Goal: Contribute content: Contribute content

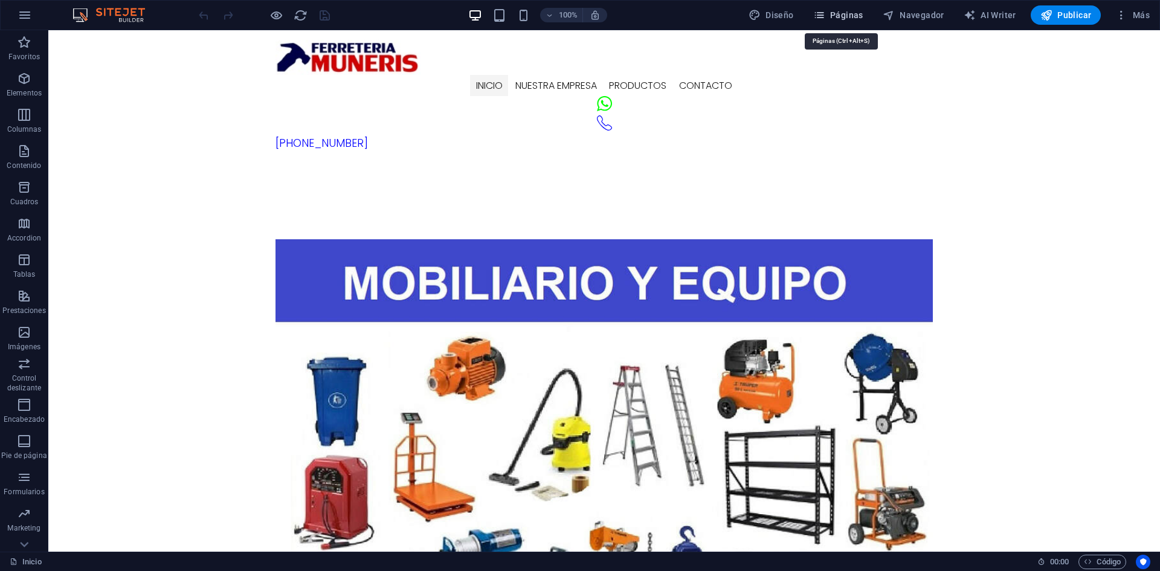
click at [824, 16] on icon "button" at bounding box center [819, 15] width 12 height 12
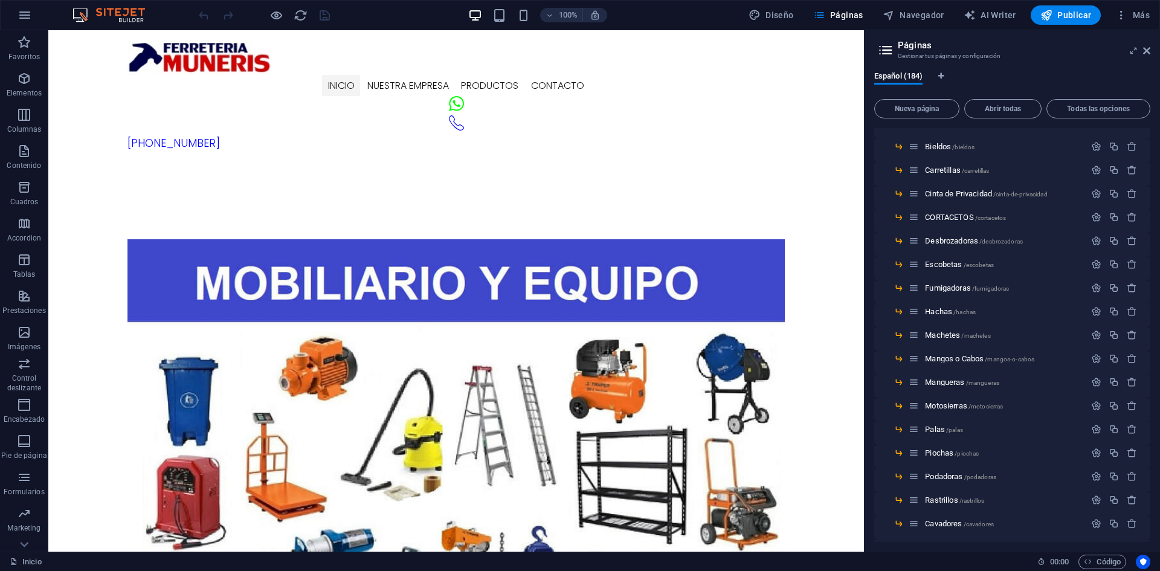
scroll to position [1148, 0]
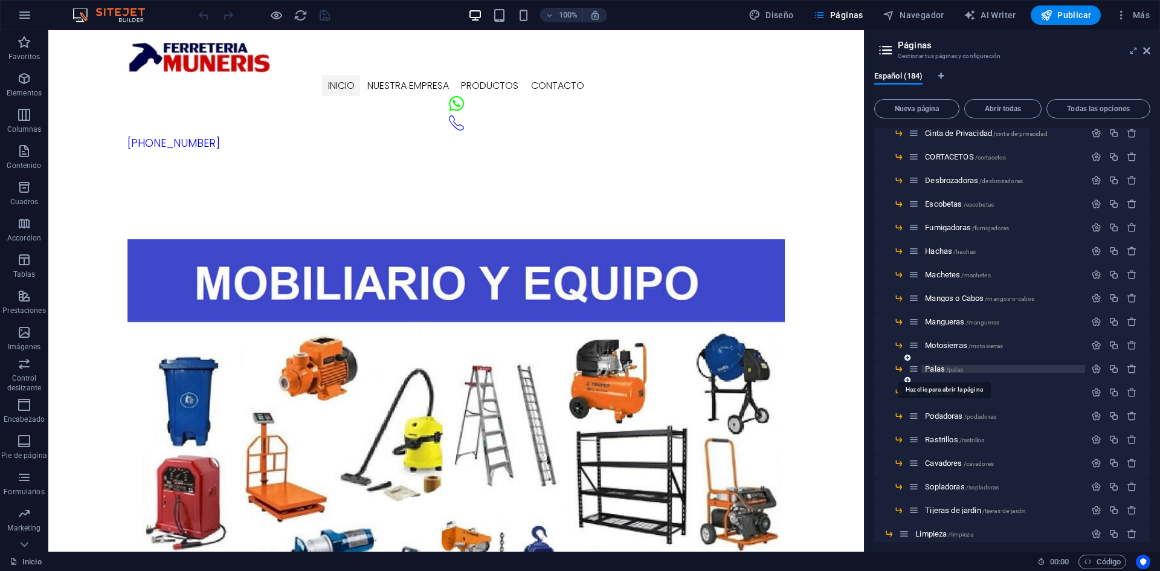
click at [927, 370] on span "Palas /palas" at bounding box center [944, 368] width 38 height 9
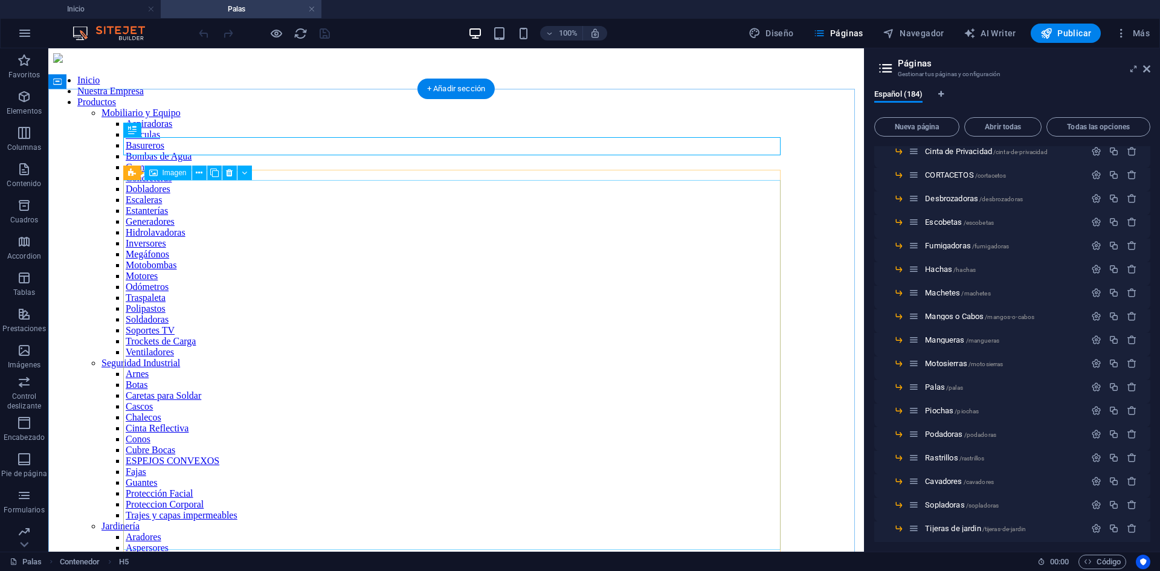
scroll to position [60, 0]
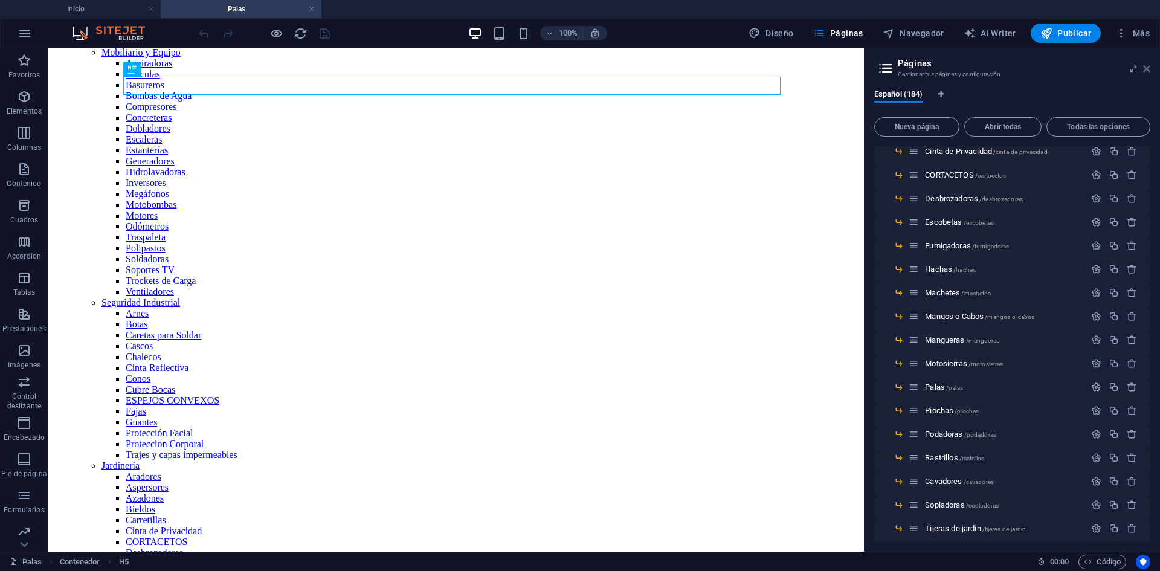
drag, startPoint x: 1150, startPoint y: 68, endPoint x: 795, endPoint y: 131, distance: 360.1
click at [1150, 68] on icon at bounding box center [1146, 69] width 7 height 10
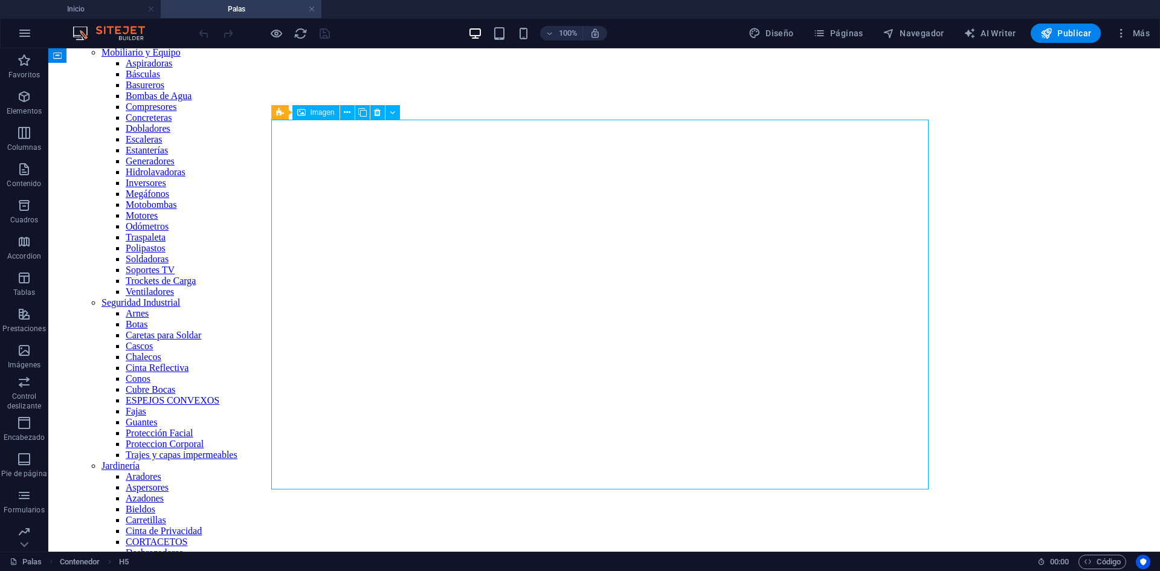
select select "%"
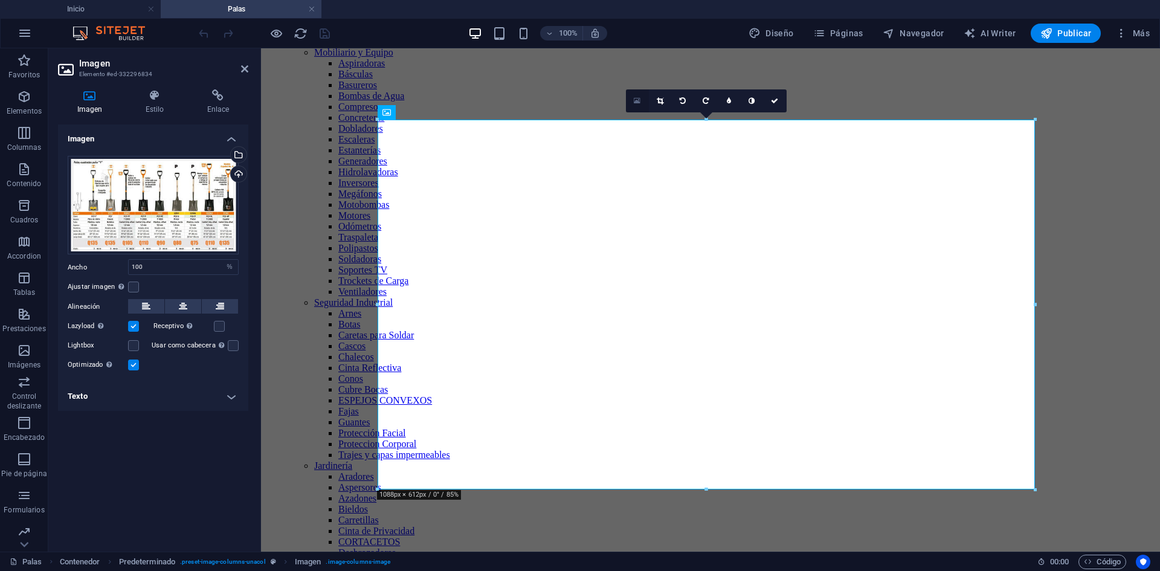
click at [635, 102] on icon at bounding box center [637, 101] width 7 height 8
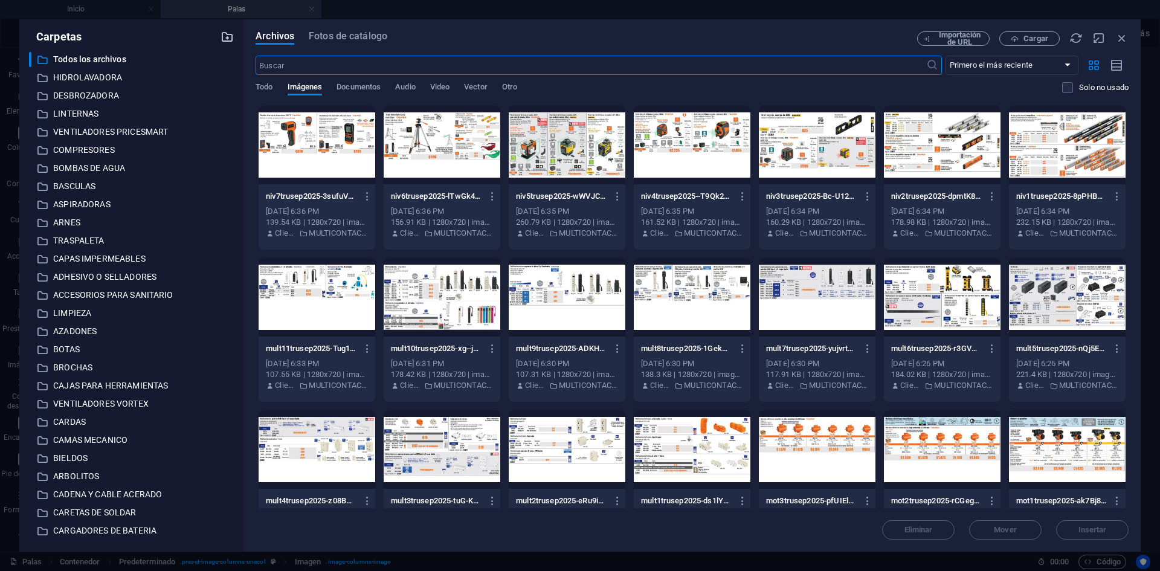
click at [225, 34] on icon "button" at bounding box center [226, 36] width 13 height 13
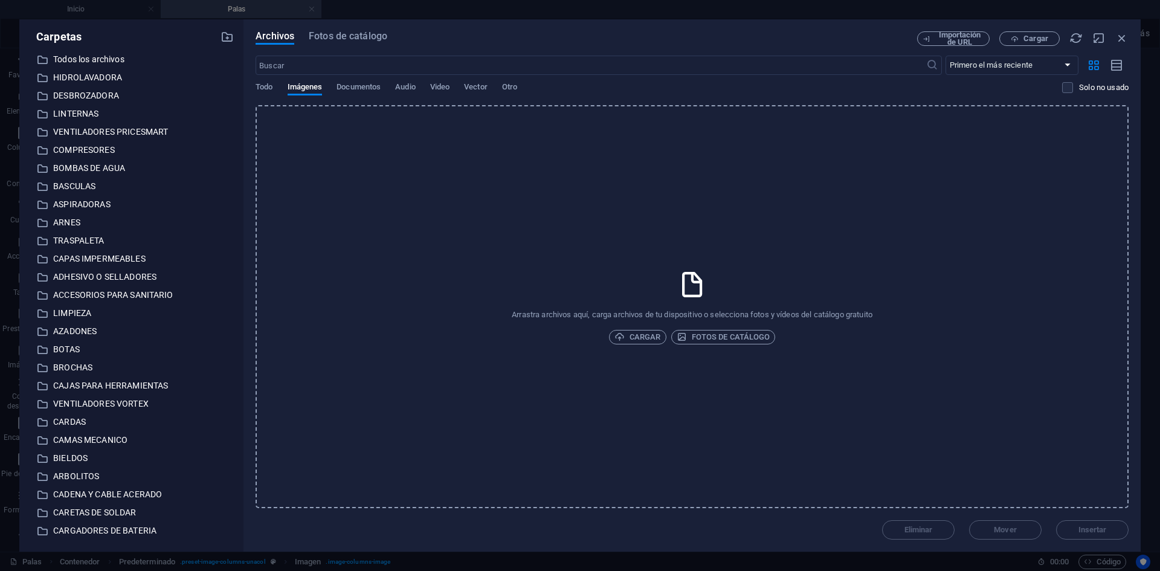
scroll to position [1811, 0]
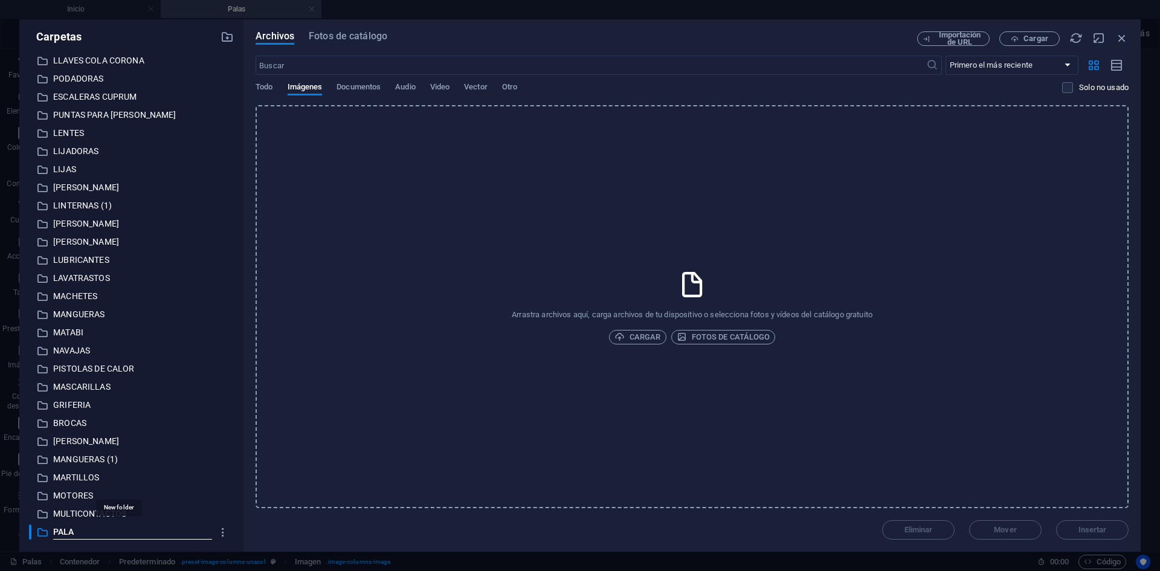
type input "PALAS"
click at [623, 337] on icon "button" at bounding box center [619, 337] width 10 height 10
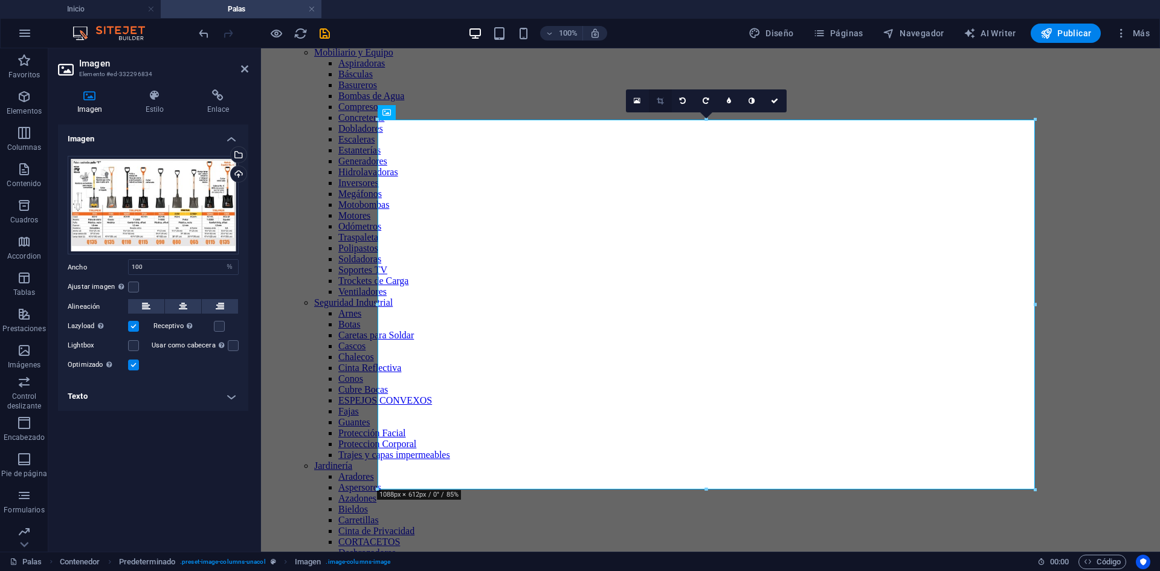
click at [657, 101] on icon at bounding box center [660, 100] width 7 height 7
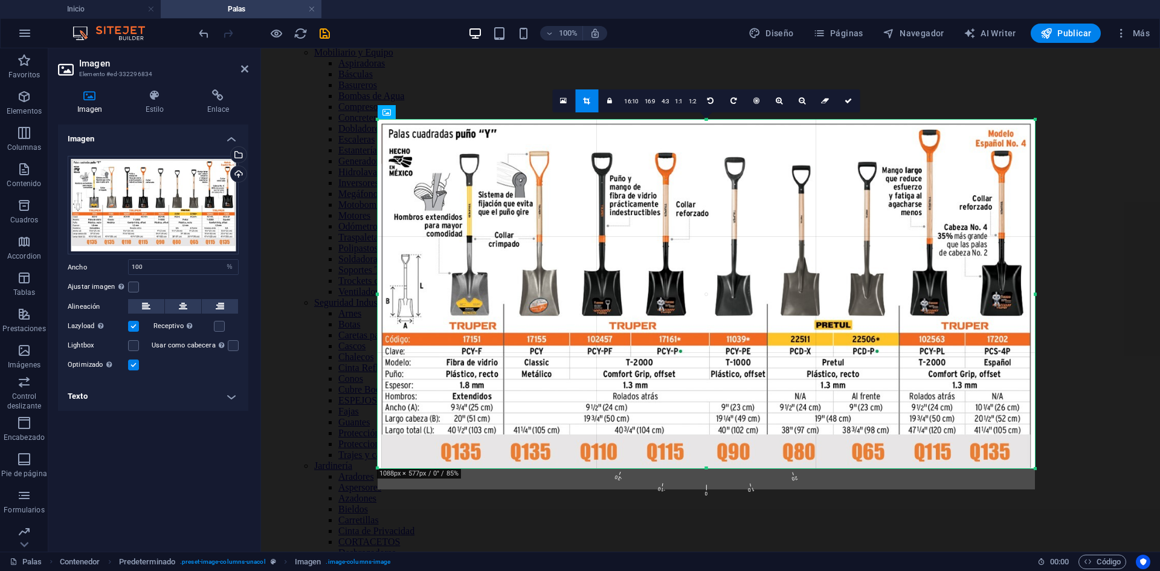
drag, startPoint x: 706, startPoint y: 489, endPoint x: 704, endPoint y: 468, distance: 21.2
click at [704, 468] on div at bounding box center [706, 468] width 657 height 4
click at [851, 106] on link at bounding box center [848, 100] width 23 height 23
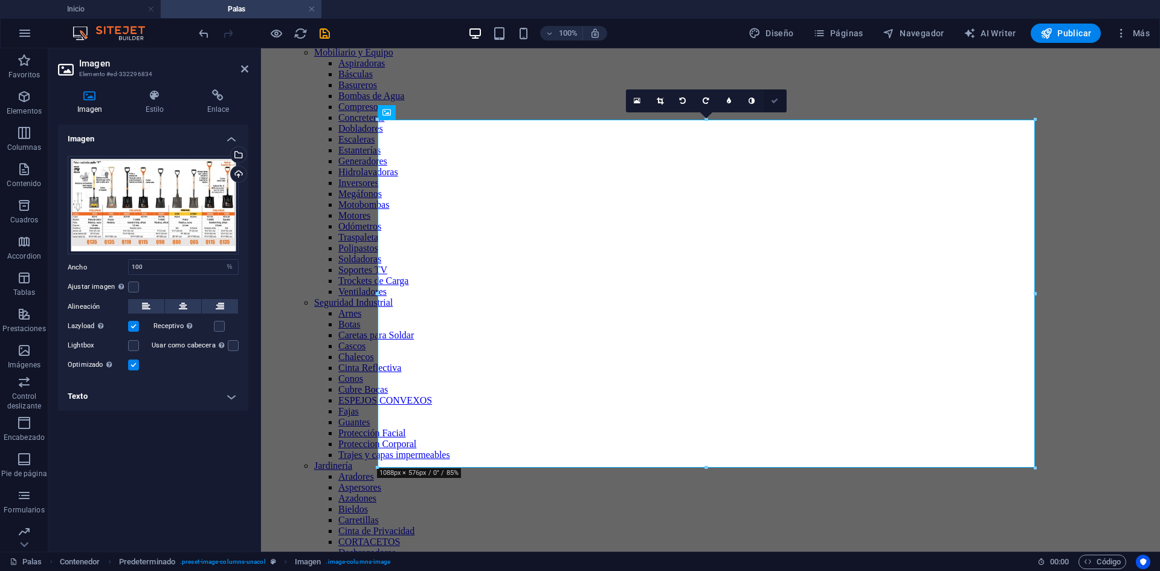
click at [773, 101] on icon at bounding box center [774, 100] width 7 height 7
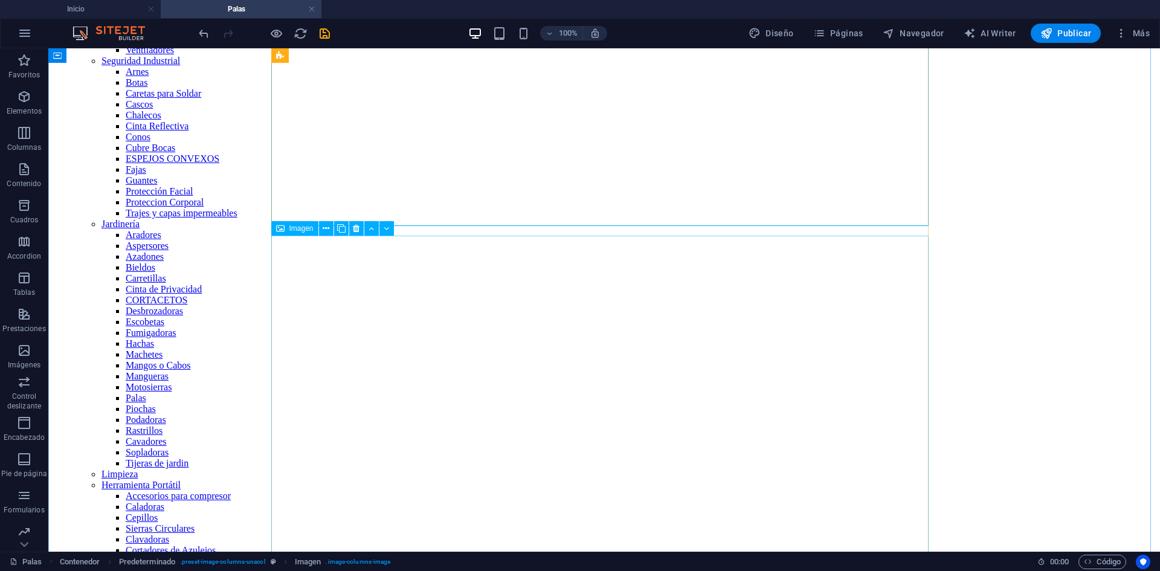
scroll to position [362, 0]
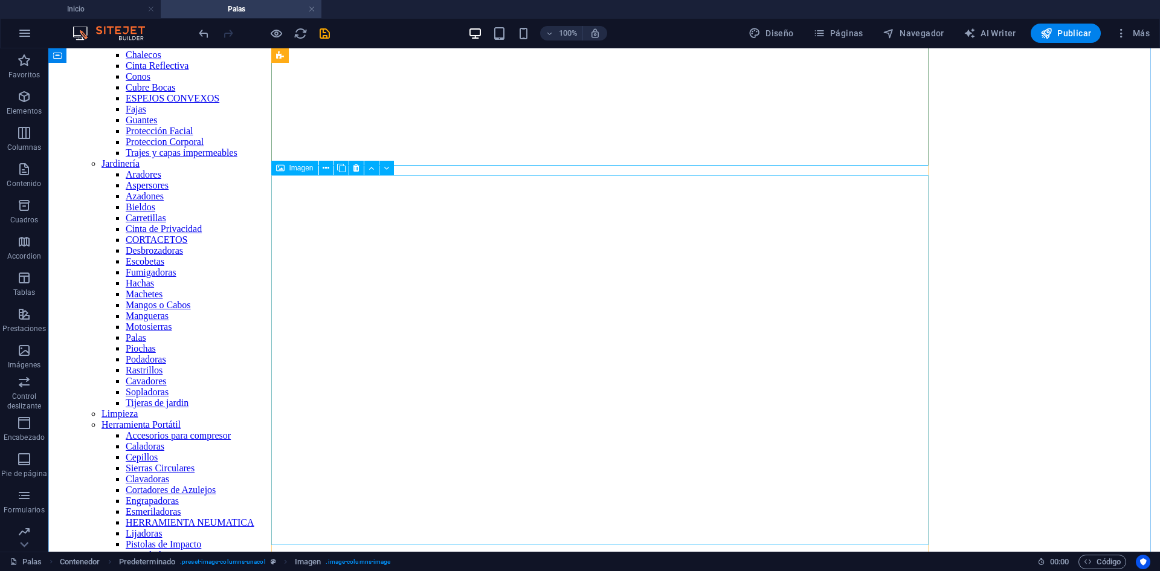
select select "%"
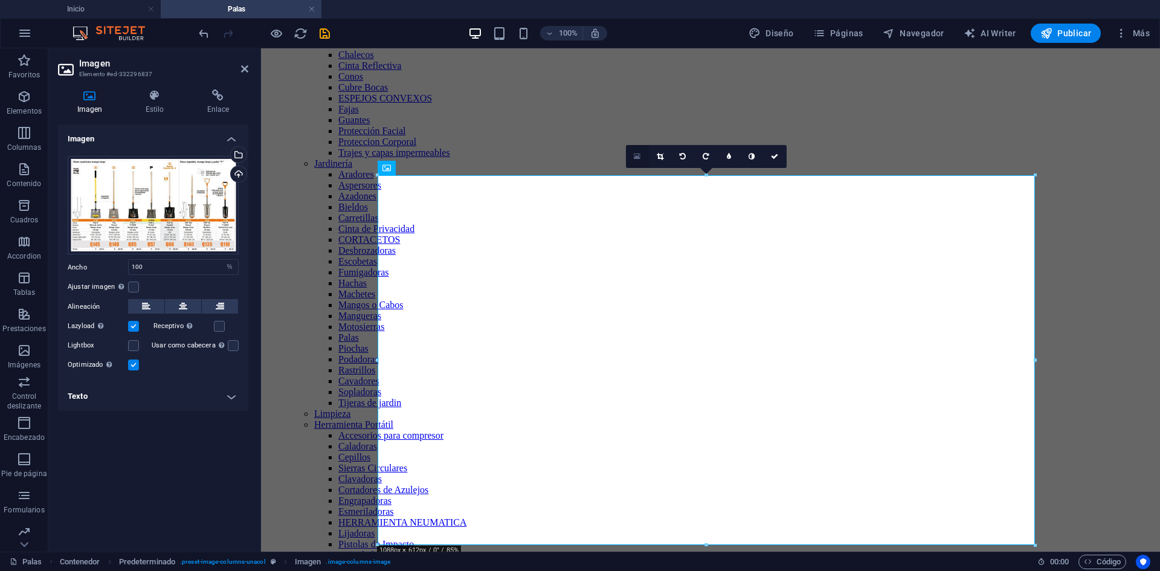
click at [632, 158] on link at bounding box center [637, 156] width 23 height 23
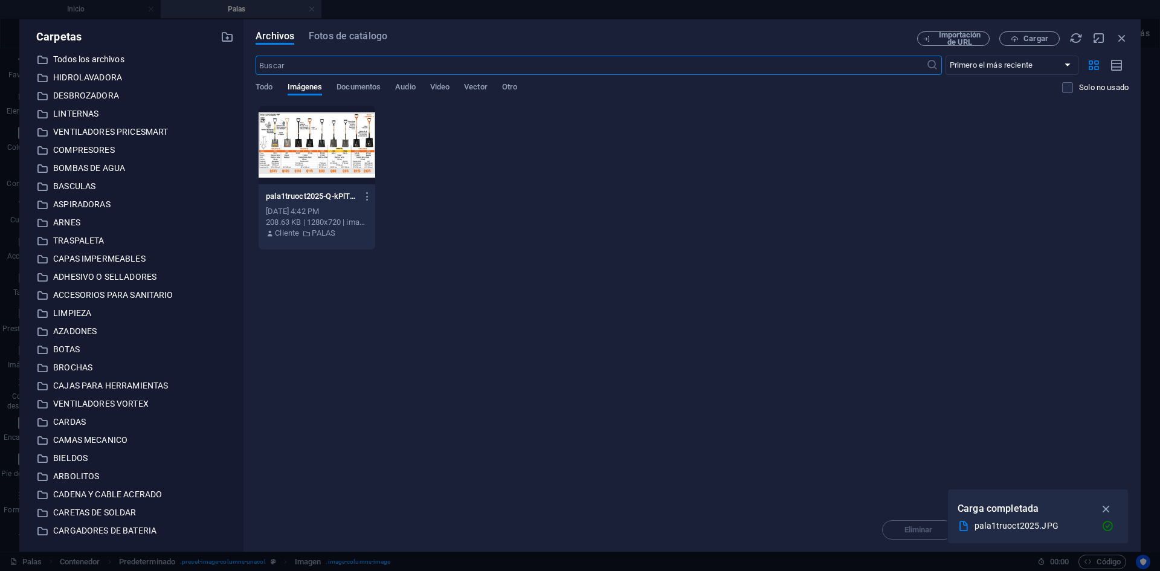
scroll to position [377, 0]
click at [1029, 39] on span "Cargar" at bounding box center [1035, 38] width 25 height 7
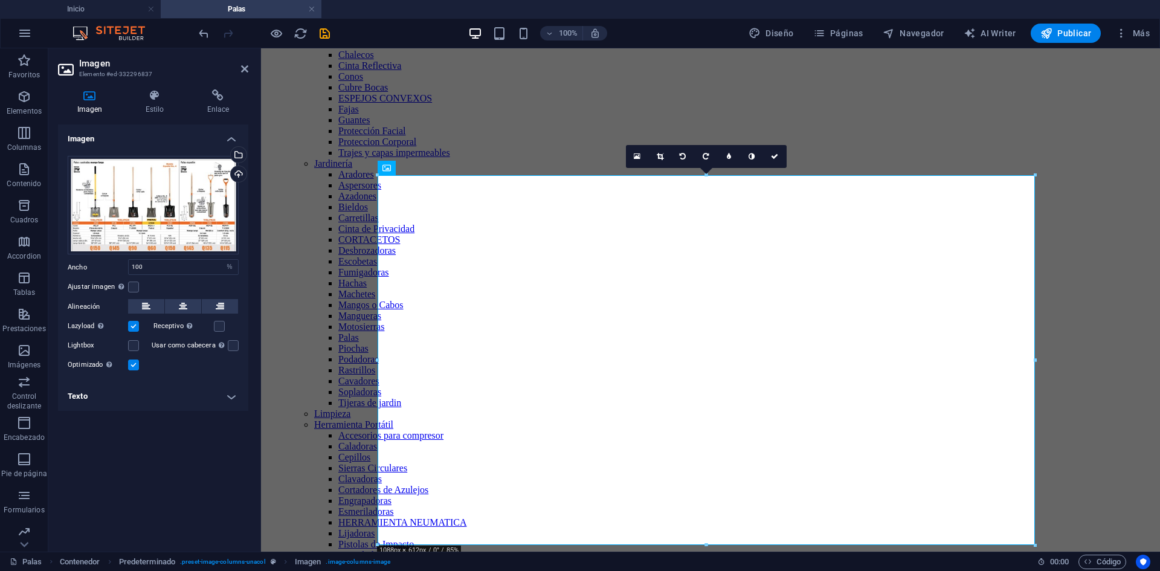
scroll to position [423, 0]
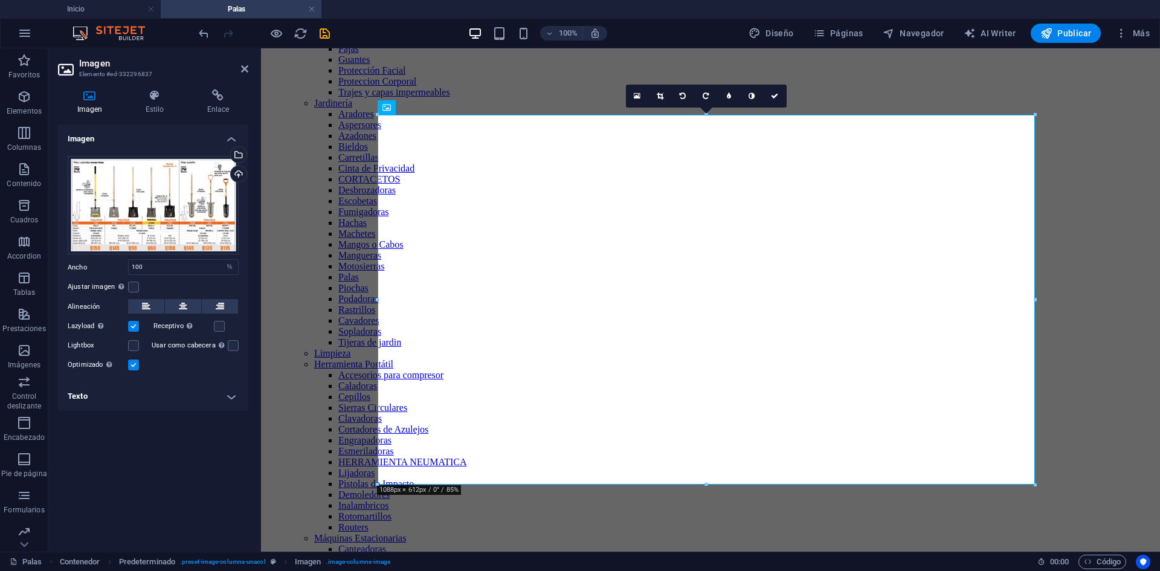
drag, startPoint x: 779, startPoint y: 97, endPoint x: 727, endPoint y: 48, distance: 71.0
click at [779, 97] on link at bounding box center [775, 96] width 23 height 23
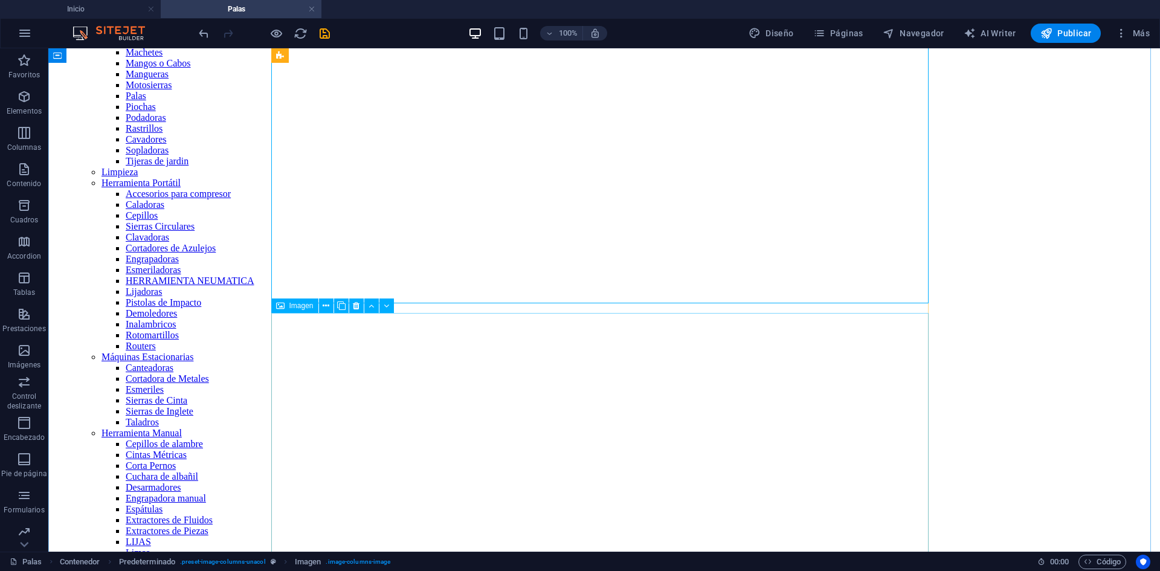
scroll to position [725, 0]
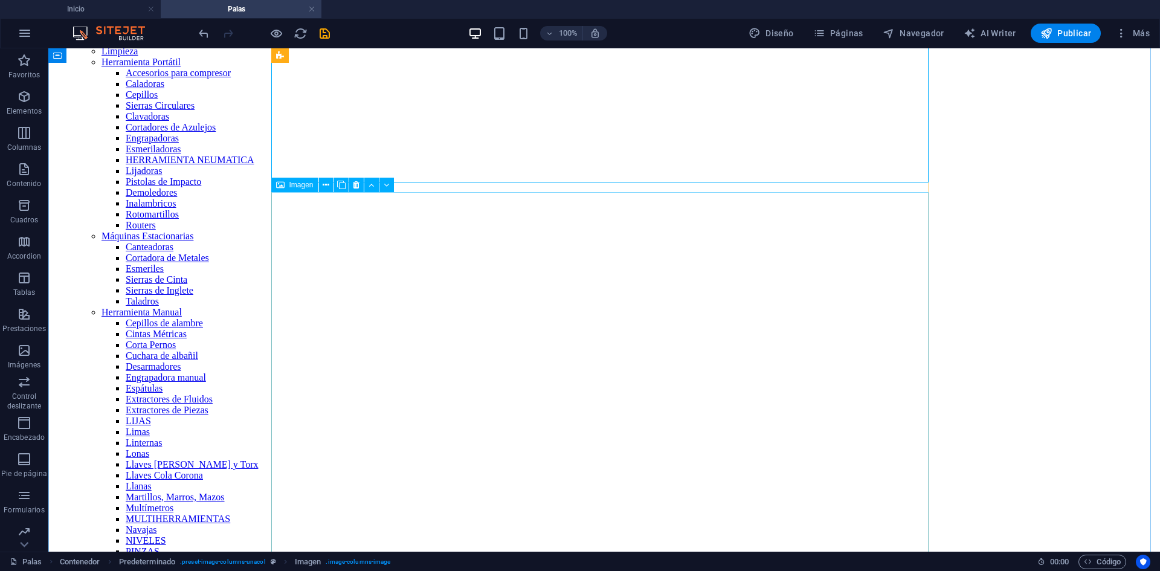
select select "%"
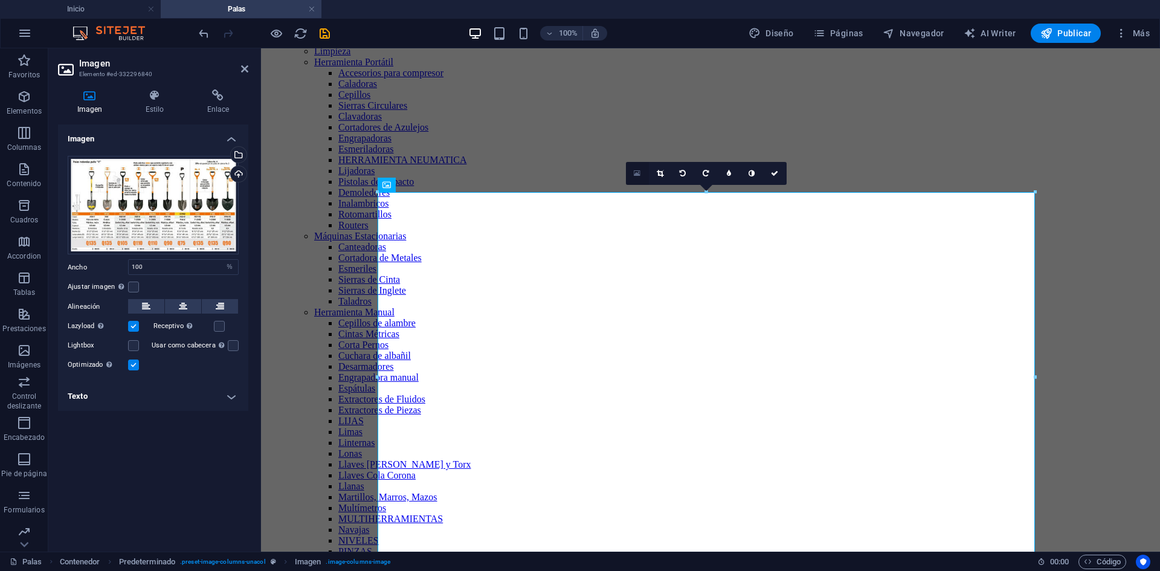
click at [639, 175] on icon at bounding box center [637, 173] width 7 height 8
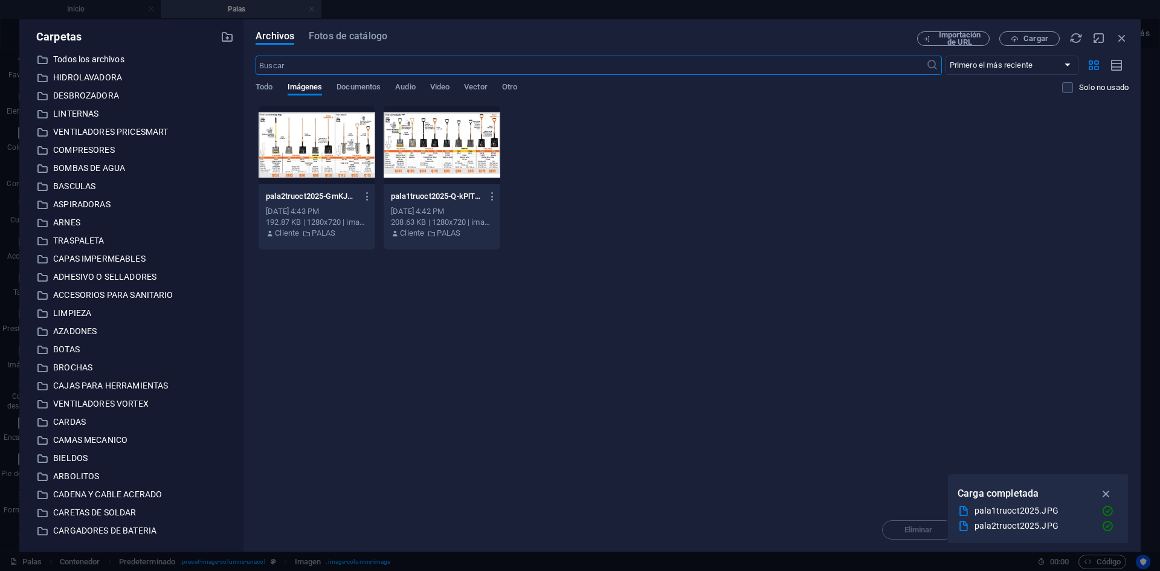
scroll to position [696, 0]
click at [1032, 35] on span "Cargar" at bounding box center [1035, 38] width 25 height 7
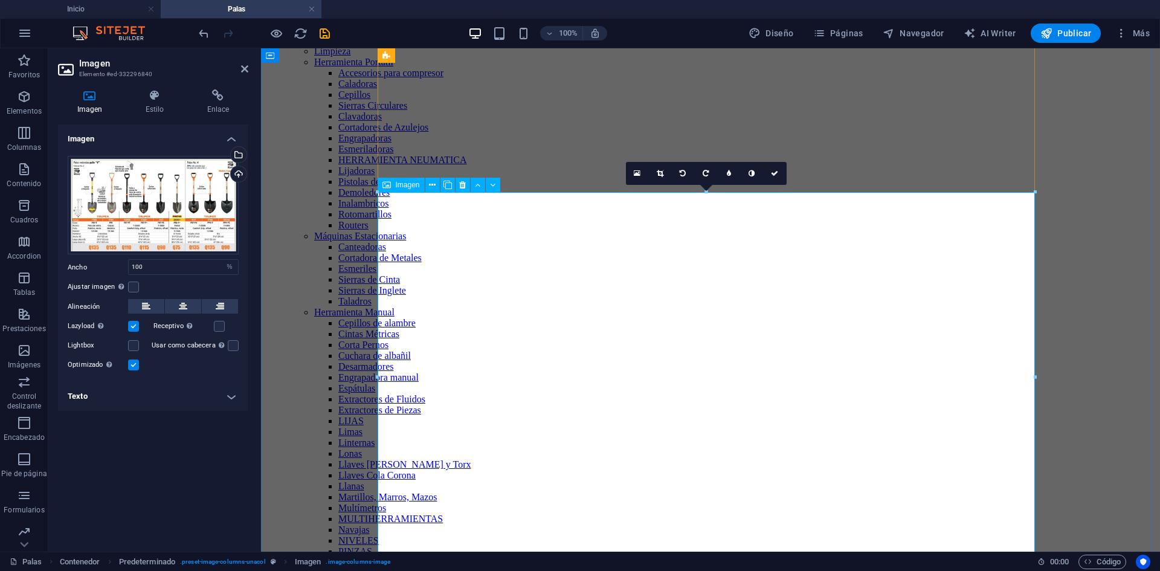
scroll to position [785, 0]
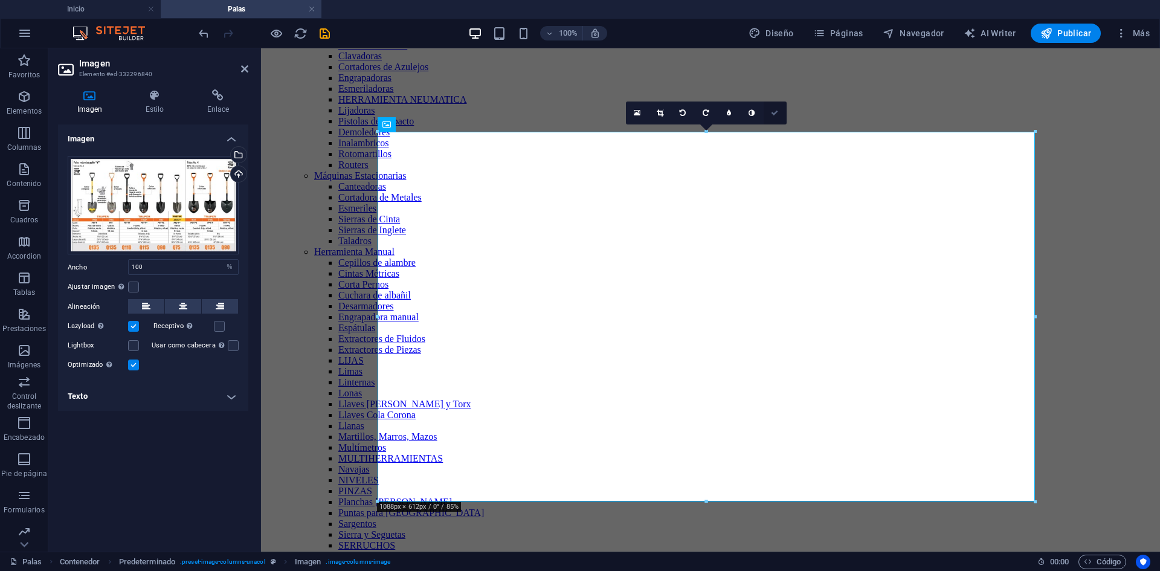
drag, startPoint x: 779, startPoint y: 113, endPoint x: 730, endPoint y: 65, distance: 67.9
click at [779, 113] on link at bounding box center [775, 112] width 23 height 23
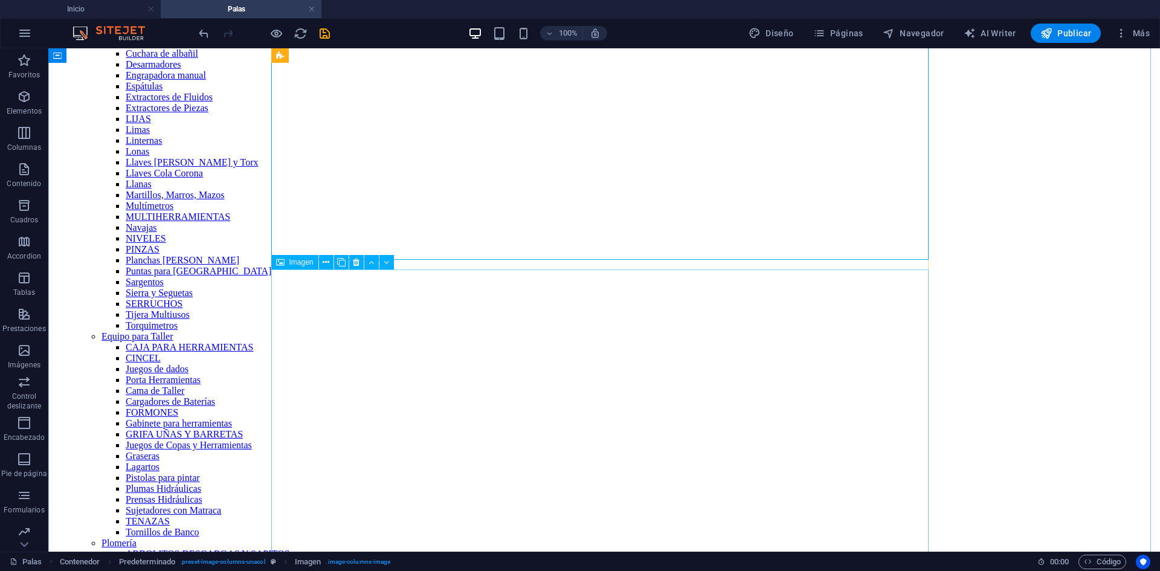
scroll to position [1148, 0]
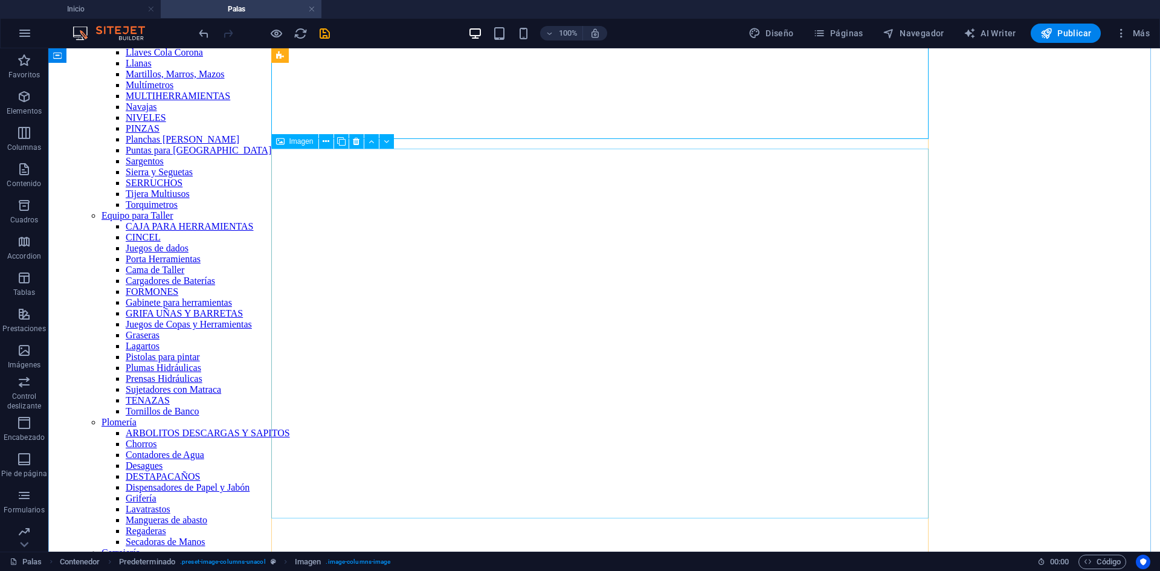
select select "%"
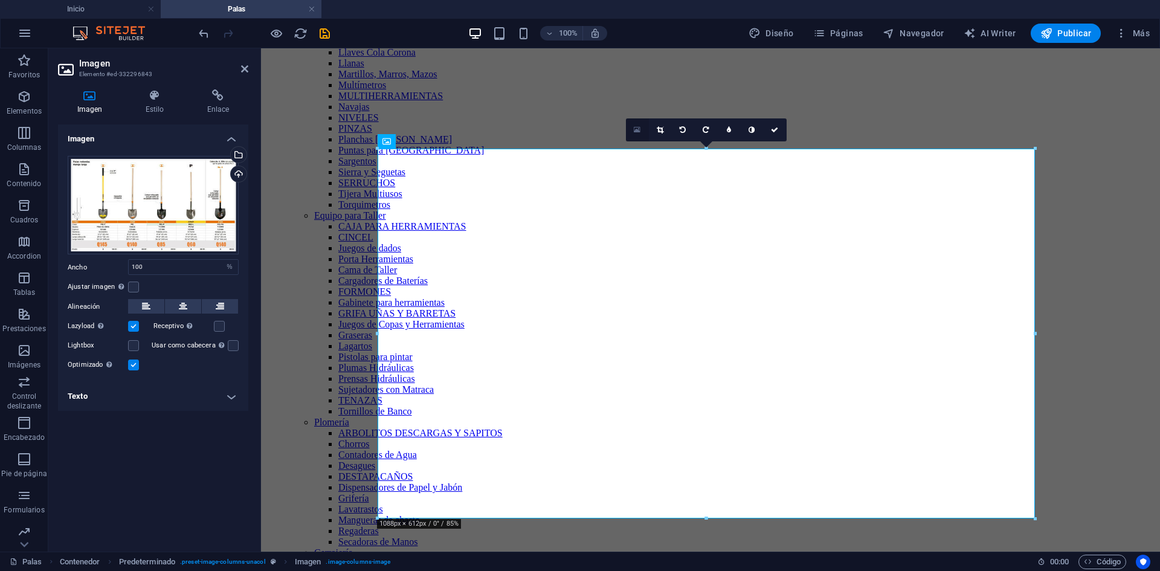
drag, startPoint x: 375, startPoint y: 83, endPoint x: 635, endPoint y: 131, distance: 265.4
click at [635, 131] on icon at bounding box center [637, 130] width 7 height 8
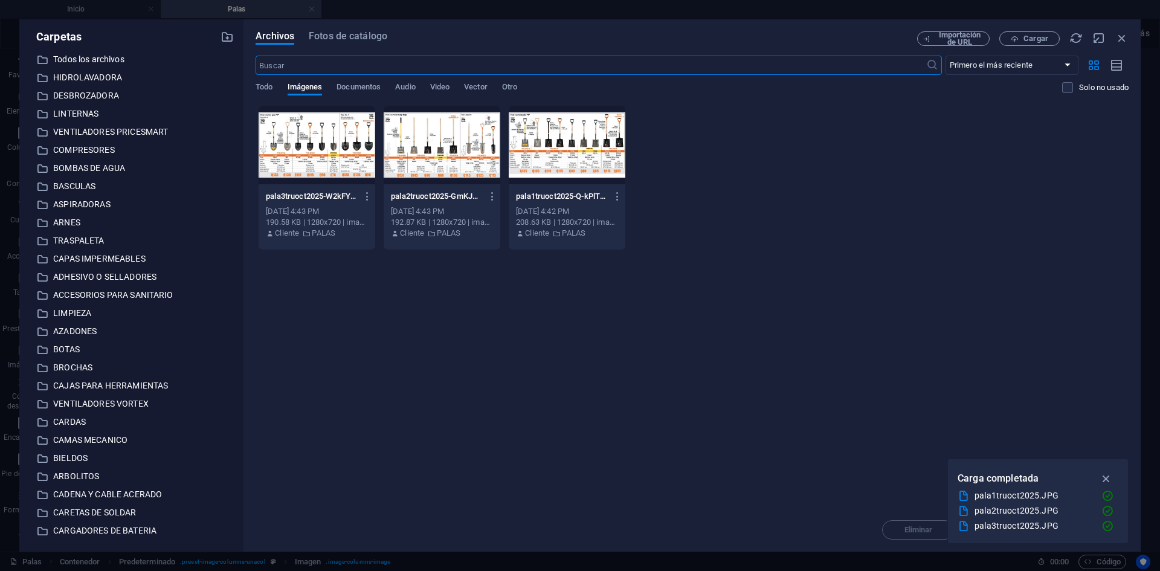
scroll to position [1072, 0]
click at [1030, 37] on span "Cargar" at bounding box center [1035, 38] width 25 height 7
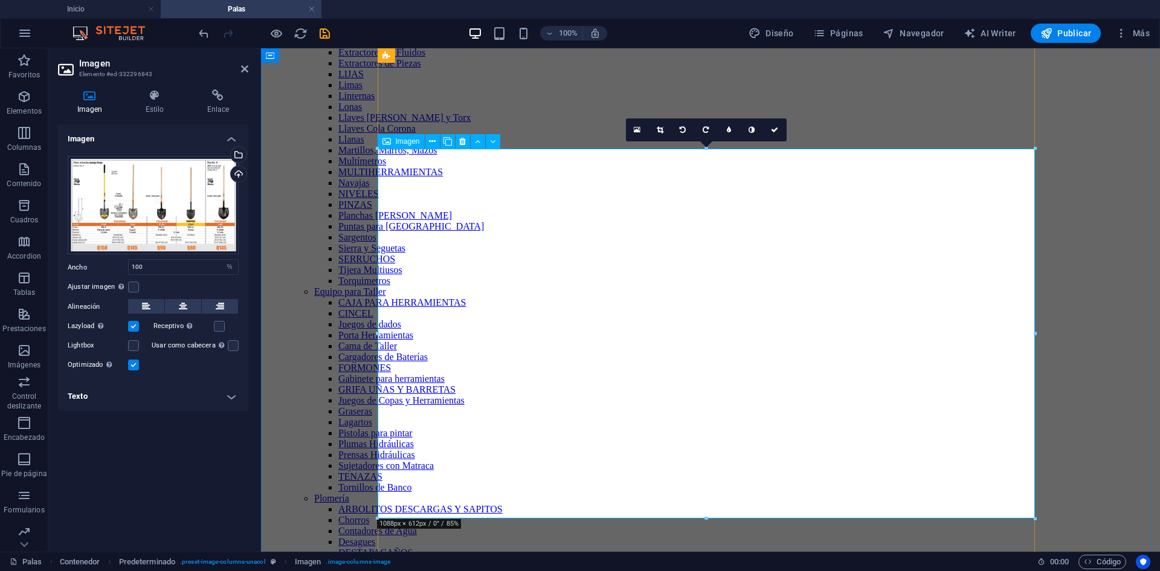
scroll to position [1148, 0]
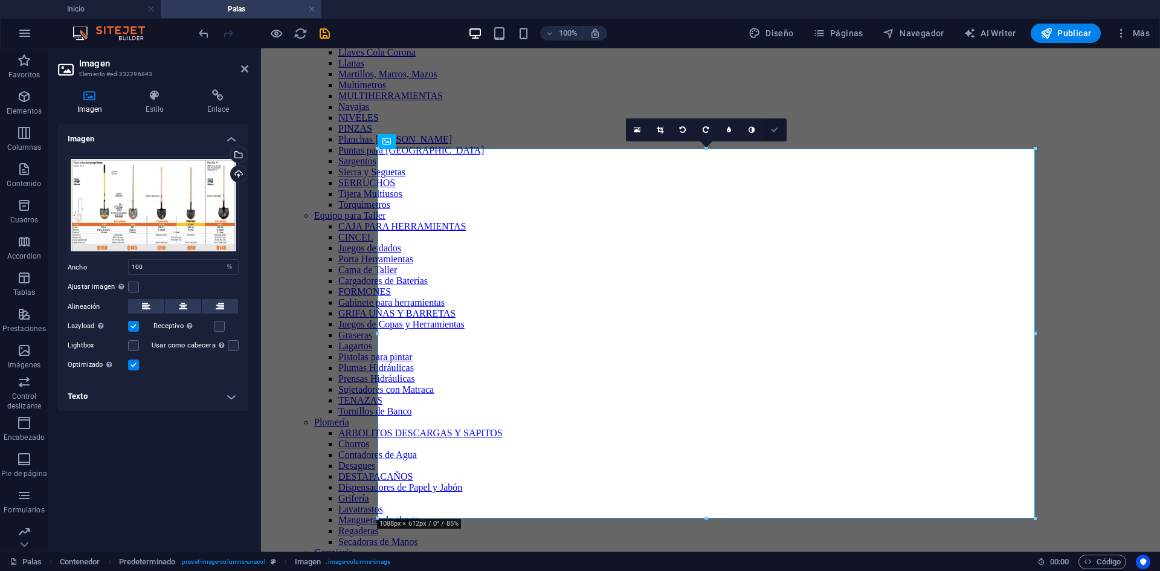
click at [776, 128] on icon at bounding box center [774, 129] width 7 height 7
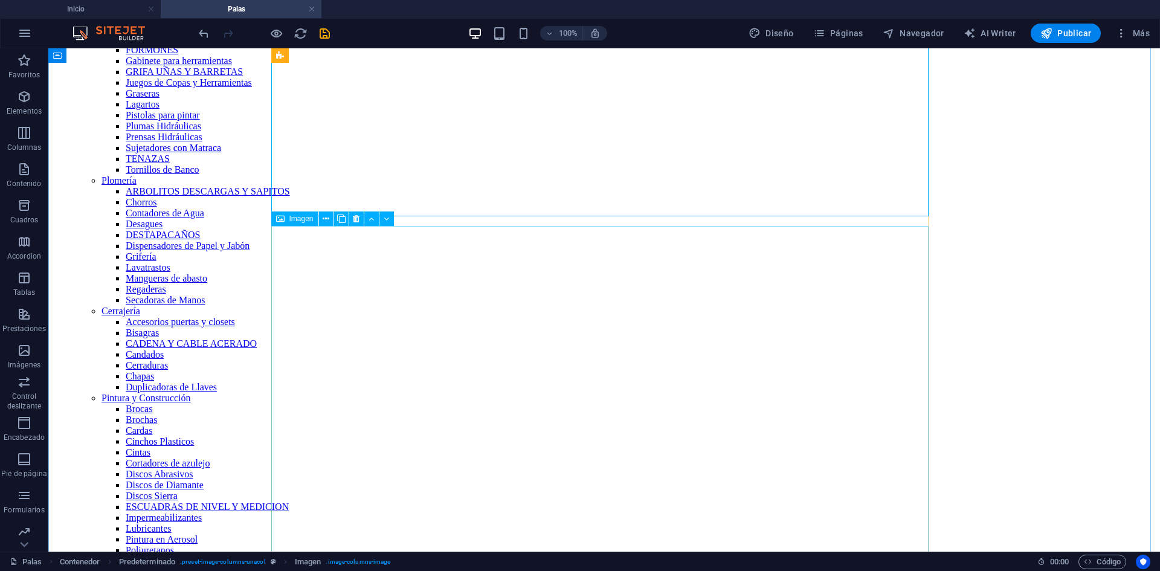
scroll to position [1450, 0]
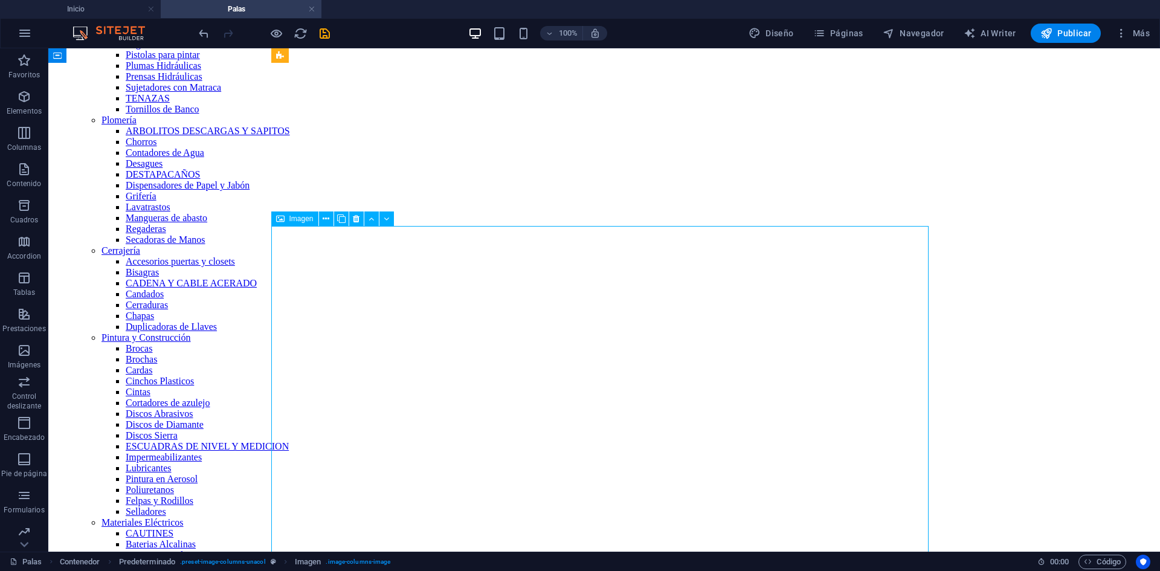
select select "%"
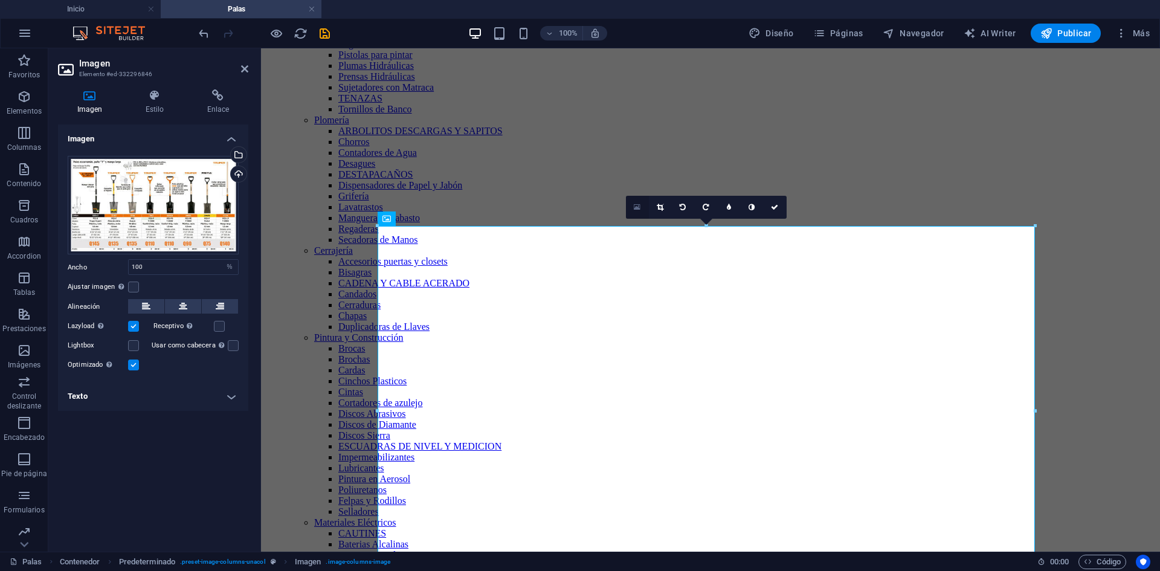
click at [634, 206] on icon at bounding box center [637, 207] width 7 height 8
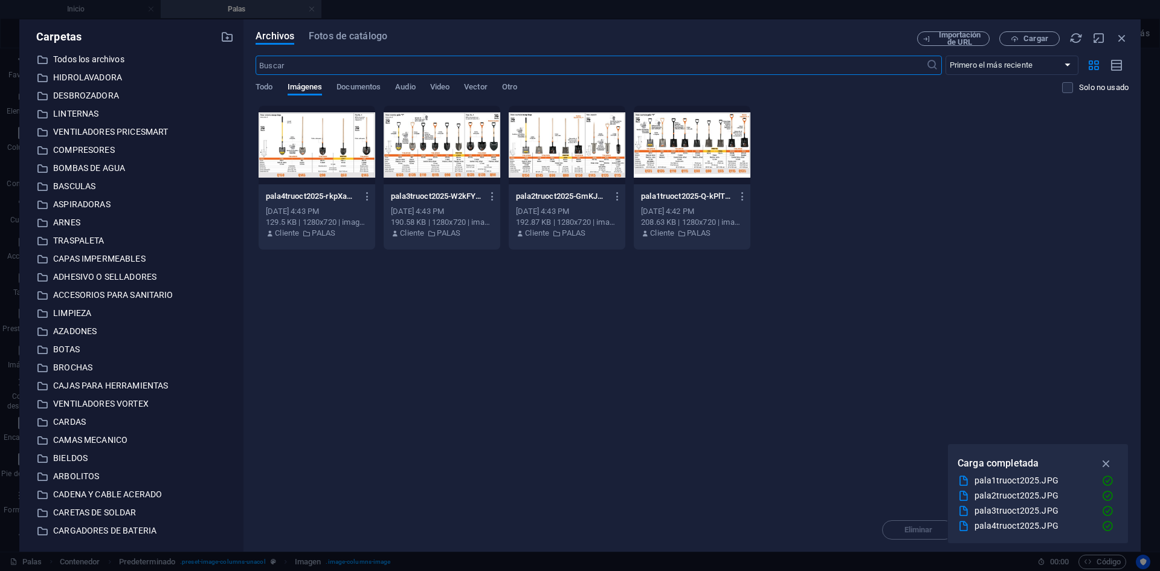
scroll to position [1327, 0]
click at [1022, 41] on span "Cargar" at bounding box center [1030, 39] width 50 height 8
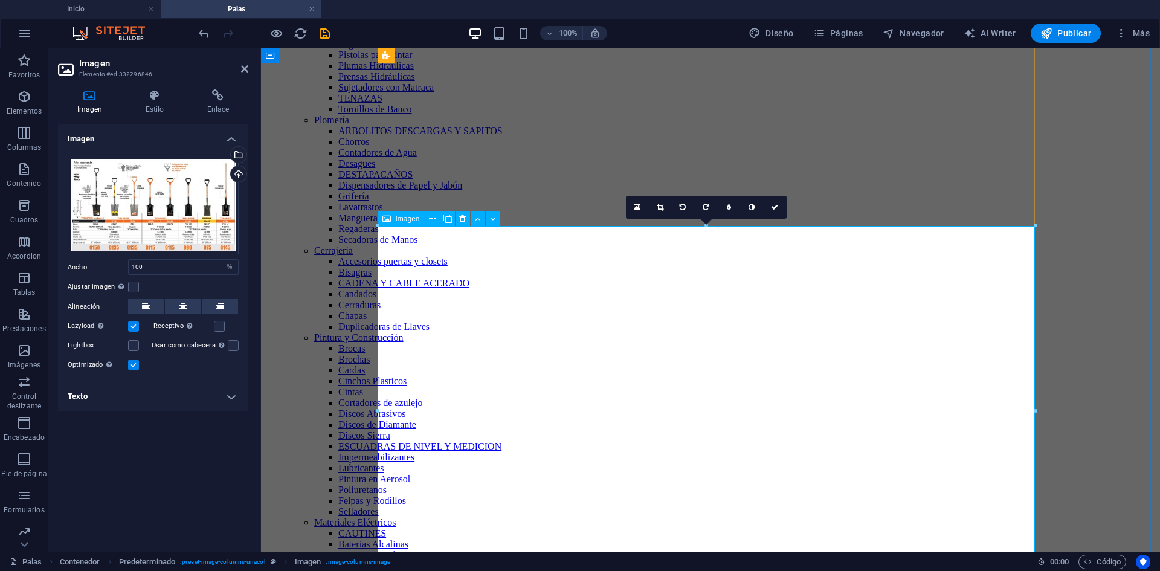
scroll to position [1571, 0]
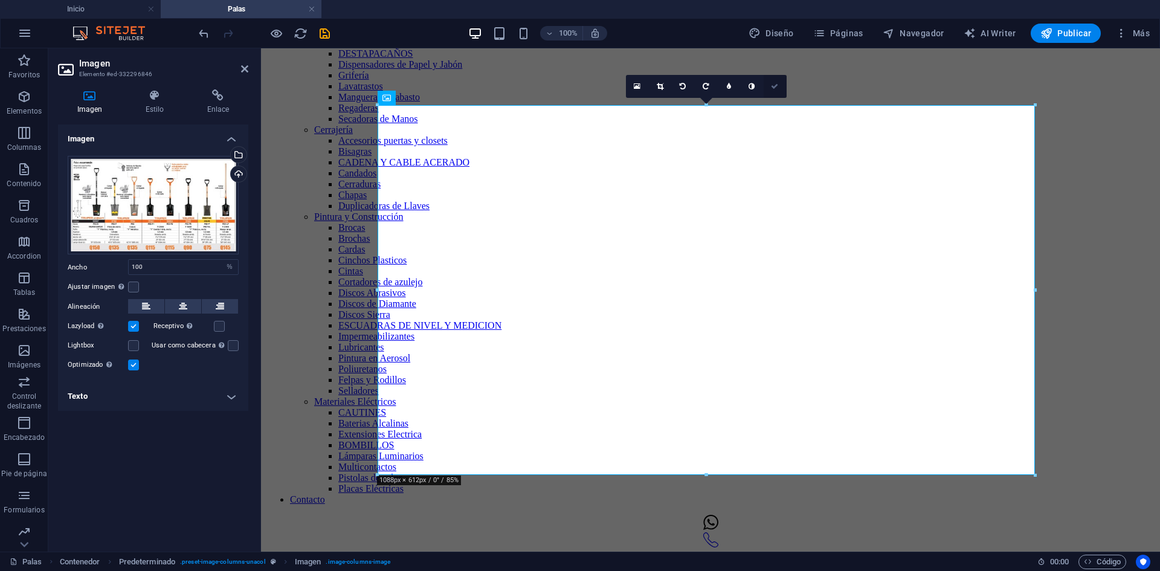
click at [775, 87] on icon at bounding box center [774, 86] width 7 height 7
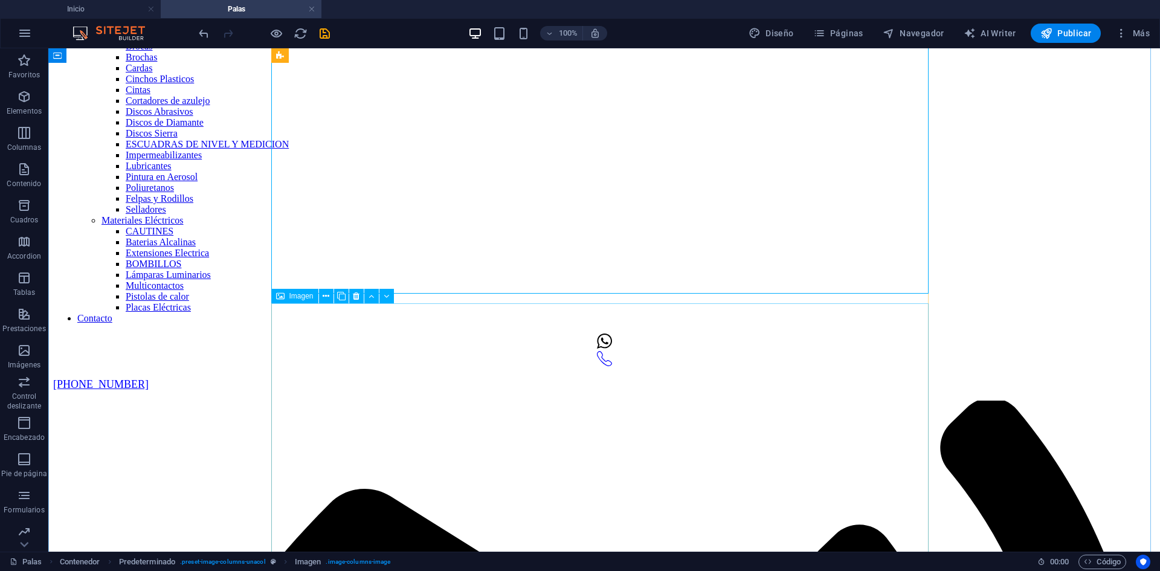
scroll to position [1873, 0]
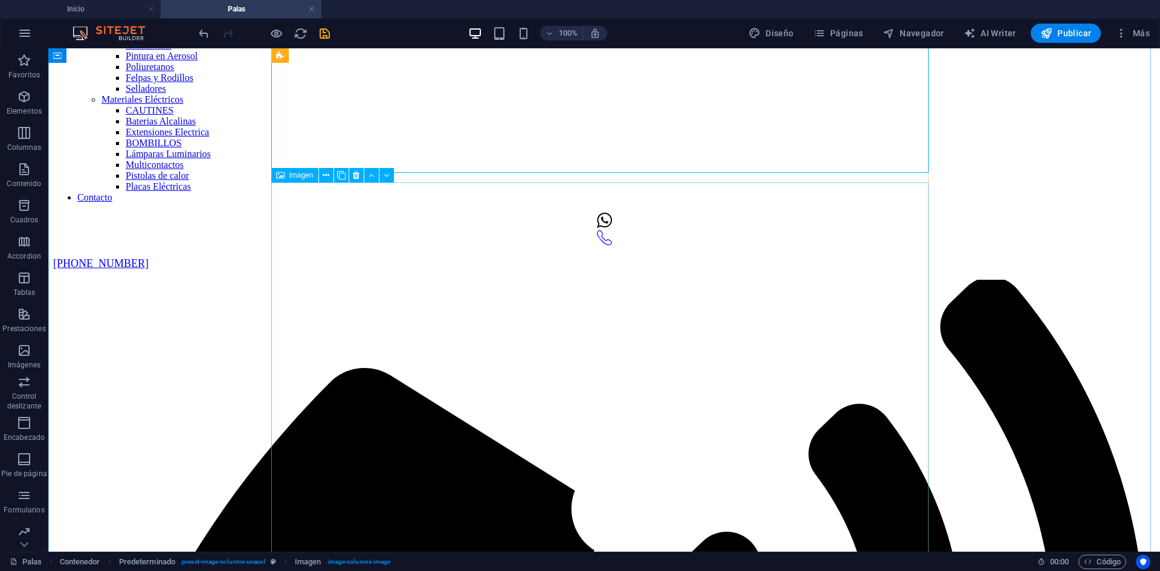
select select "%"
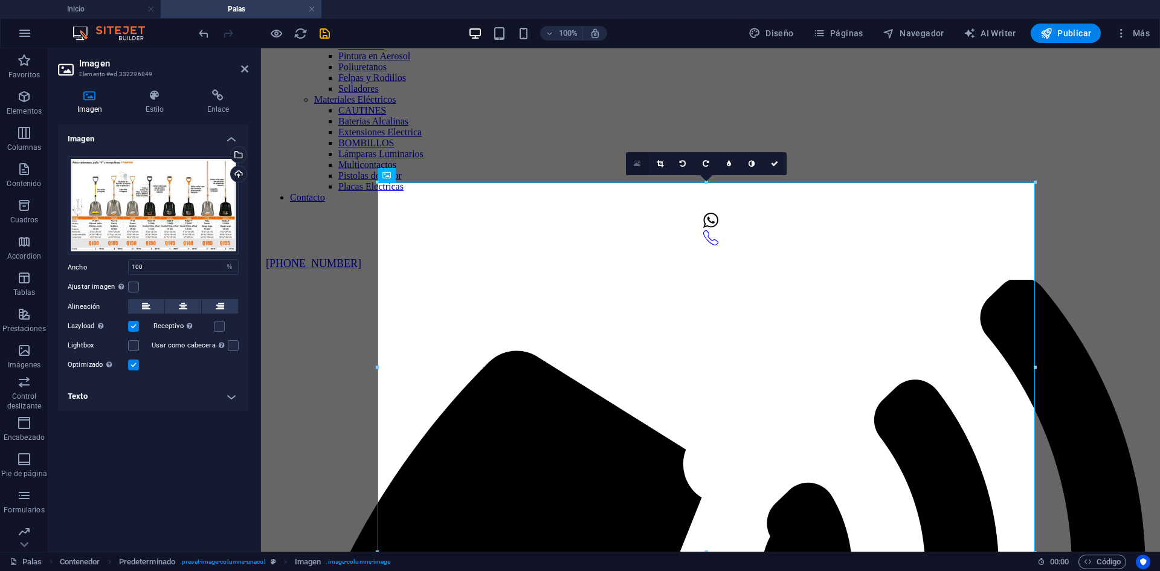
click at [640, 164] on icon at bounding box center [637, 163] width 7 height 8
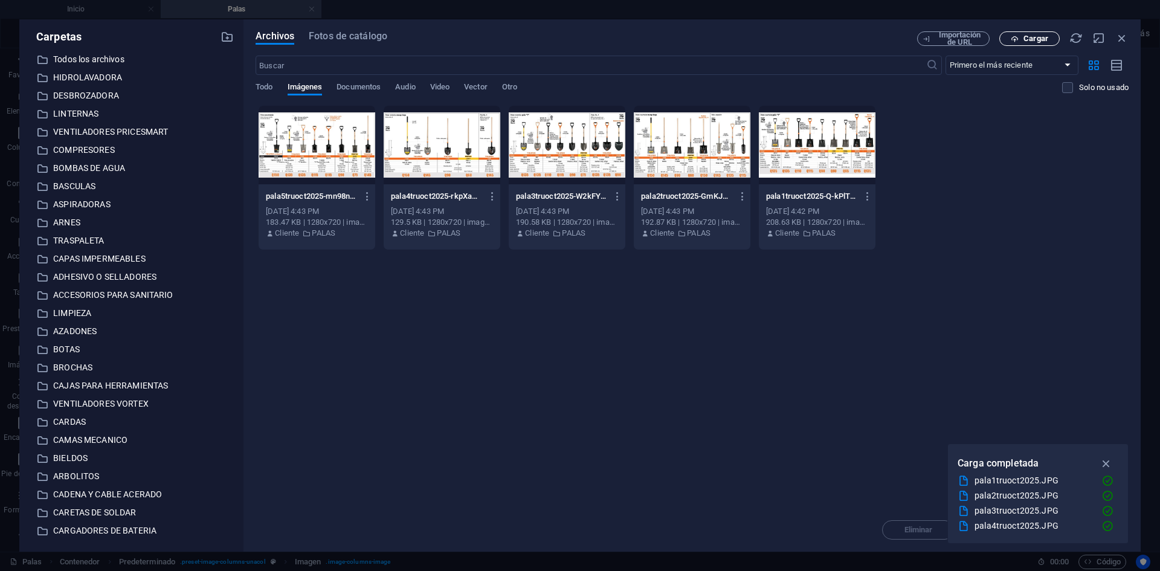
click at [1022, 41] on span "Cargar" at bounding box center [1030, 39] width 50 height 8
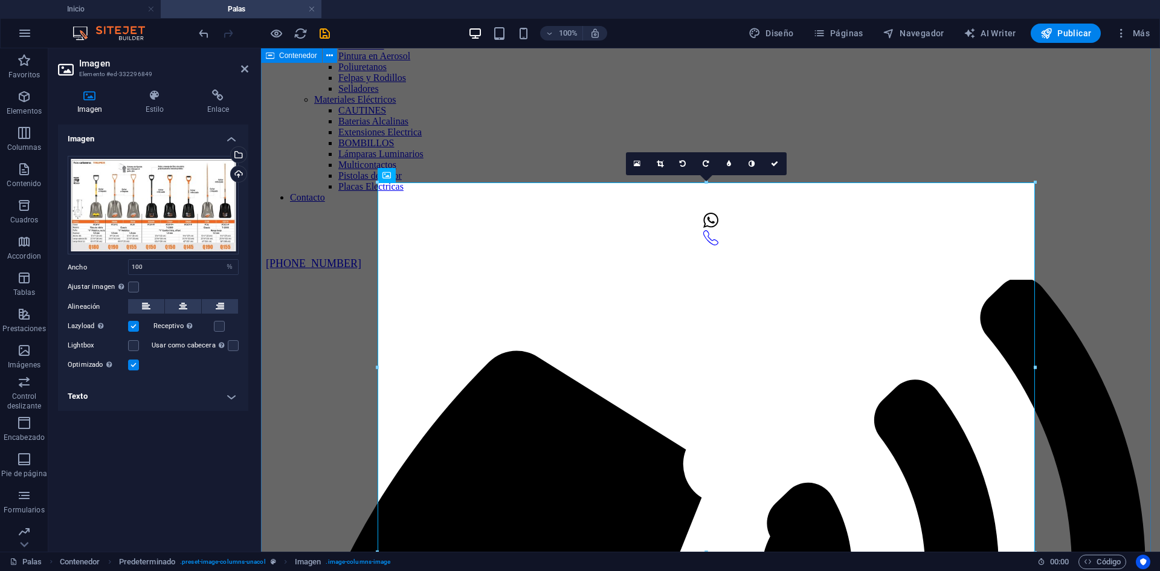
scroll to position [1933, 0]
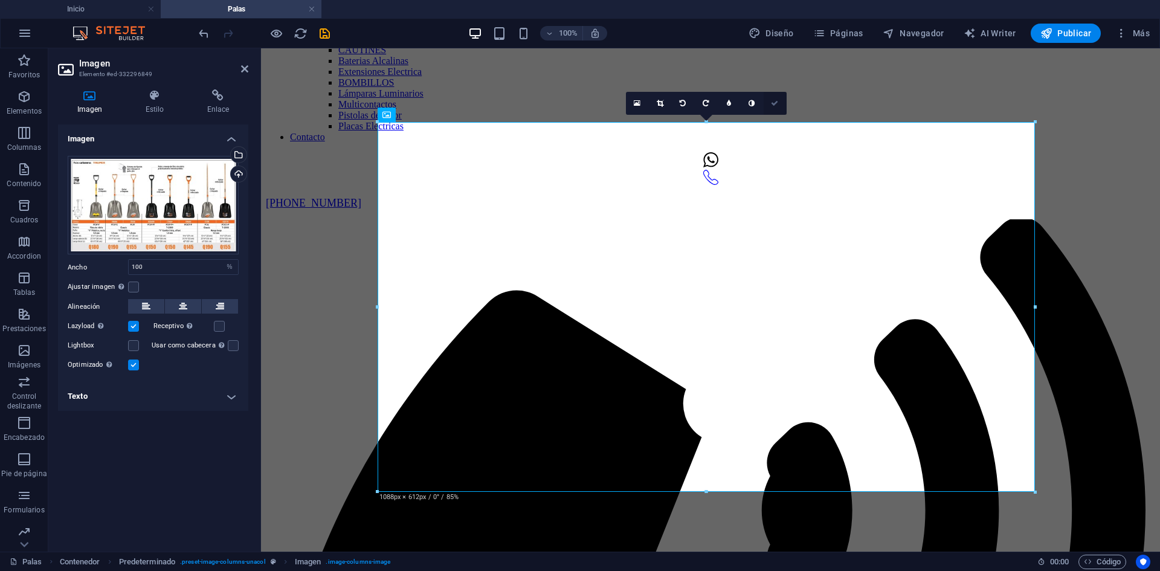
click at [772, 104] on icon at bounding box center [774, 103] width 7 height 7
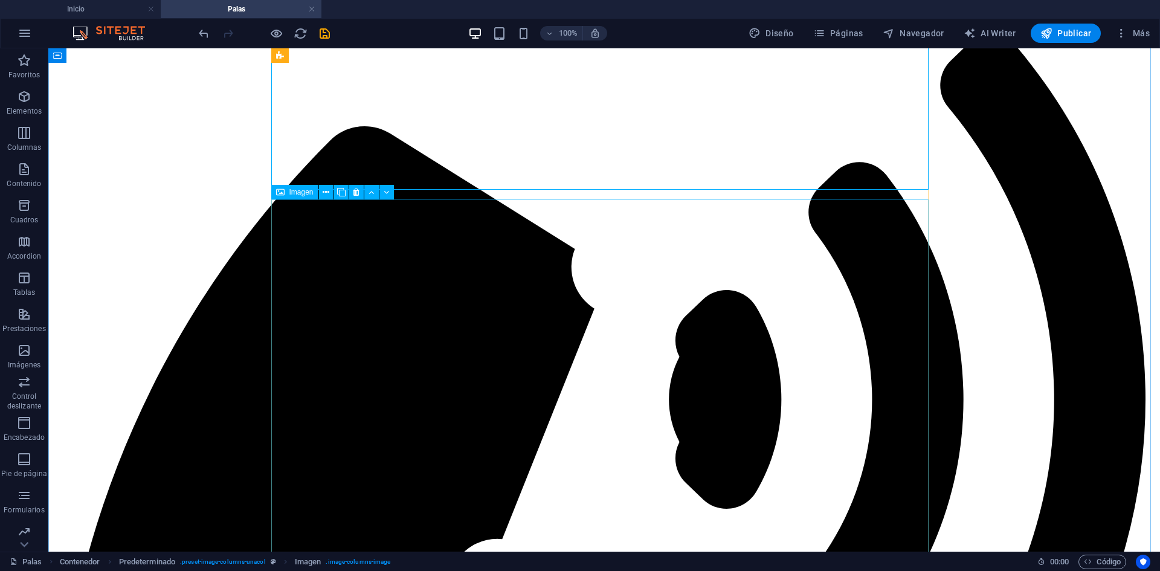
scroll to position [2235, 0]
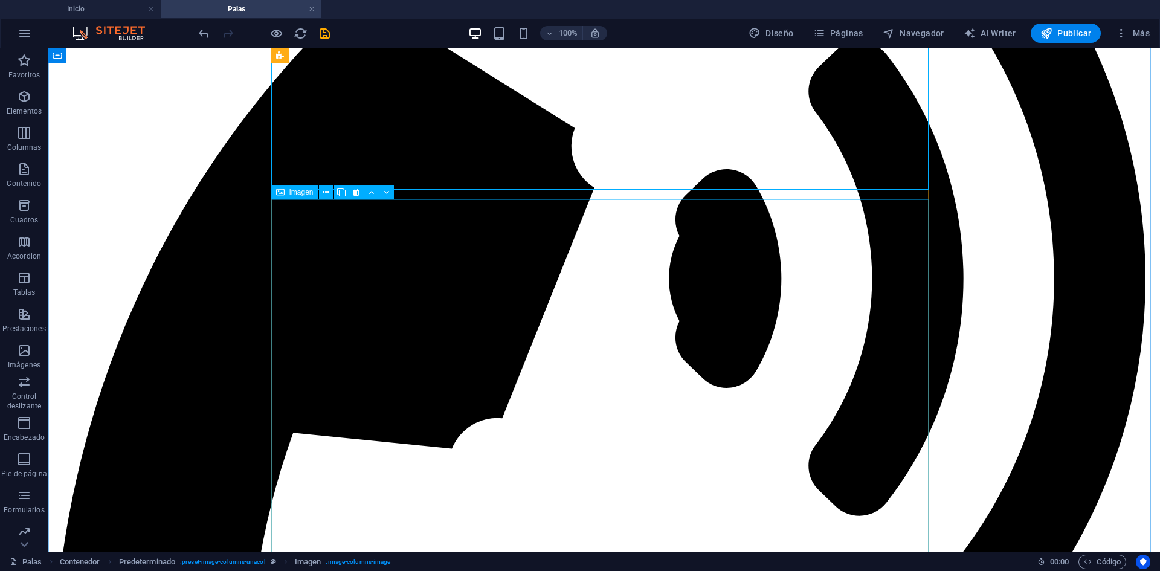
drag, startPoint x: 528, startPoint y: 300, endPoint x: 316, endPoint y: 289, distance: 212.3
select select "%"
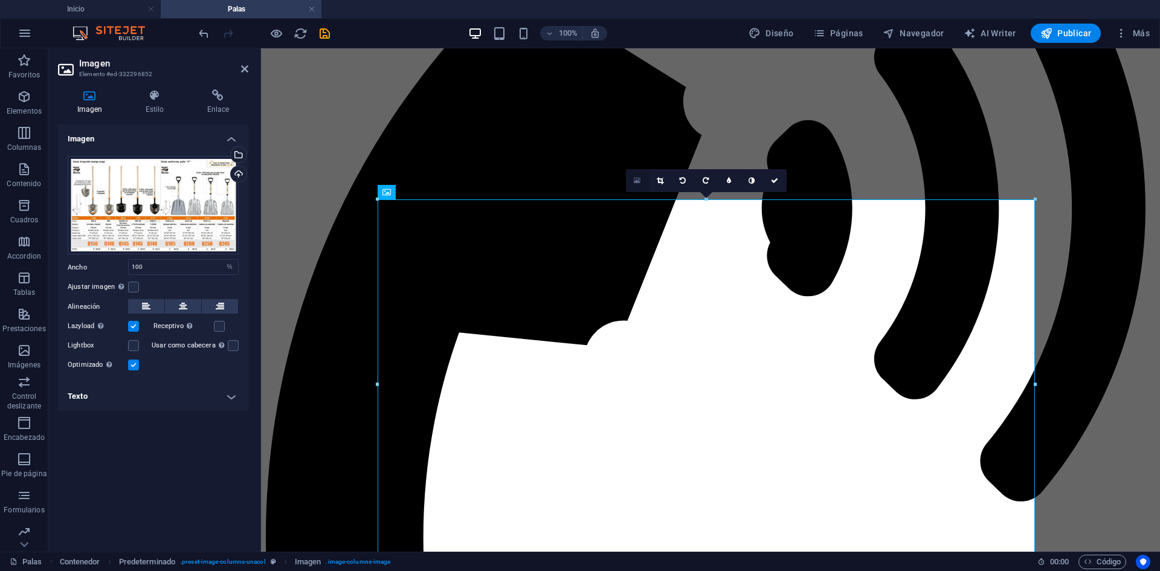
click at [635, 180] on icon at bounding box center [637, 180] width 7 height 8
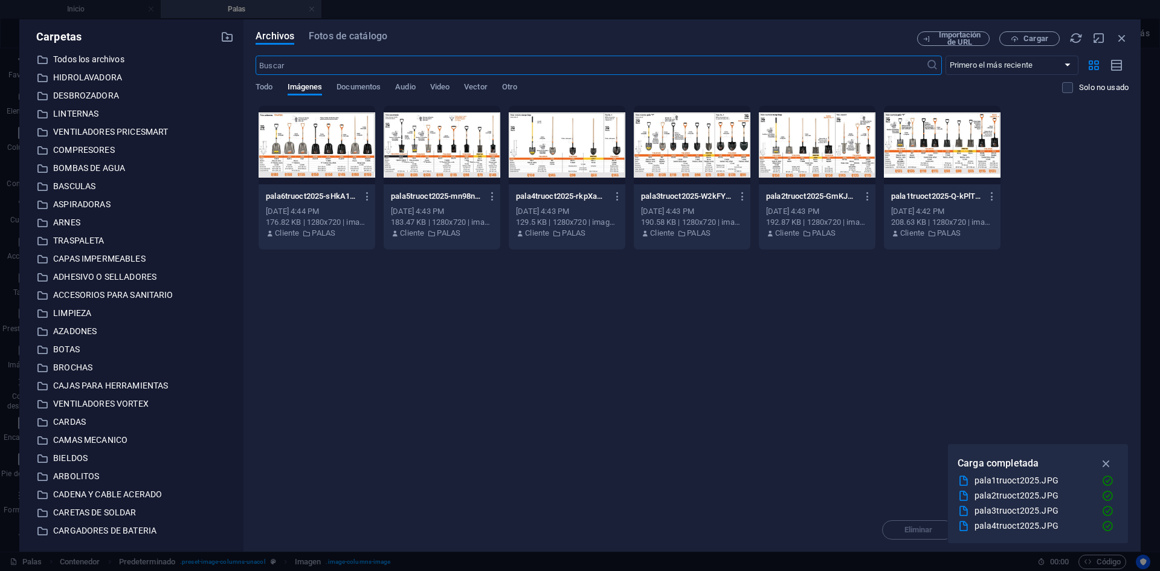
scroll to position [2019, 0]
click at [1028, 41] on span "Cargar" at bounding box center [1035, 38] width 25 height 7
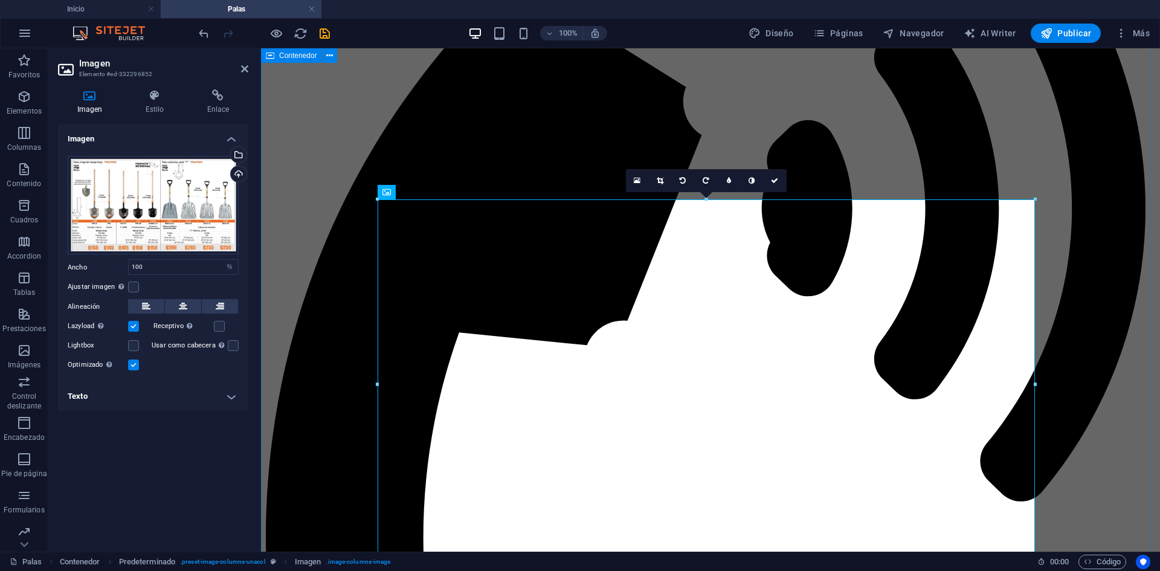
scroll to position [2295, 0]
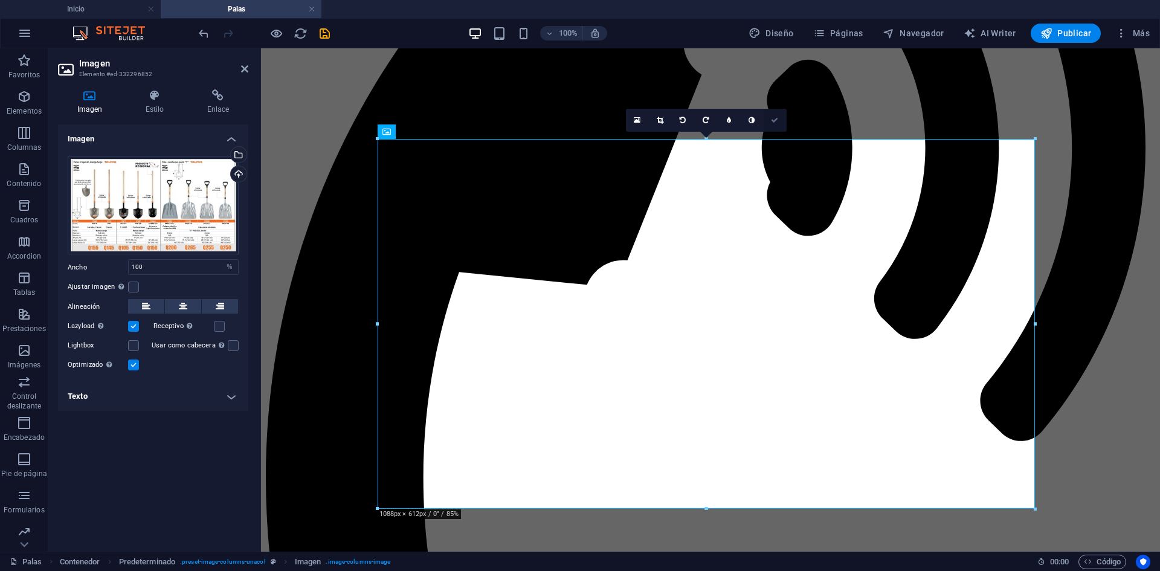
click at [775, 121] on icon at bounding box center [774, 120] width 7 height 7
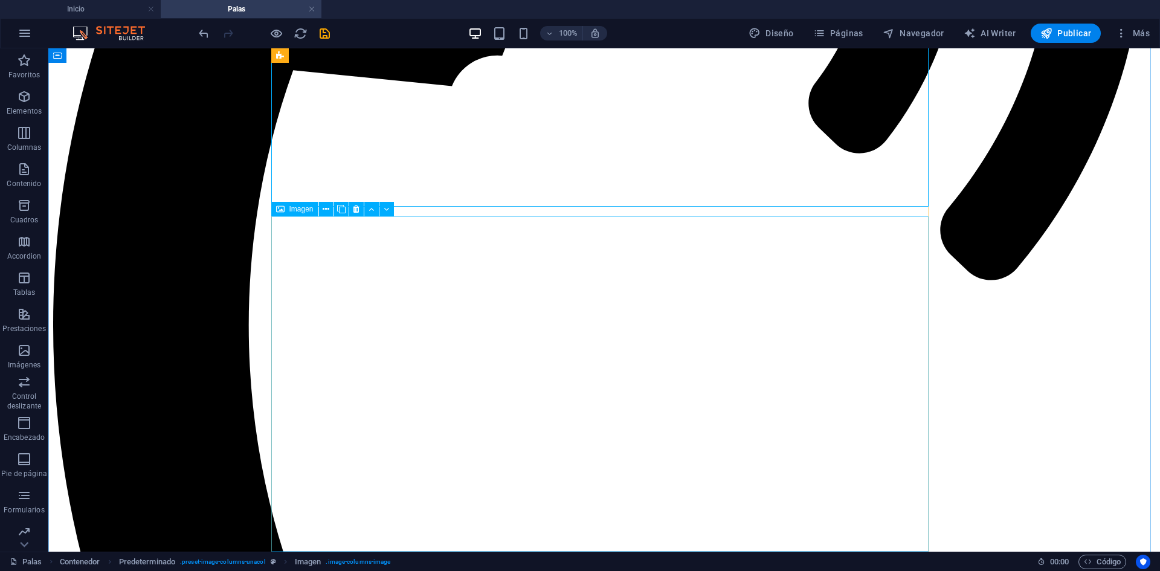
scroll to position [2718, 0]
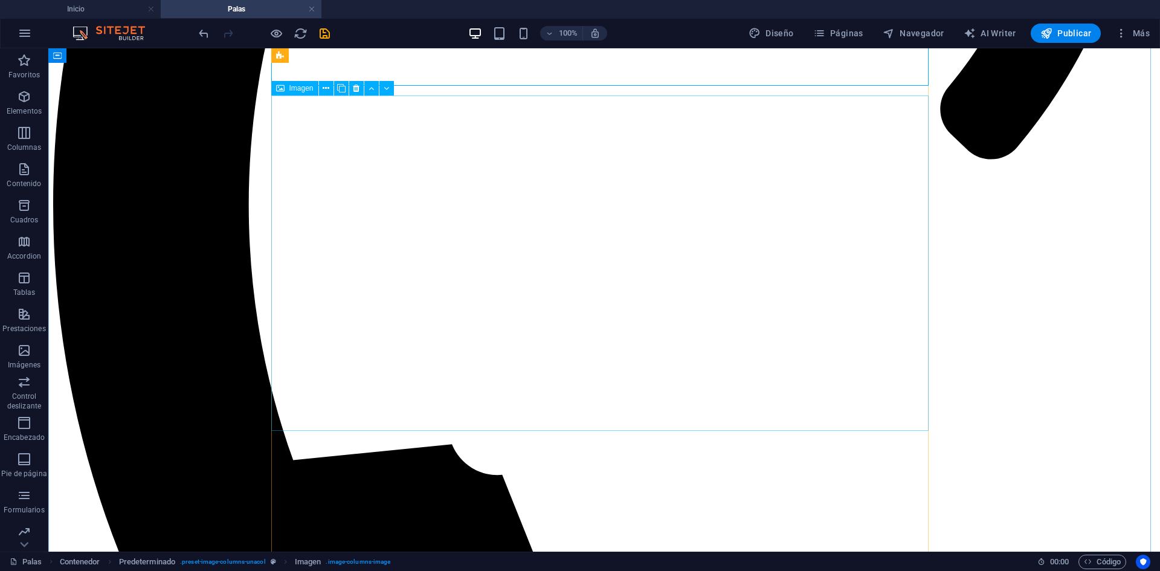
select select "%"
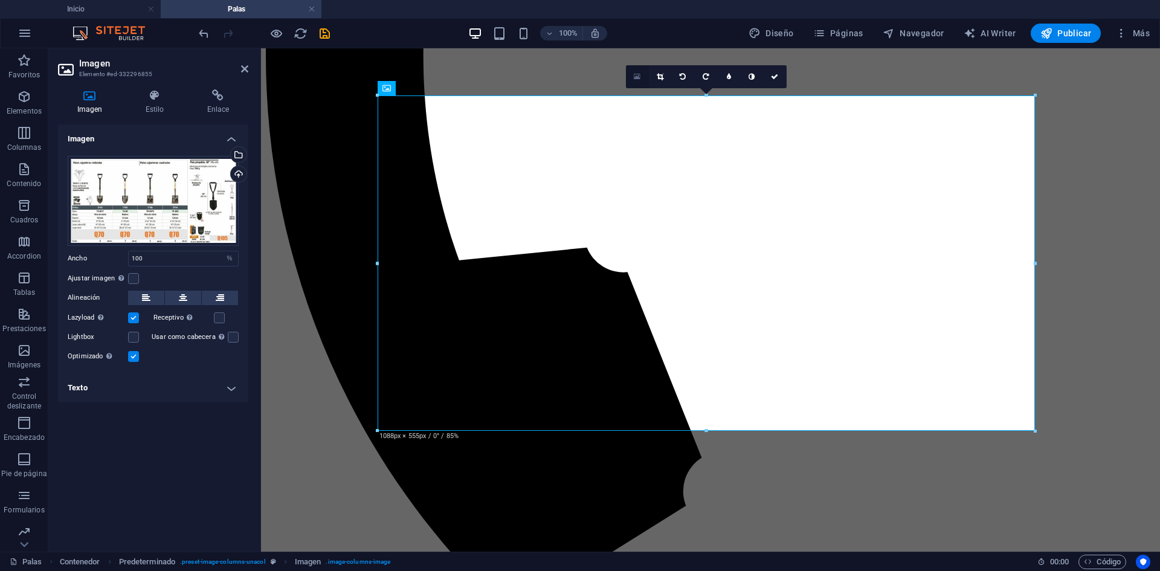
click at [635, 78] on icon at bounding box center [637, 76] width 7 height 8
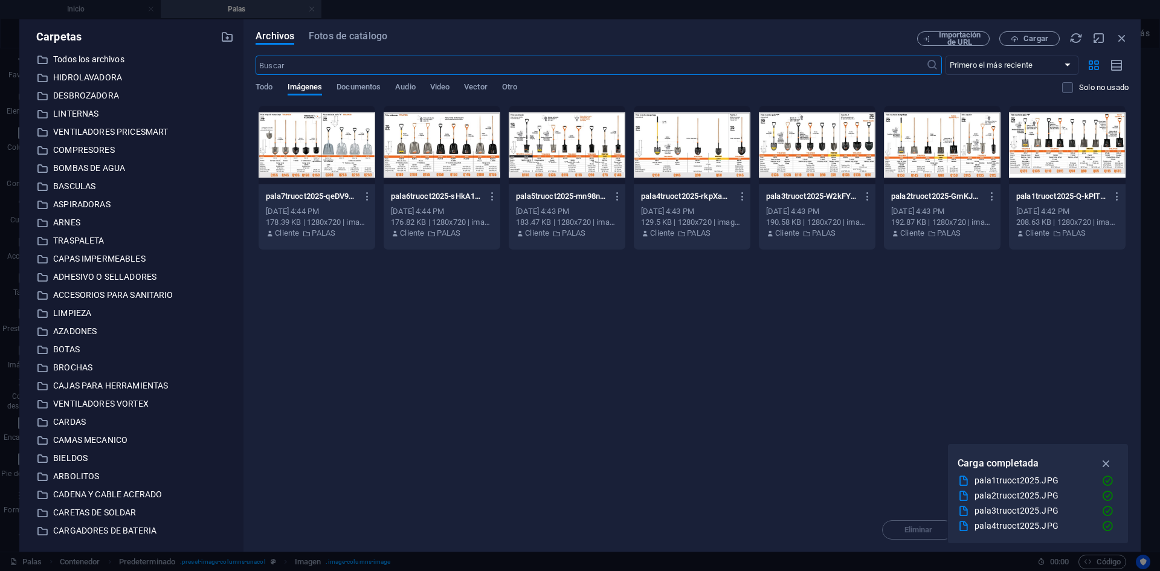
scroll to position [2456, 0]
click at [1035, 39] on span "Cargar" at bounding box center [1035, 38] width 25 height 7
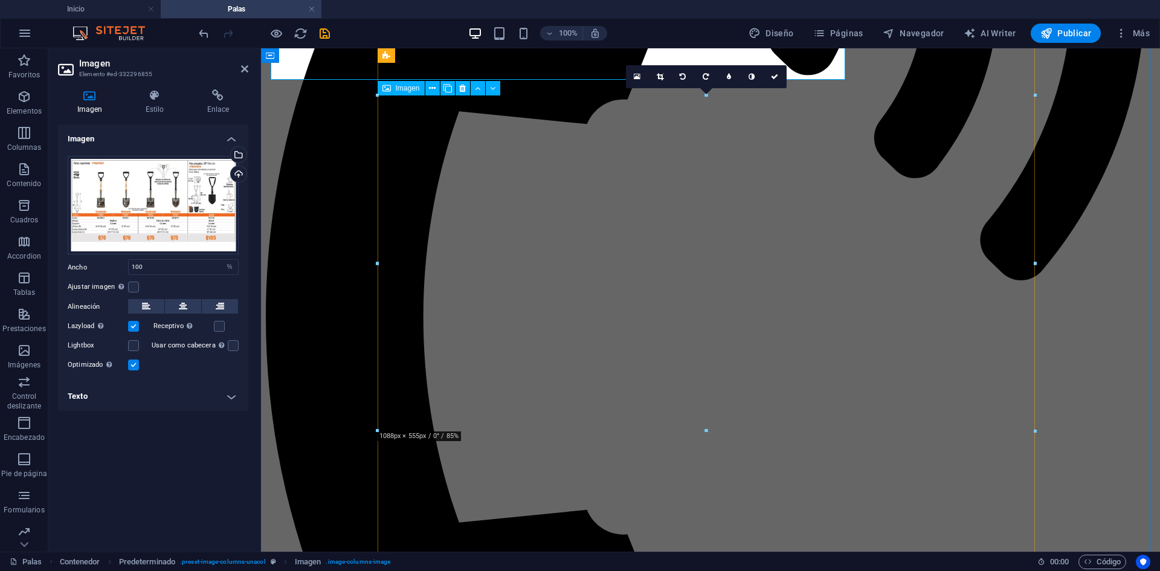
scroll to position [2718, 0]
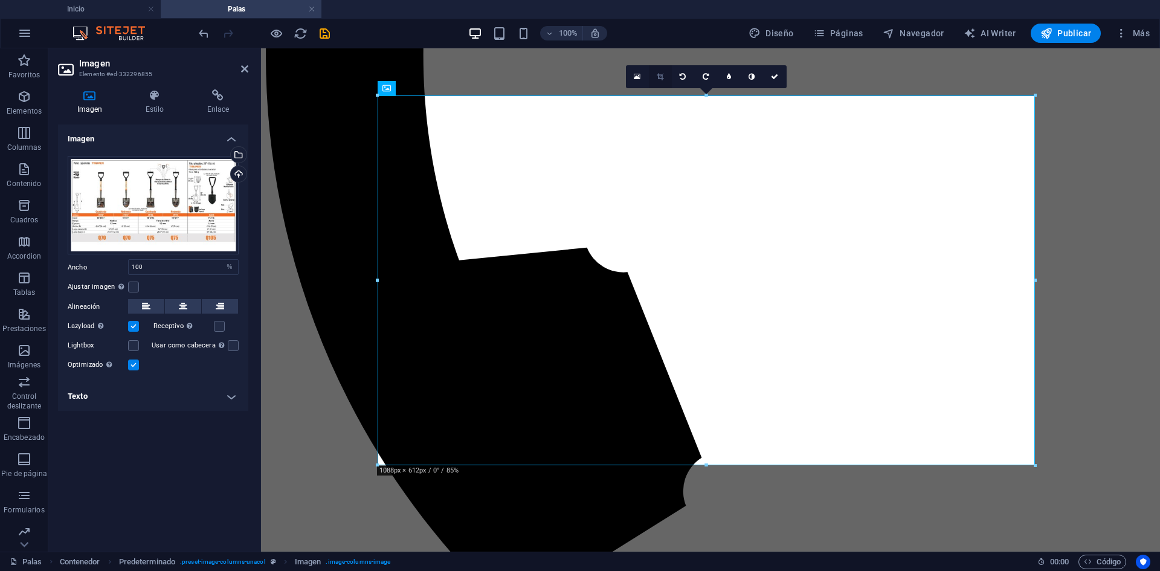
click at [660, 74] on icon at bounding box center [660, 76] width 7 height 7
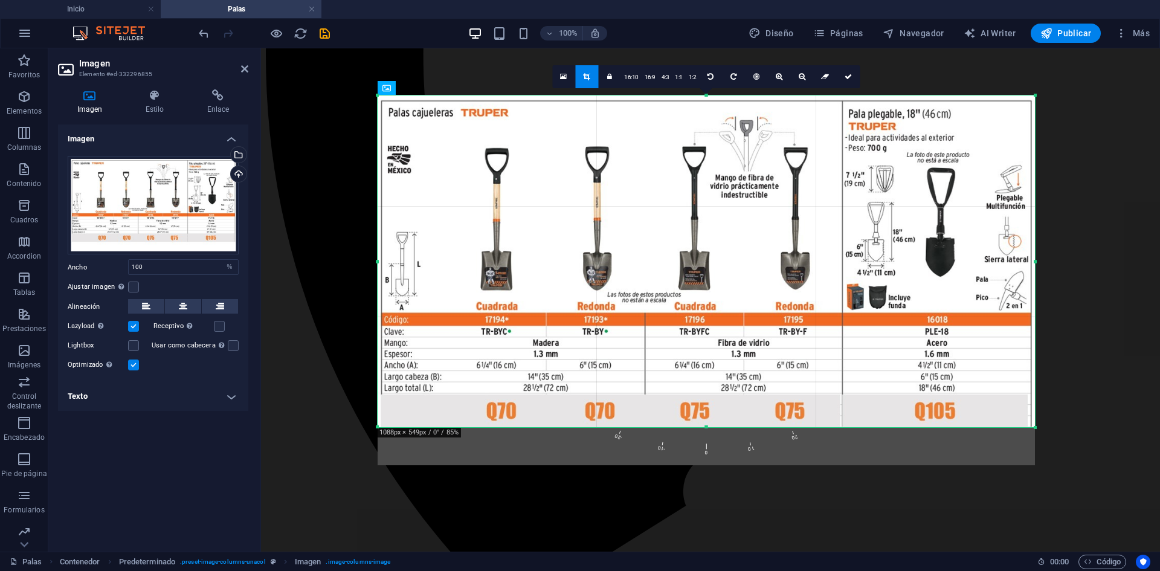
drag, startPoint x: 706, startPoint y: 465, endPoint x: 708, endPoint y: 426, distance: 38.1
click at [708, 426] on div at bounding box center [706, 427] width 657 height 4
click at [849, 78] on icon at bounding box center [847, 76] width 7 height 7
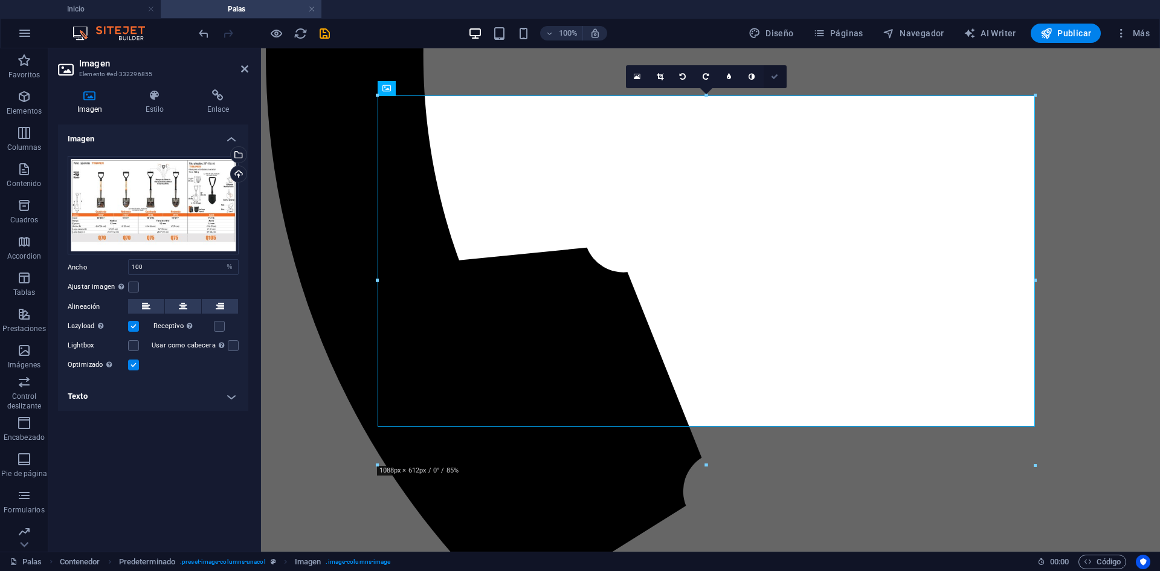
click at [773, 76] on icon at bounding box center [774, 76] width 7 height 7
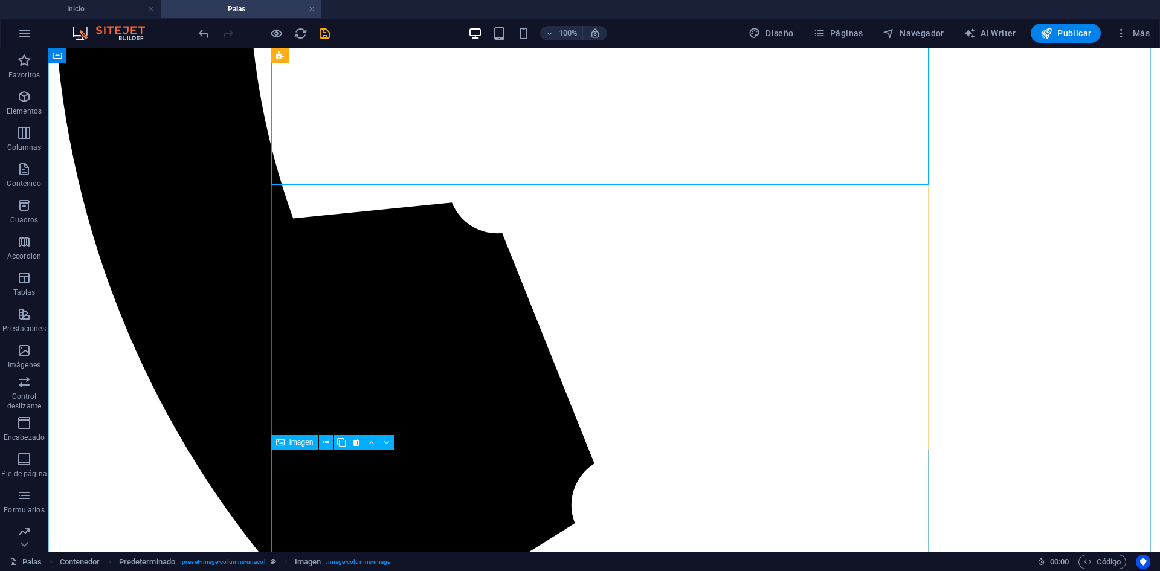
scroll to position [3020, 0]
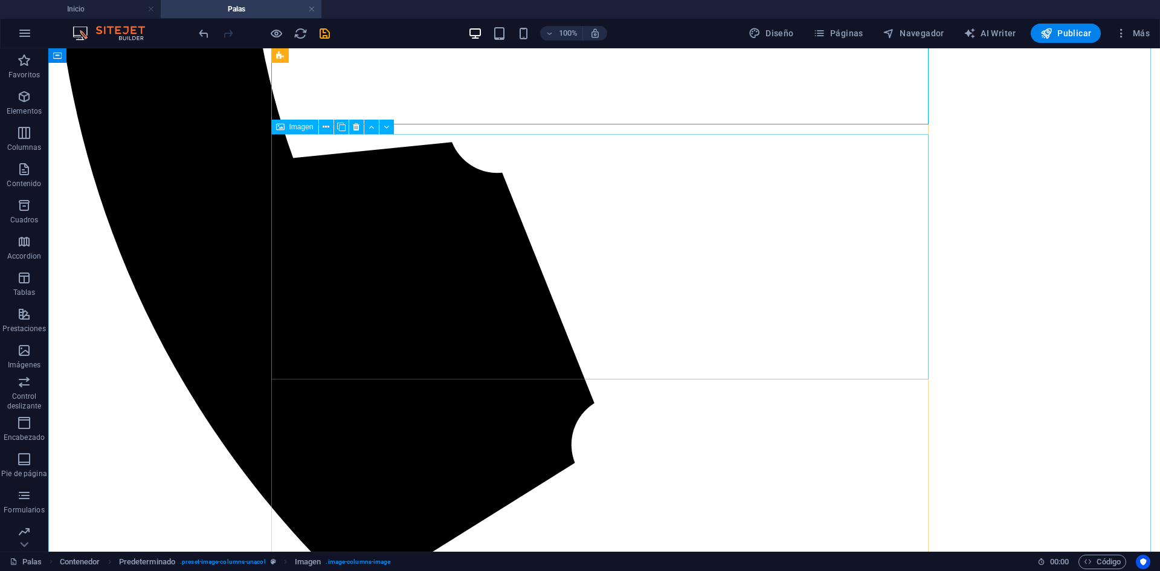
select select "%"
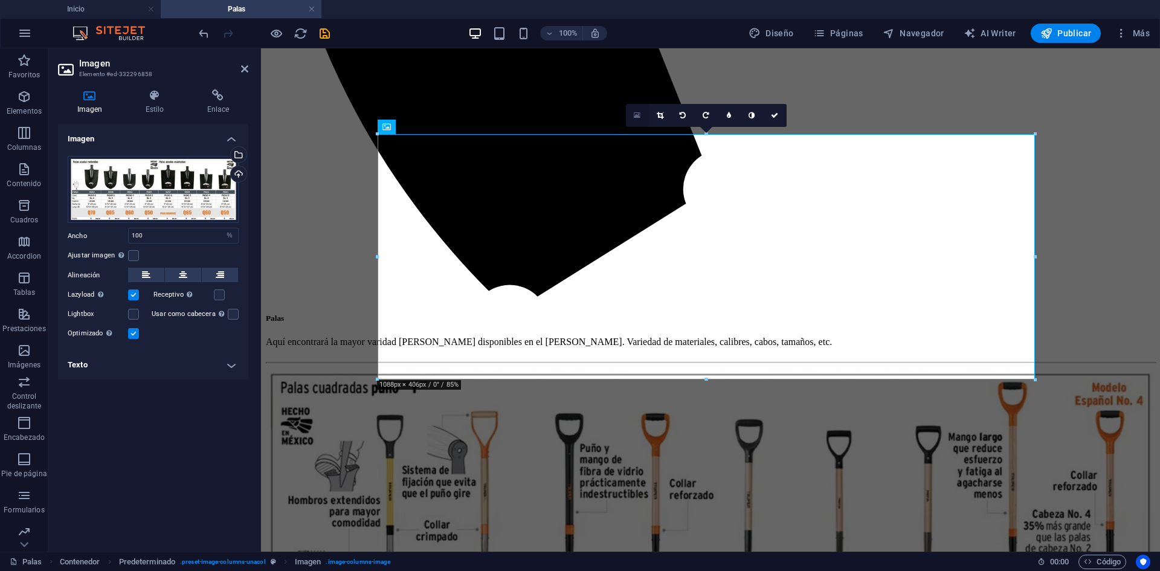
click at [635, 114] on icon at bounding box center [637, 115] width 7 height 8
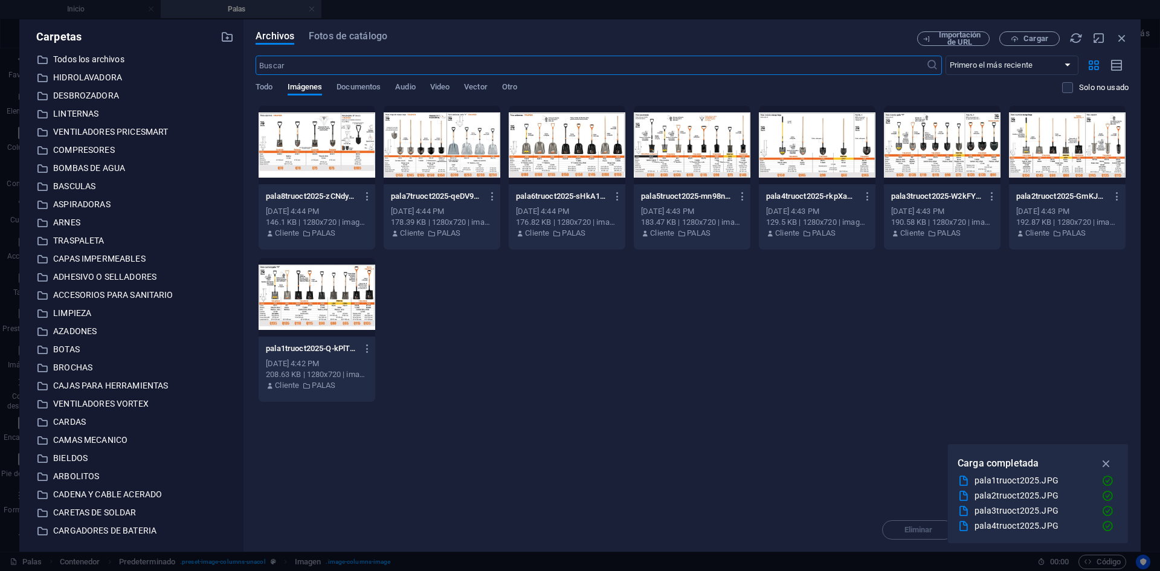
scroll to position [2712, 0]
click at [1023, 38] on span "Cargar" at bounding box center [1030, 39] width 50 height 8
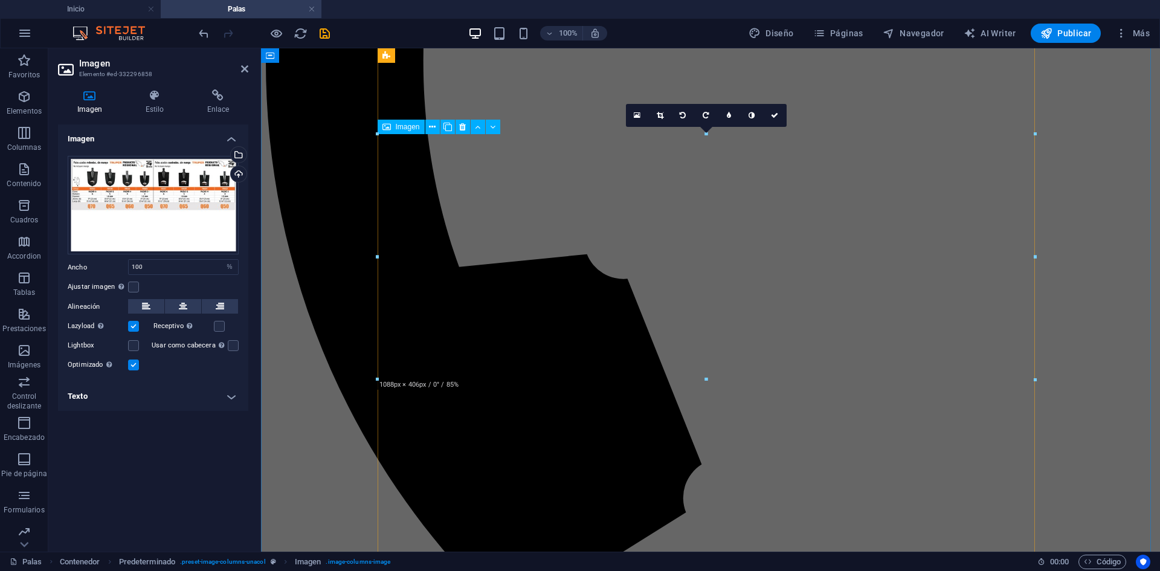
scroll to position [3020, 0]
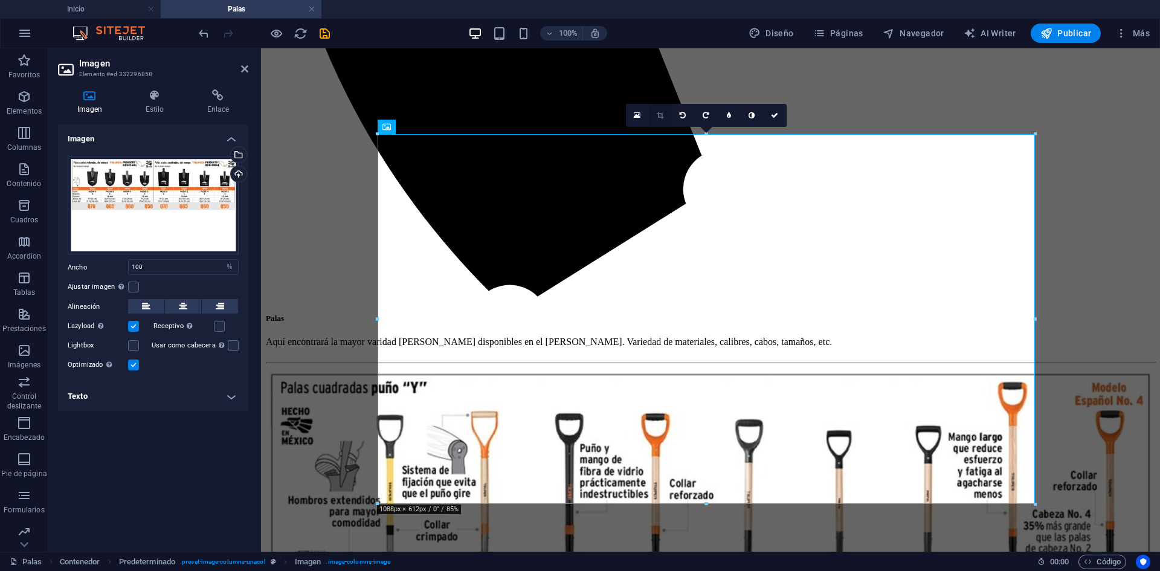
click at [661, 115] on icon at bounding box center [660, 115] width 7 height 7
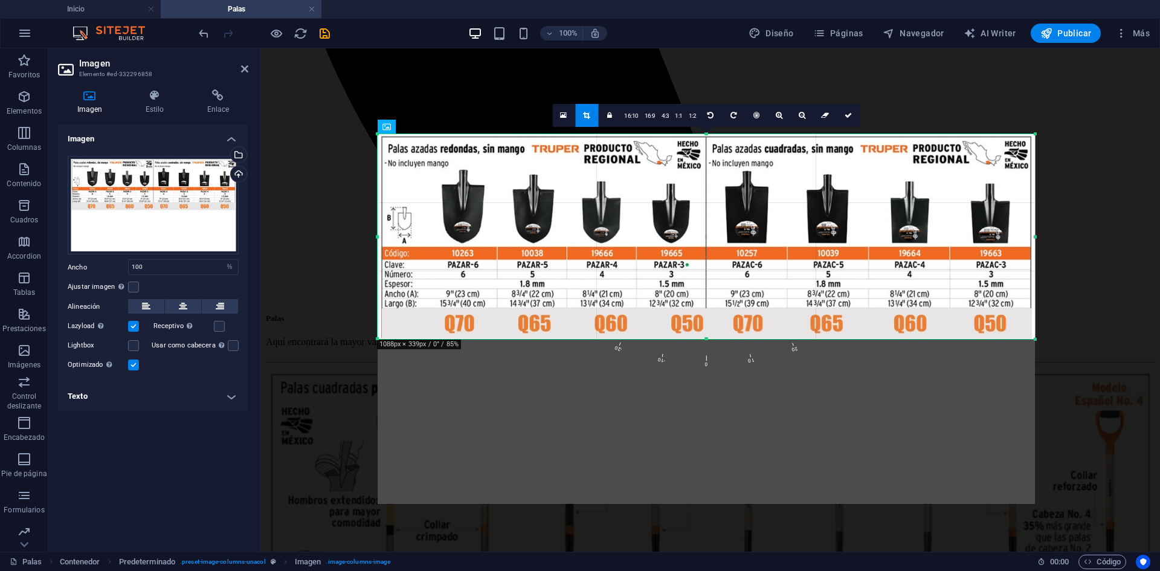
drag, startPoint x: 703, startPoint y: 503, endPoint x: 710, endPoint y: 338, distance: 165.1
click at [710, 338] on div at bounding box center [706, 339] width 657 height 4
click at [845, 120] on link at bounding box center [848, 115] width 23 height 23
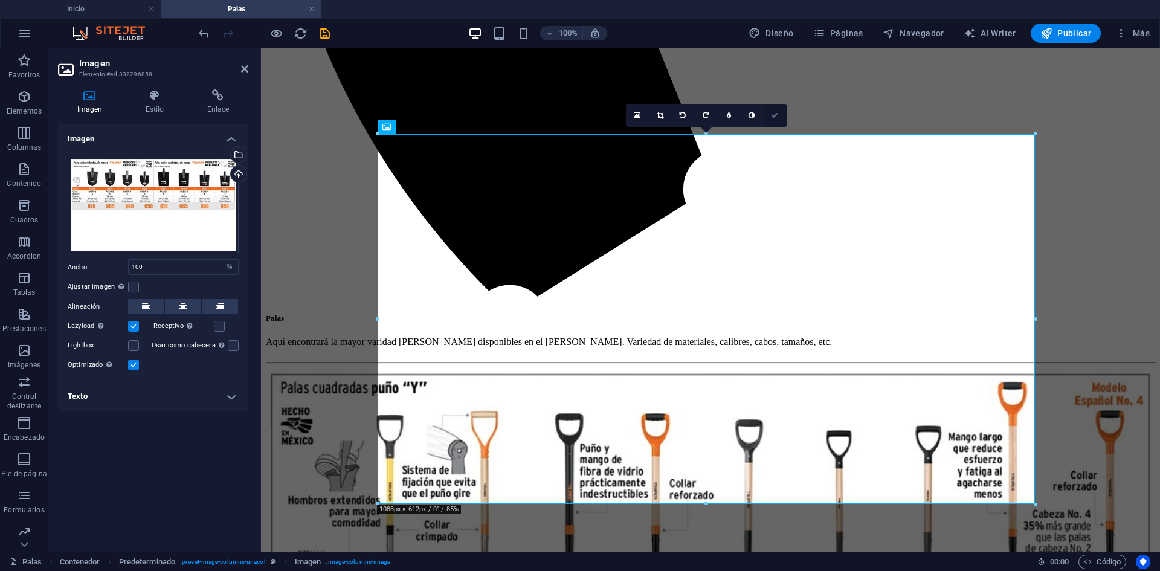
click at [777, 114] on icon at bounding box center [774, 115] width 7 height 7
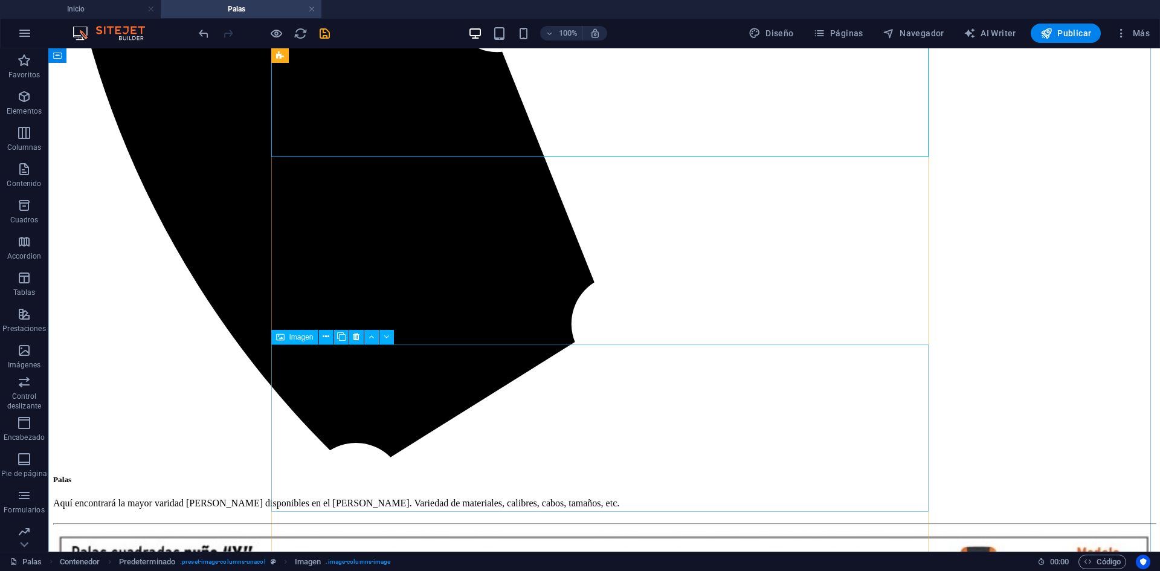
scroll to position [3202, 0]
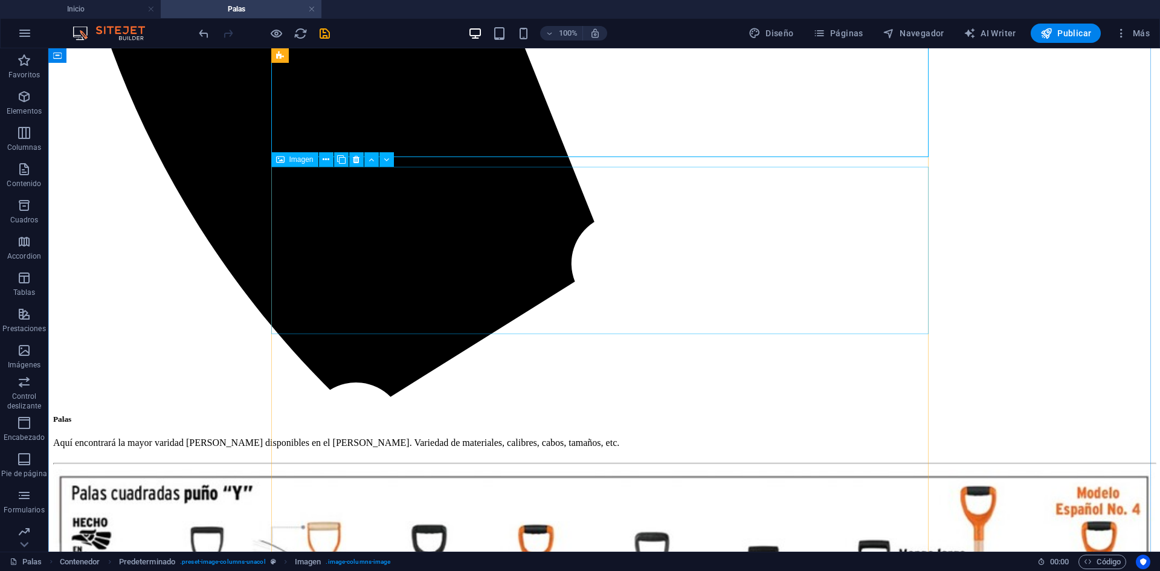
select select "%"
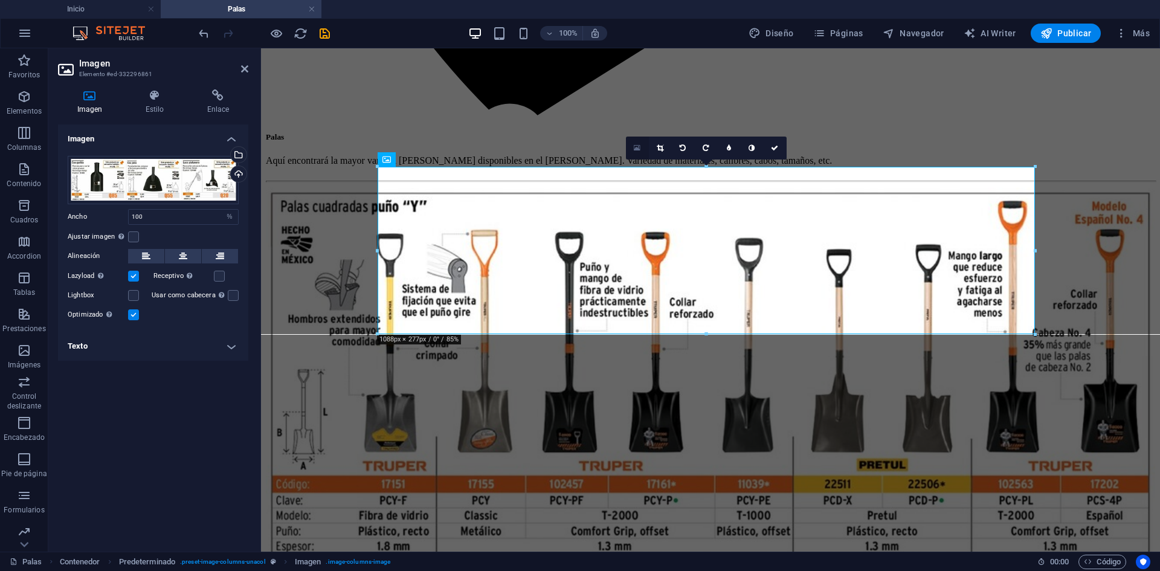
click at [635, 146] on icon at bounding box center [637, 148] width 7 height 8
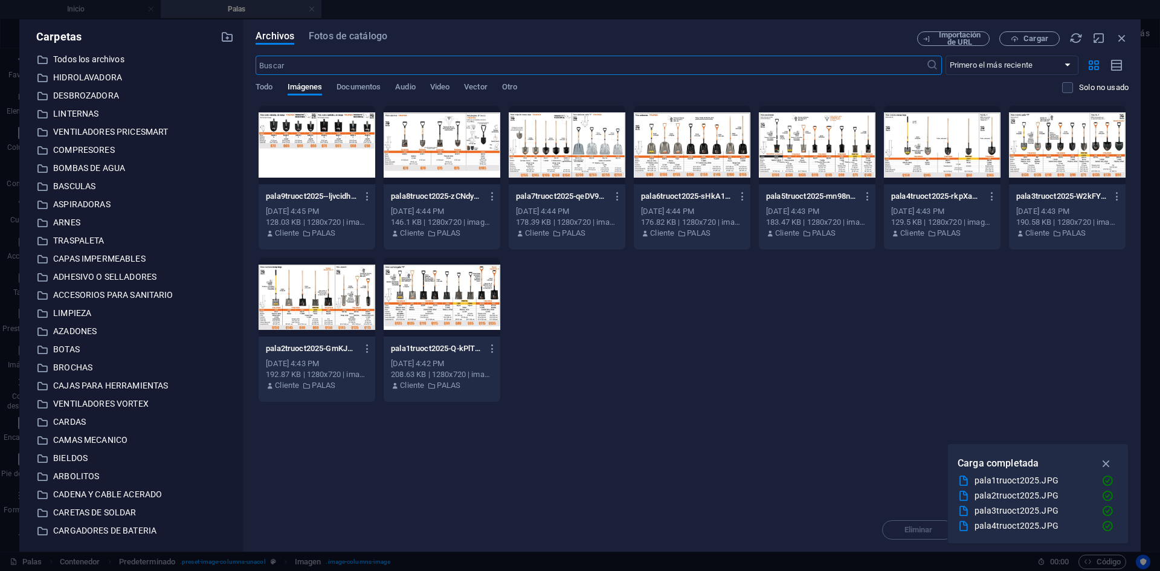
scroll to position [2851, 0]
click at [1021, 40] on span "Cargar" at bounding box center [1030, 39] width 50 height 8
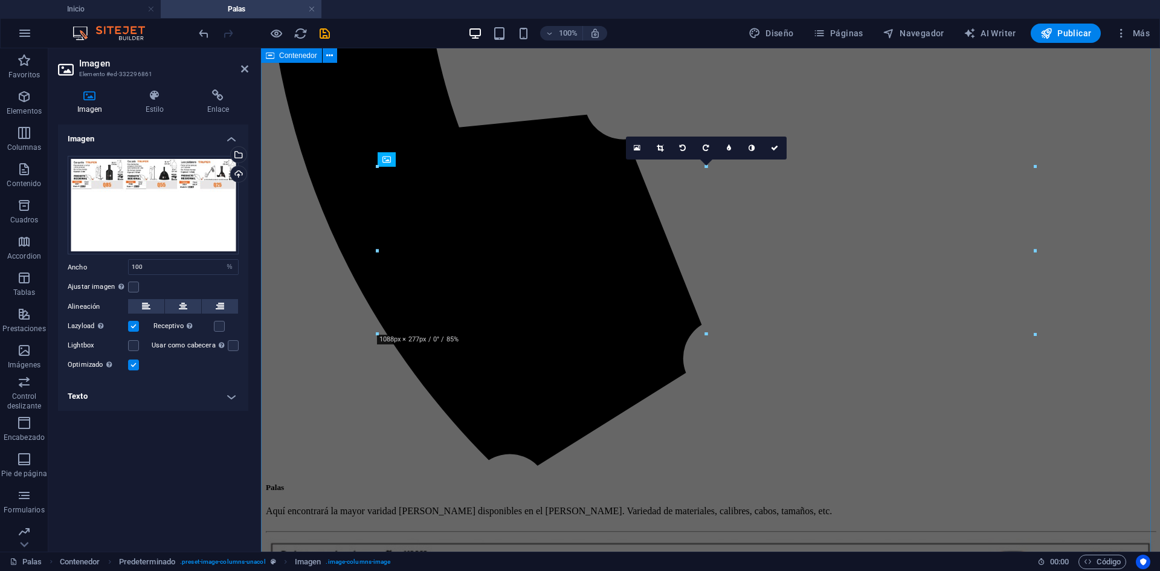
scroll to position [3202, 0]
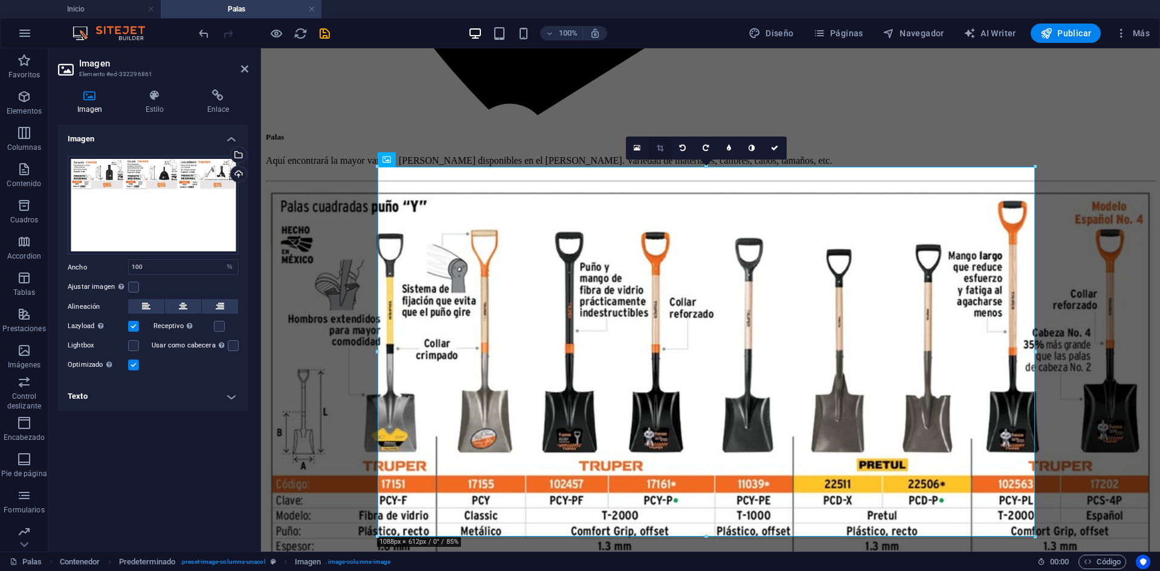
click at [661, 152] on icon at bounding box center [660, 147] width 7 height 7
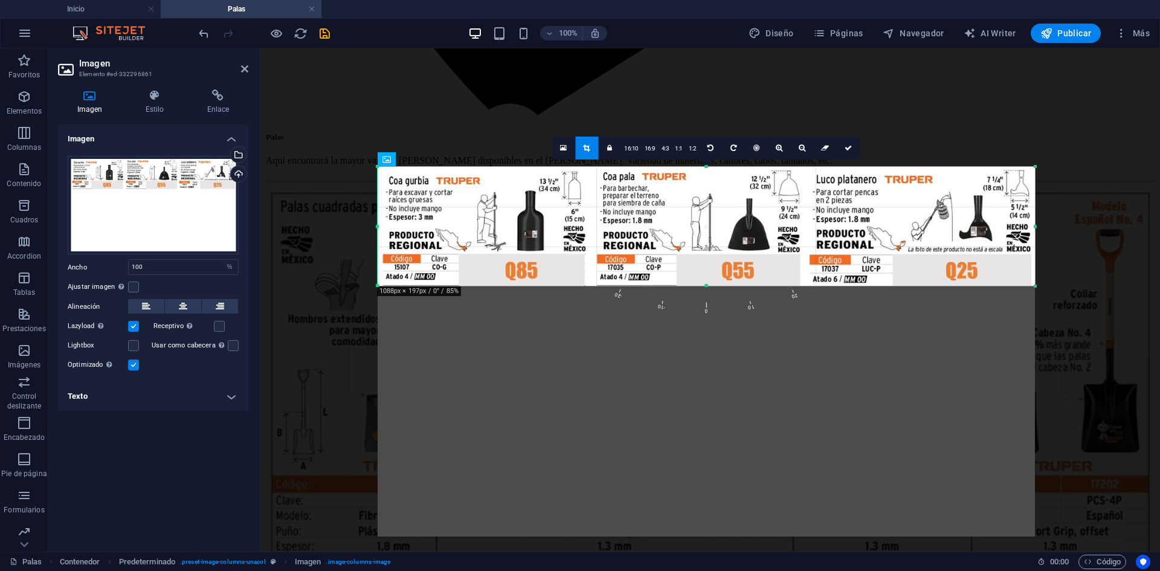
drag, startPoint x: 708, startPoint y: 535, endPoint x: 680, endPoint y: 285, distance: 252.3
click at [680, 285] on div at bounding box center [706, 286] width 657 height 4
click at [845, 145] on icon at bounding box center [847, 147] width 7 height 7
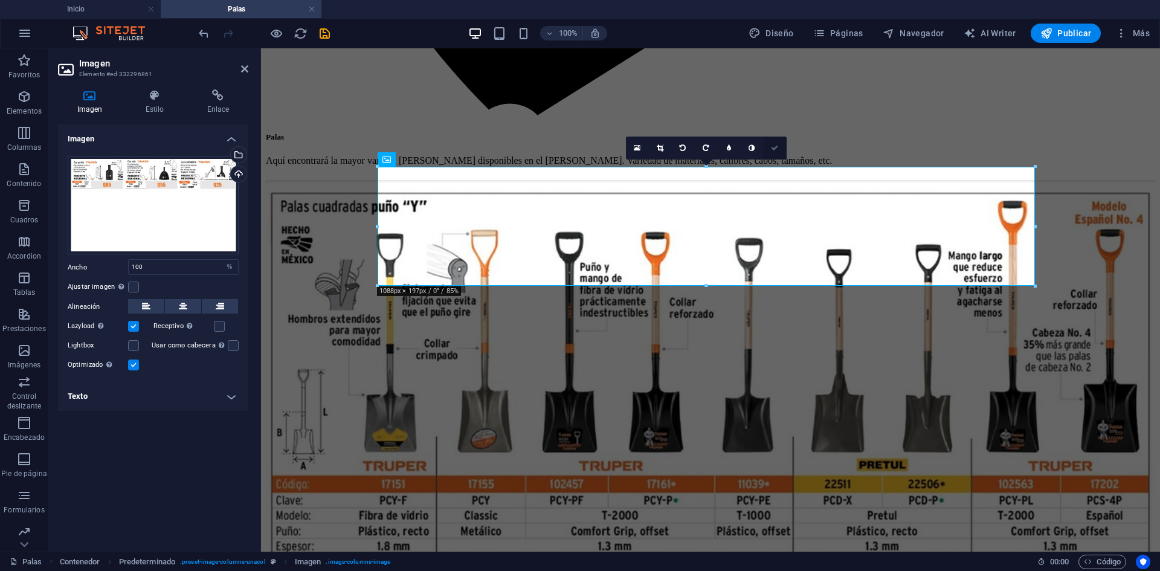
click at [776, 149] on icon at bounding box center [774, 147] width 7 height 7
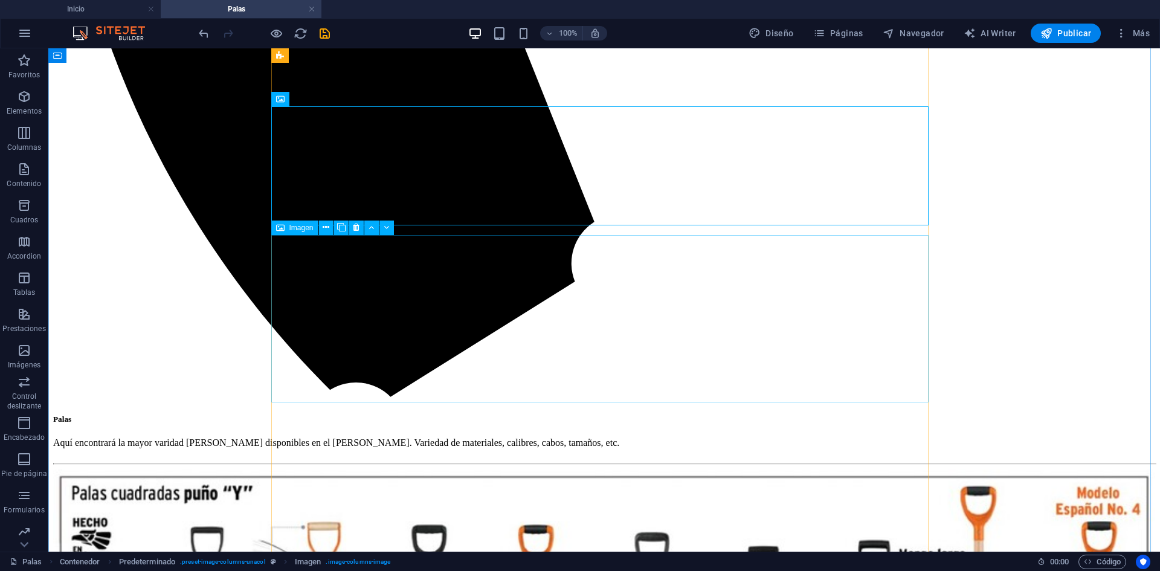
scroll to position [3322, 0]
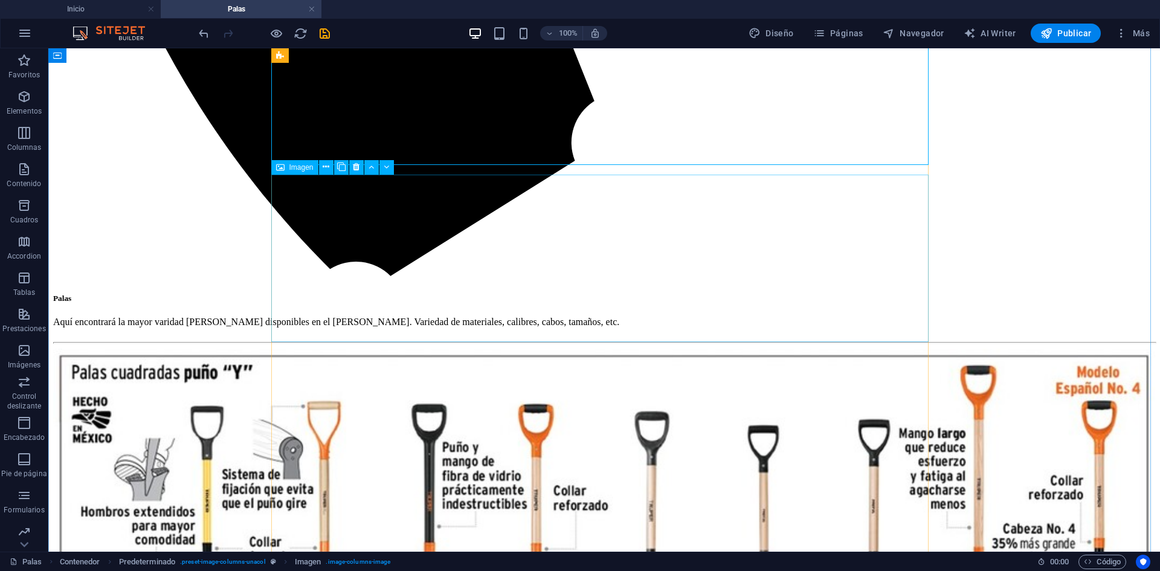
select select "%"
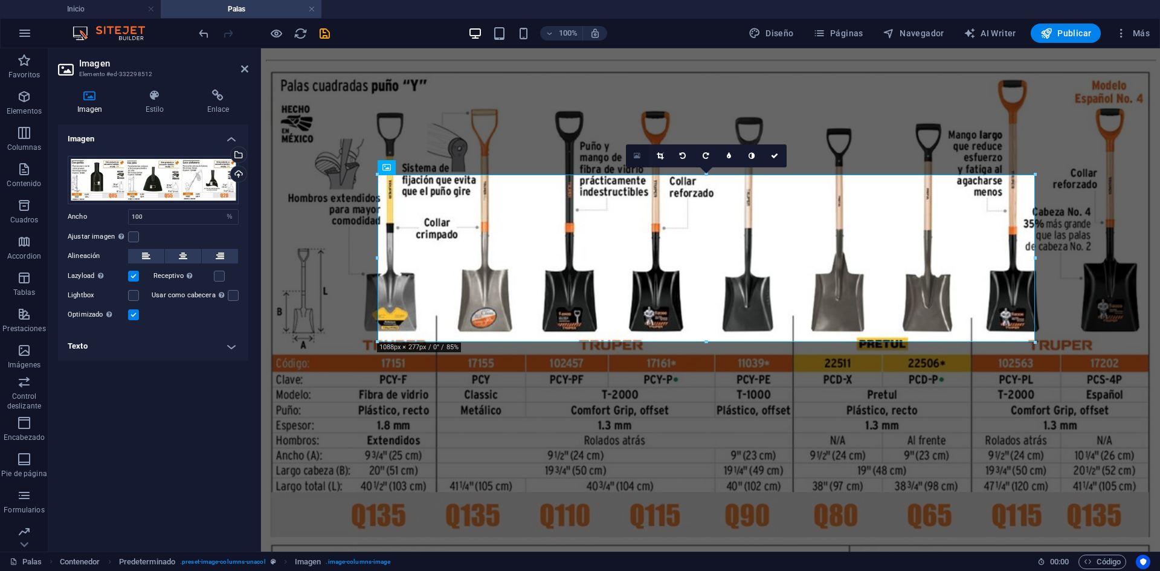
click at [639, 156] on icon at bounding box center [637, 156] width 7 height 8
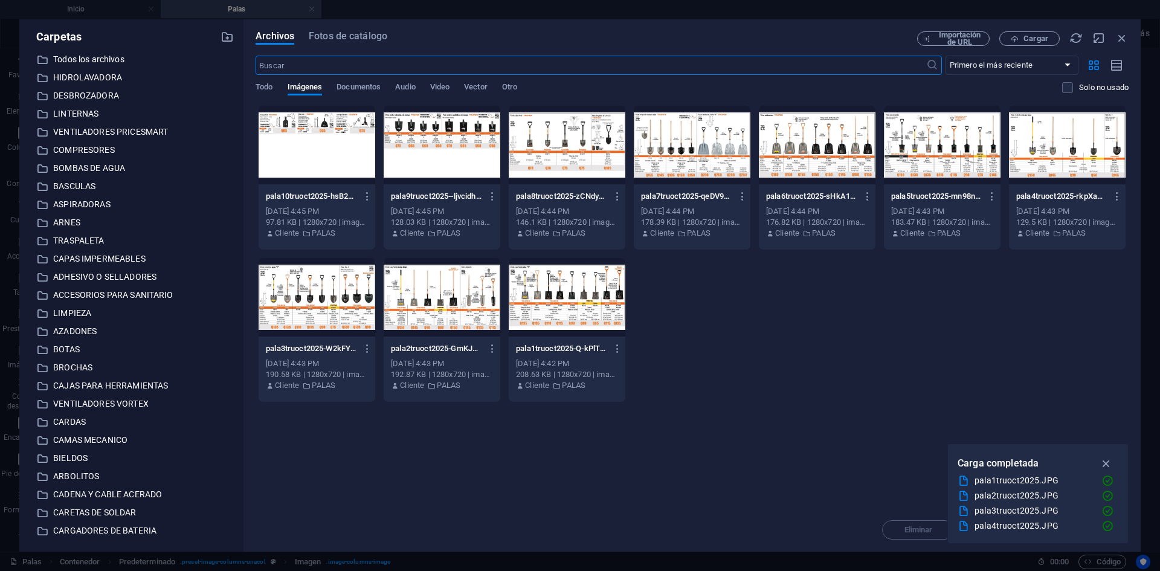
scroll to position [2947, 0]
click at [1023, 42] on span "Cargar" at bounding box center [1030, 39] width 50 height 8
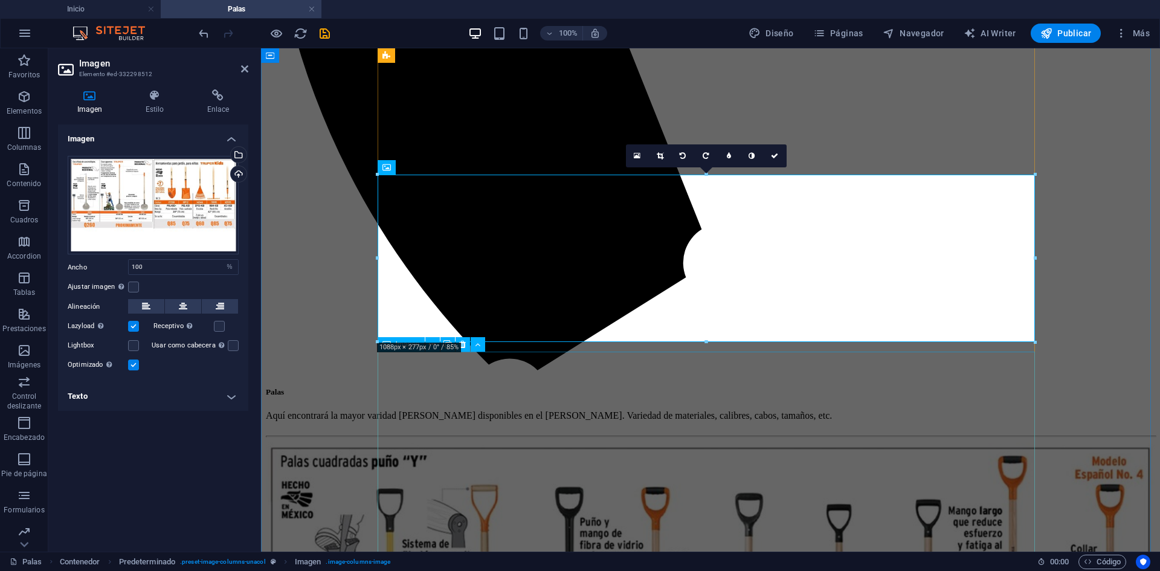
scroll to position [3322, 0]
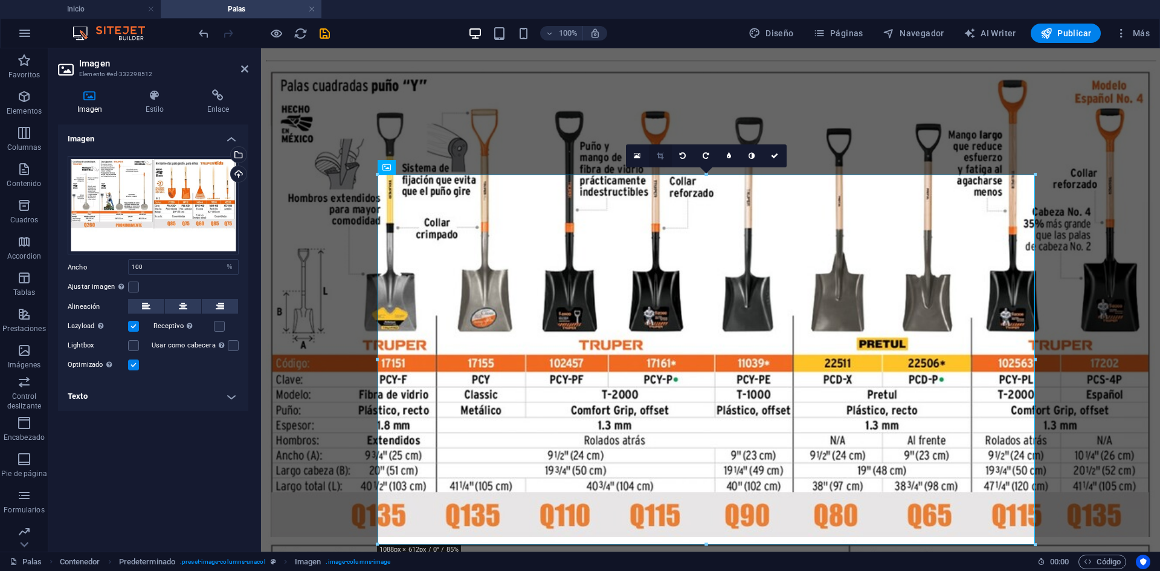
click at [658, 157] on icon at bounding box center [660, 155] width 7 height 7
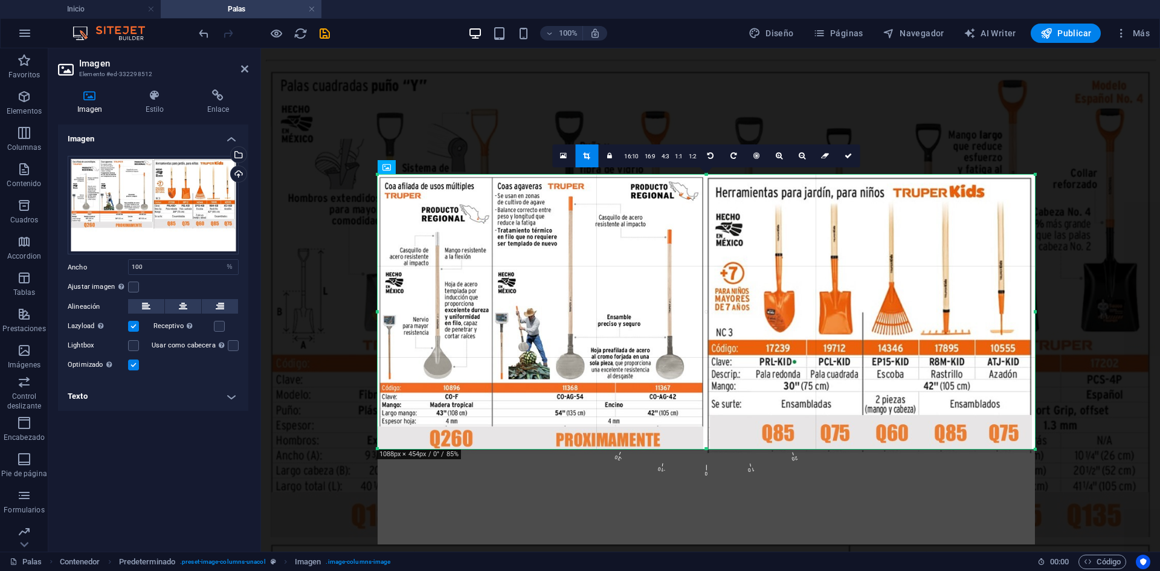
drag, startPoint x: 706, startPoint y: 543, endPoint x: 709, endPoint y: 448, distance: 95.5
click at [709, 448] on div at bounding box center [706, 449] width 657 height 4
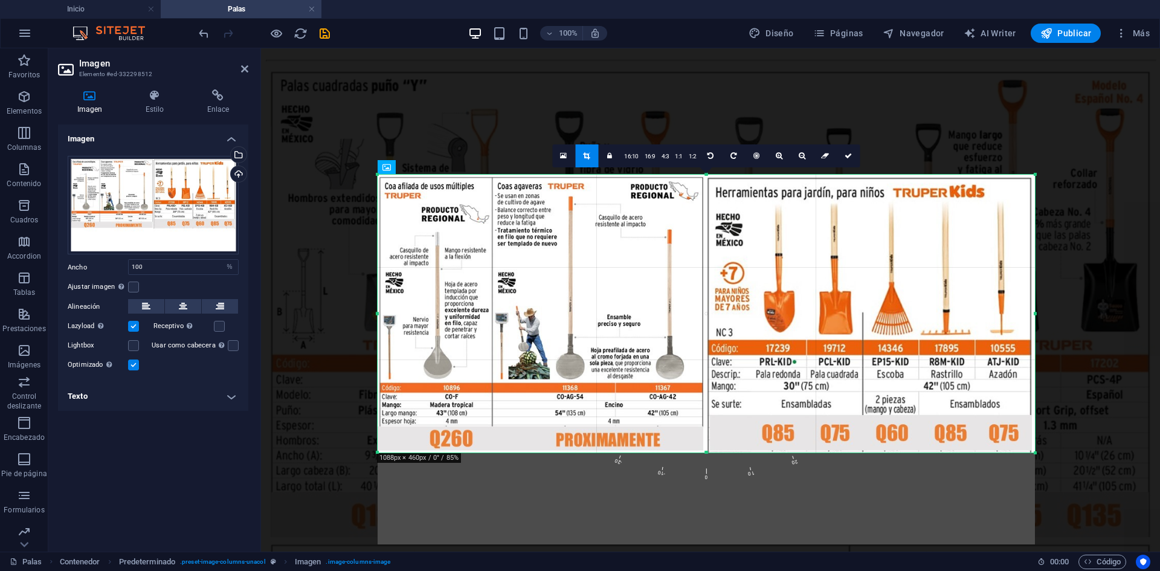
click at [708, 452] on div at bounding box center [706, 453] width 657 height 4
click at [848, 164] on link at bounding box center [848, 155] width 23 height 23
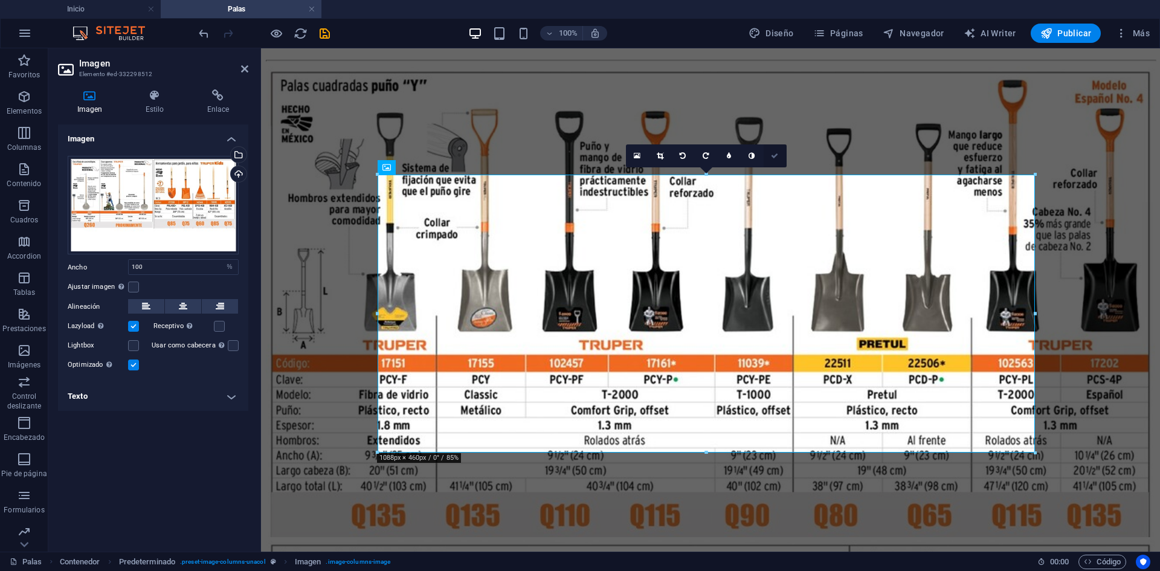
click at [777, 156] on icon at bounding box center [774, 155] width 7 height 7
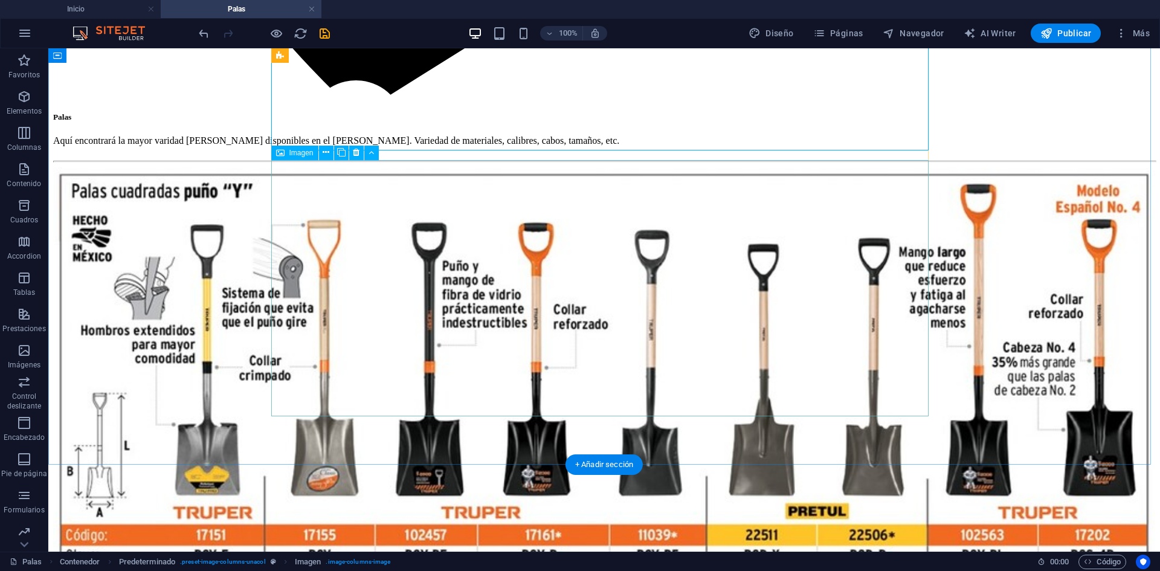
scroll to position [3624, 0]
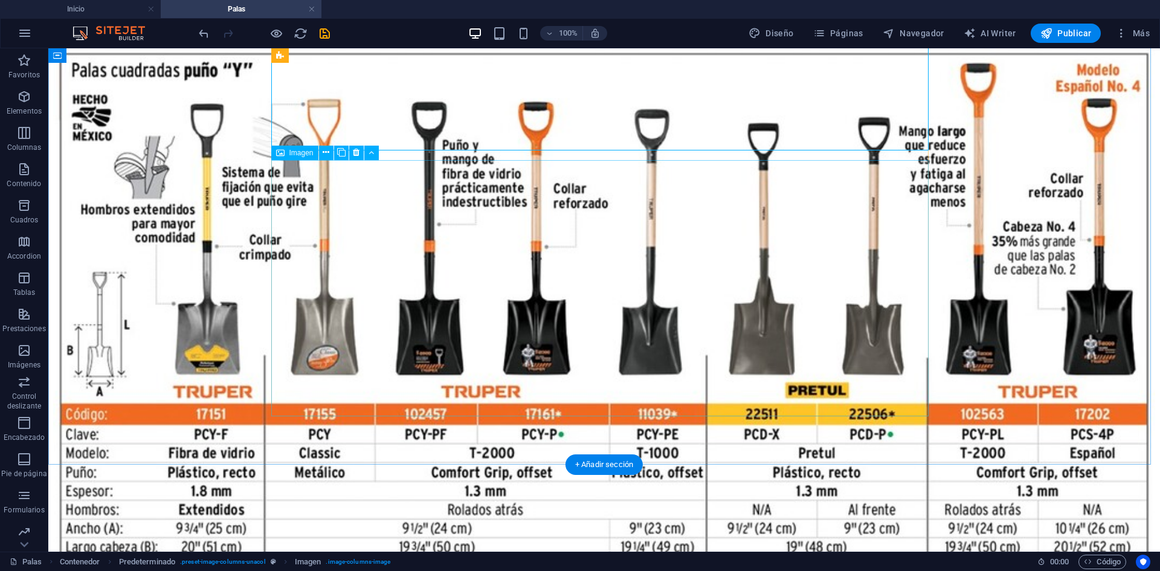
select select "%"
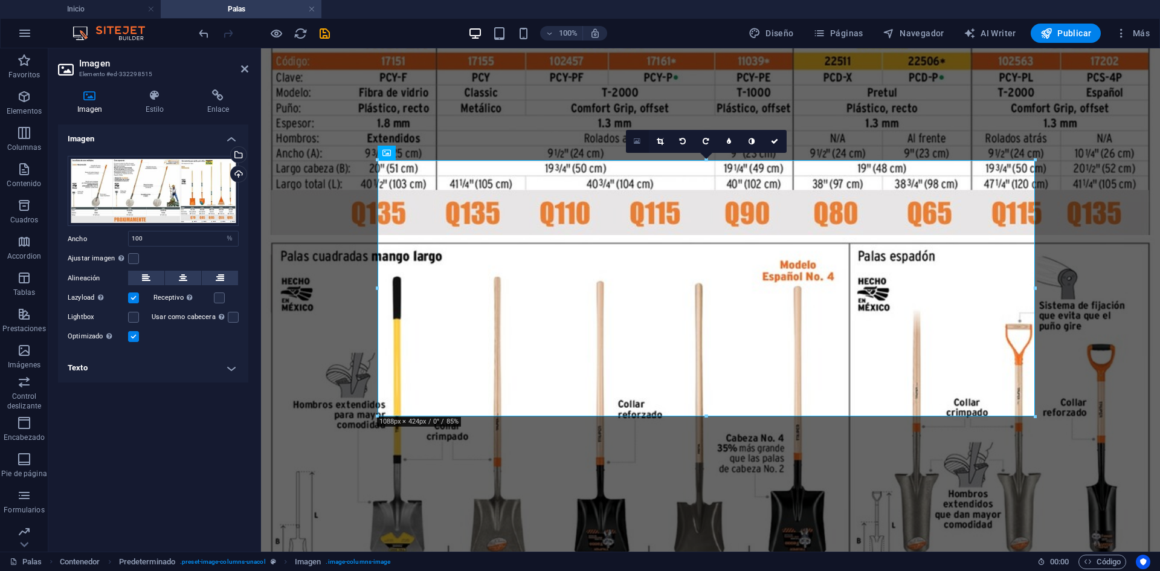
click at [638, 141] on icon at bounding box center [637, 141] width 7 height 8
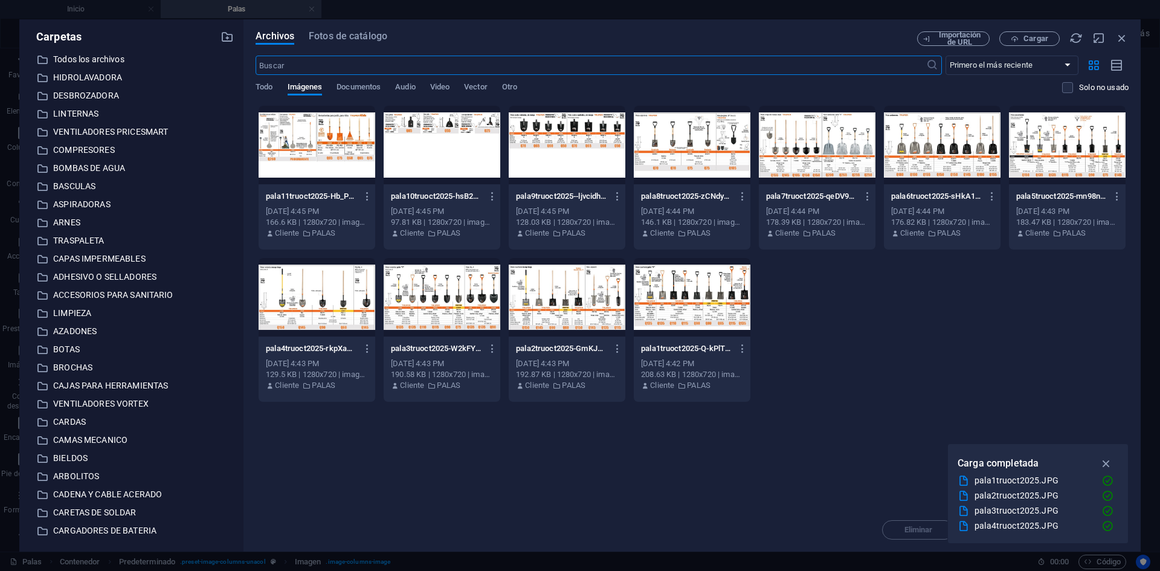
scroll to position [3234, 0]
click at [1028, 45] on button "Cargar" at bounding box center [1029, 38] width 60 height 14
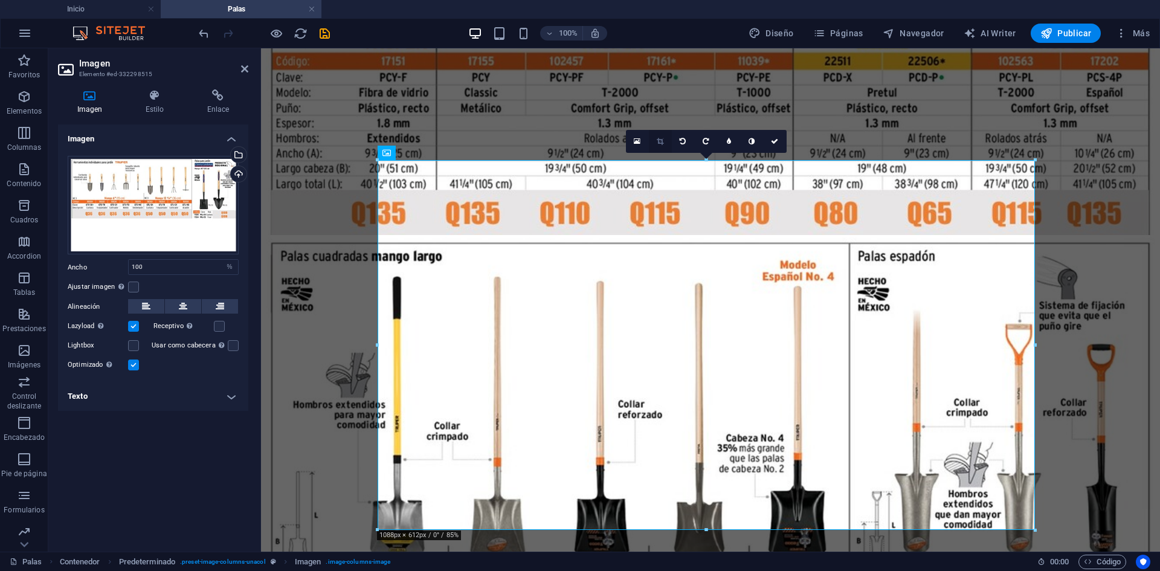
click at [660, 143] on icon at bounding box center [660, 141] width 7 height 7
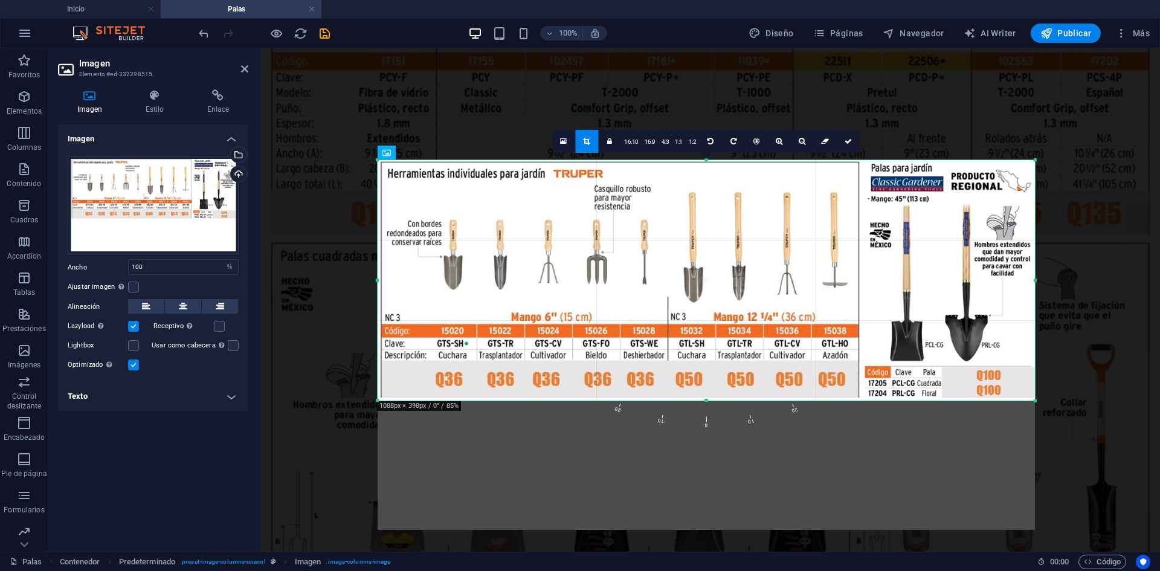
drag, startPoint x: 704, startPoint y: 530, endPoint x: 707, endPoint y: 401, distance: 129.3
click at [707, 401] on div at bounding box center [706, 401] width 657 height 4
click at [848, 140] on icon at bounding box center [847, 141] width 7 height 7
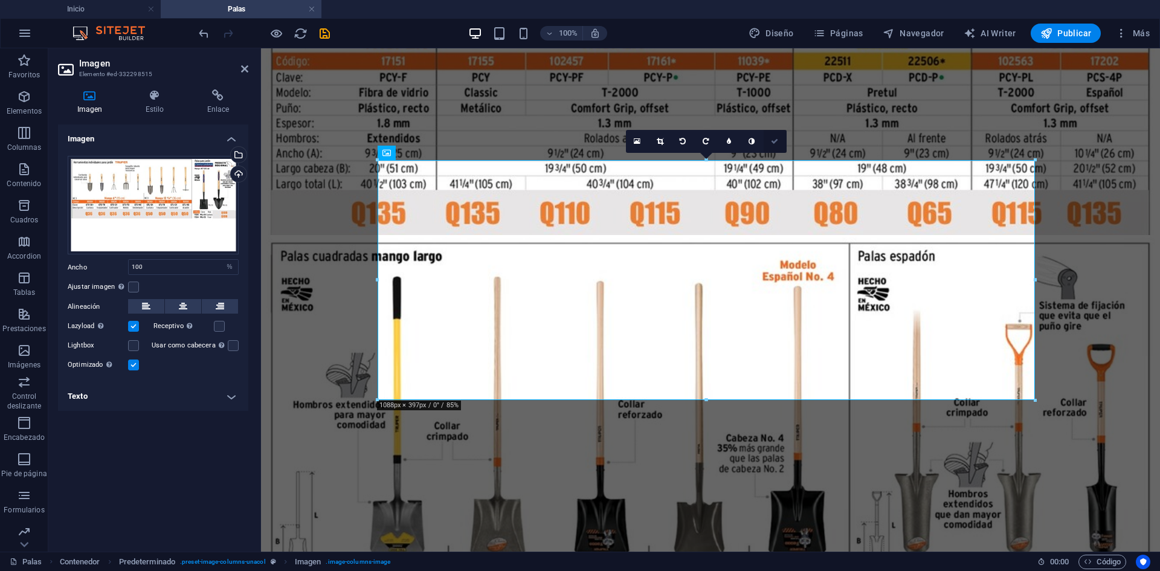
click at [776, 143] on icon at bounding box center [774, 141] width 7 height 7
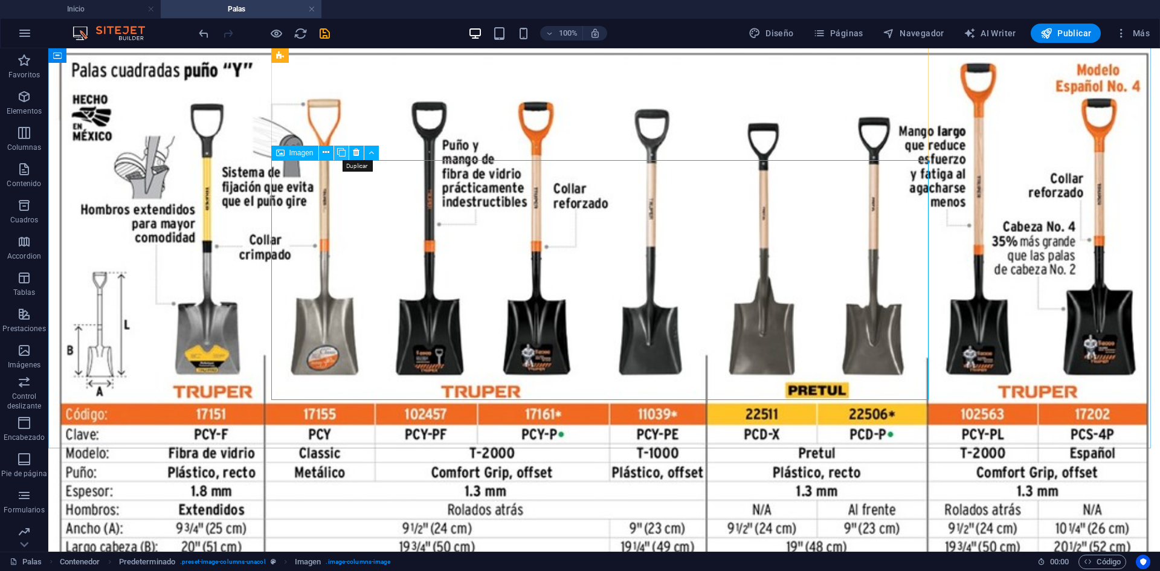
click at [339, 153] on icon at bounding box center [341, 152] width 8 height 13
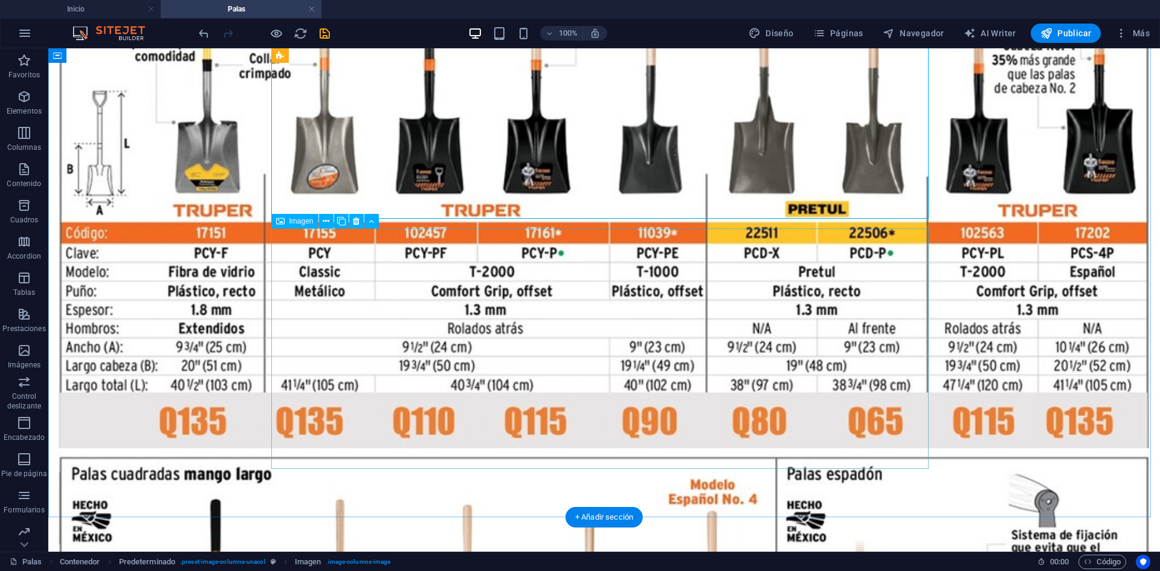
select select "%"
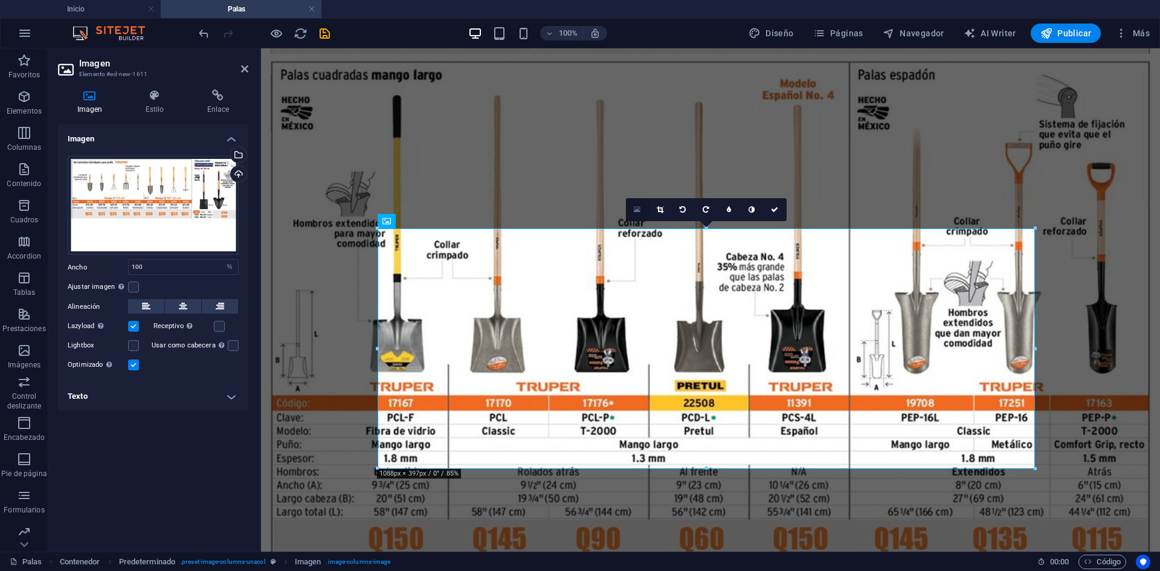
click at [636, 207] on icon at bounding box center [637, 209] width 7 height 8
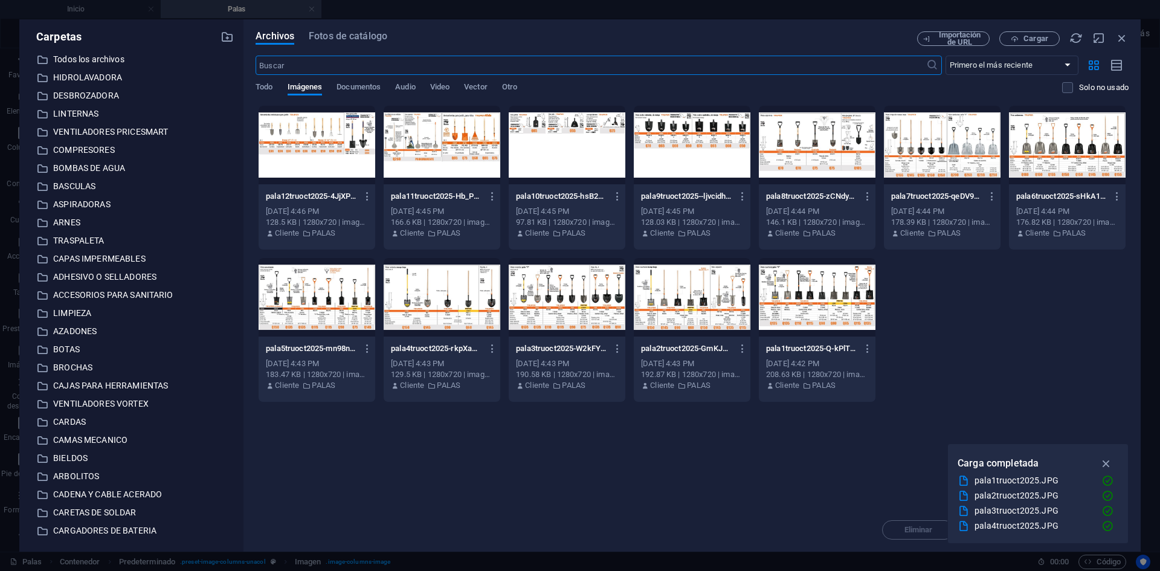
scroll to position [3380, 0]
click at [1043, 39] on span "Cargar" at bounding box center [1035, 38] width 25 height 7
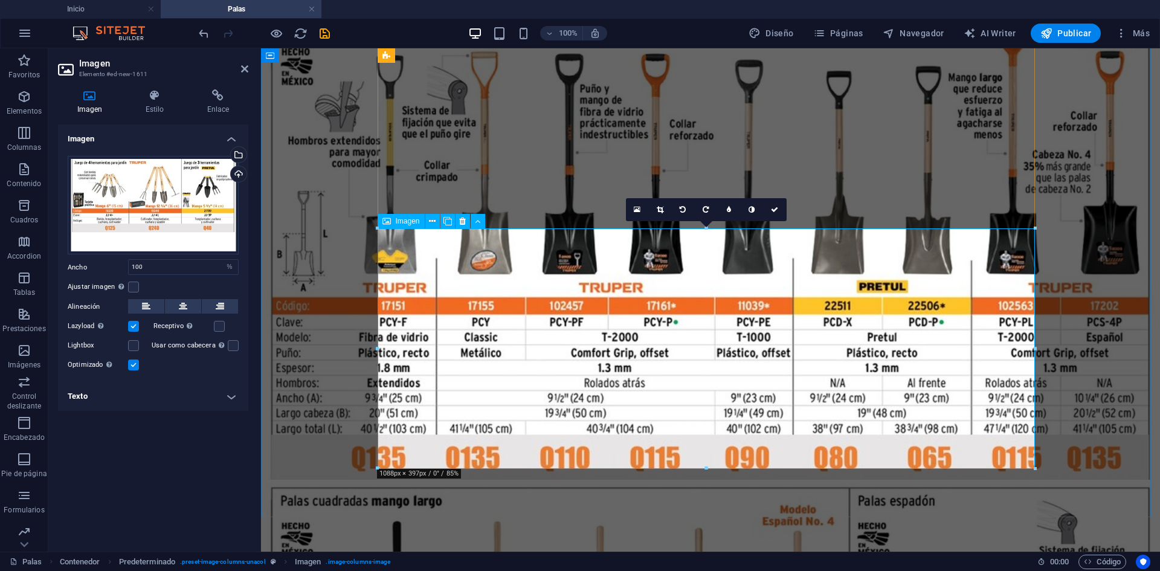
scroll to position [3806, 0]
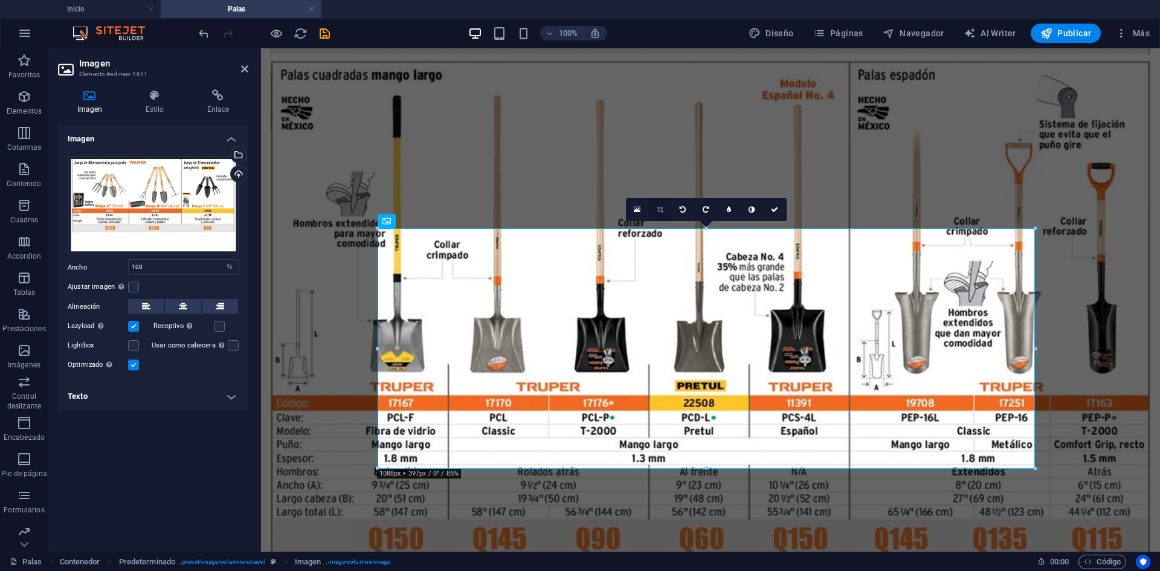
click at [661, 208] on icon at bounding box center [660, 209] width 7 height 7
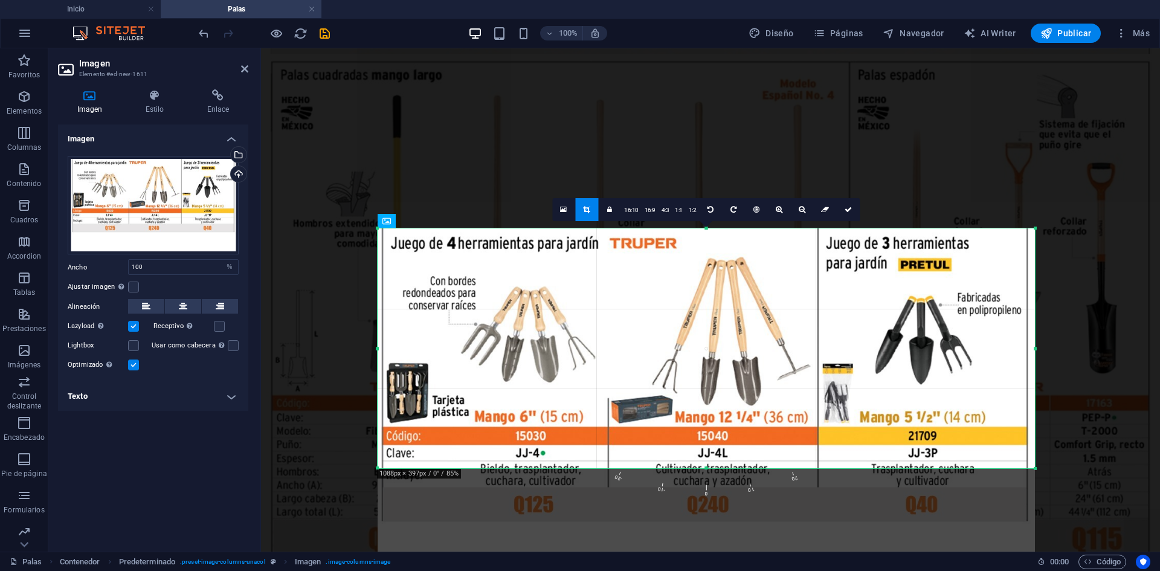
drag, startPoint x: 689, startPoint y: 289, endPoint x: 793, endPoint y: 364, distance: 128.1
click at [690, 355] on div at bounding box center [706, 413] width 657 height 370
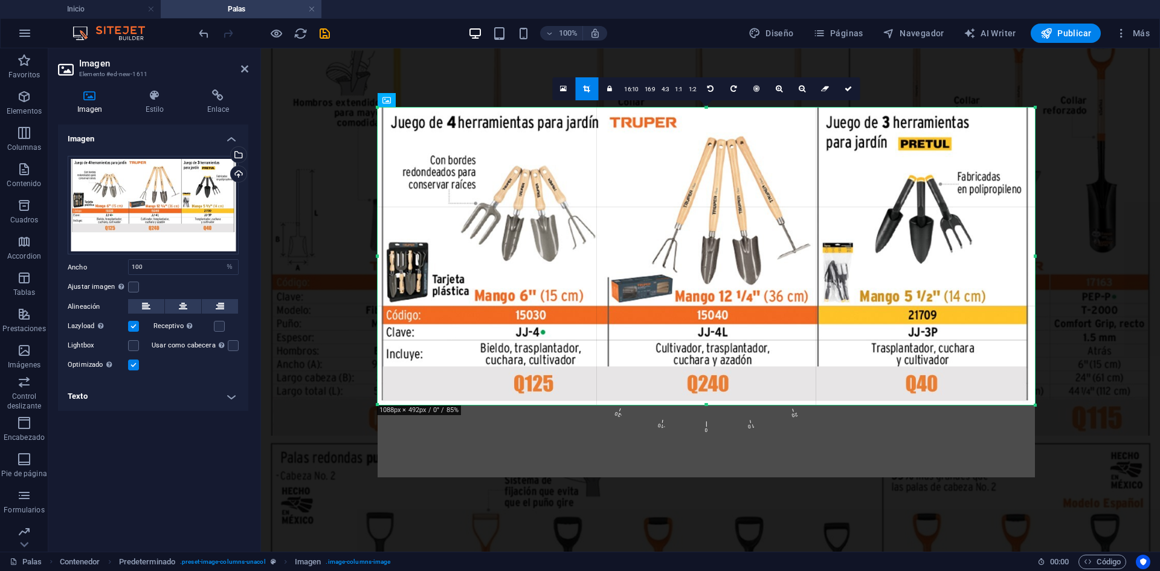
drag, startPoint x: 706, startPoint y: 347, endPoint x: 708, endPoint y: 404, distance: 57.4
click at [708, 404] on div at bounding box center [706, 405] width 657 height 4
click at [847, 91] on icon at bounding box center [847, 88] width 7 height 7
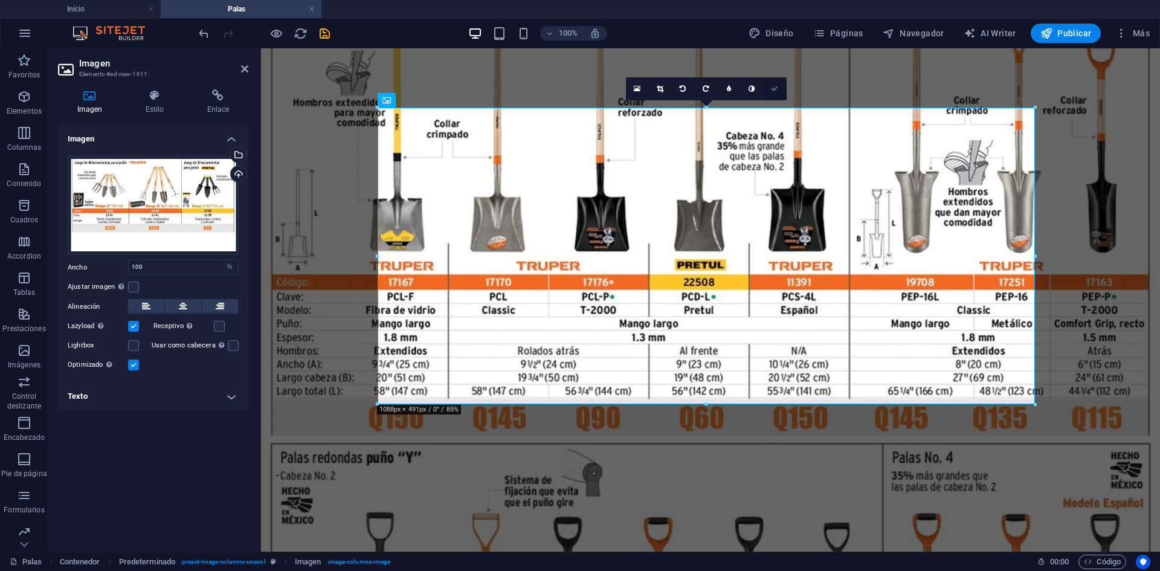
click at [774, 89] on icon at bounding box center [774, 88] width 7 height 7
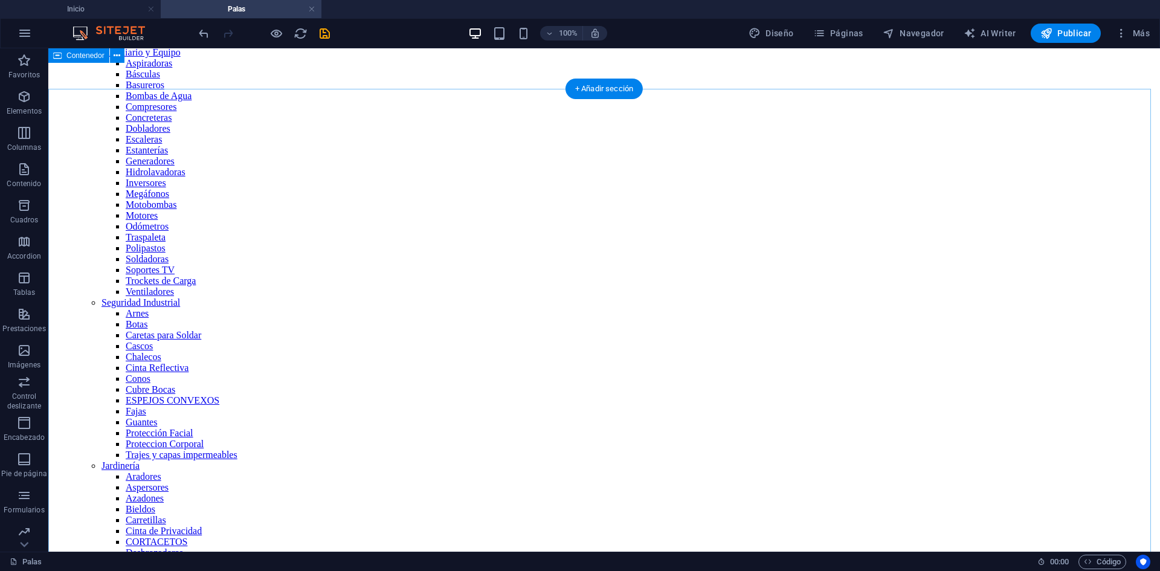
scroll to position [0, 0]
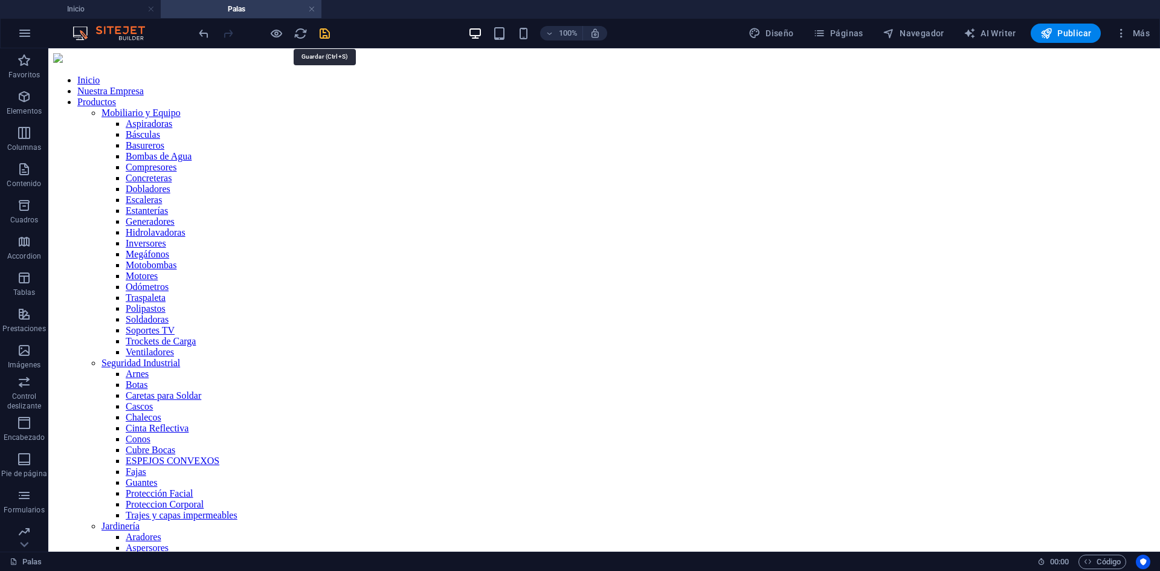
click at [322, 33] on icon "save" at bounding box center [325, 34] width 14 height 14
click at [822, 34] on icon "button" at bounding box center [819, 33] width 12 height 12
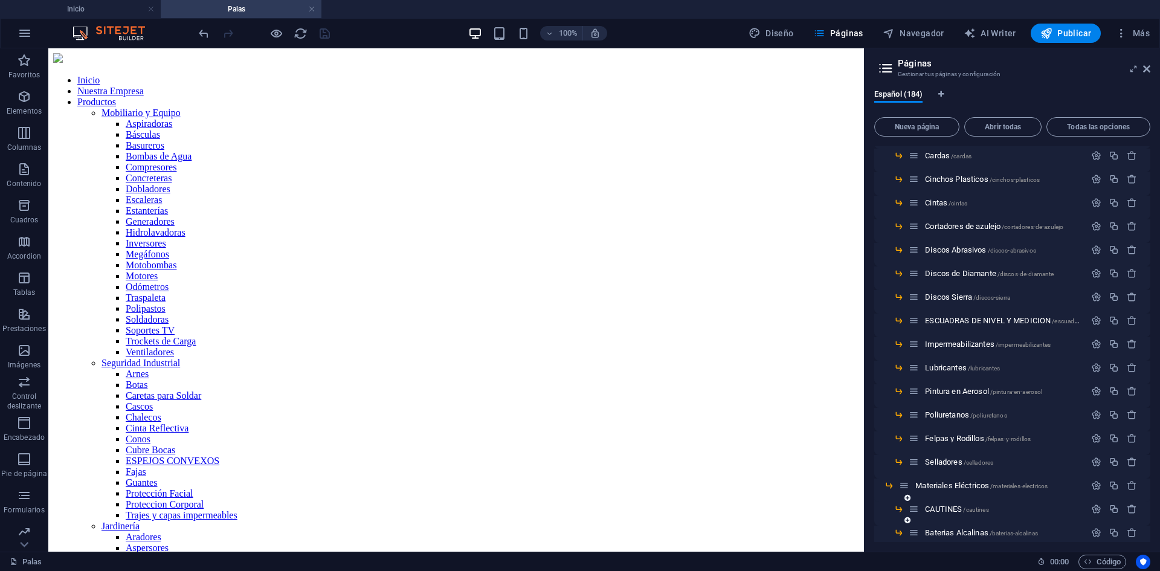
scroll to position [3997, 0]
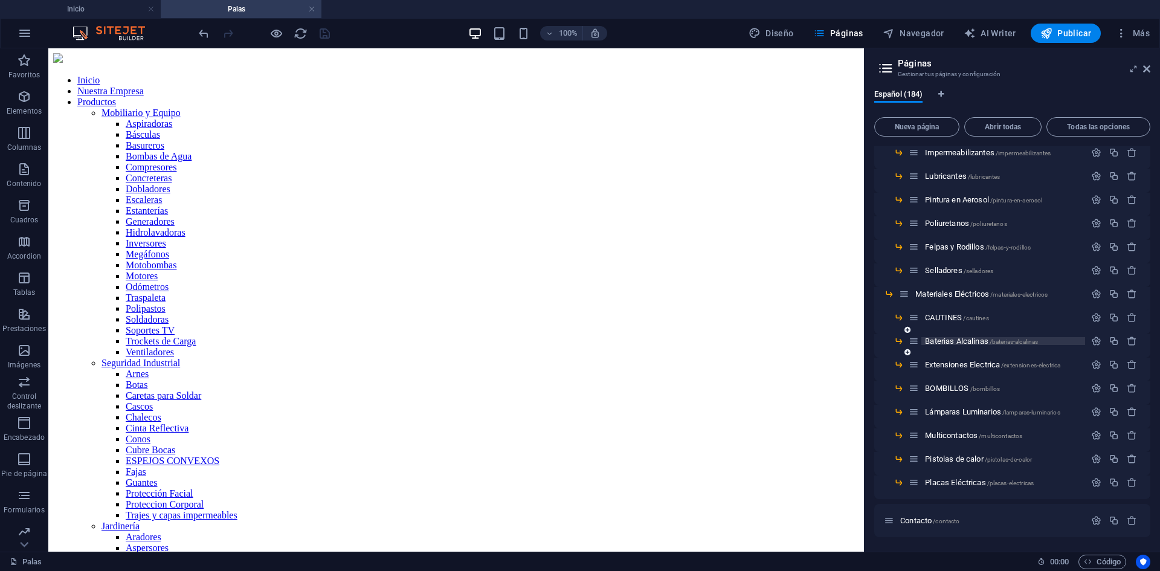
click at [953, 341] on span "Baterias Alcalinas /baterias-alcalinas" at bounding box center [981, 340] width 113 height 9
click at [953, 324] on div "CAUTINES /cautines" at bounding box center [997, 317] width 176 height 14
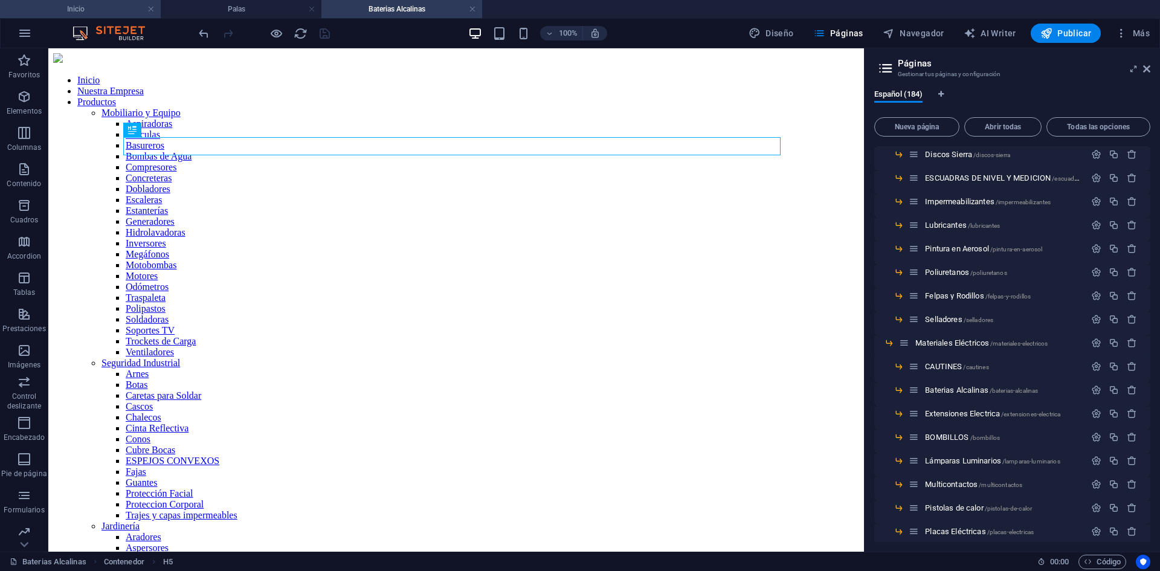
scroll to position [0, 0]
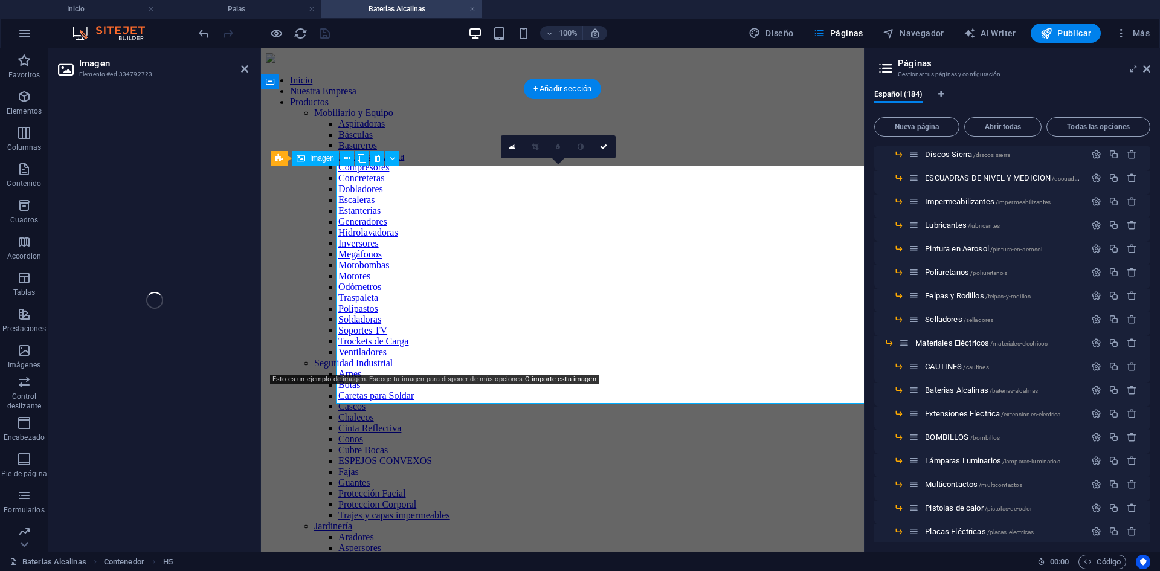
select select "%"
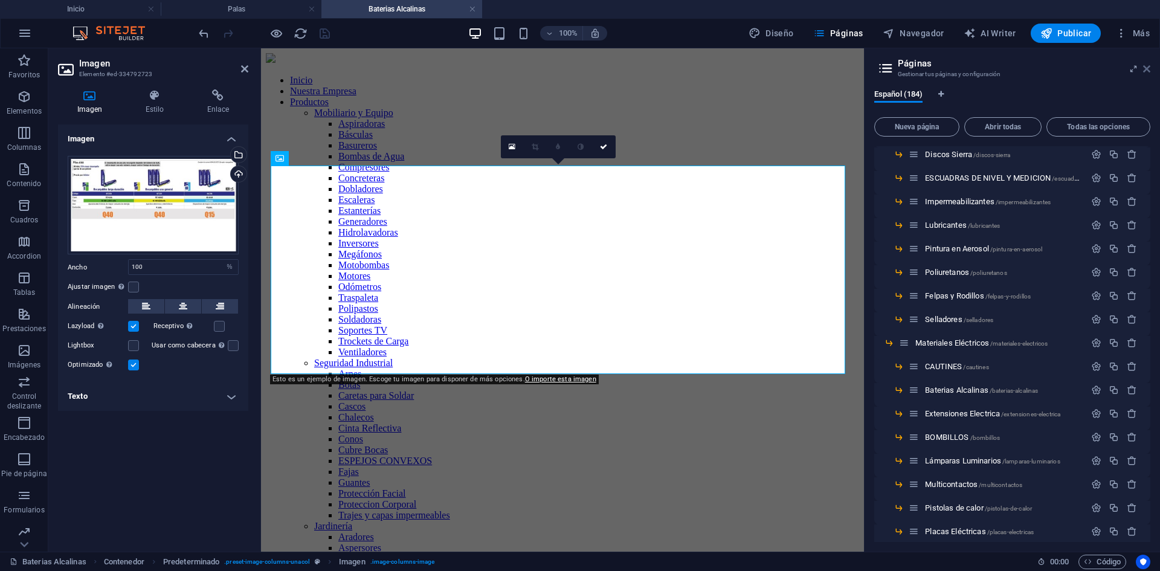
click at [1148, 67] on icon at bounding box center [1146, 69] width 7 height 10
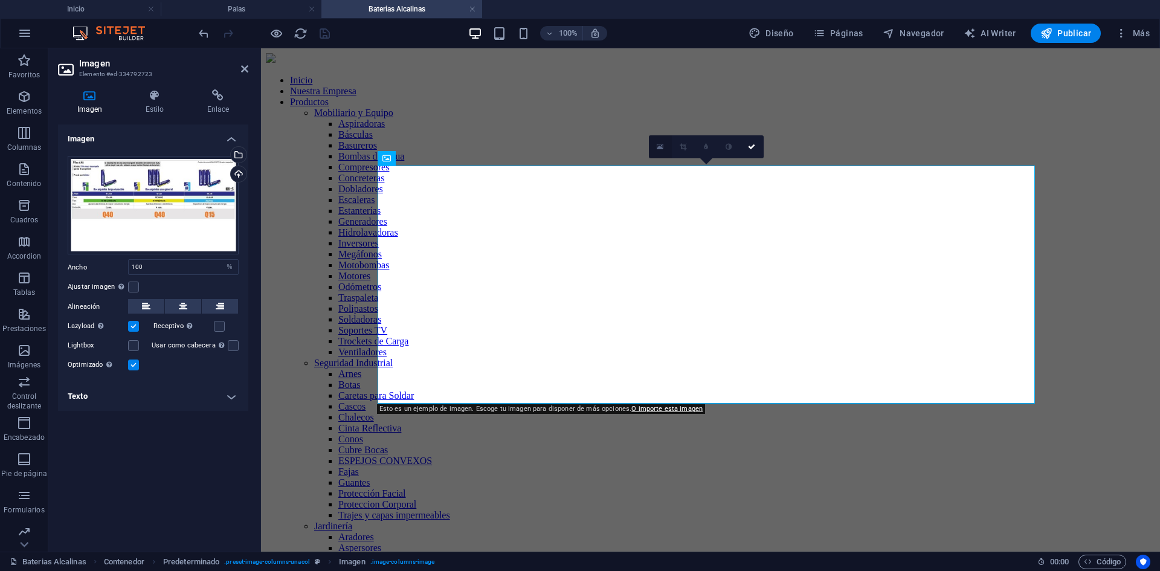
click at [661, 147] on icon at bounding box center [660, 147] width 7 height 8
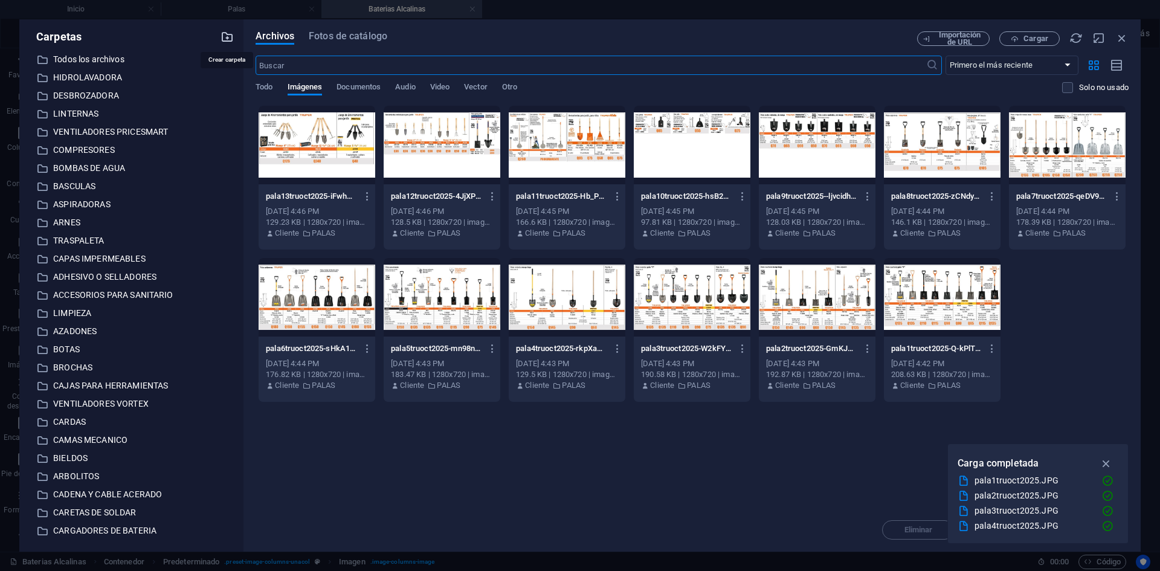
click at [225, 34] on icon "button" at bounding box center [226, 36] width 13 height 13
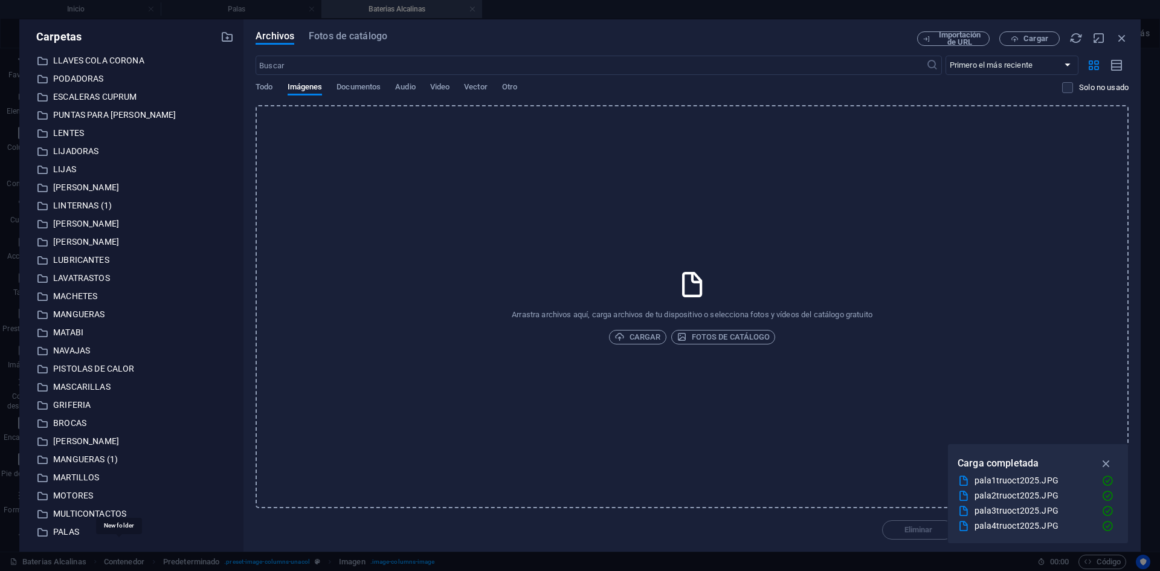
scroll to position [1829, 0]
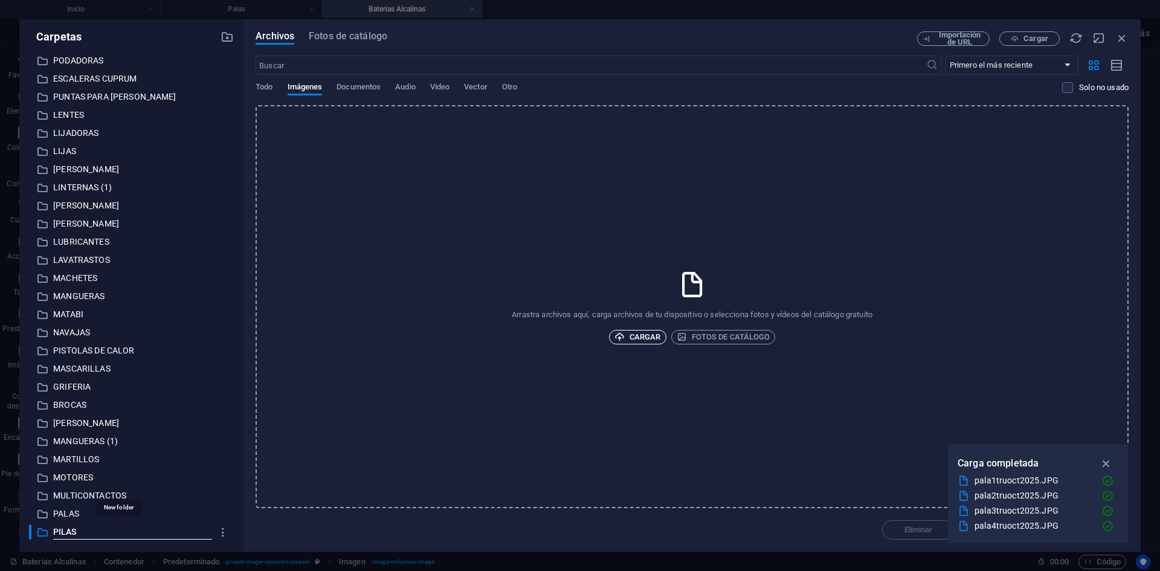
type input "PILAS"
click at [637, 337] on span "Cargar" at bounding box center [637, 337] width 47 height 14
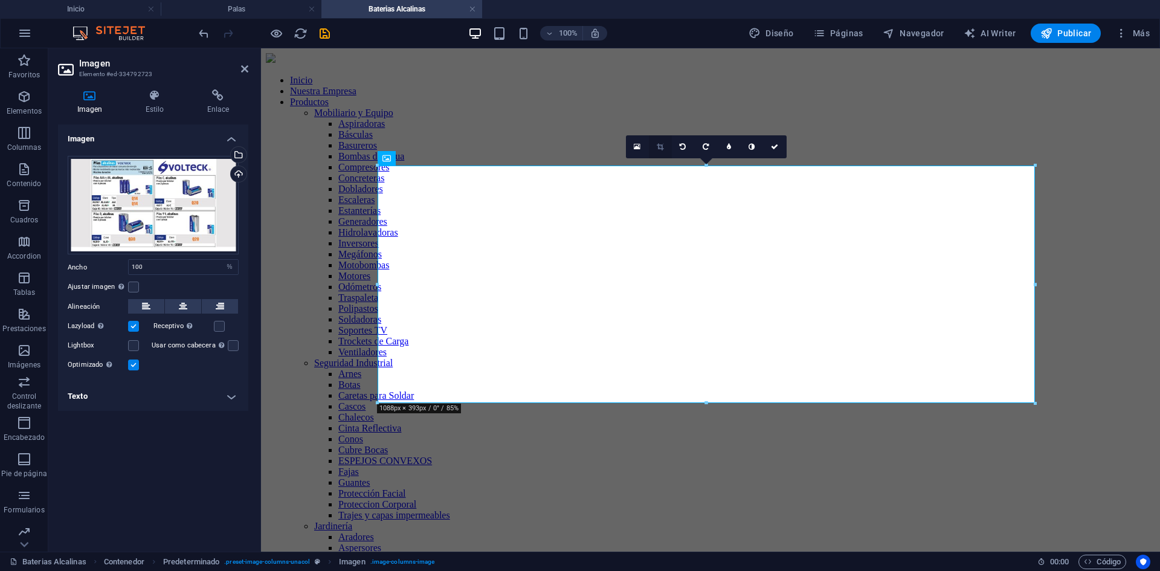
click at [655, 146] on link at bounding box center [660, 146] width 23 height 23
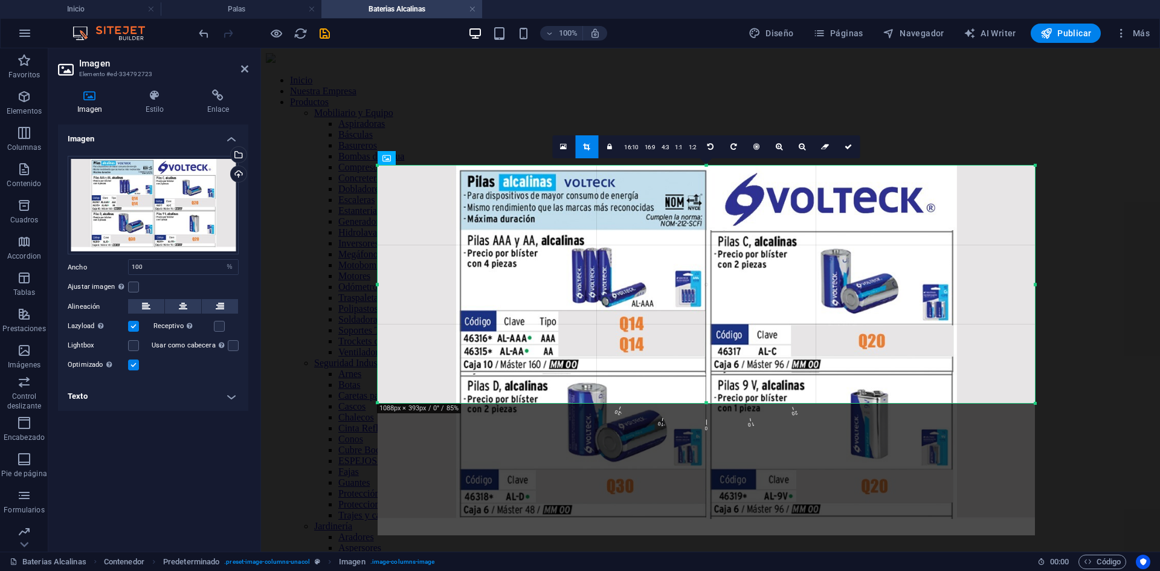
drag, startPoint x: 730, startPoint y: 232, endPoint x: 732, endPoint y: 293, distance: 61.0
click at [732, 293] on div at bounding box center [706, 351] width 657 height 370
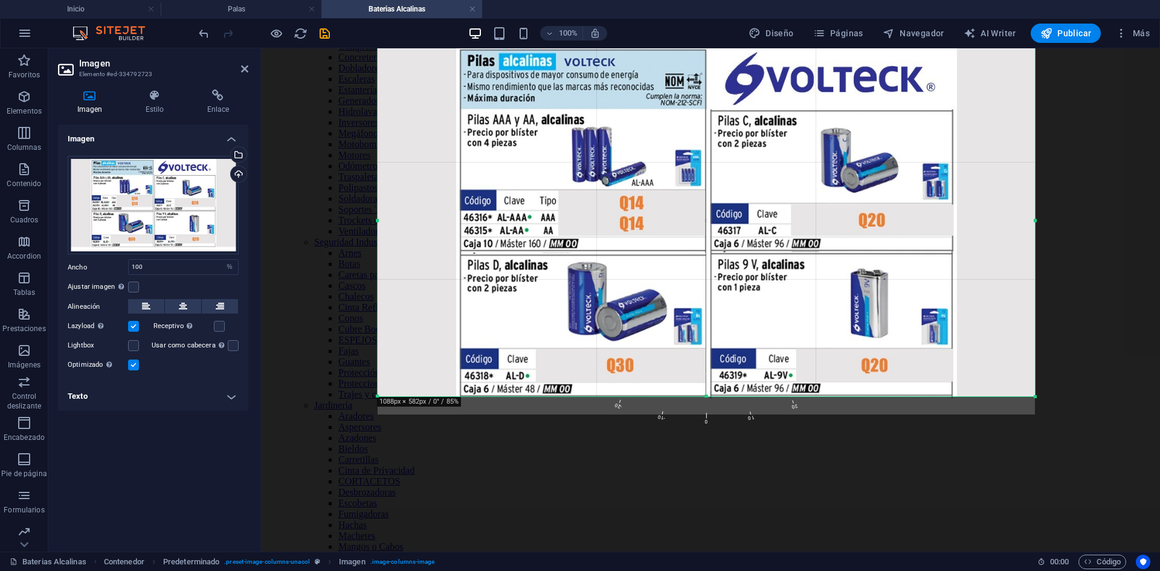
drag, startPoint x: 706, startPoint y: 280, endPoint x: 713, endPoint y: 394, distance: 114.4
click at [713, 394] on div at bounding box center [706, 396] width 657 height 4
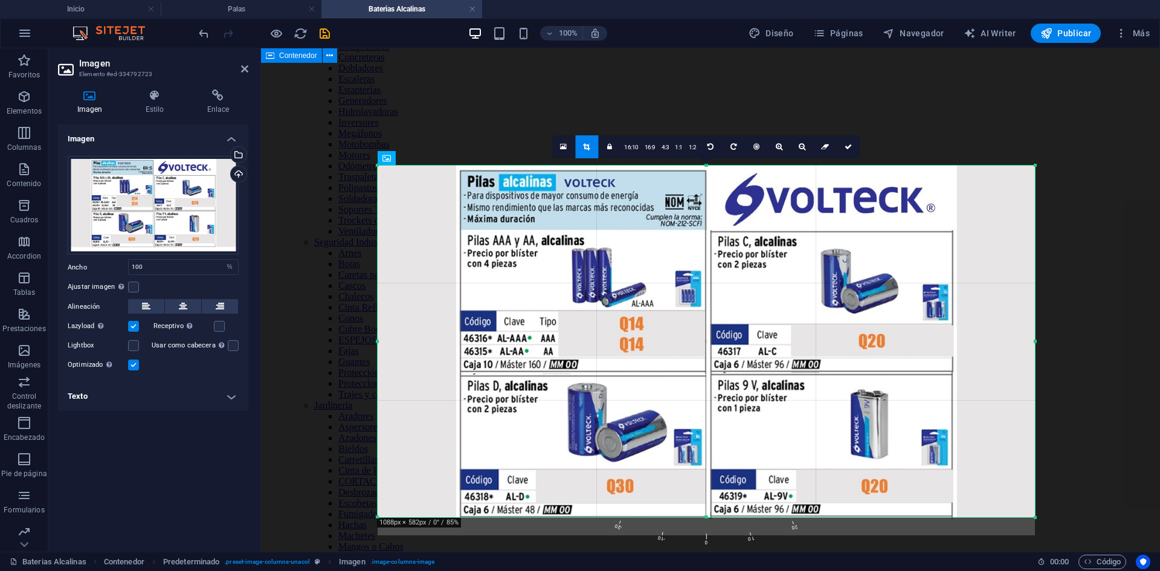
scroll to position [0, 0]
click at [849, 153] on link at bounding box center [848, 146] width 23 height 23
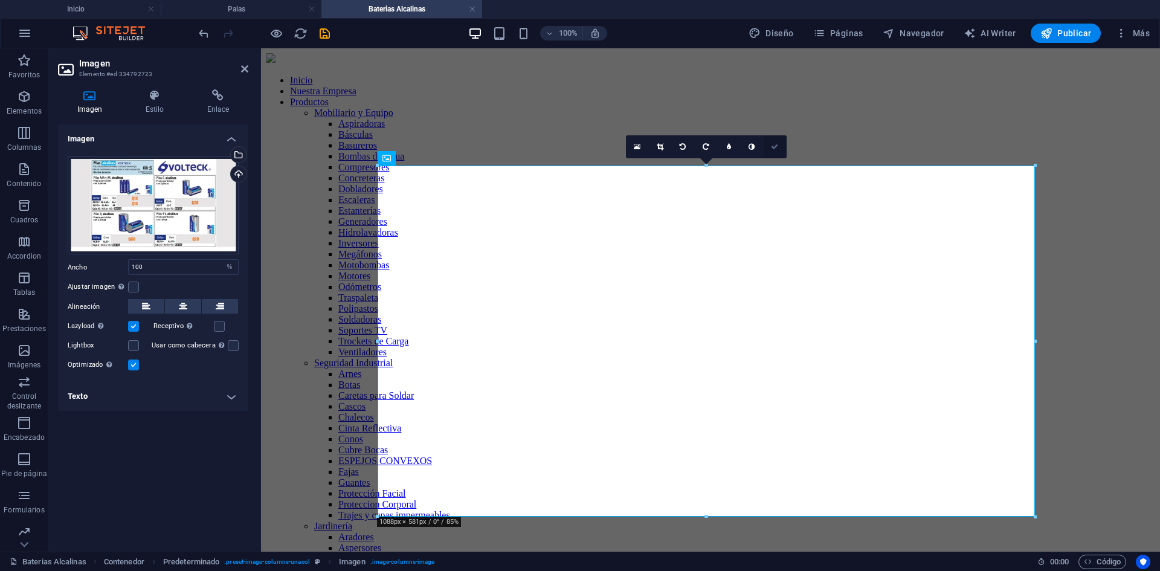
click at [777, 147] on icon at bounding box center [774, 146] width 7 height 7
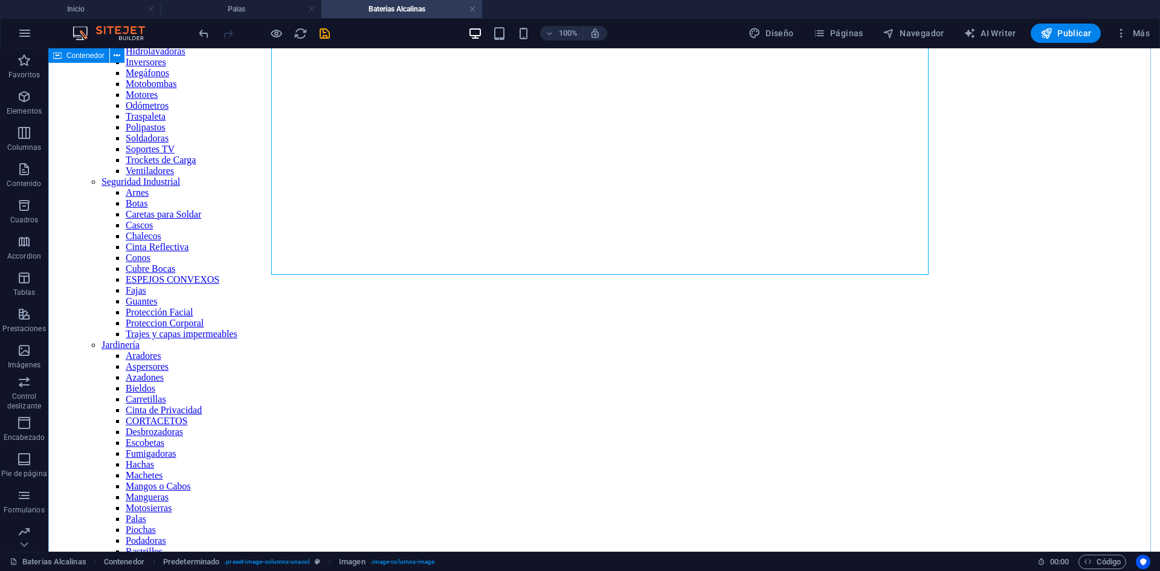
scroll to position [362, 0]
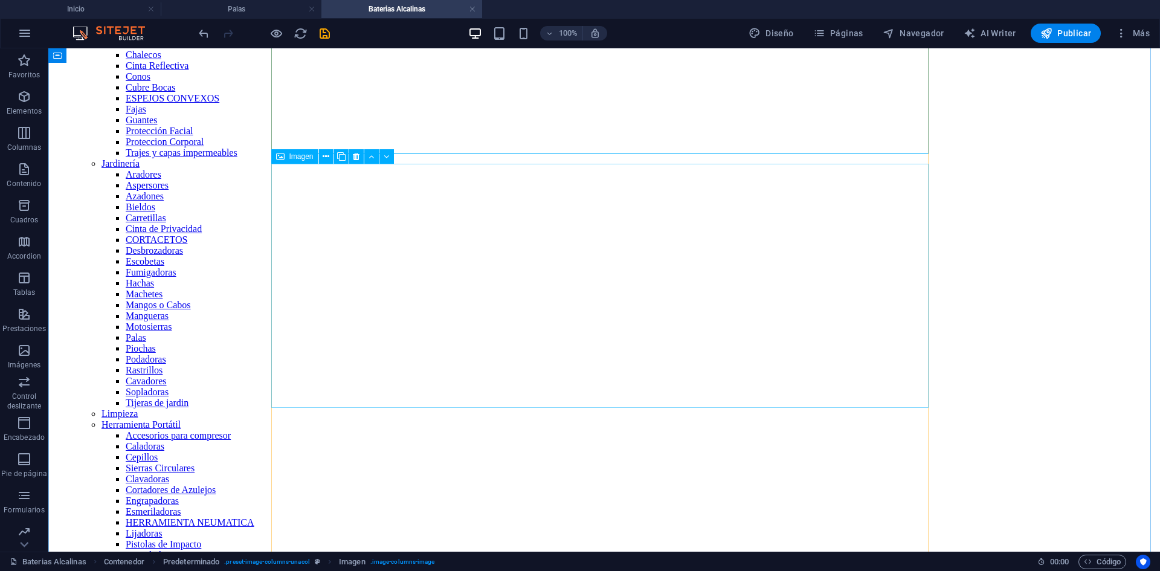
select select "%"
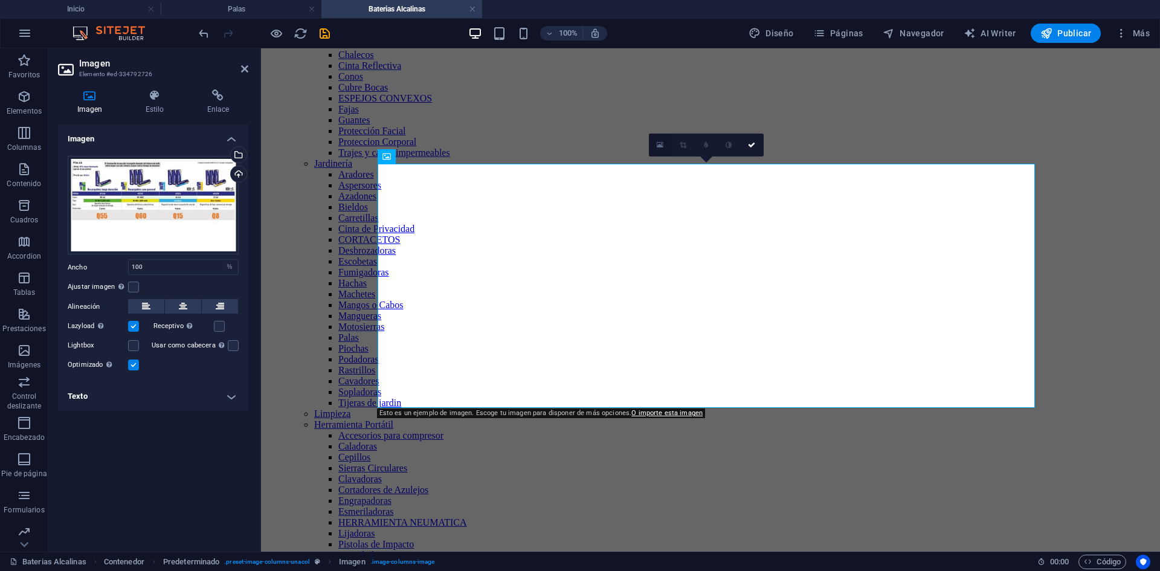
click at [658, 147] on icon at bounding box center [660, 145] width 7 height 8
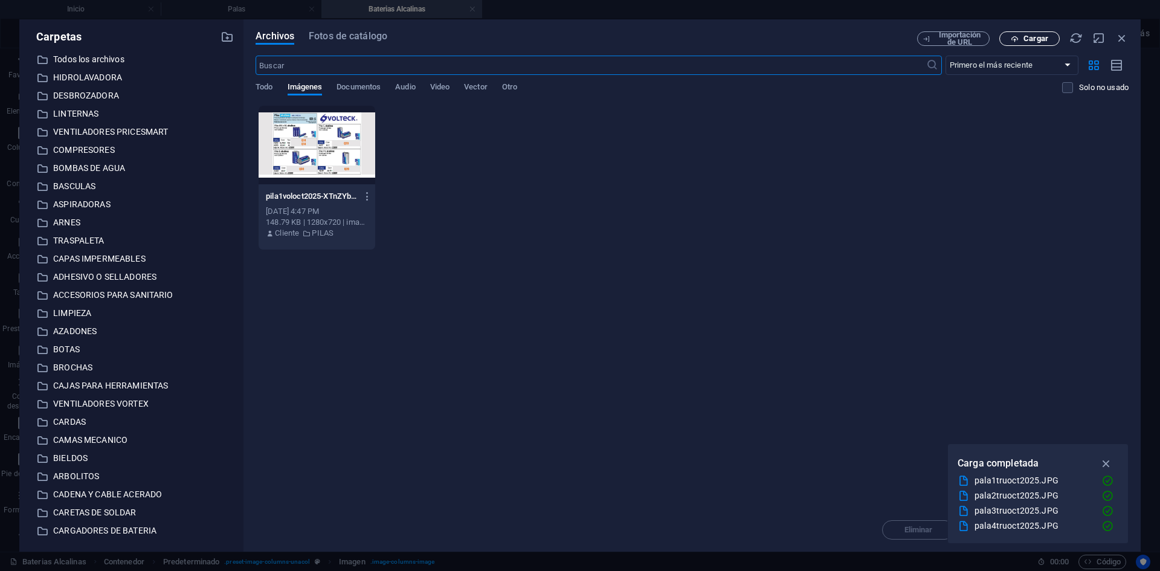
click at [1023, 39] on span "Cargar" at bounding box center [1035, 38] width 25 height 7
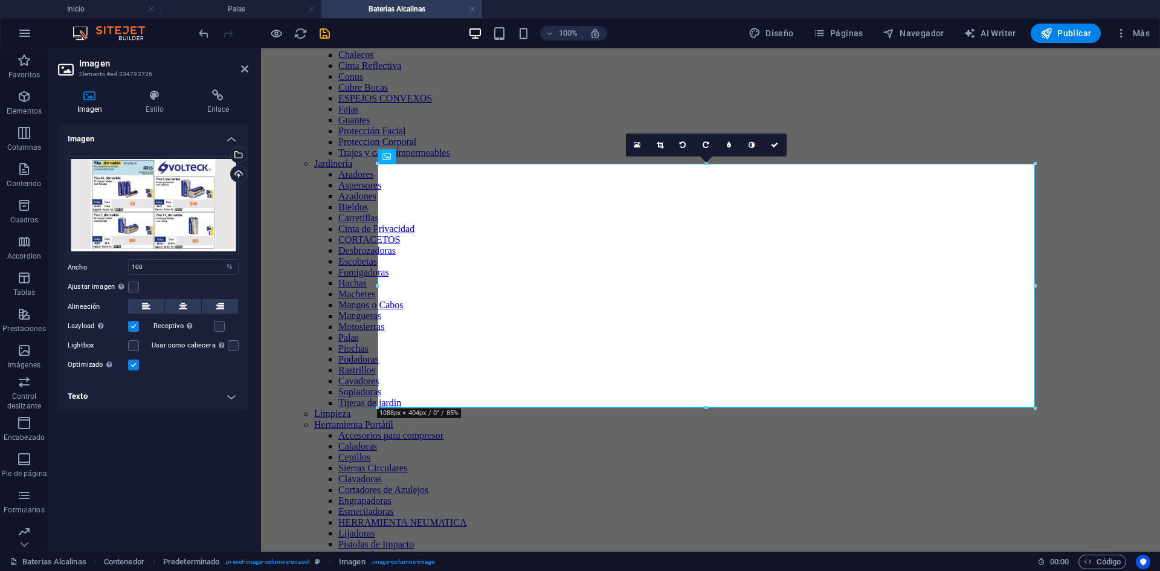
click at [660, 147] on icon at bounding box center [660, 144] width 7 height 7
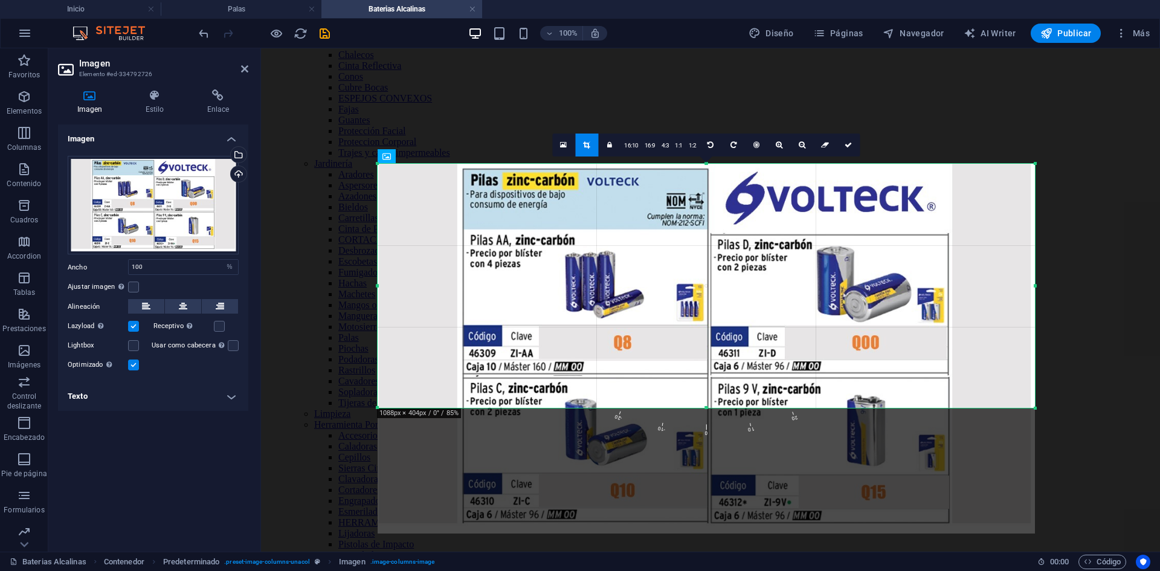
drag, startPoint x: 686, startPoint y: 209, endPoint x: 689, endPoint y: 272, distance: 63.5
click at [689, 272] on div at bounding box center [706, 349] width 657 height 370
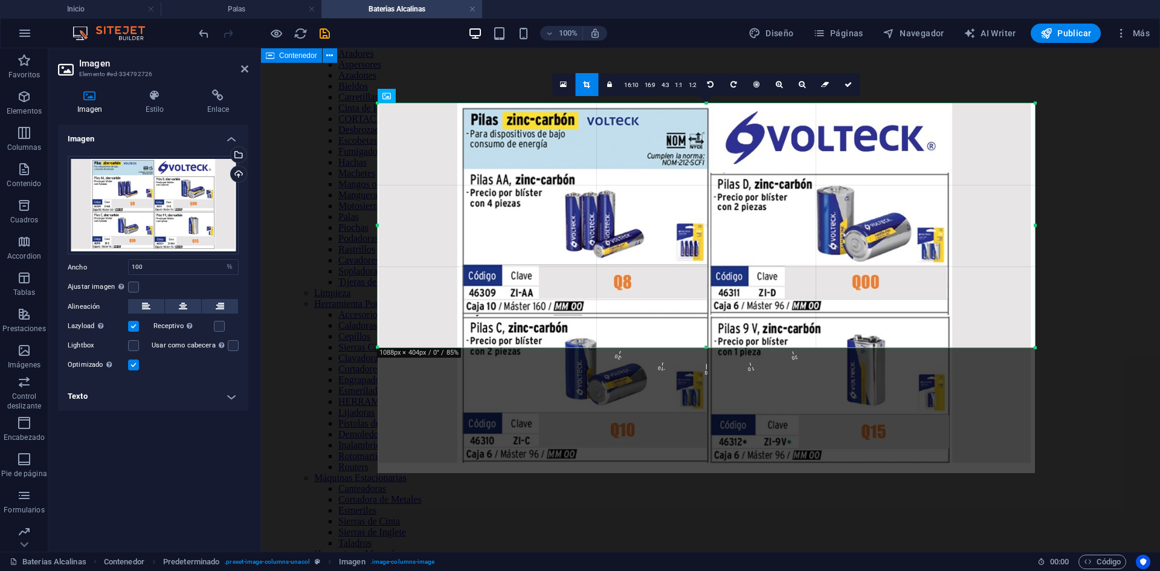
scroll to position [423, 0]
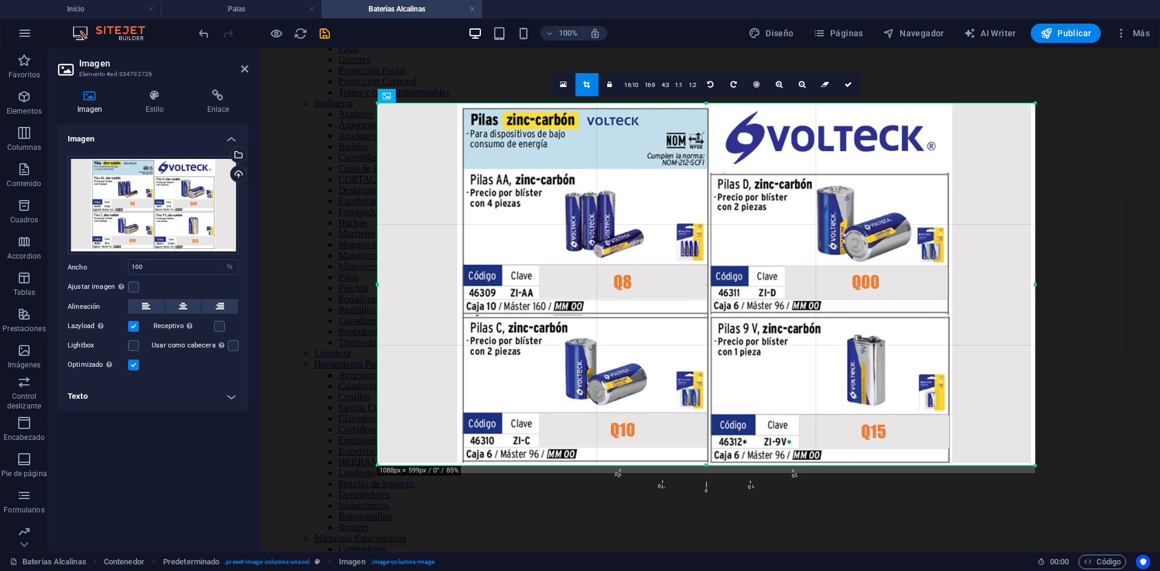
drag, startPoint x: 708, startPoint y: 347, endPoint x: 709, endPoint y: 465, distance: 117.8
click at [709, 465] on div at bounding box center [706, 465] width 657 height 4
click at [845, 85] on icon at bounding box center [847, 84] width 7 height 7
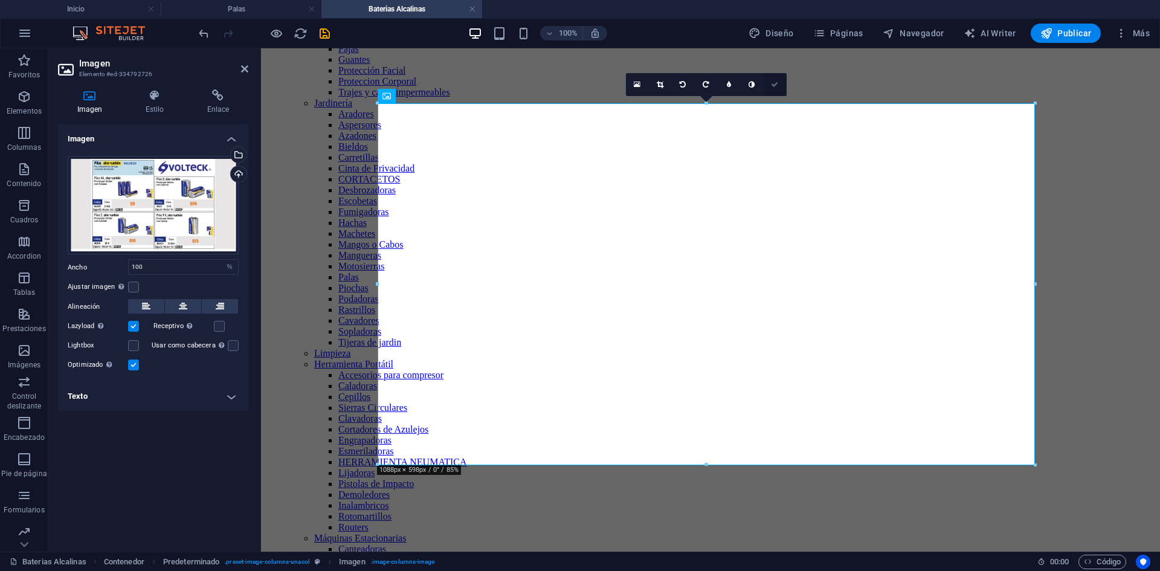
click at [776, 85] on icon at bounding box center [774, 84] width 7 height 7
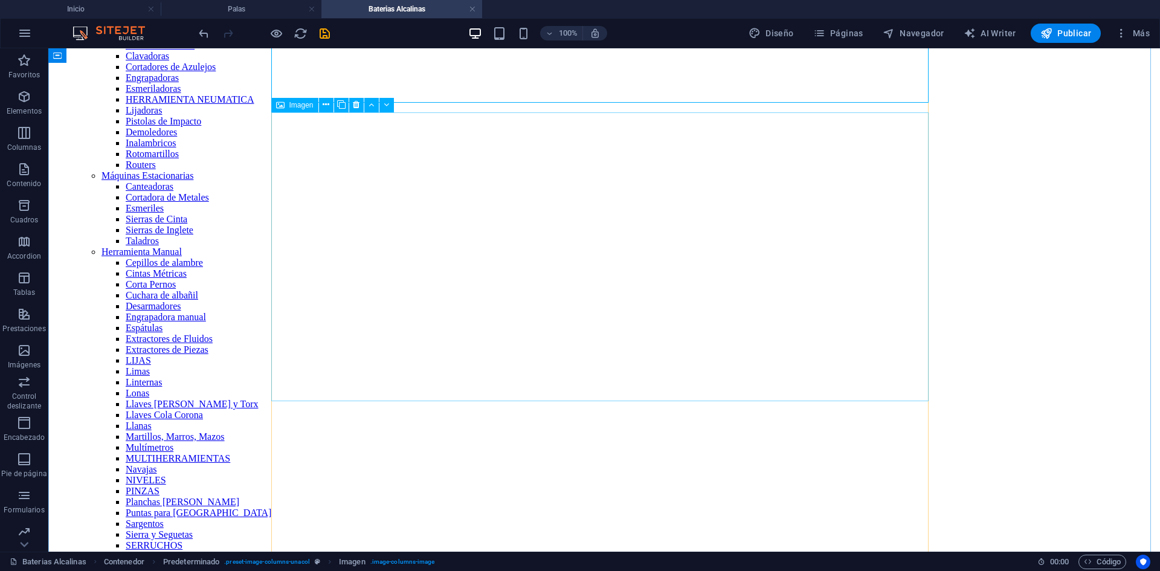
scroll to position [725, 0]
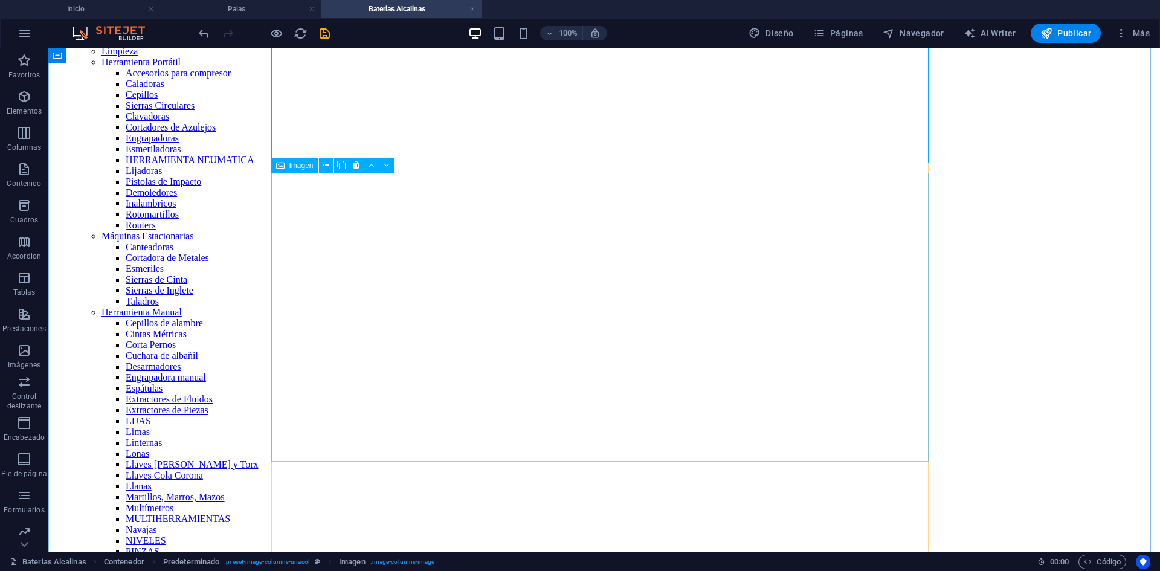
select select "%"
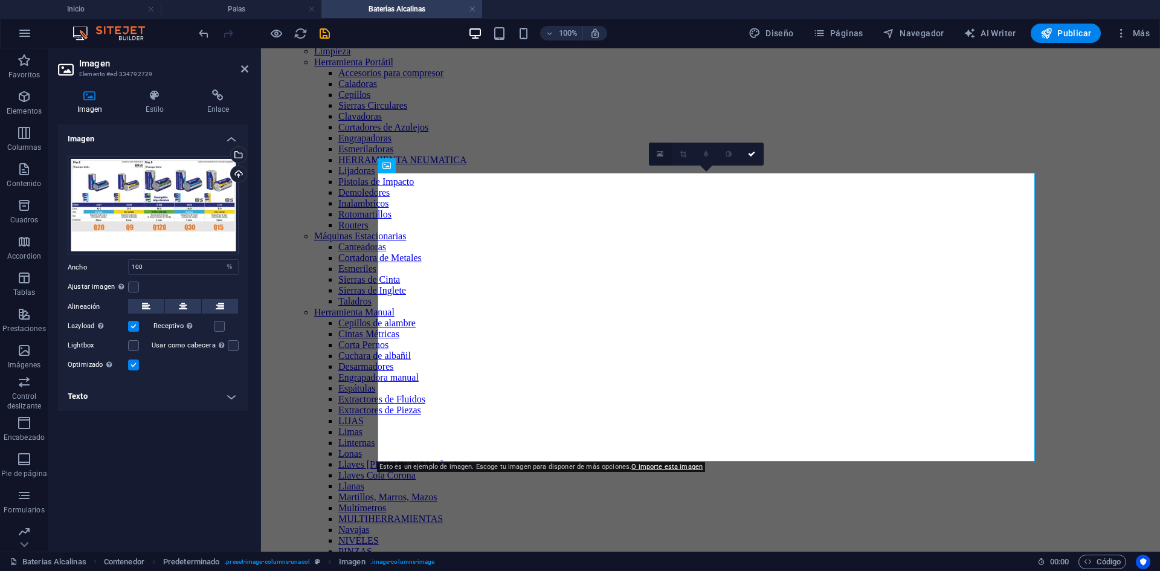
click at [657, 155] on icon at bounding box center [660, 154] width 7 height 8
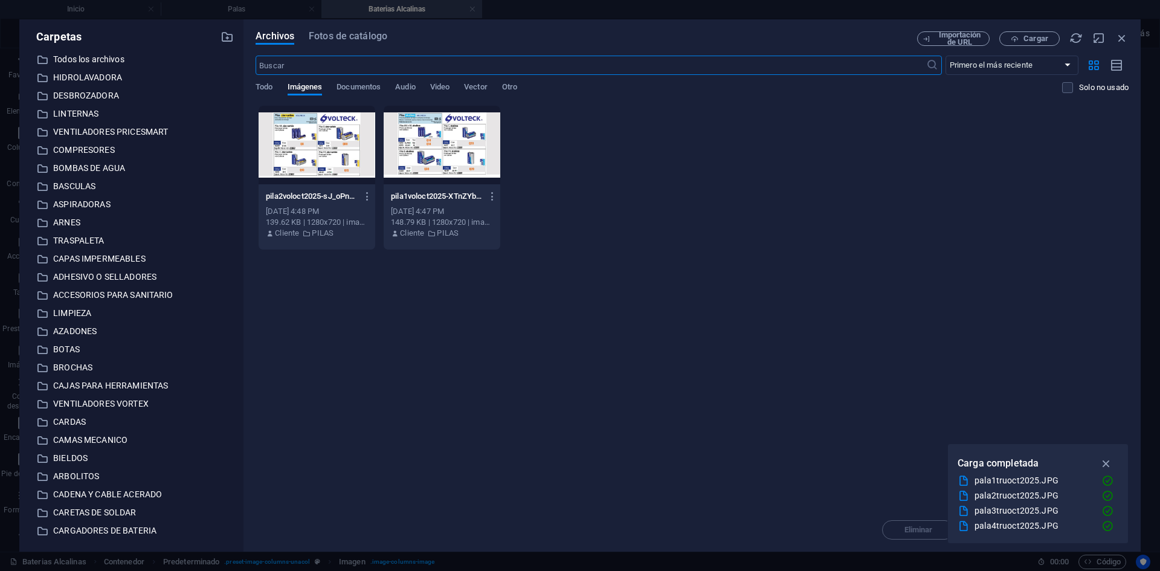
scroll to position [681, 0]
click at [1025, 39] on span "Cargar" at bounding box center [1035, 38] width 25 height 7
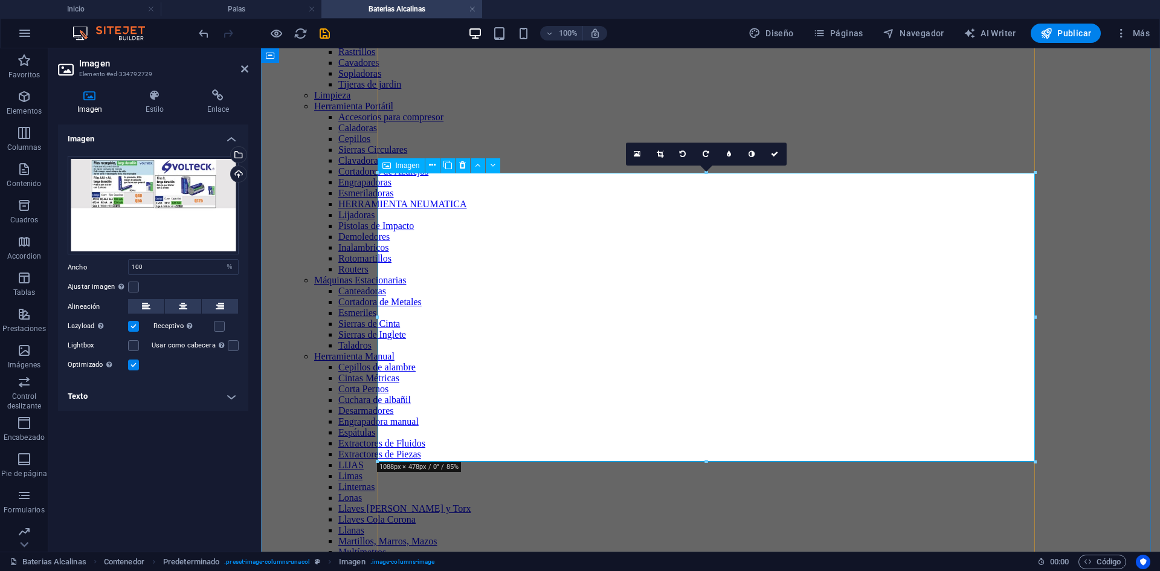
scroll to position [725, 0]
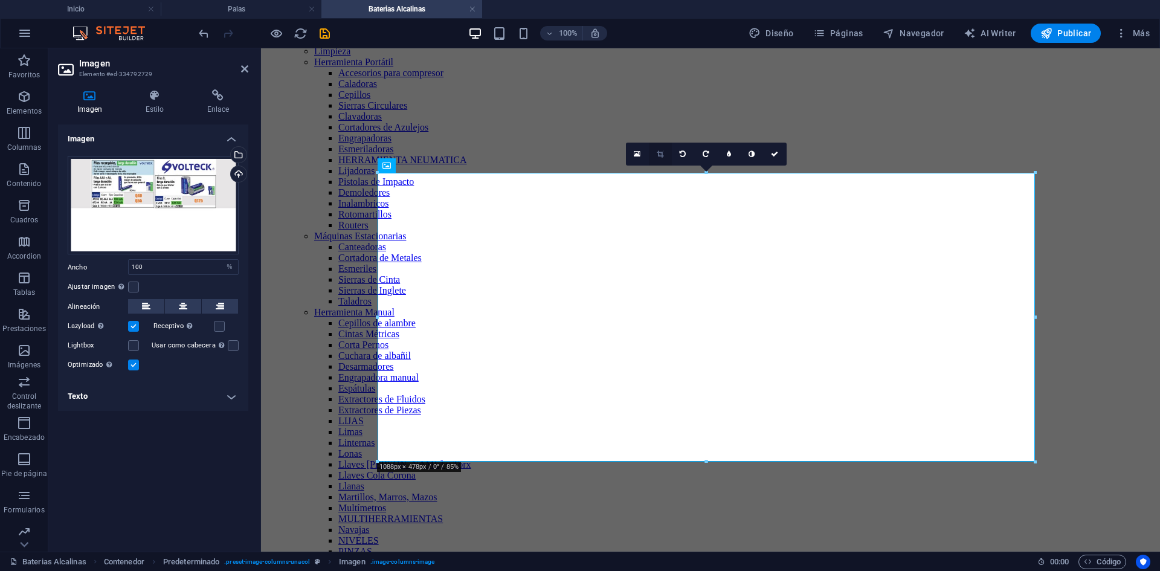
click at [660, 152] on icon at bounding box center [660, 153] width 7 height 7
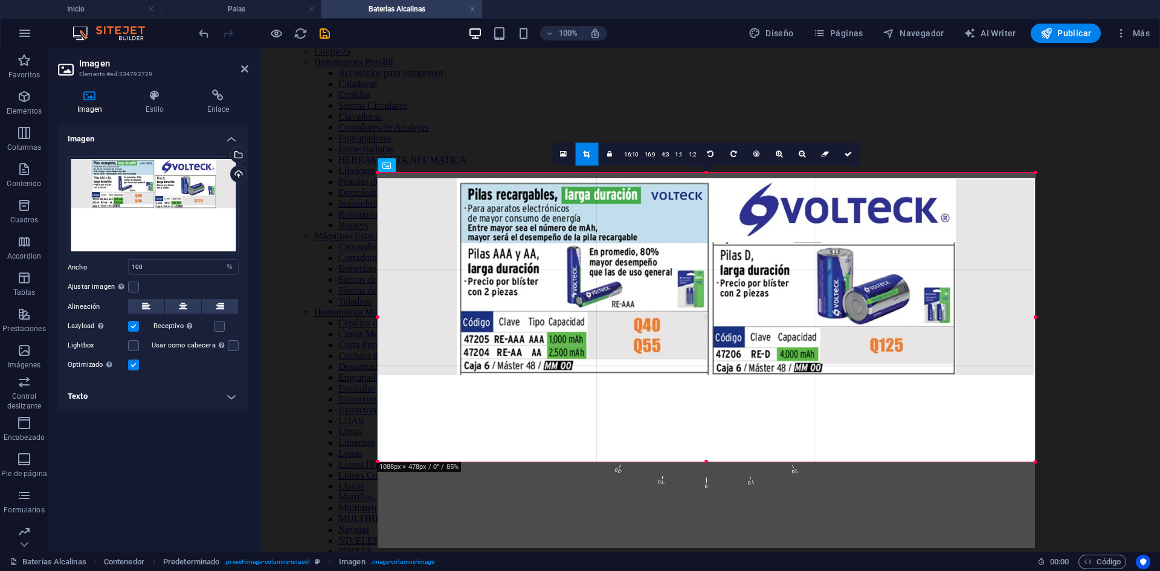
drag, startPoint x: 684, startPoint y: 225, endPoint x: 683, endPoint y: 263, distance: 38.7
click at [683, 263] on div at bounding box center [706, 363] width 657 height 370
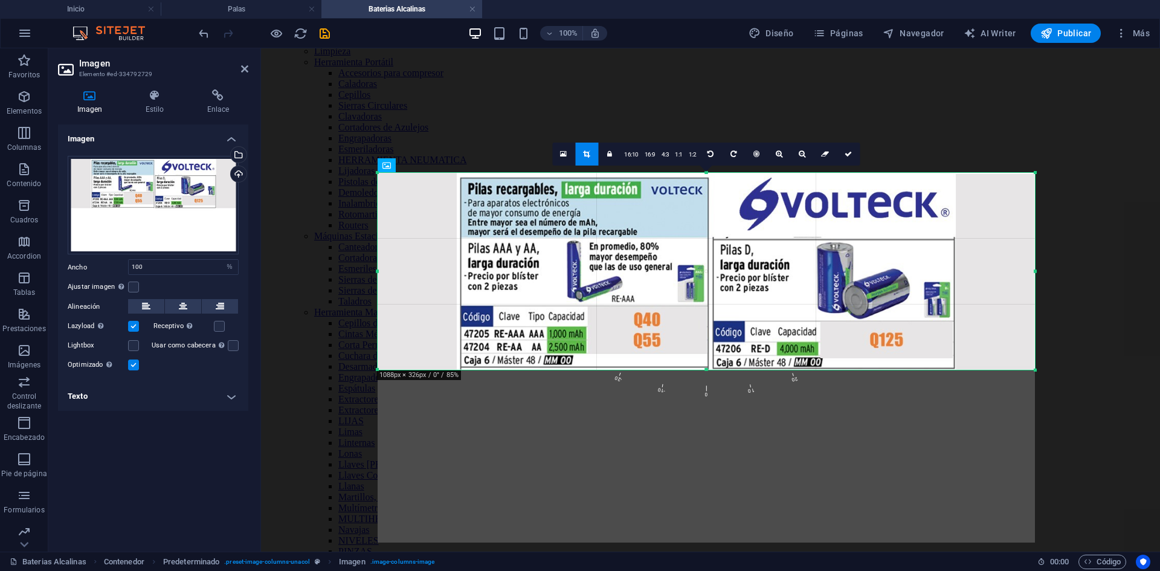
drag, startPoint x: 706, startPoint y: 460, endPoint x: 707, endPoint y: 368, distance: 91.8
click at [707, 368] on div at bounding box center [706, 370] width 657 height 4
click at [848, 159] on link at bounding box center [848, 154] width 23 height 23
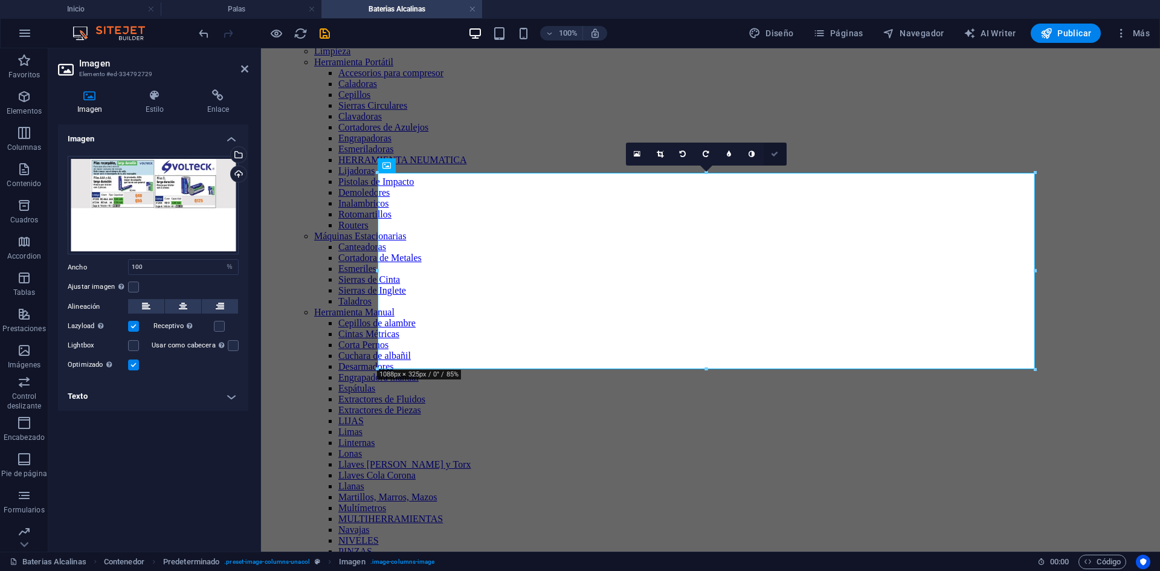
click at [774, 156] on icon at bounding box center [774, 153] width 7 height 7
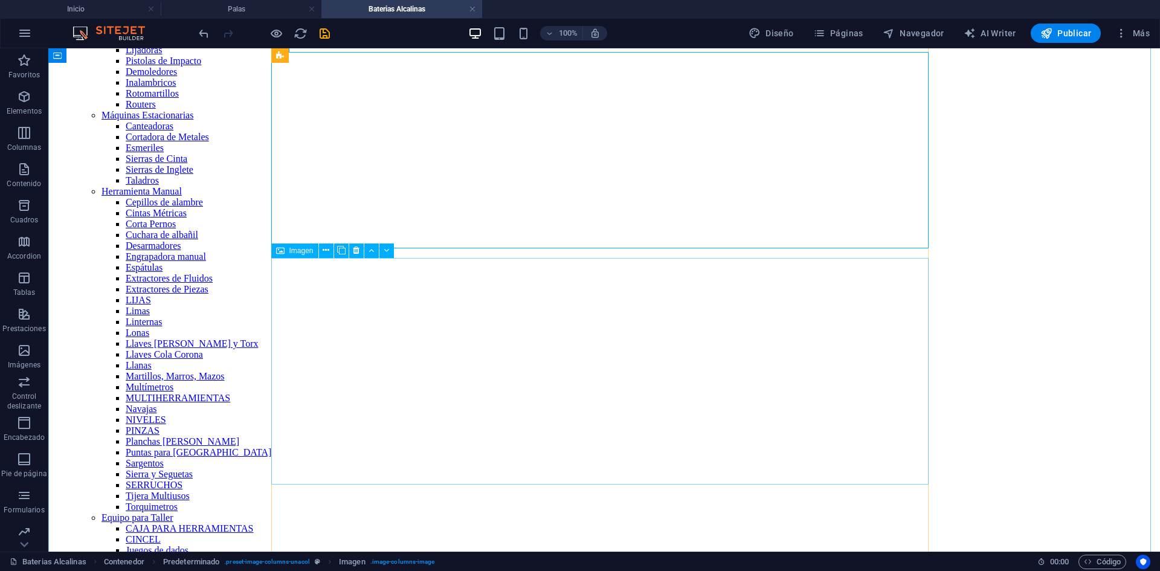
scroll to position [906, 0]
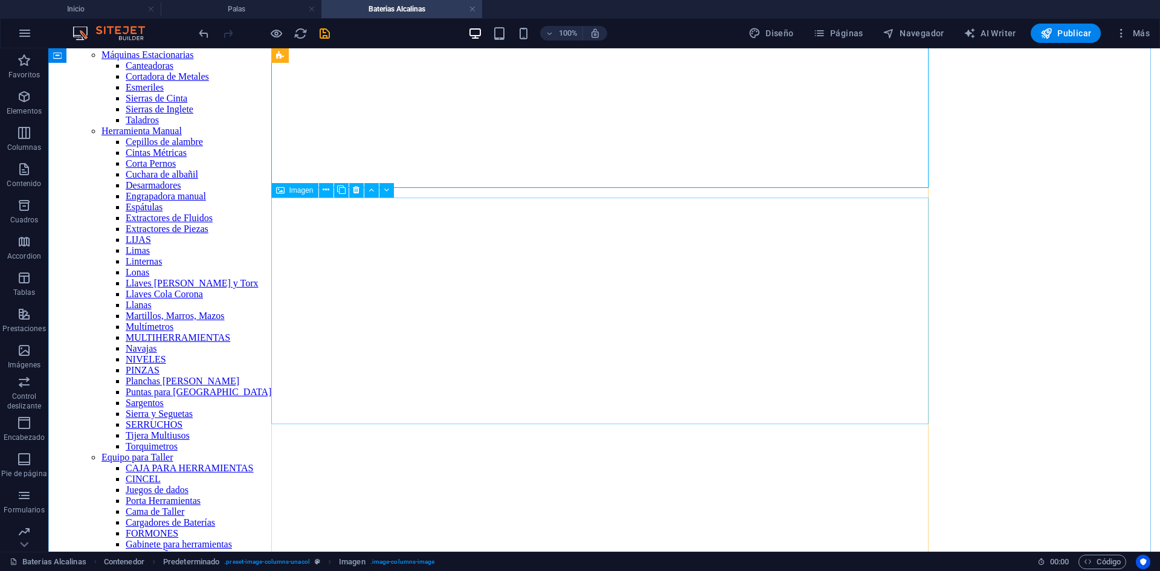
select select "%"
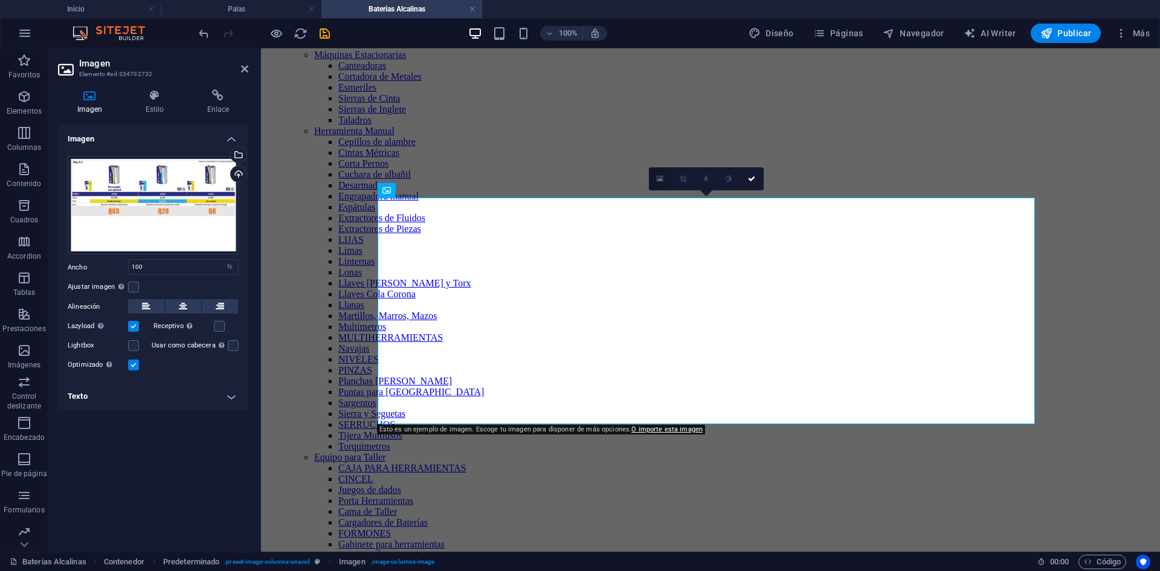
click at [657, 177] on icon at bounding box center [660, 179] width 7 height 8
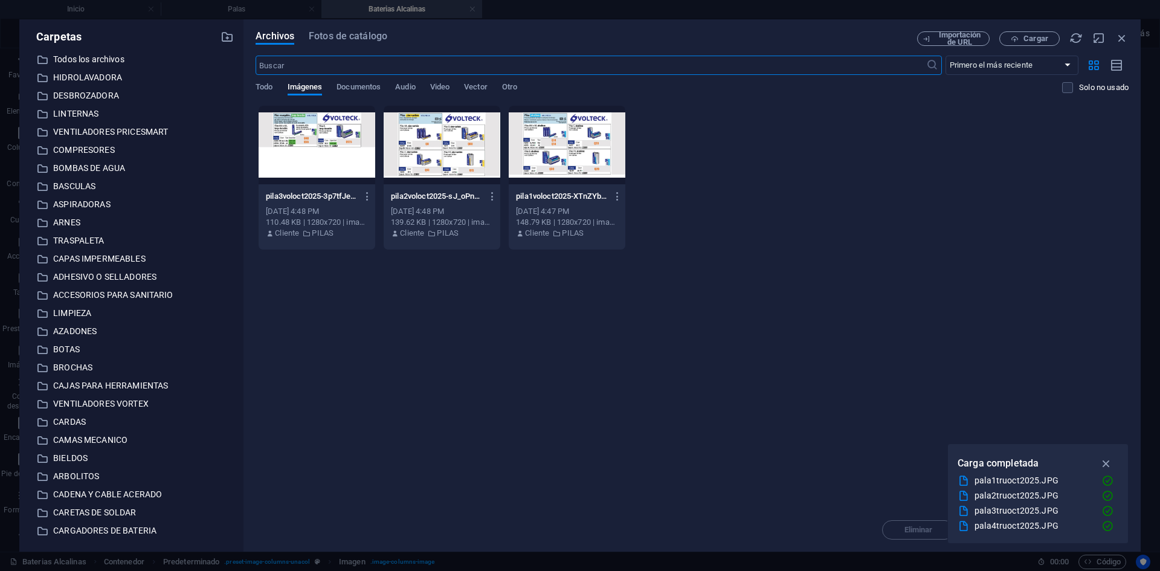
scroll to position [816, 0]
click at [1028, 35] on span "Cargar" at bounding box center [1035, 38] width 25 height 7
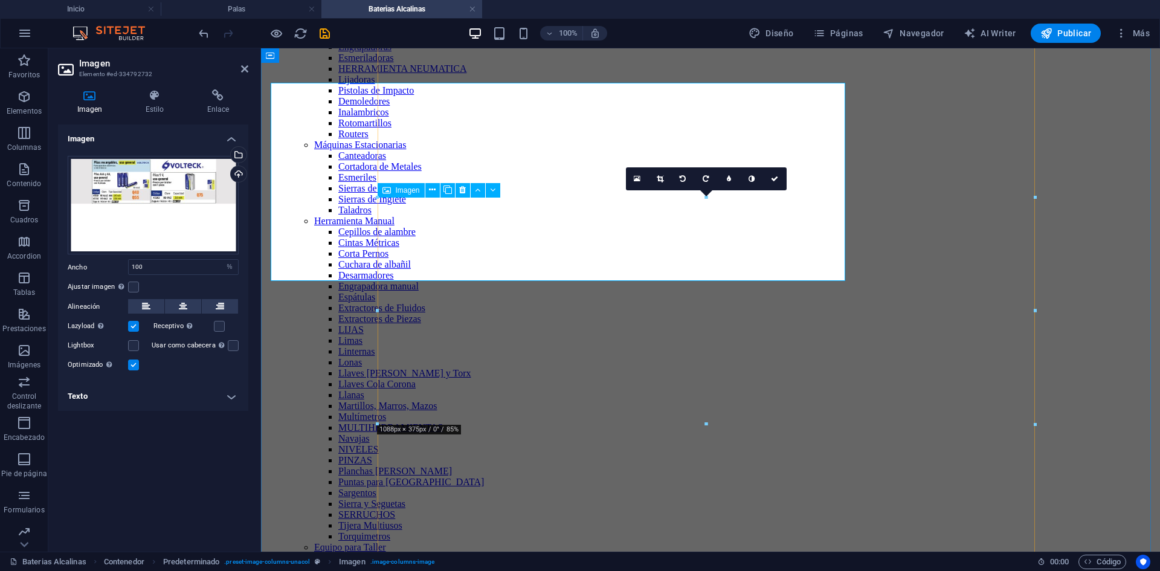
scroll to position [906, 0]
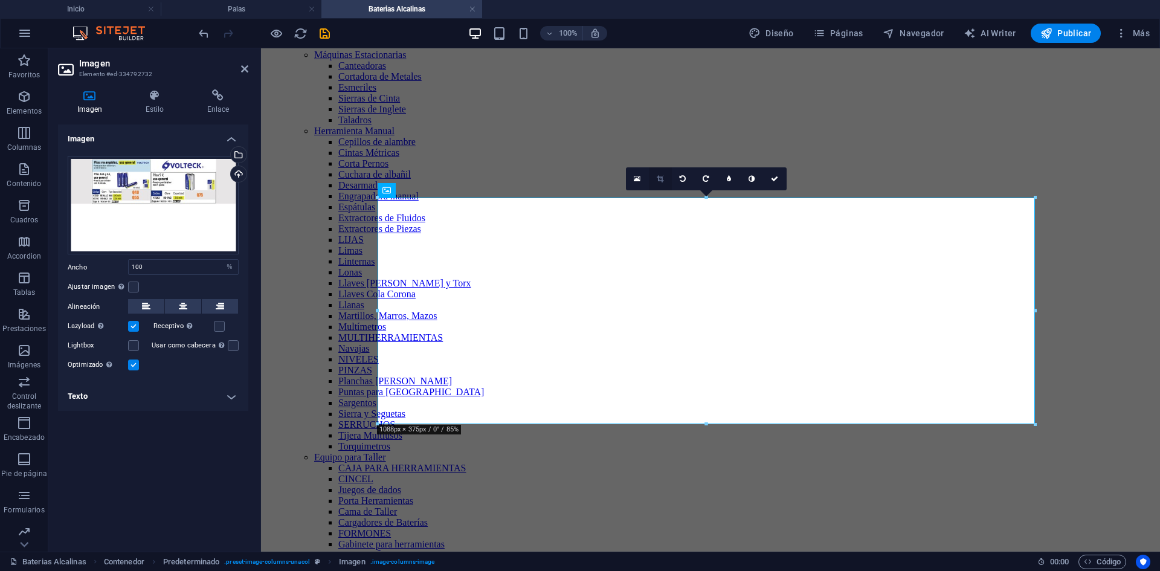
click at [660, 181] on icon at bounding box center [660, 178] width 7 height 7
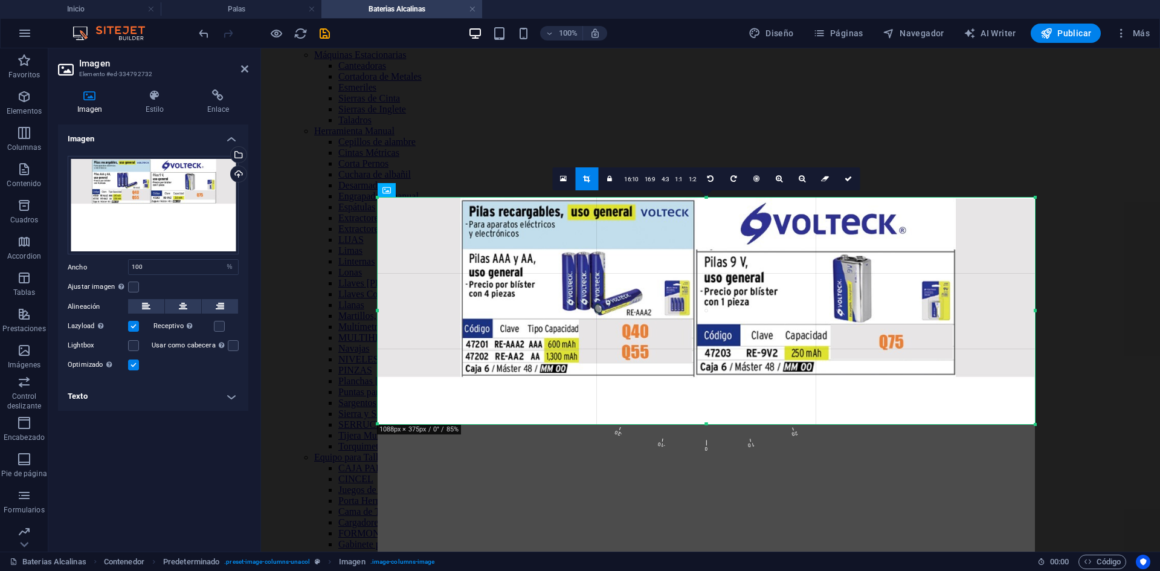
drag, startPoint x: 678, startPoint y: 266, endPoint x: 674, endPoint y: 298, distance: 32.9
click at [674, 298] on div at bounding box center [706, 383] width 657 height 370
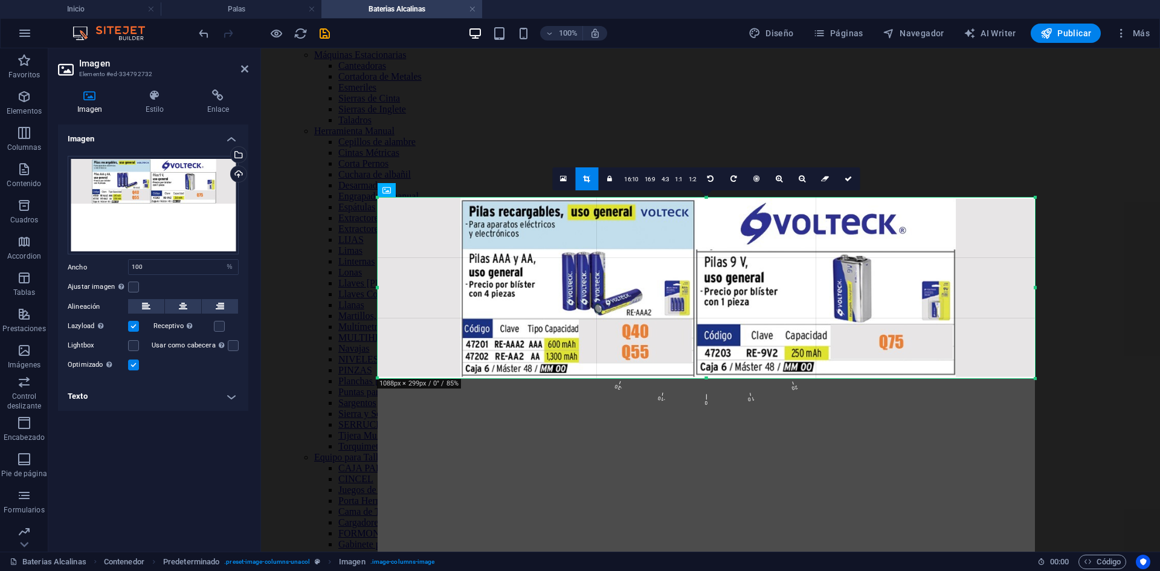
drag, startPoint x: 705, startPoint y: 424, endPoint x: 707, endPoint y: 378, distance: 45.9
click at [707, 378] on div at bounding box center [706, 378] width 657 height 4
click at [850, 181] on icon at bounding box center [847, 178] width 7 height 7
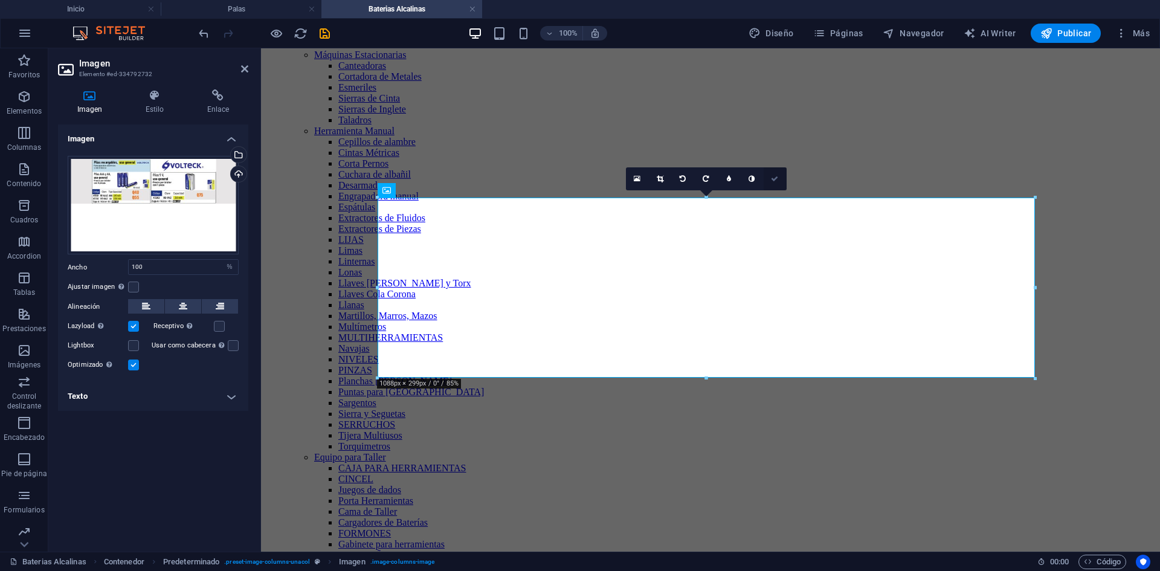
click at [777, 179] on icon at bounding box center [774, 178] width 7 height 7
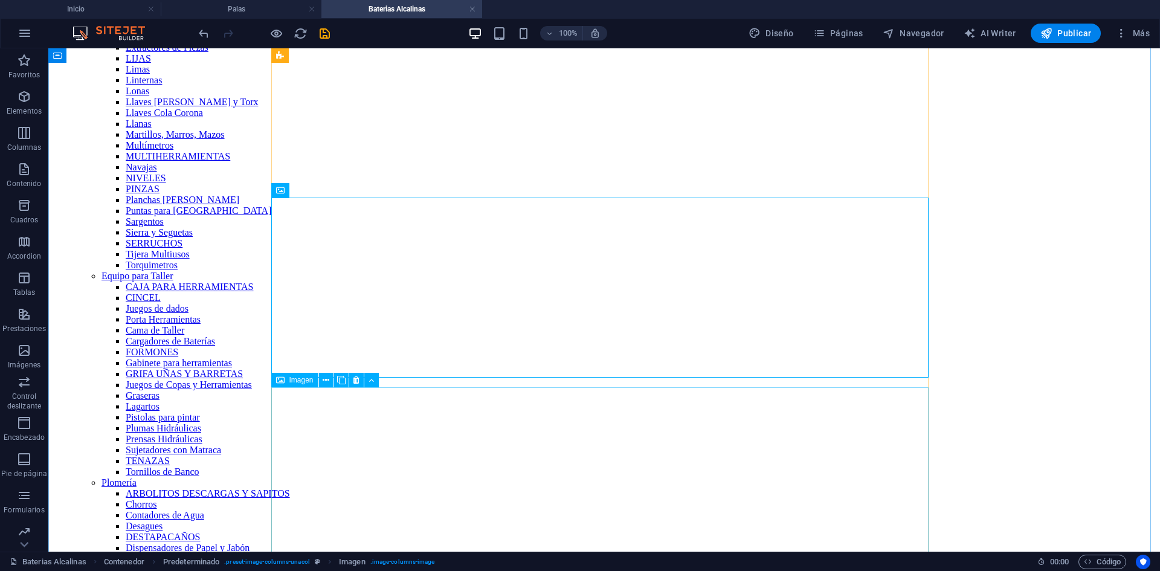
scroll to position [1148, 0]
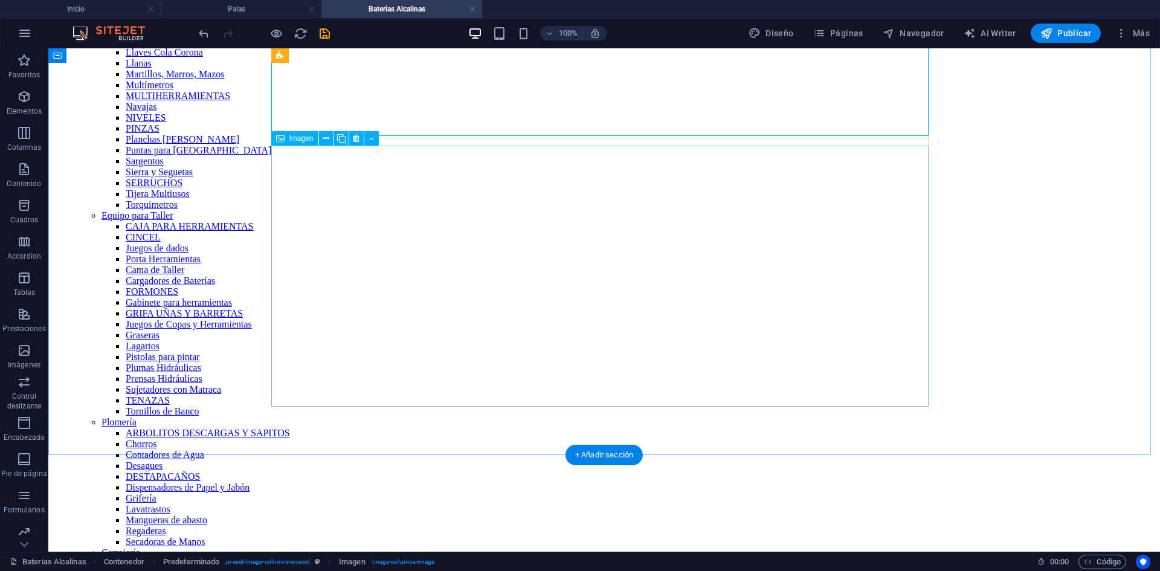
select select "%"
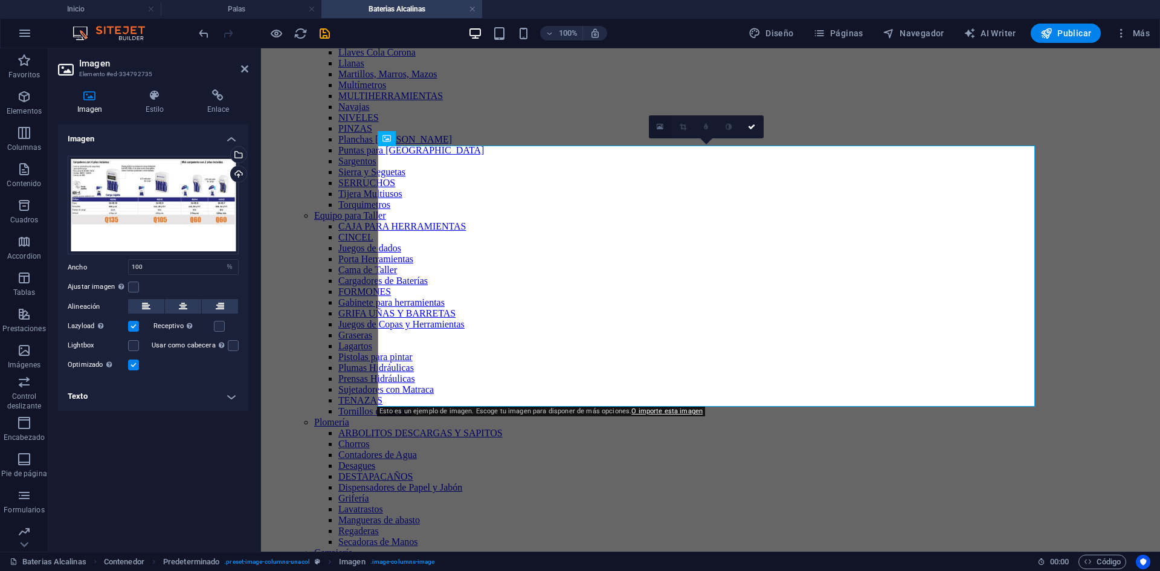
click at [658, 122] on link at bounding box center [660, 126] width 23 height 23
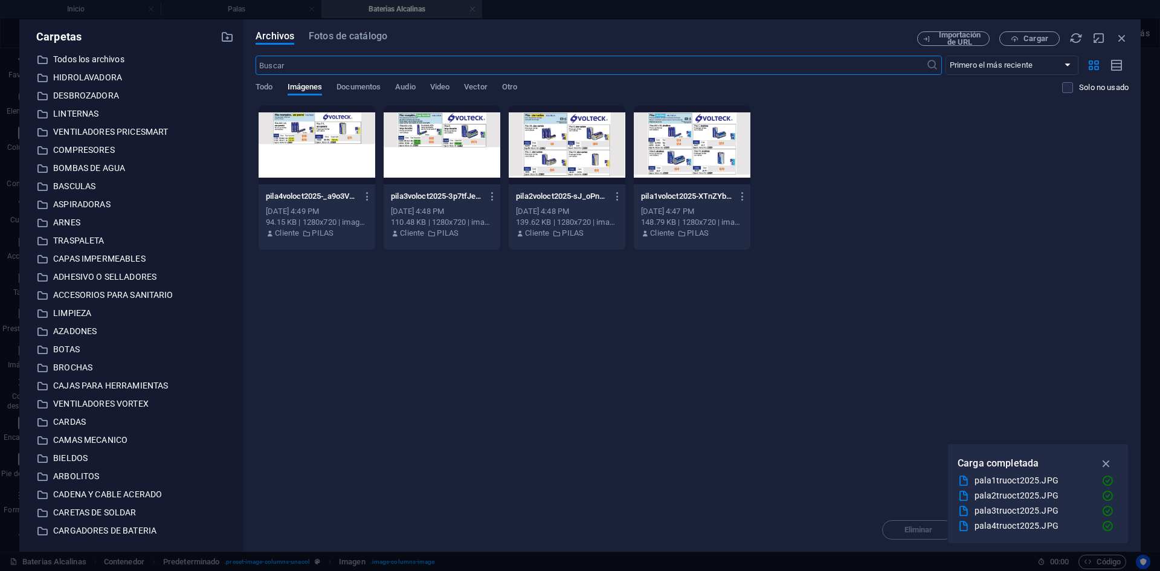
scroll to position [1033, 0]
click at [1031, 38] on span "Cargar" at bounding box center [1035, 38] width 25 height 7
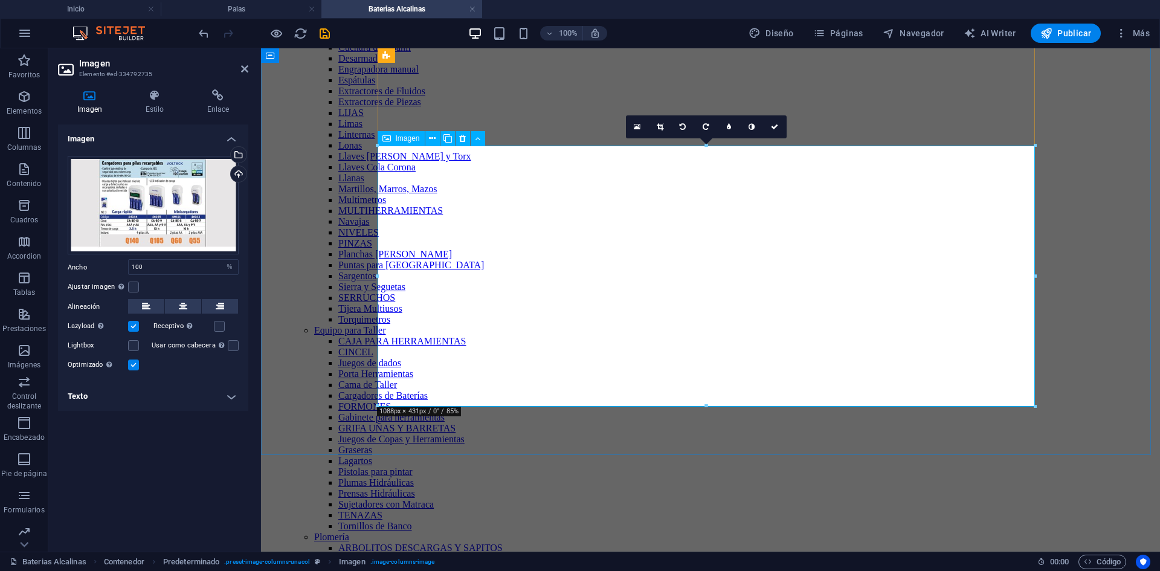
scroll to position [1148, 0]
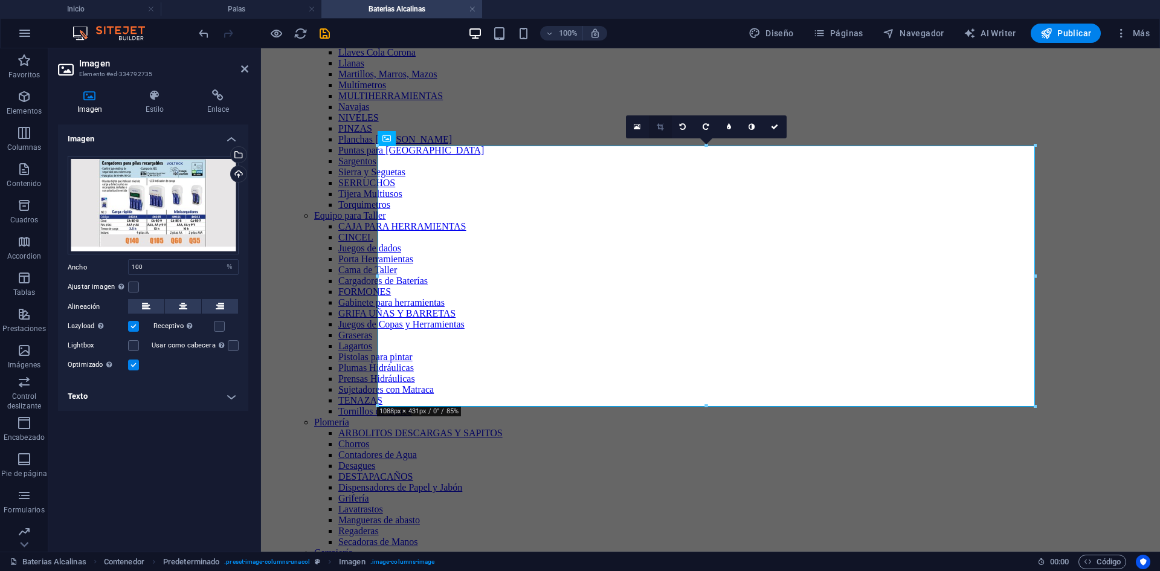
click at [659, 123] on icon at bounding box center [660, 126] width 7 height 7
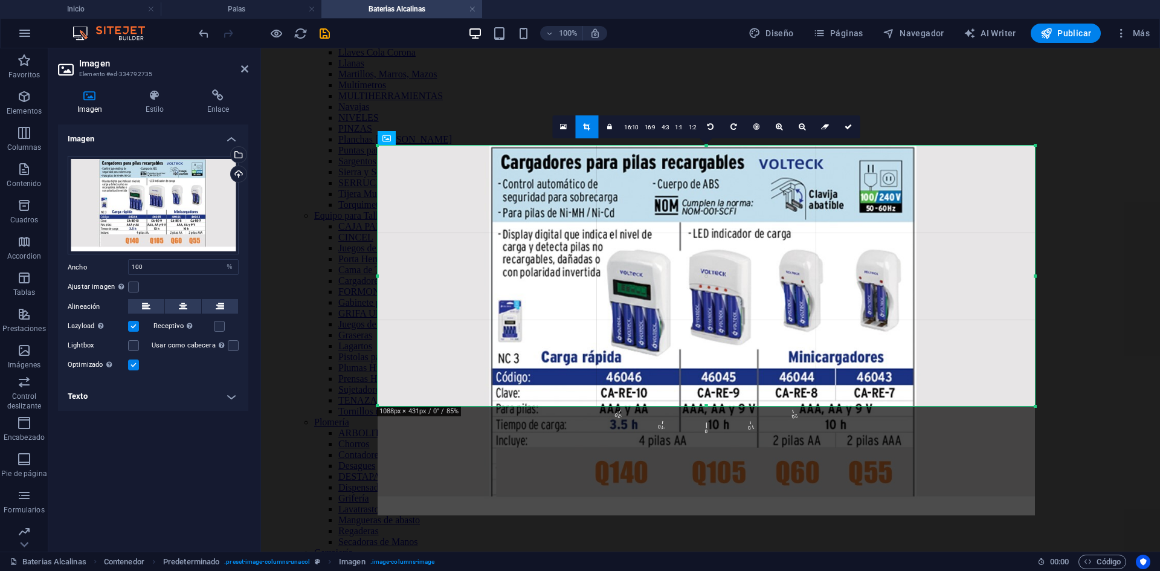
drag, startPoint x: 690, startPoint y: 232, endPoint x: 688, endPoint y: 269, distance: 36.9
click at [688, 269] on div at bounding box center [706, 331] width 657 height 370
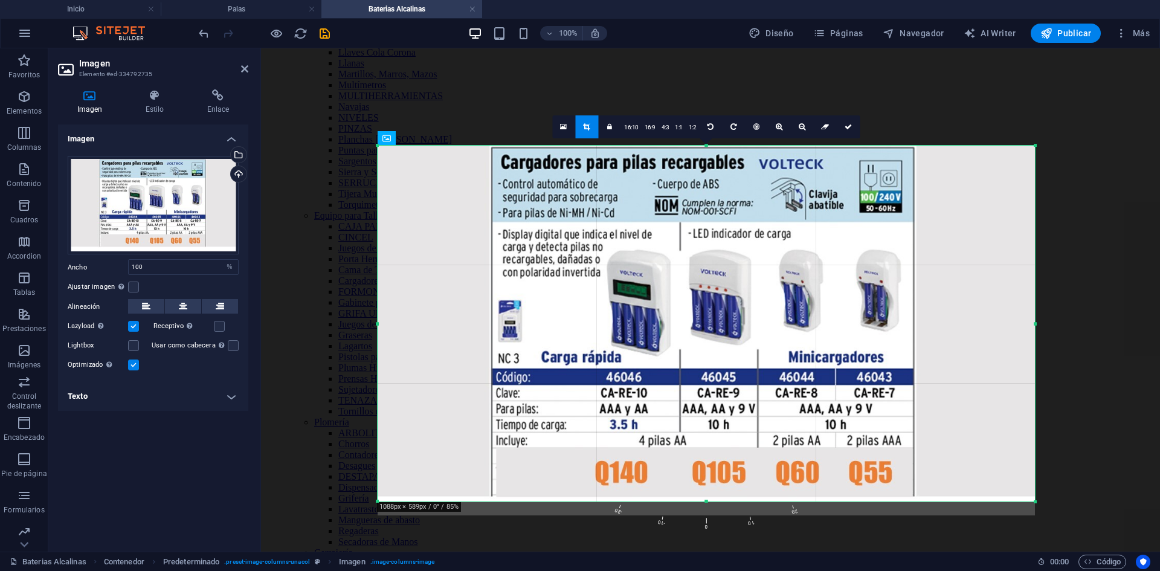
drag, startPoint x: 704, startPoint y: 406, endPoint x: 701, endPoint y: 501, distance: 95.5
click at [701, 501] on div at bounding box center [706, 502] width 657 height 4
click at [845, 135] on link at bounding box center [848, 126] width 23 height 23
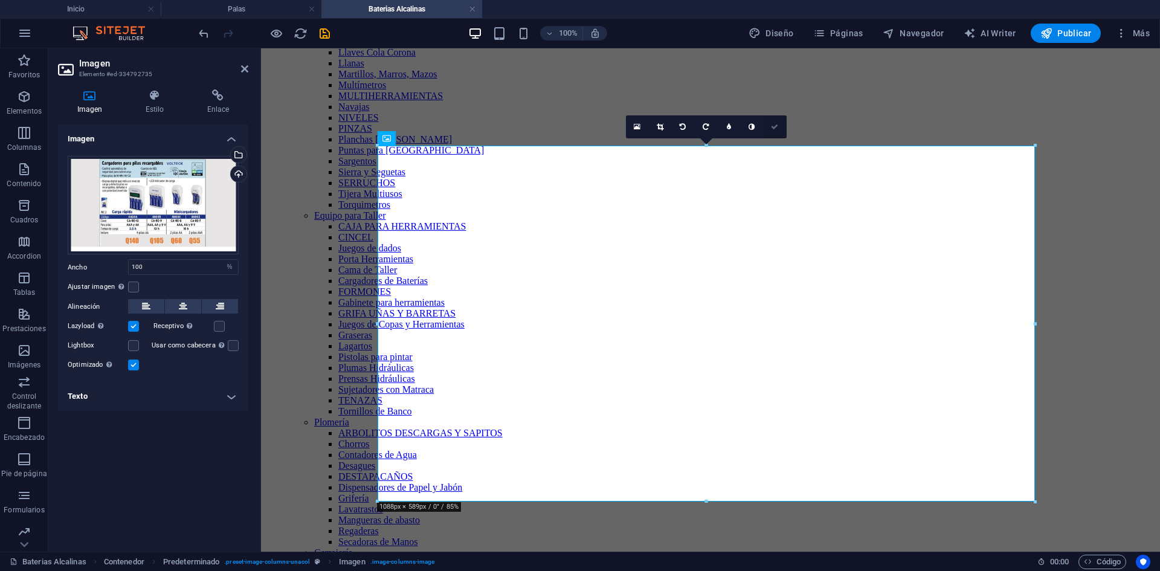
drag, startPoint x: 777, startPoint y: 128, endPoint x: 729, endPoint y: 80, distance: 68.3
click at [777, 128] on icon at bounding box center [774, 126] width 7 height 7
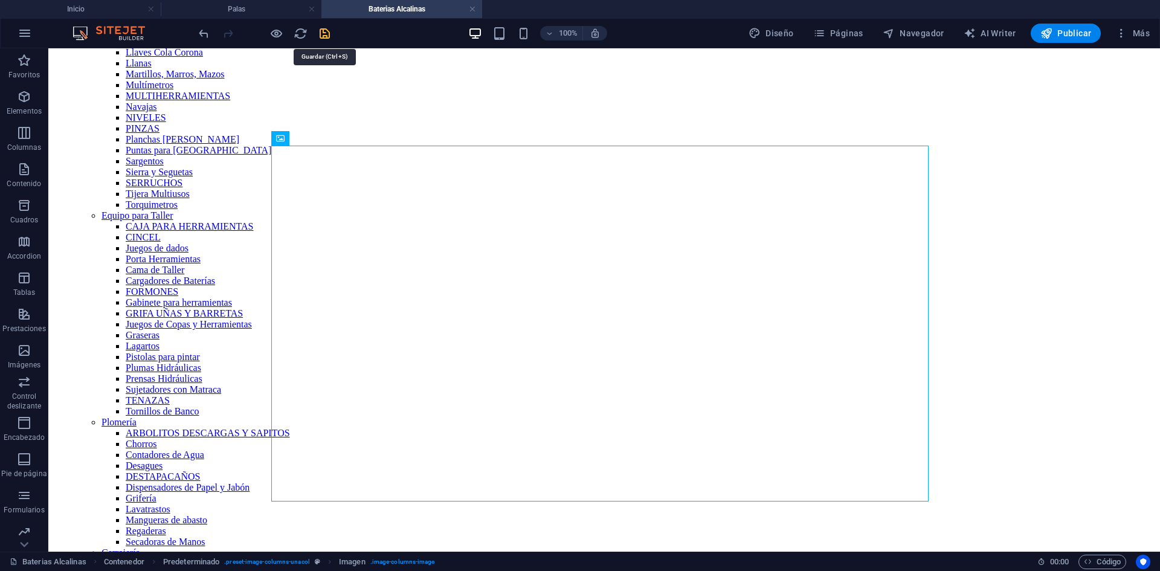
click at [327, 31] on icon "save" at bounding box center [325, 34] width 14 height 14
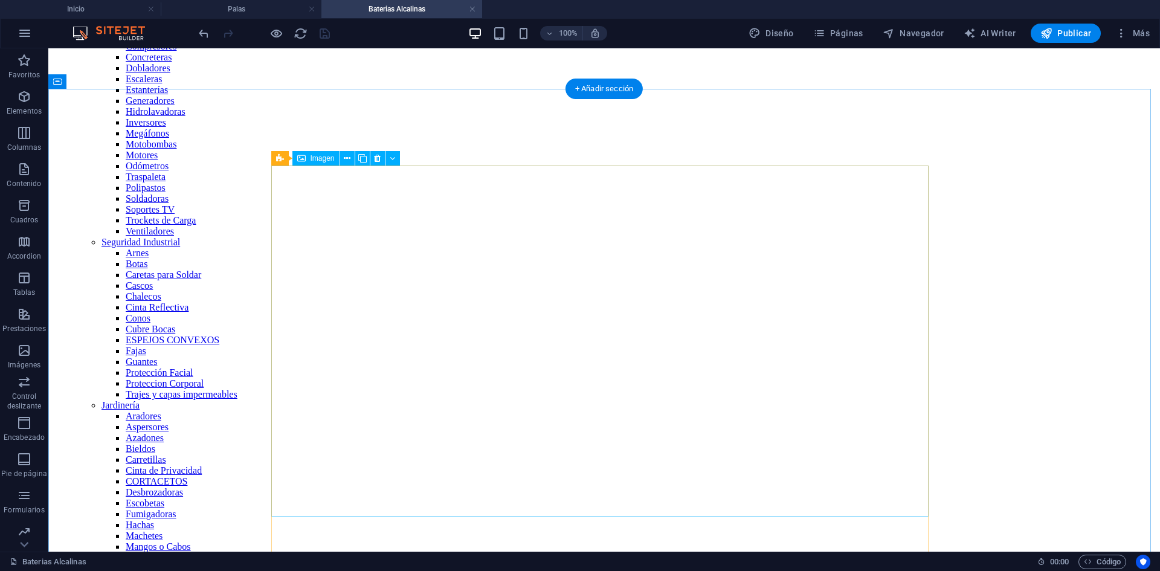
scroll to position [0, 0]
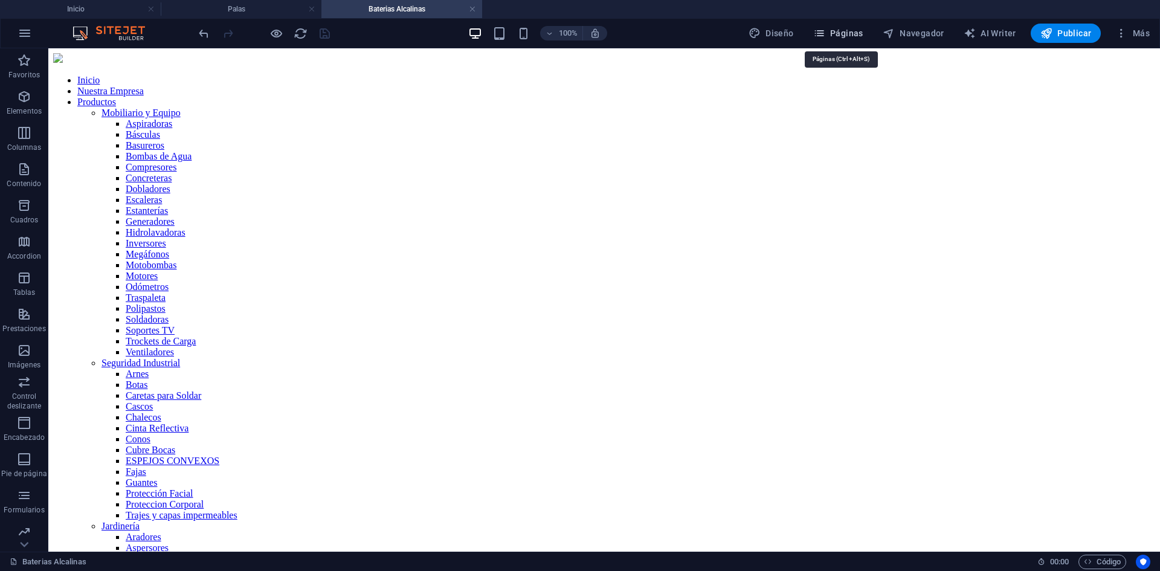
click at [823, 33] on icon "button" at bounding box center [819, 33] width 12 height 12
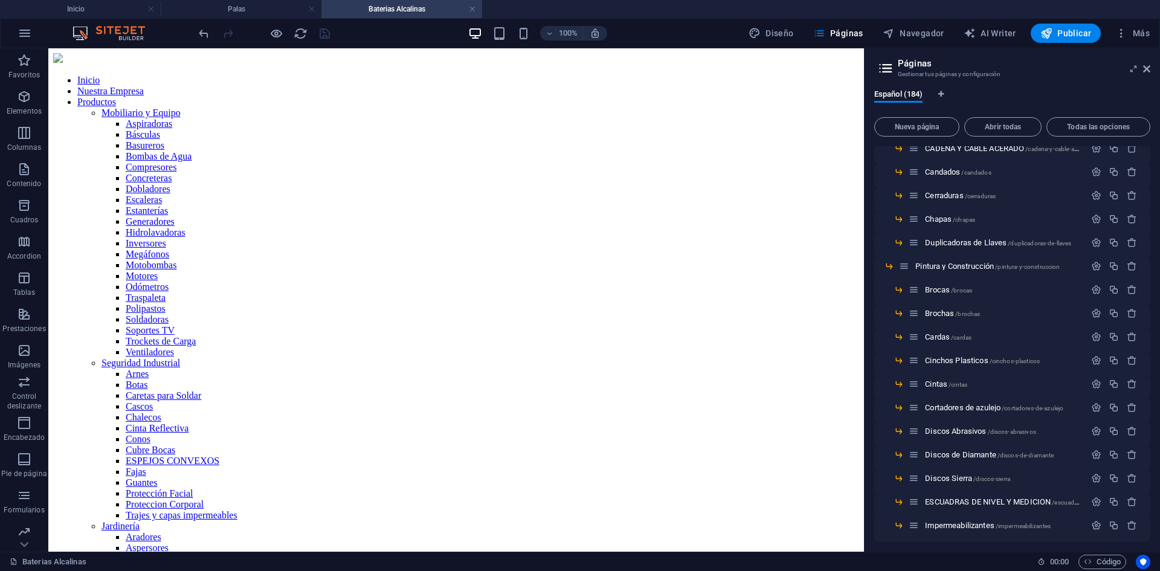
scroll to position [3745, 0]
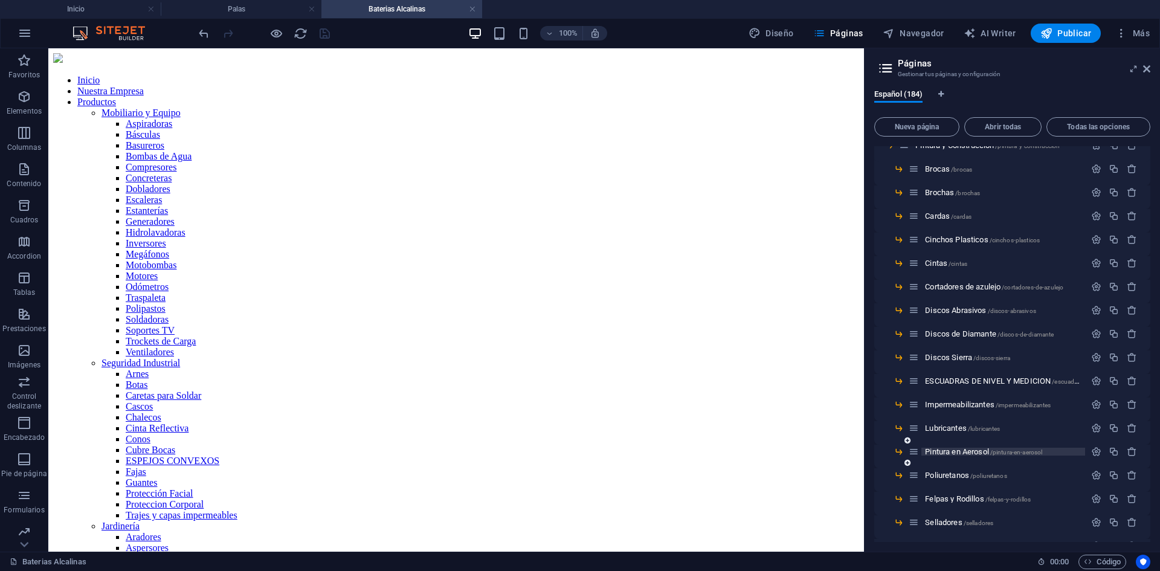
click at [959, 448] on span "Pintura en Aerosol /pintura-en-aerosol" at bounding box center [983, 451] width 117 height 9
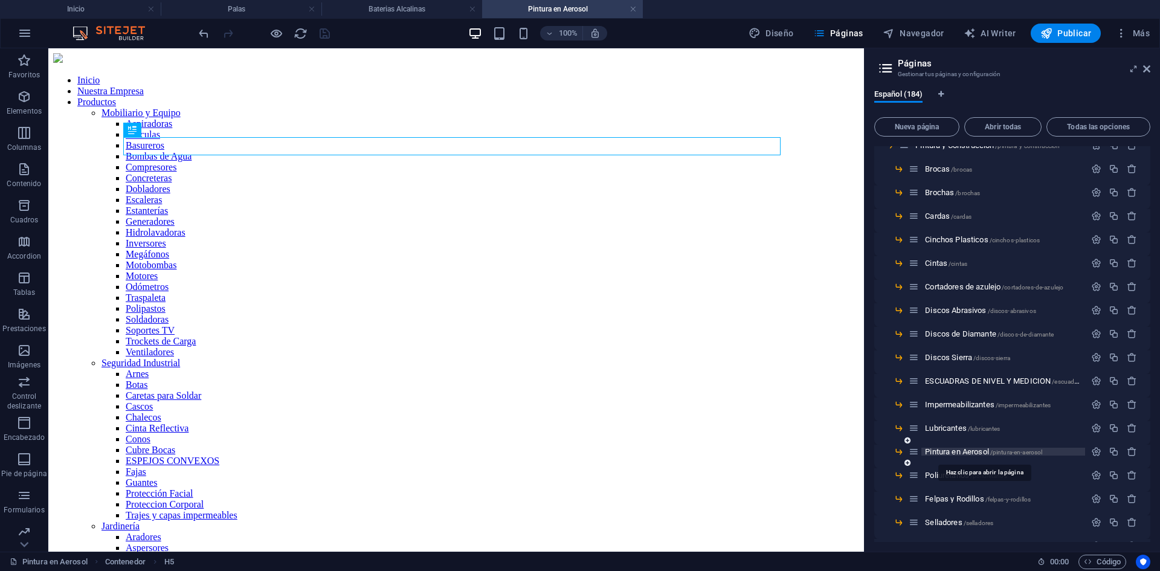
scroll to position [0, 0]
drag, startPoint x: 597, startPoint y: 225, endPoint x: 1146, endPoint y: 70, distance: 569.9
click at [1146, 70] on icon at bounding box center [1146, 69] width 7 height 10
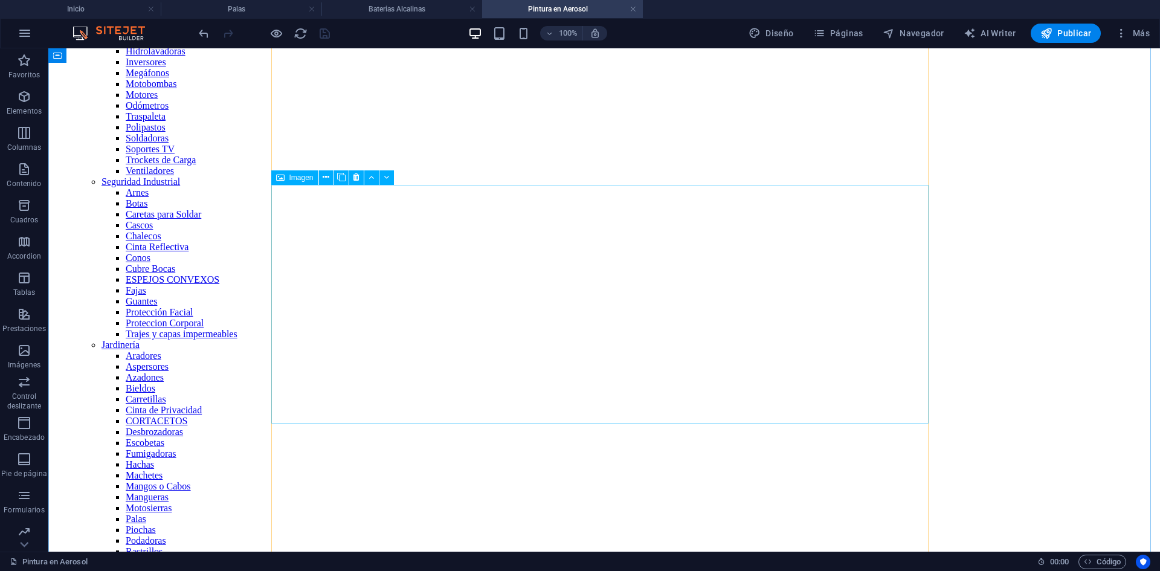
scroll to position [121, 0]
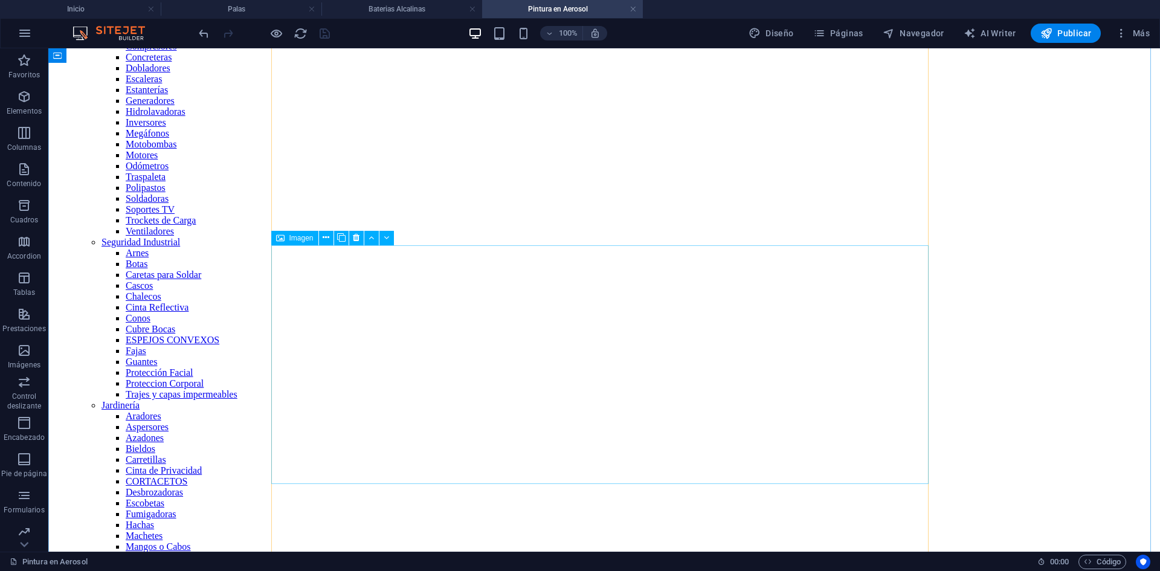
select select "%"
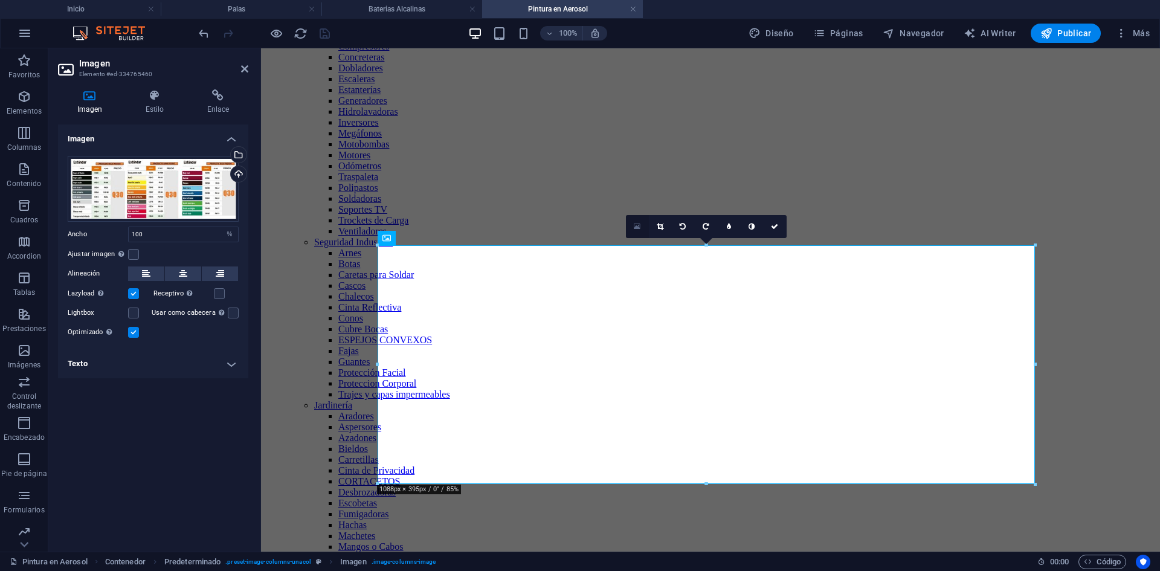
click at [639, 227] on icon at bounding box center [637, 226] width 7 height 8
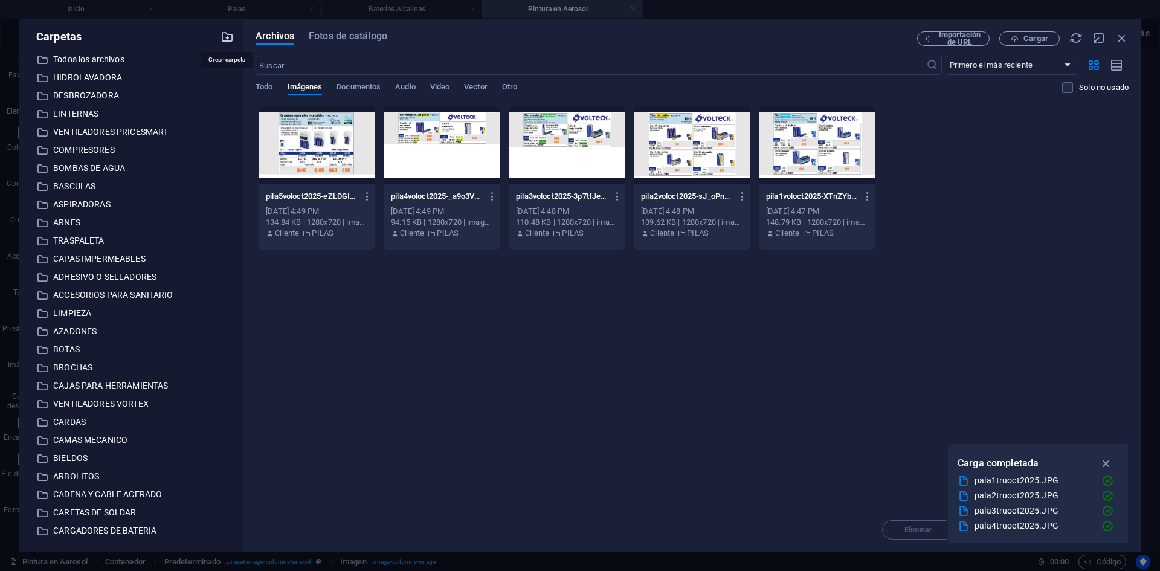
click at [231, 36] on icon "button" at bounding box center [226, 36] width 13 height 13
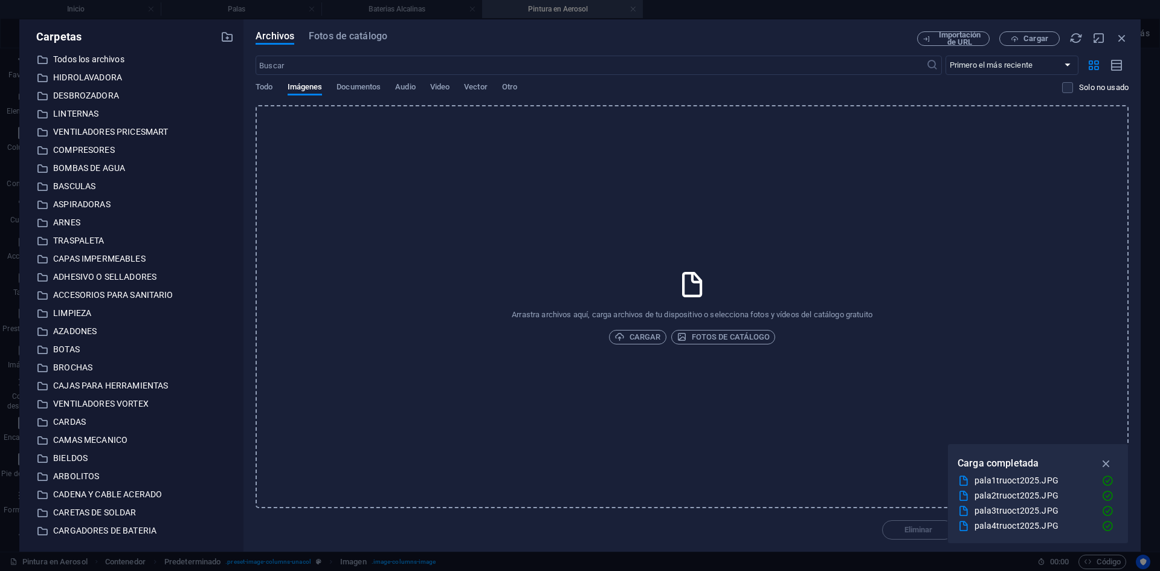
scroll to position [1847, 0]
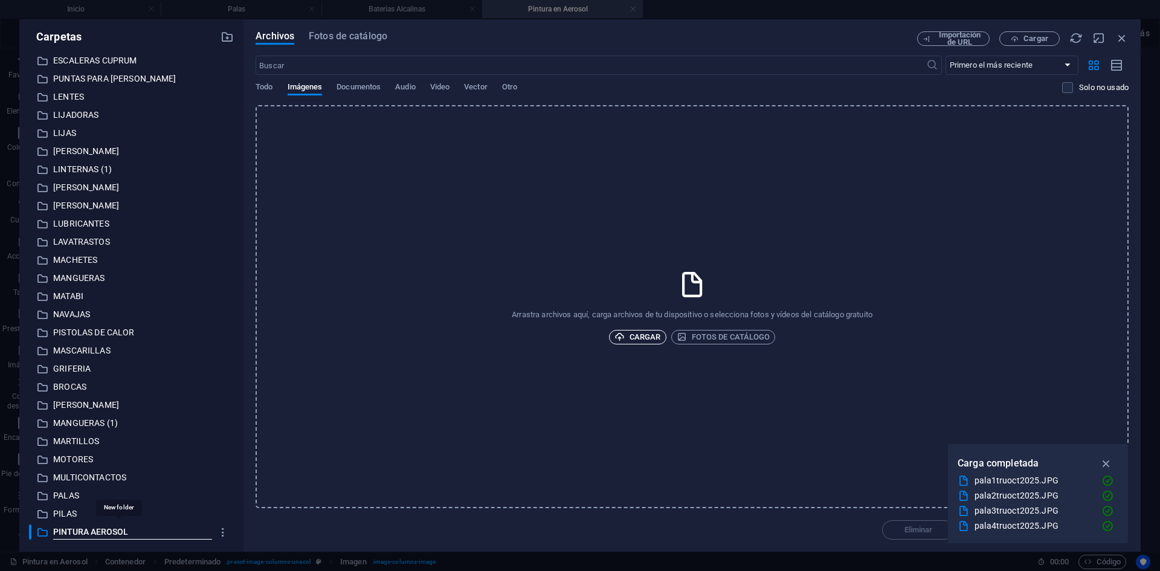
type input "PINTURA AEROSOL"
click at [637, 339] on span "Cargar" at bounding box center [637, 337] width 47 height 14
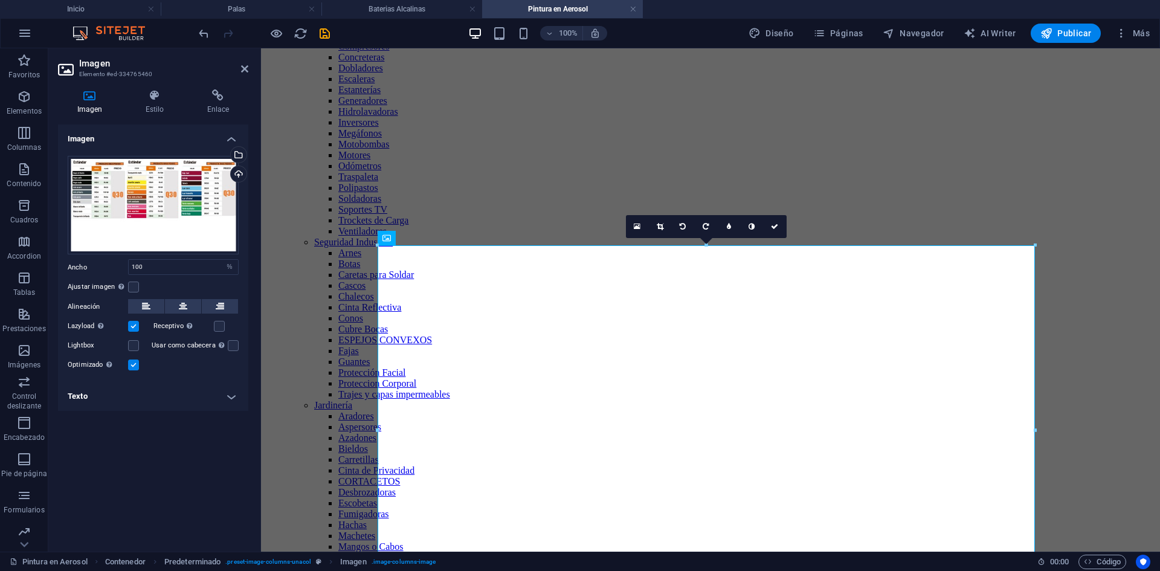
click at [661, 225] on icon at bounding box center [660, 226] width 7 height 7
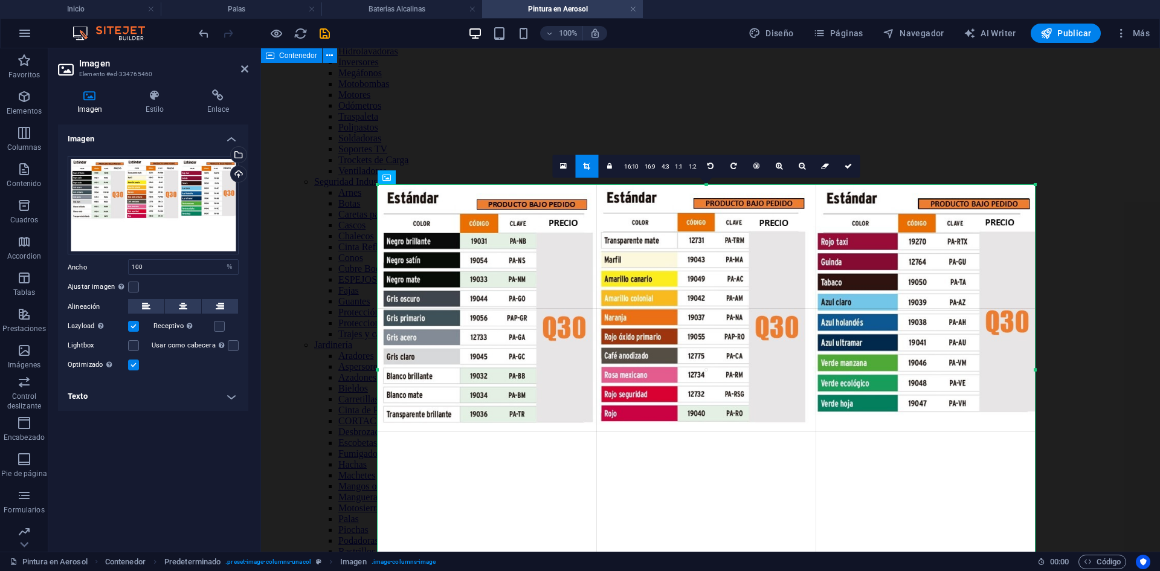
scroll to position [302, 0]
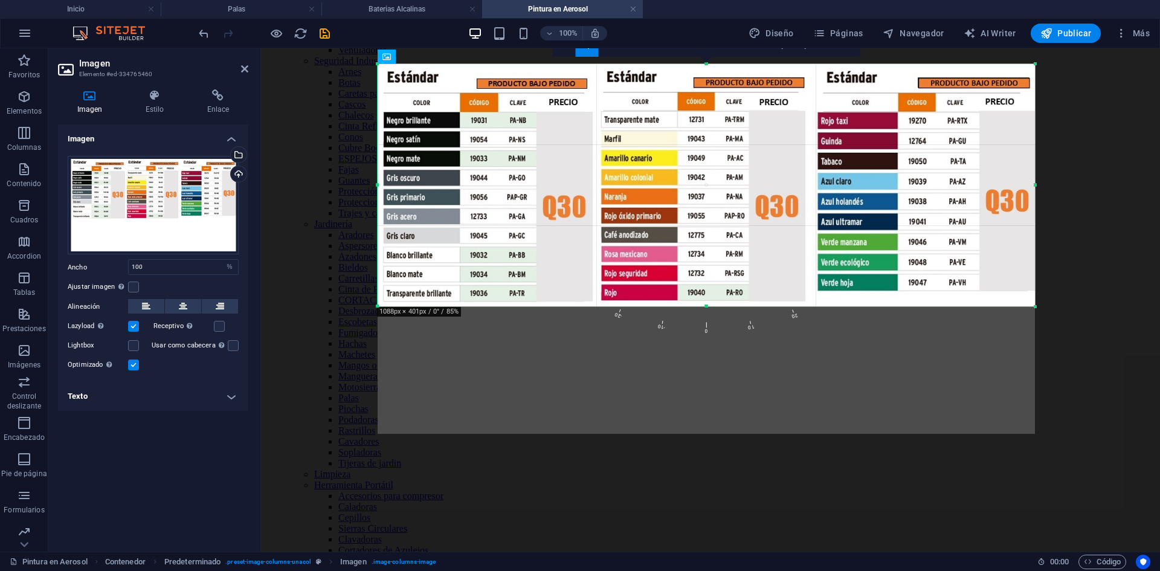
drag, startPoint x: 708, startPoint y: 433, endPoint x: 710, endPoint y: 306, distance: 127.5
click at [710, 306] on div at bounding box center [706, 306] width 657 height 4
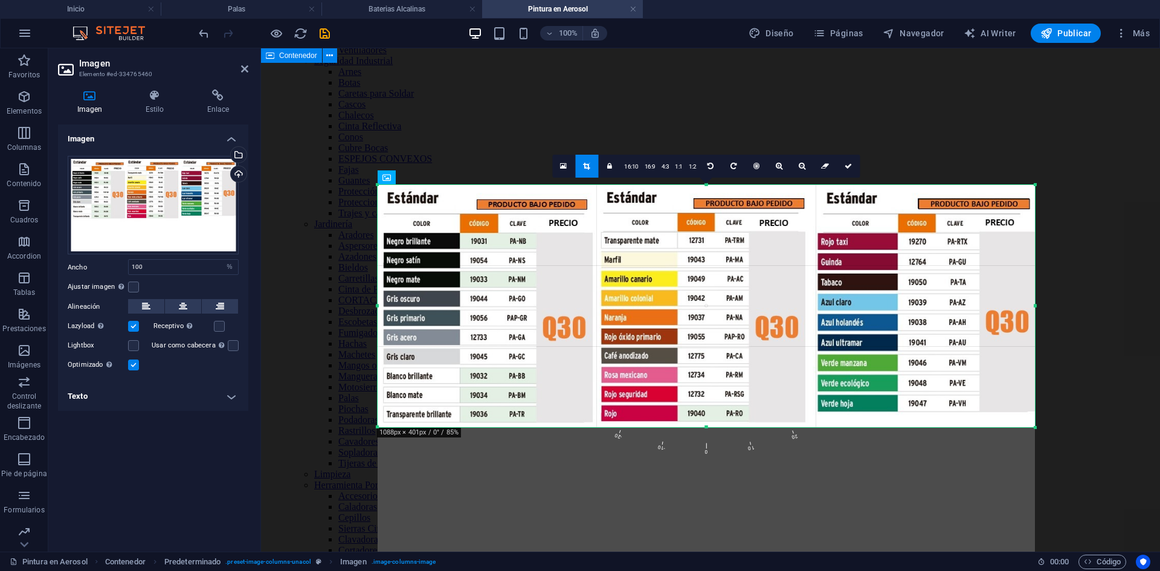
scroll to position [121, 0]
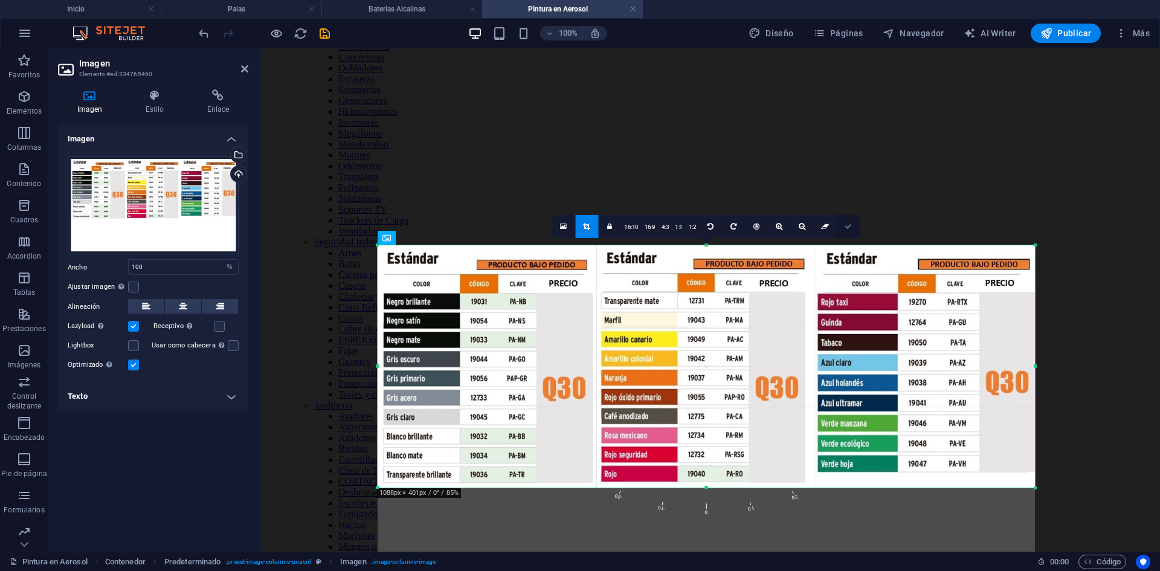
click at [842, 227] on link at bounding box center [848, 226] width 23 height 23
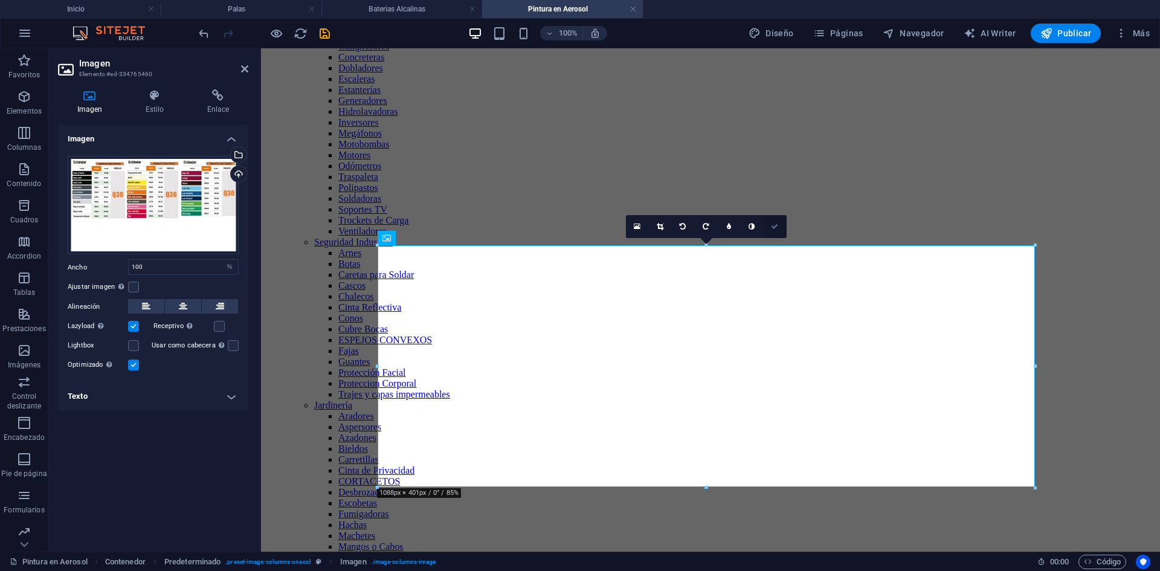
click at [771, 227] on icon at bounding box center [774, 226] width 7 height 7
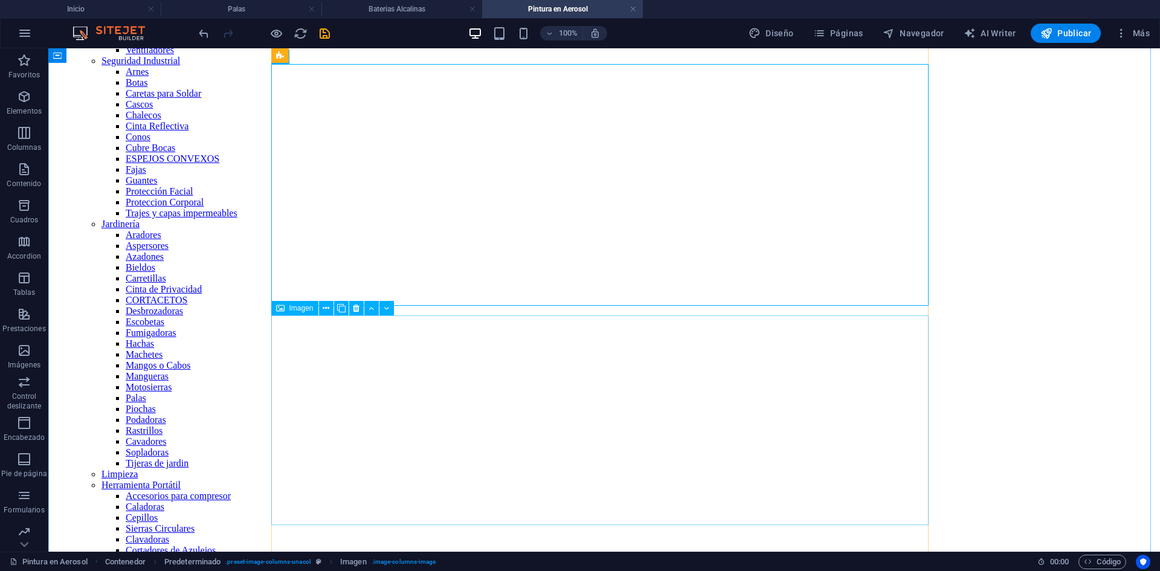
scroll to position [423, 0]
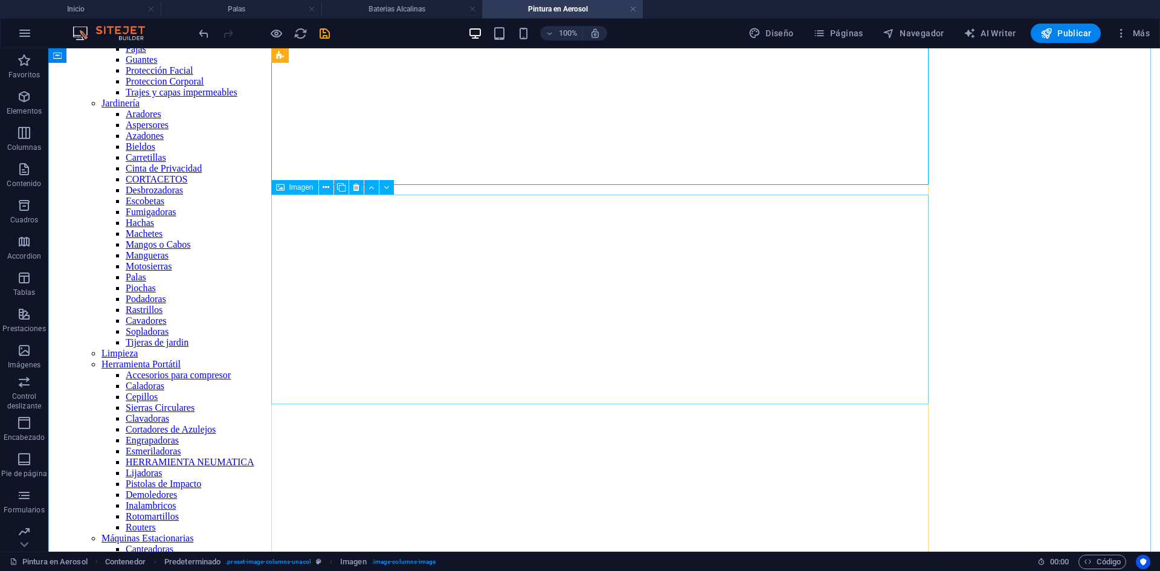
select select "%"
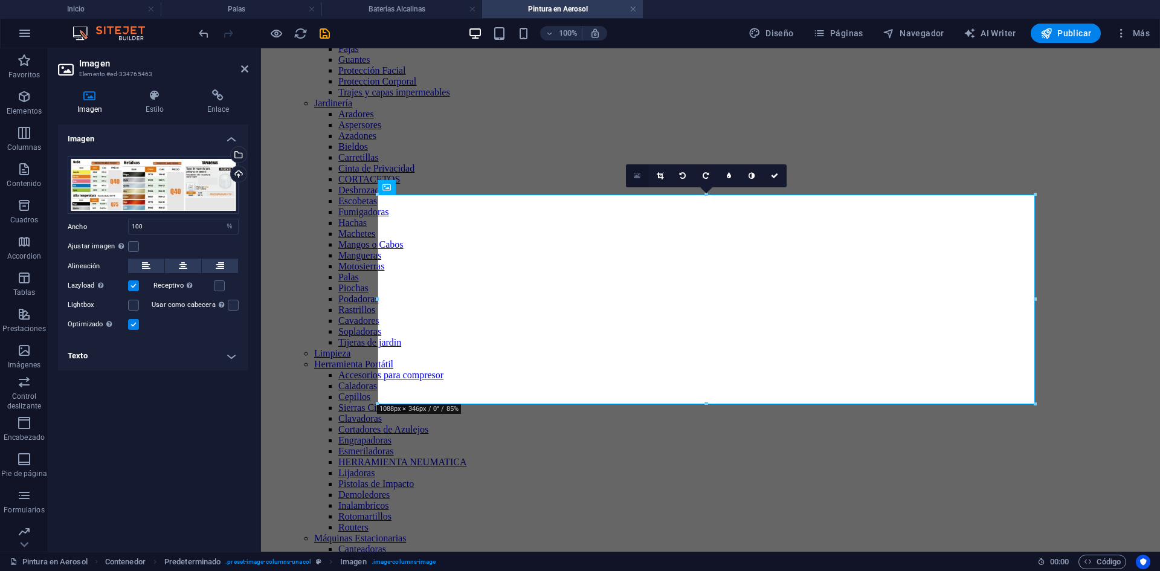
click at [636, 176] on icon at bounding box center [637, 176] width 7 height 8
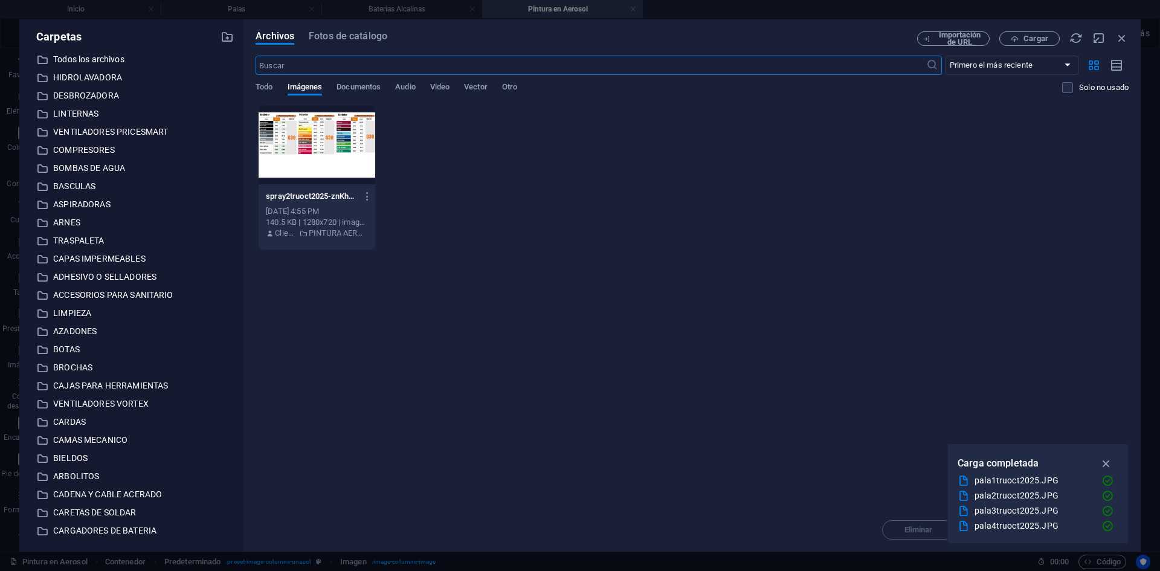
scroll to position [399, 0]
click at [1036, 39] on span "Cargar" at bounding box center [1035, 38] width 25 height 7
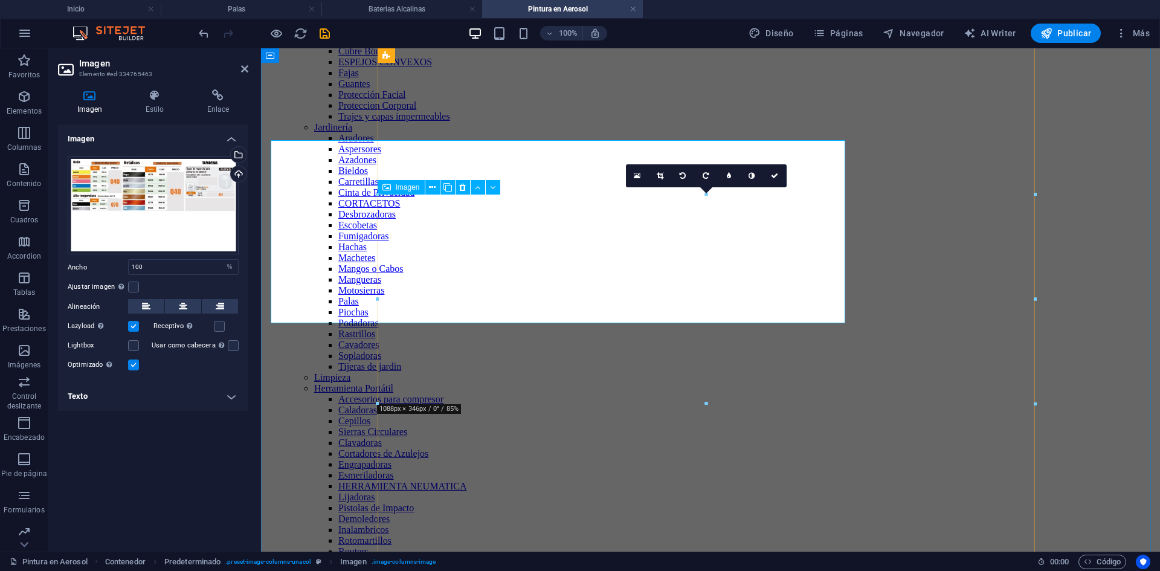
scroll to position [423, 0]
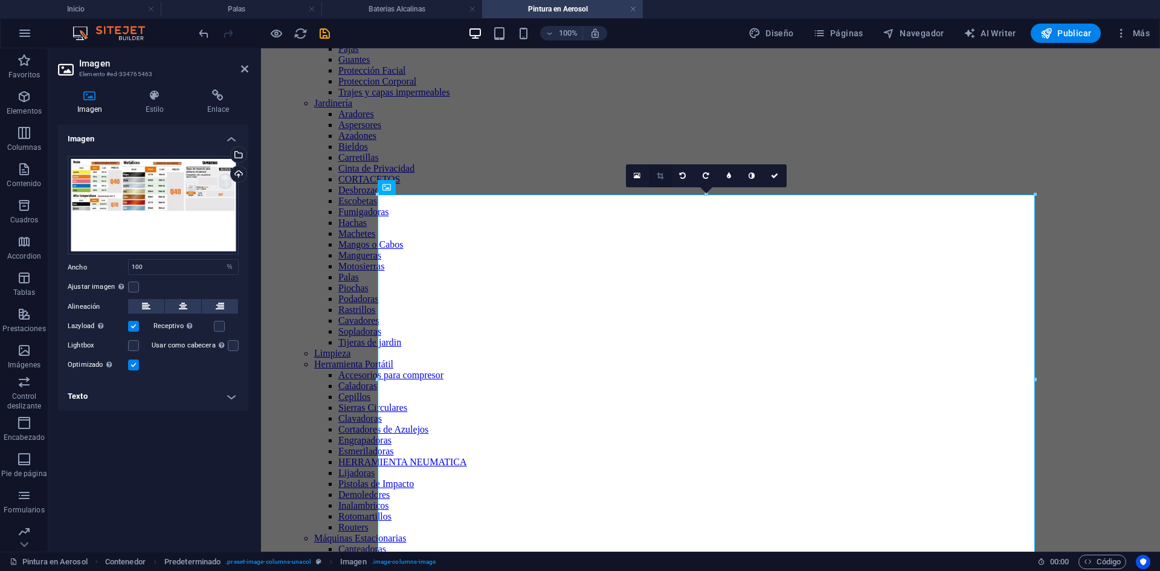
click at [658, 176] on icon at bounding box center [660, 175] width 7 height 7
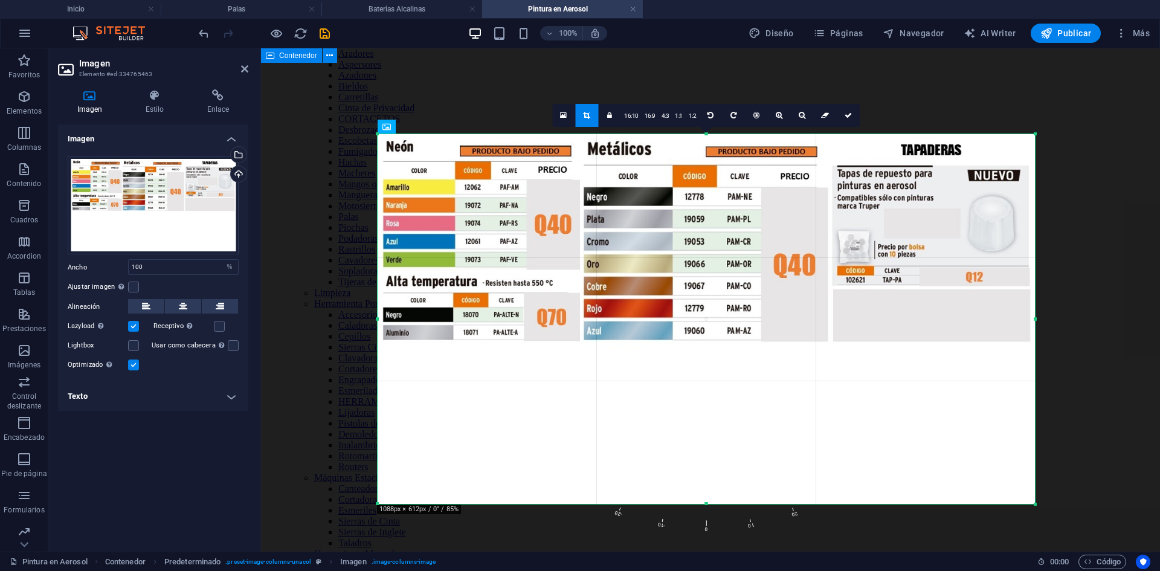
scroll to position [544, 0]
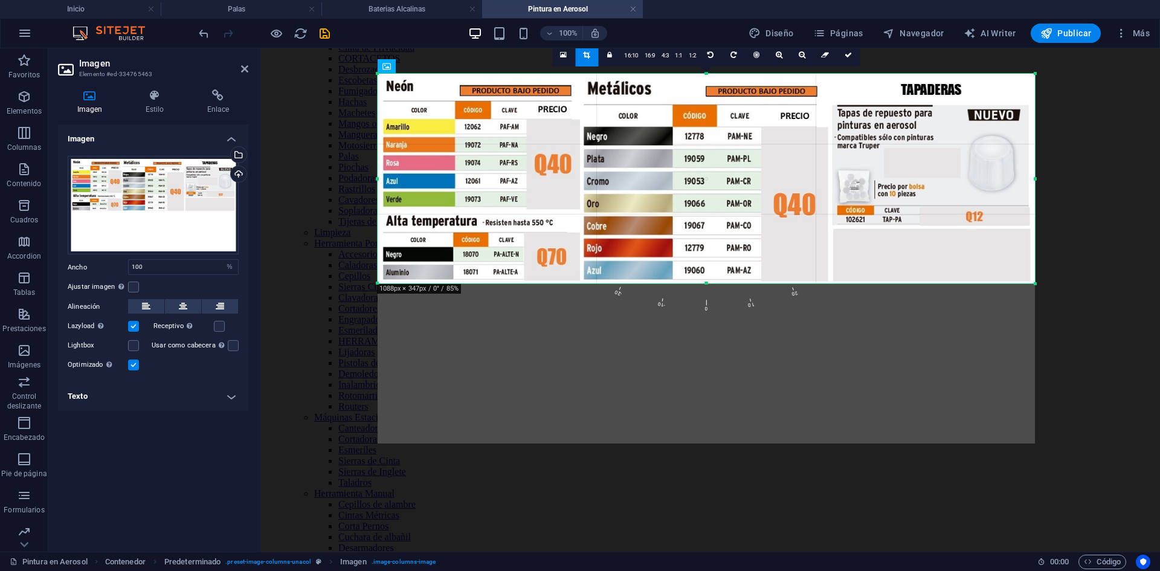
drag, startPoint x: 704, startPoint y: 442, endPoint x: 707, endPoint y: 281, distance: 160.1
click at [707, 281] on div at bounding box center [706, 283] width 657 height 4
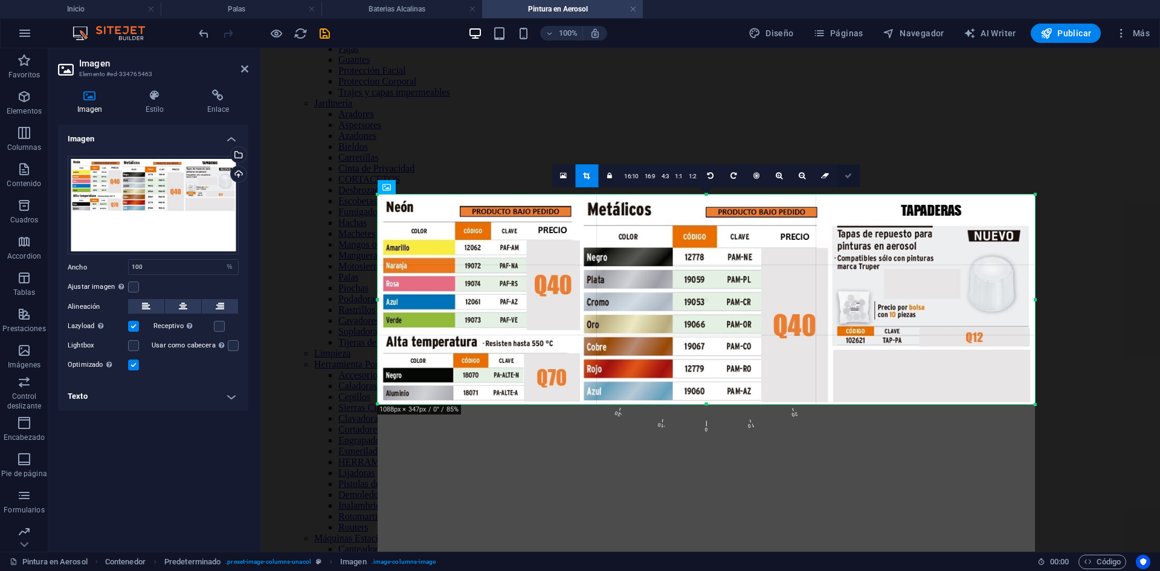
click at [846, 176] on icon at bounding box center [847, 175] width 7 height 7
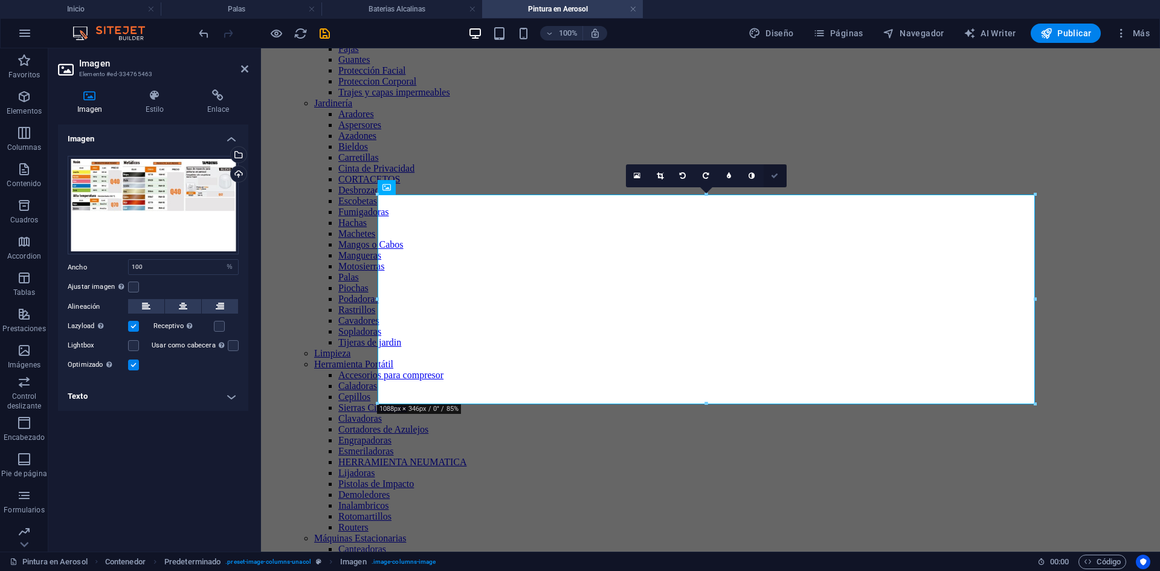
click at [772, 175] on icon at bounding box center [774, 175] width 7 height 7
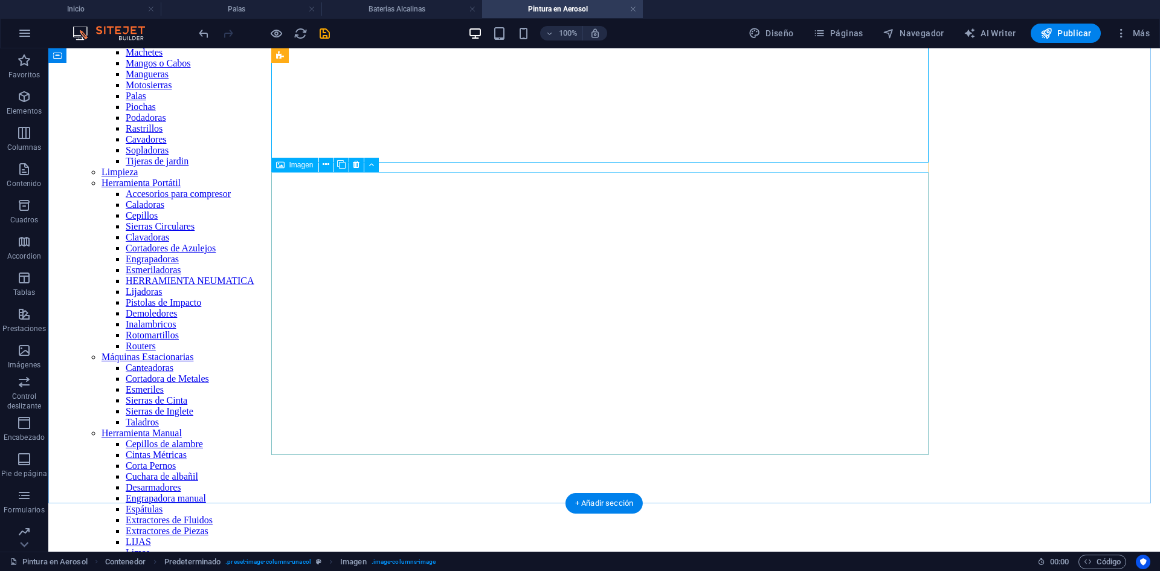
scroll to position [664, 0]
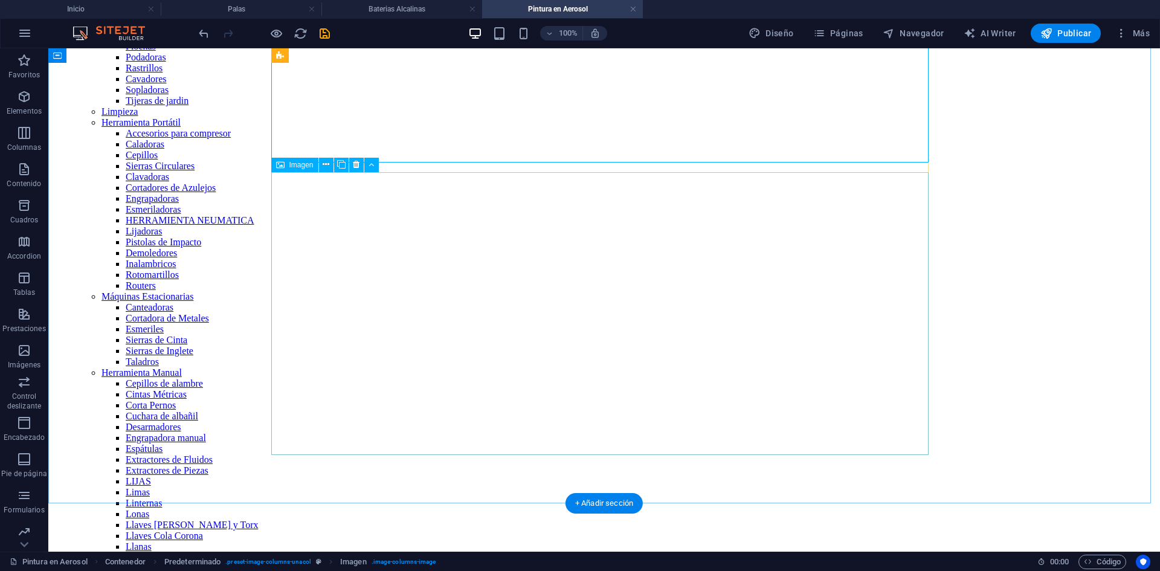
select select "%"
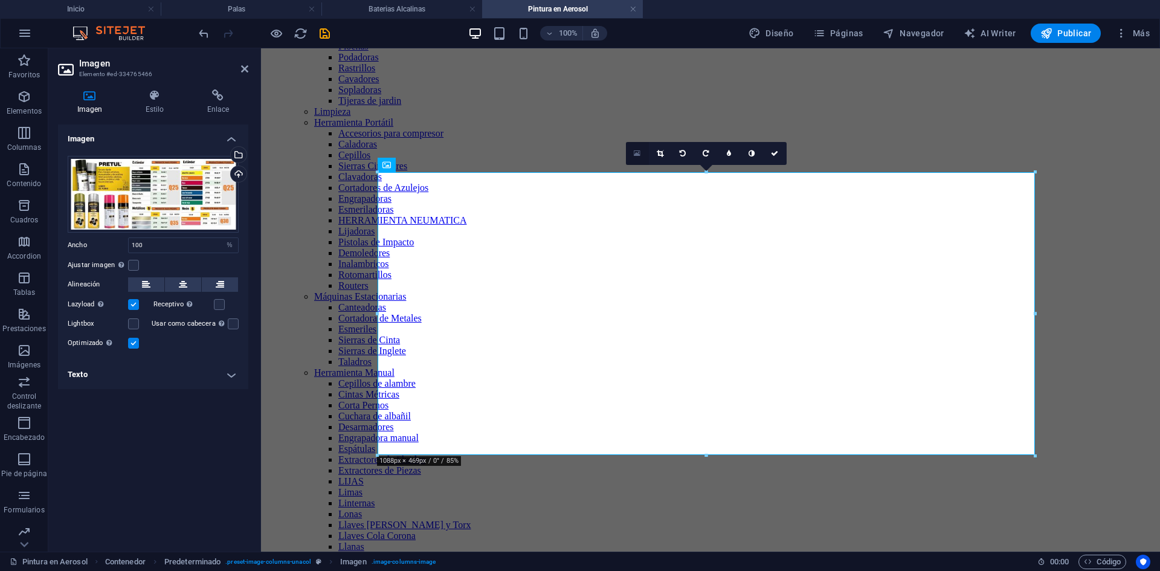
click at [637, 153] on icon at bounding box center [637, 153] width 7 height 8
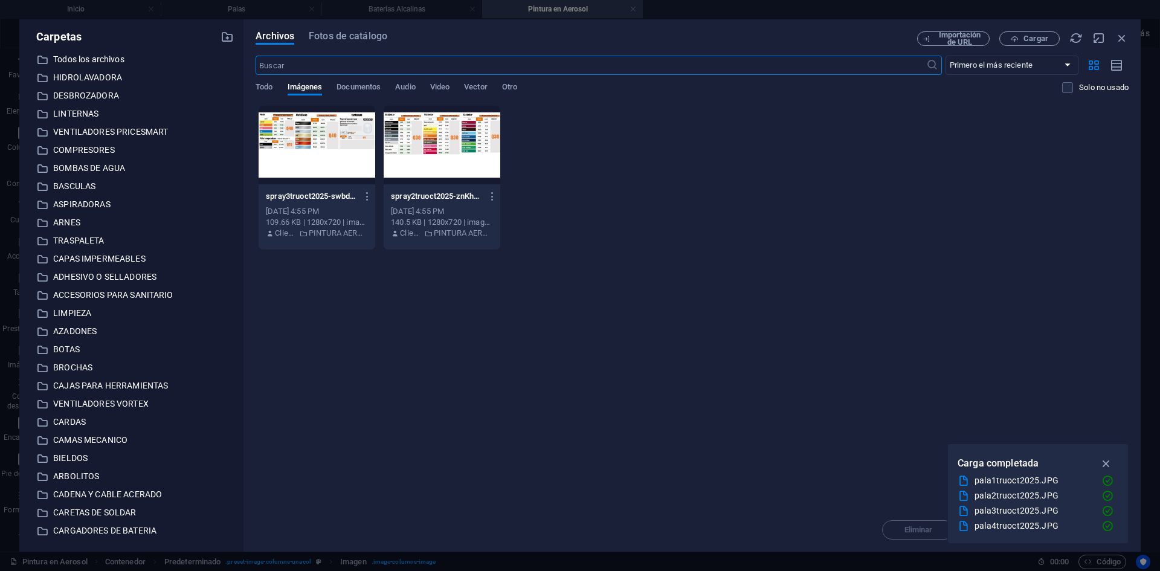
scroll to position [610, 0]
click at [1025, 35] on span "Cargar" at bounding box center [1035, 38] width 25 height 7
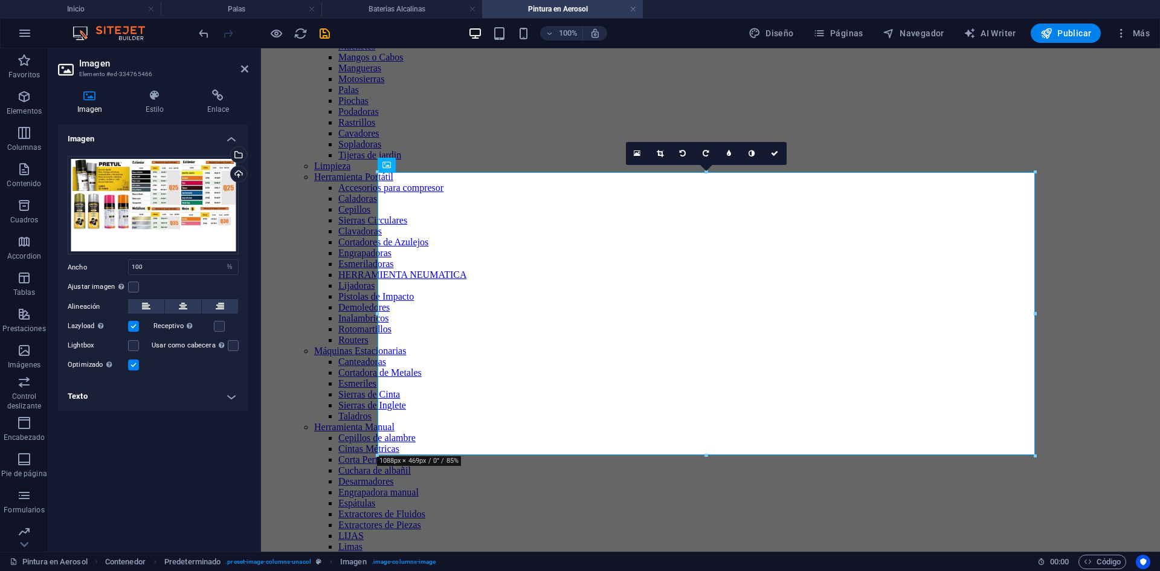
scroll to position [664, 0]
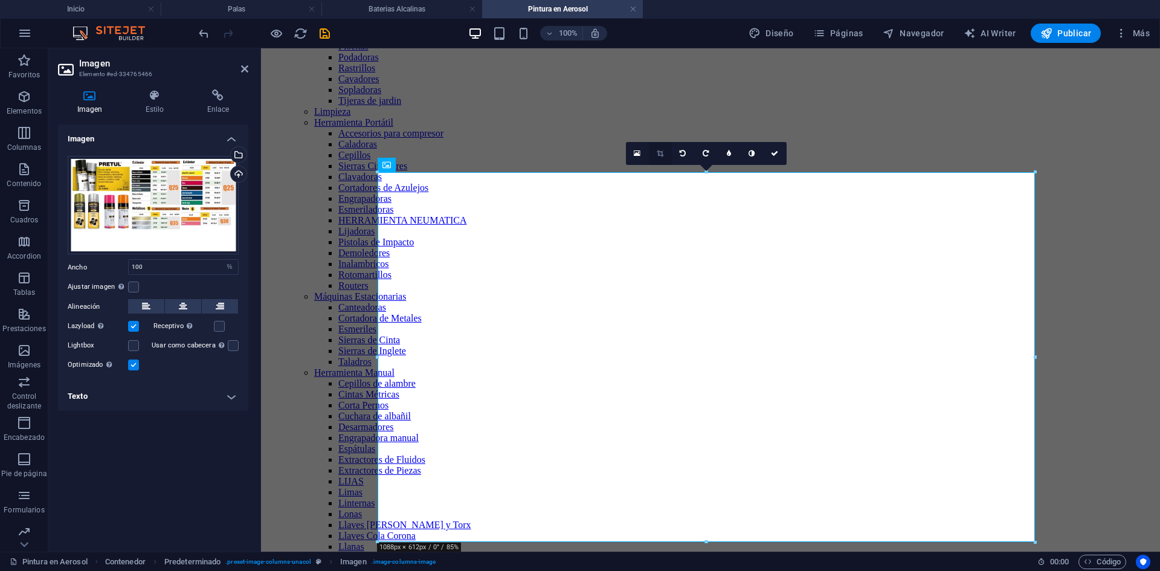
click at [658, 155] on icon at bounding box center [660, 153] width 7 height 7
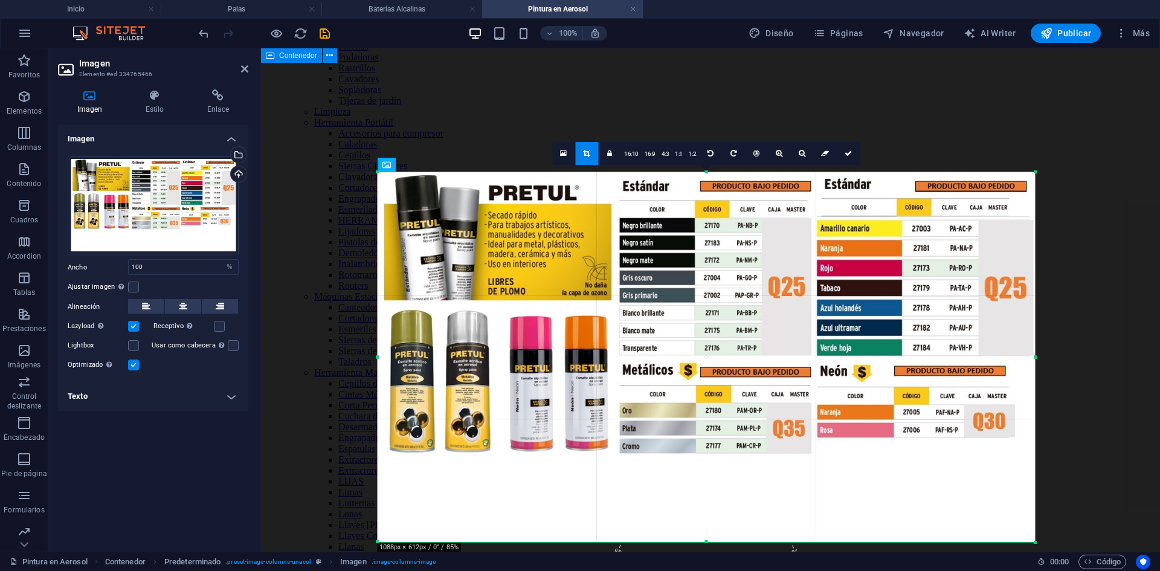
scroll to position [725, 0]
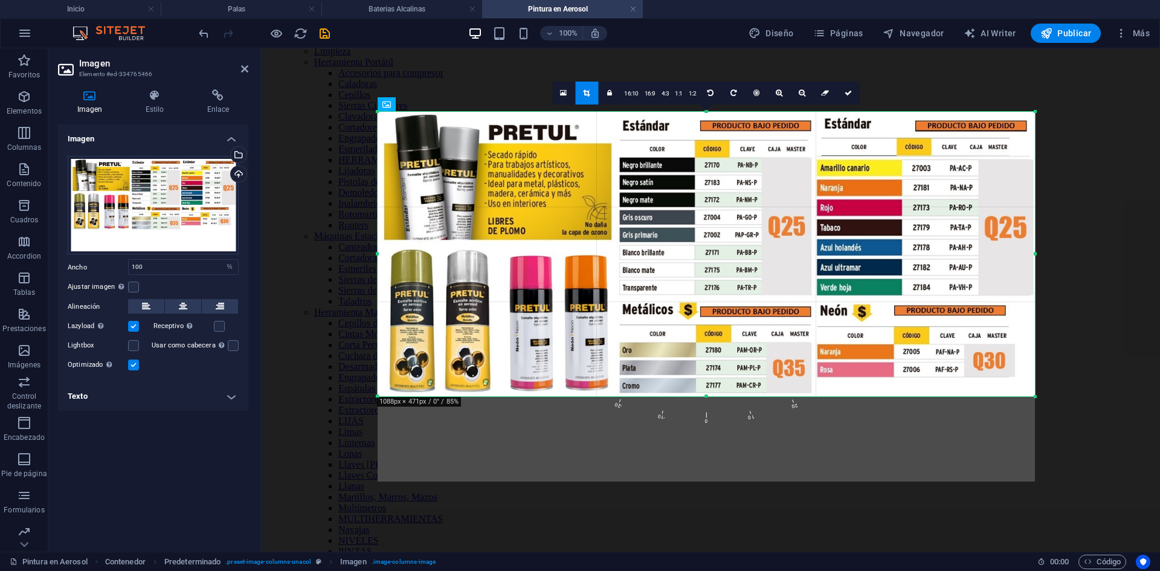
drag, startPoint x: 704, startPoint y: 482, endPoint x: 696, endPoint y: 397, distance: 85.6
click at [696, 397] on div at bounding box center [706, 396] width 657 height 4
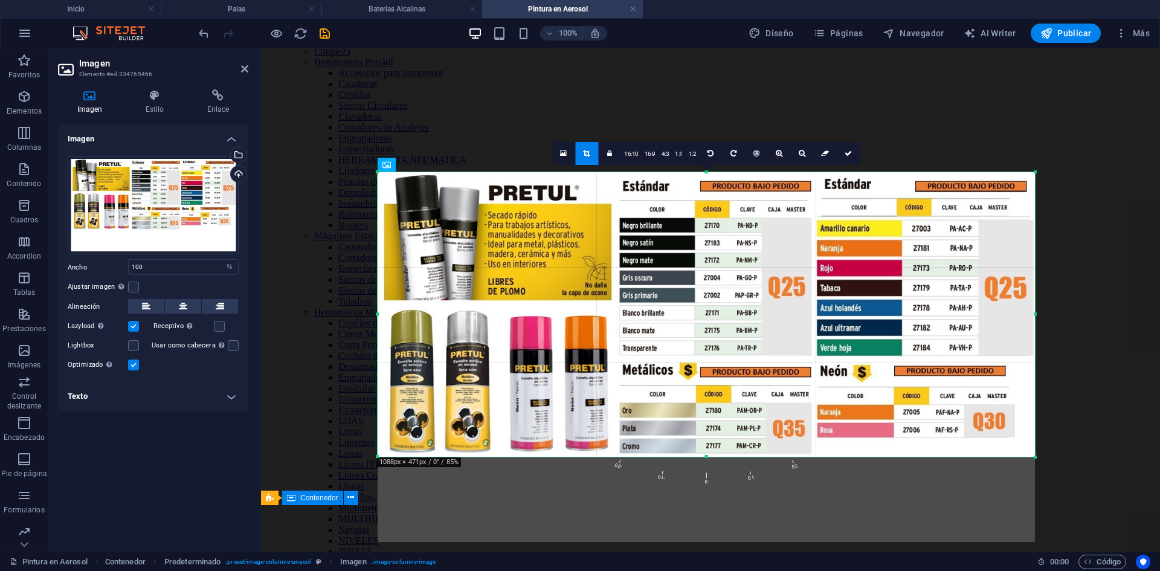
scroll to position [664, 0]
click at [850, 158] on link at bounding box center [848, 153] width 23 height 23
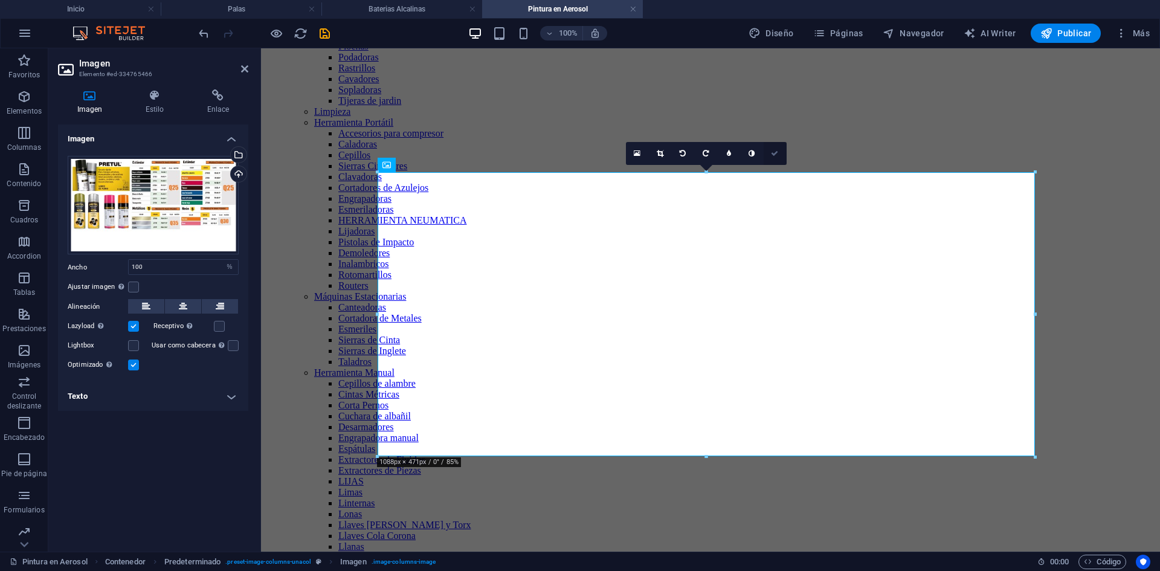
click at [778, 156] on icon at bounding box center [774, 153] width 7 height 7
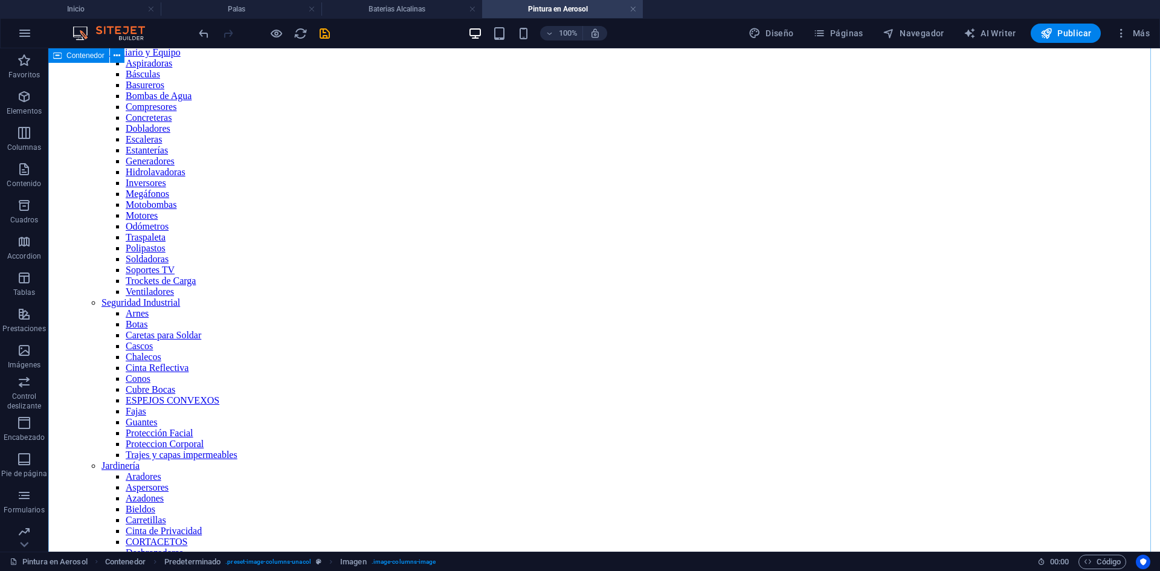
scroll to position [0, 0]
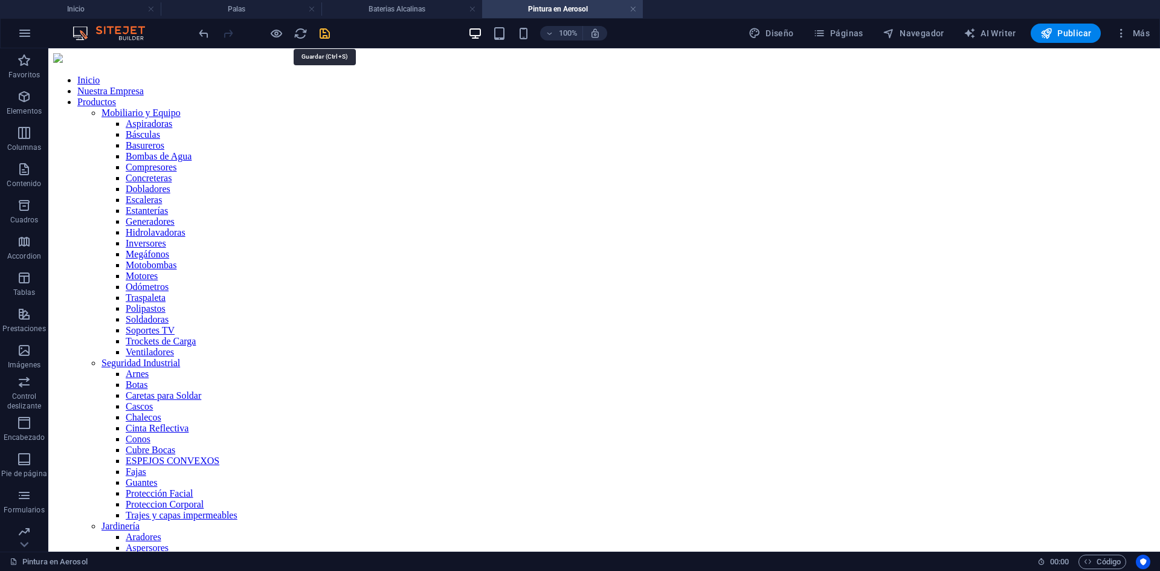
click at [326, 33] on icon "save" at bounding box center [325, 34] width 14 height 14
click at [822, 34] on icon "button" at bounding box center [819, 33] width 12 height 12
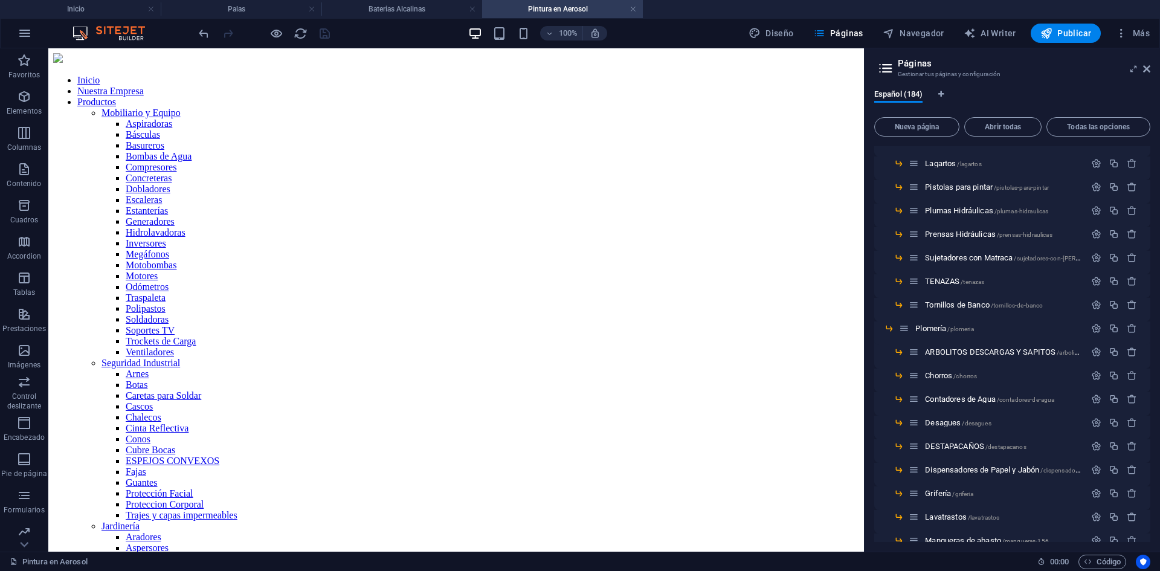
scroll to position [3031, 0]
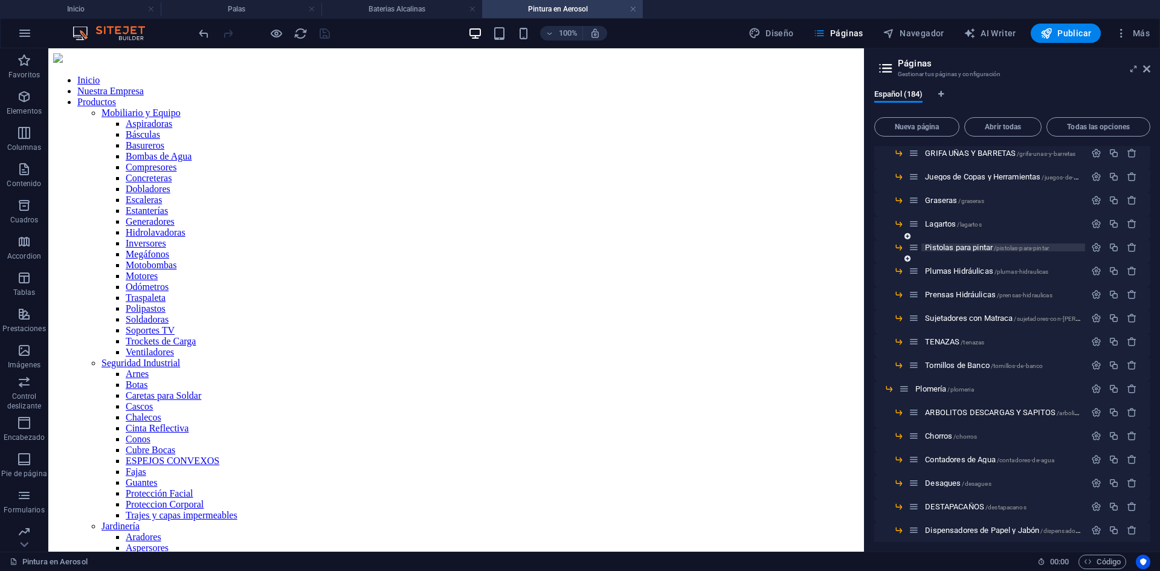
click at [945, 249] on span "Pistolas para [PERSON_NAME] /pistolas-para-[PERSON_NAME]" at bounding box center [987, 247] width 124 height 9
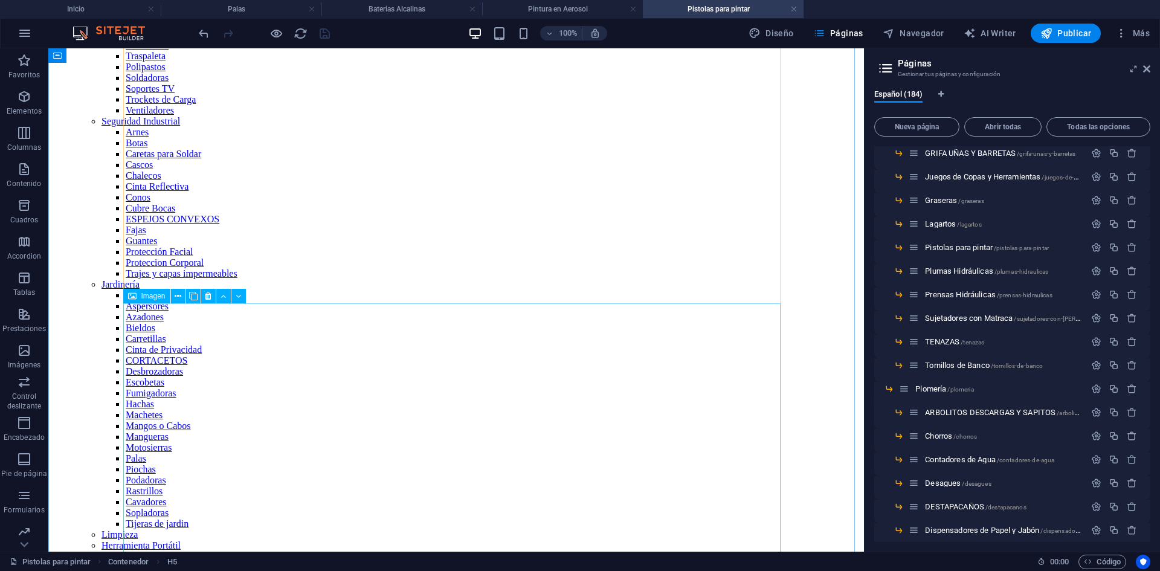
scroll to position [423, 0]
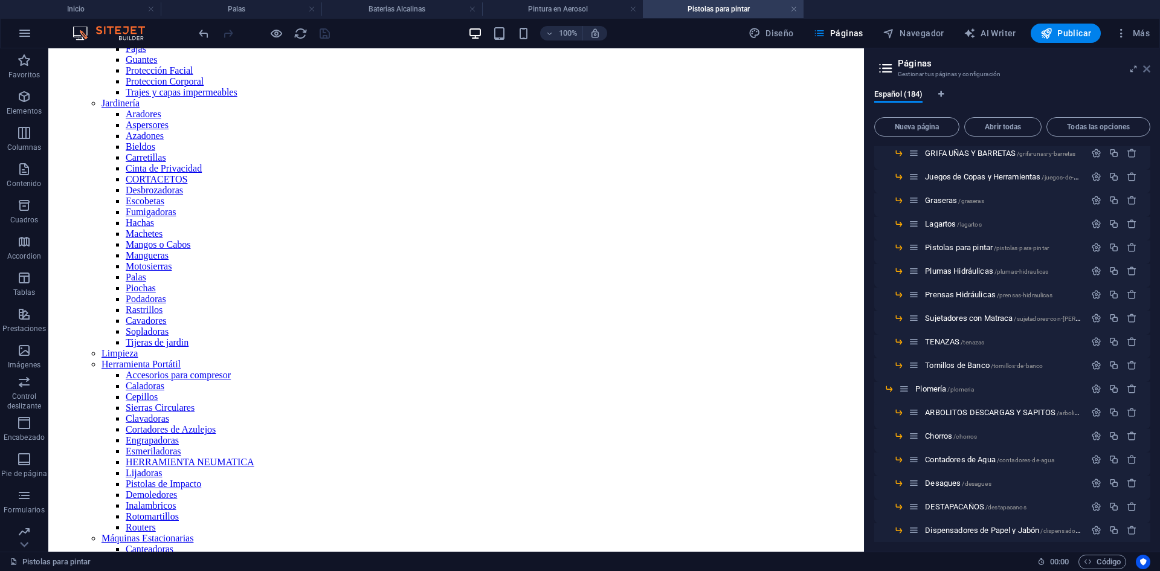
drag, startPoint x: 1145, startPoint y: 65, endPoint x: 690, endPoint y: 210, distance: 476.7
click at [1145, 65] on icon at bounding box center [1146, 69] width 7 height 10
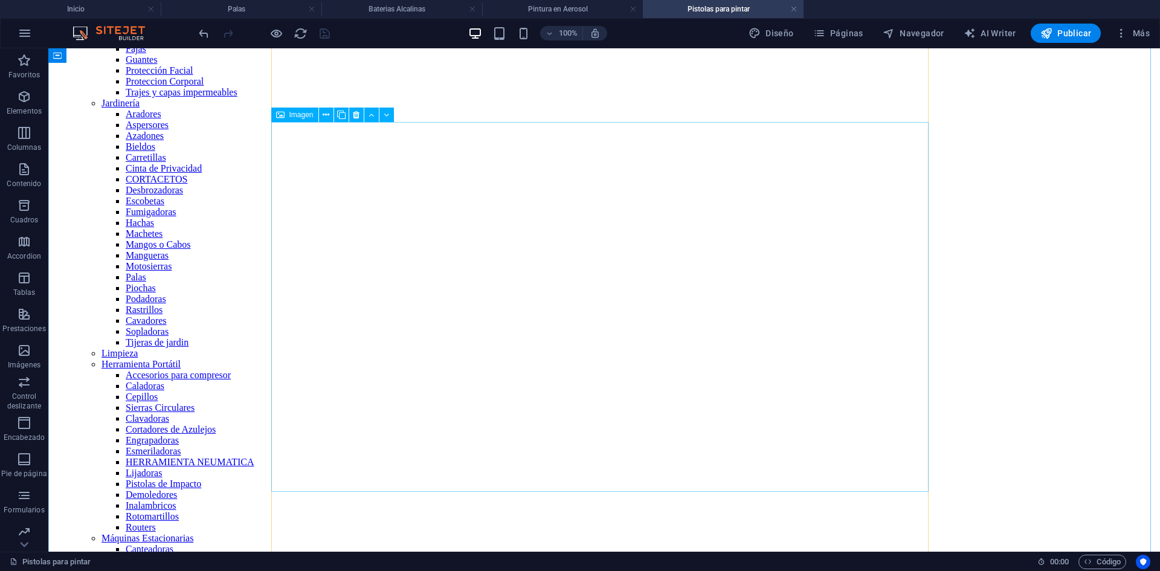
select select "%"
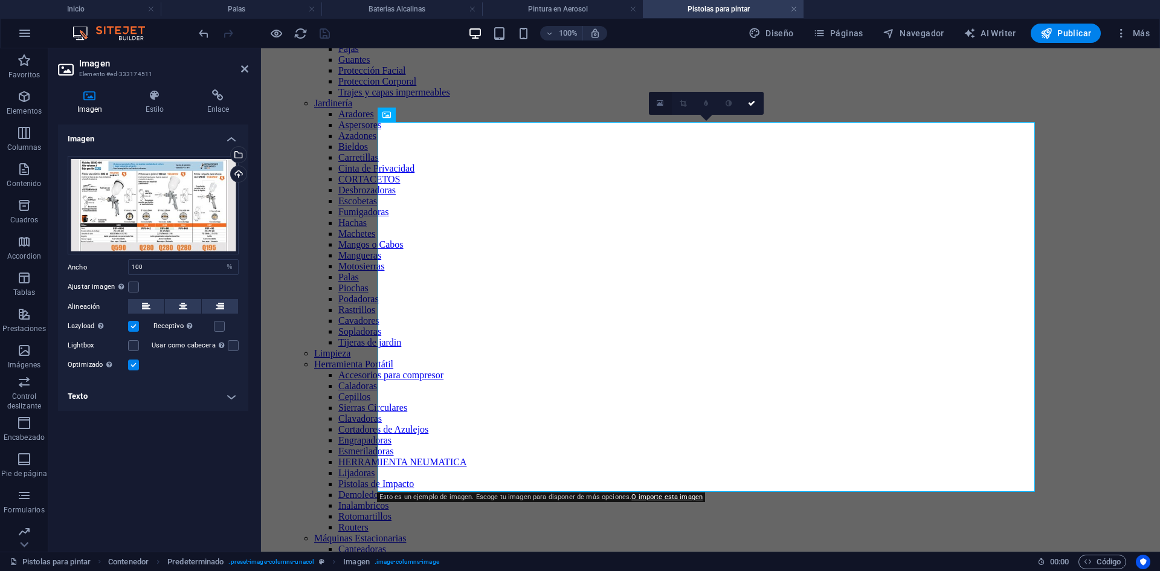
click at [660, 102] on icon at bounding box center [660, 103] width 7 height 8
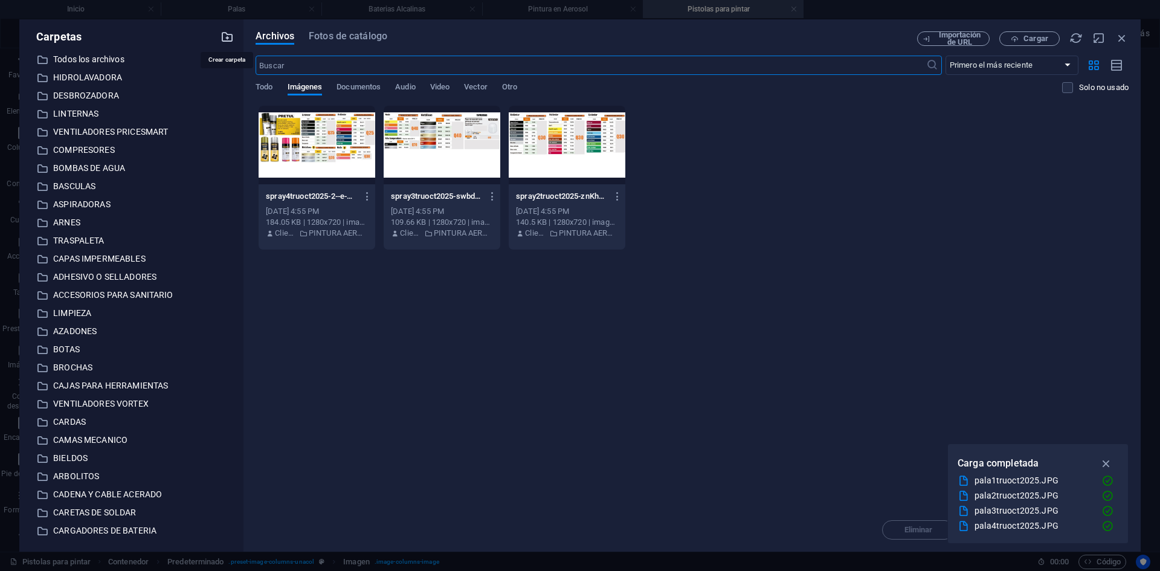
click at [229, 39] on icon "button" at bounding box center [226, 36] width 13 height 13
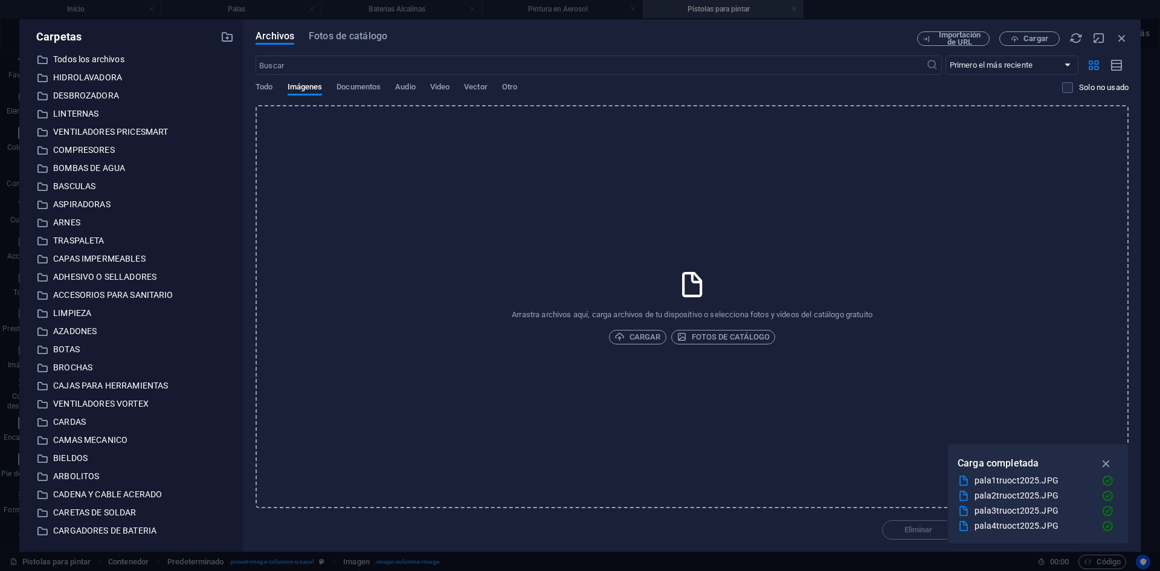
scroll to position [1865, 0]
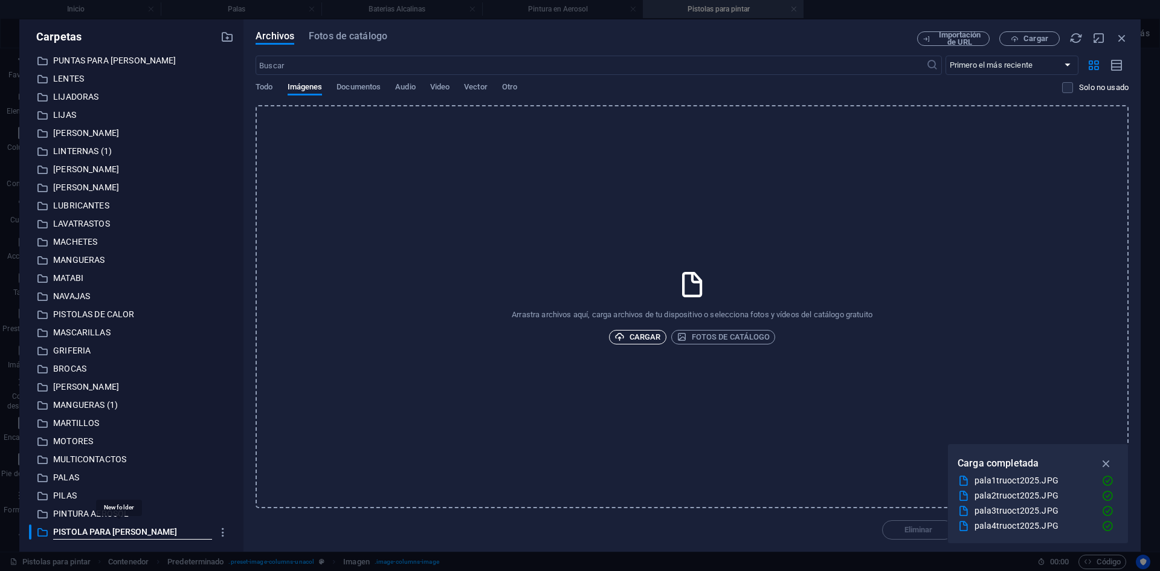
type input "PISTOLA PARA [PERSON_NAME]"
click at [639, 337] on span "Cargar" at bounding box center [637, 337] width 47 height 14
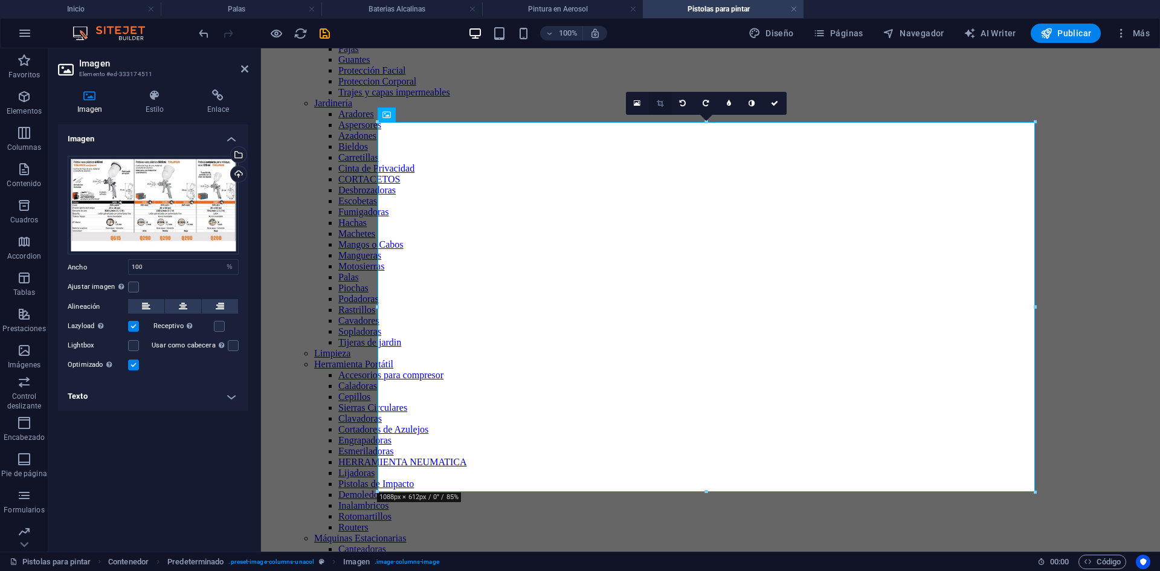
click at [655, 102] on link at bounding box center [660, 103] width 23 height 23
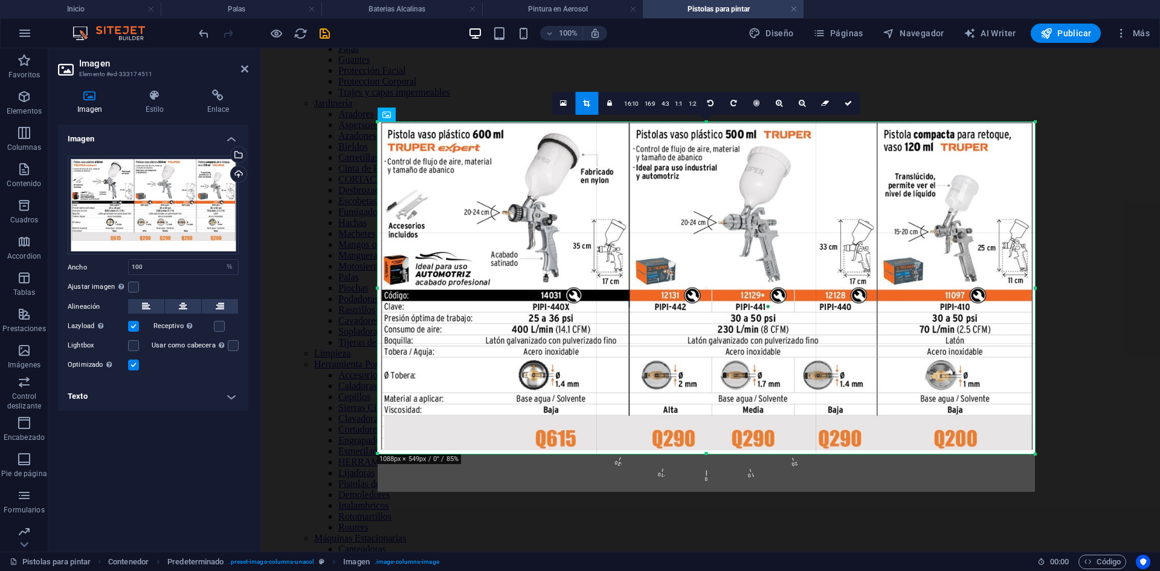
drag, startPoint x: 704, startPoint y: 492, endPoint x: 704, endPoint y: 454, distance: 38.1
click at [704, 454] on div at bounding box center [706, 454] width 657 height 4
click at [846, 108] on link at bounding box center [848, 103] width 23 height 23
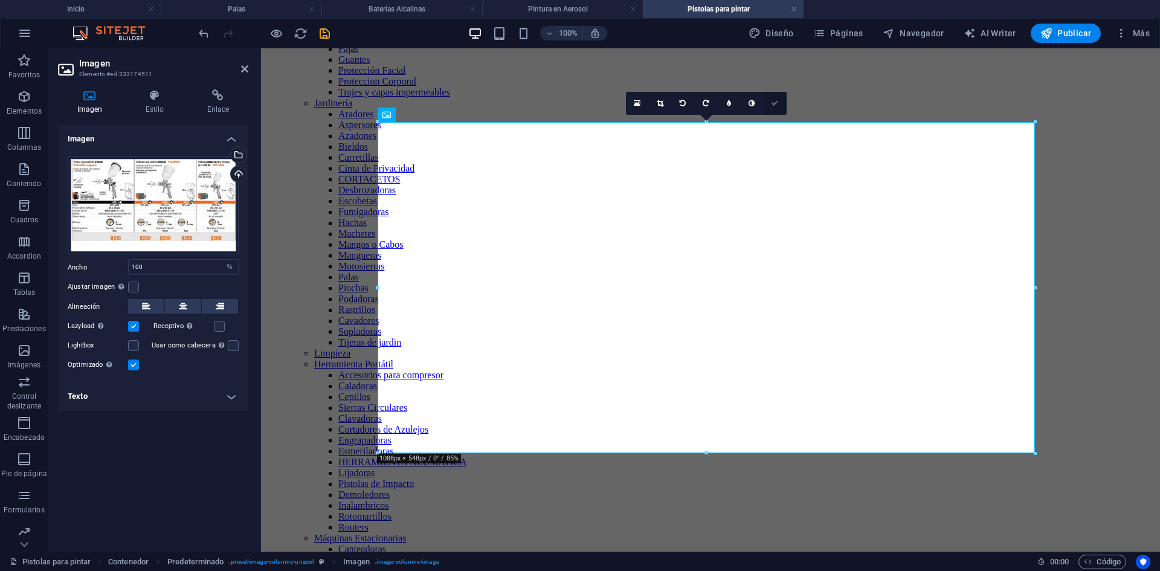
click at [777, 105] on icon at bounding box center [774, 103] width 7 height 7
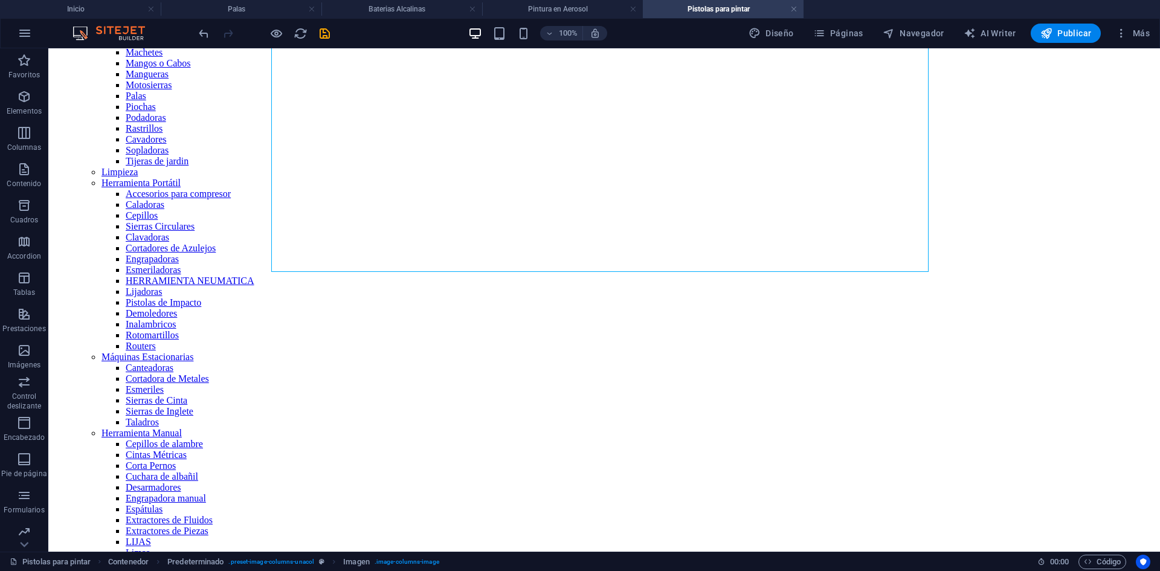
scroll to position [725, 0]
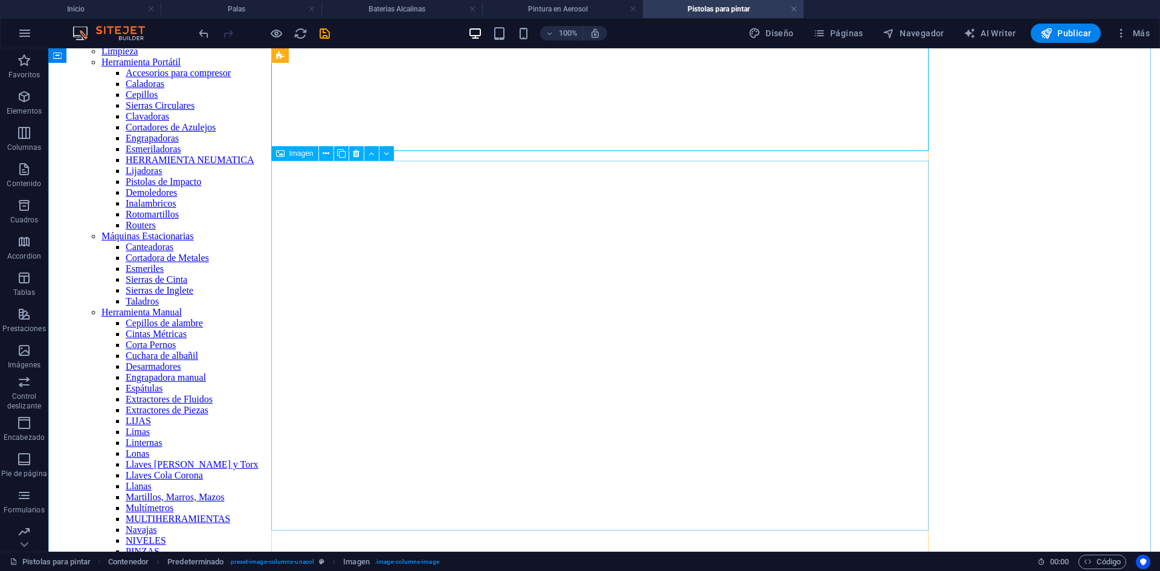
select select "%"
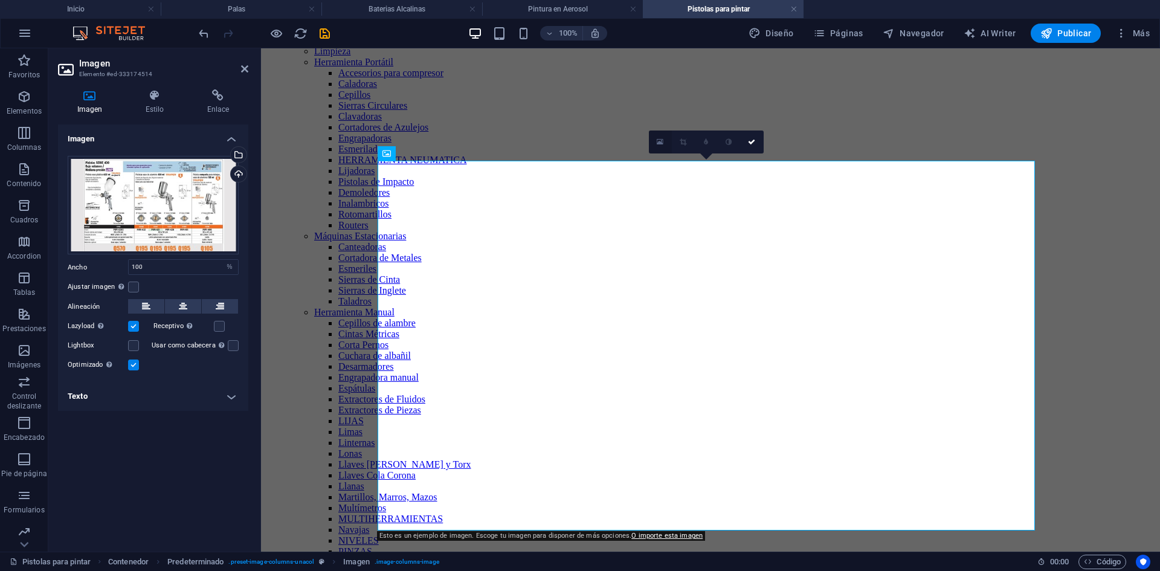
click at [660, 140] on icon at bounding box center [660, 142] width 7 height 8
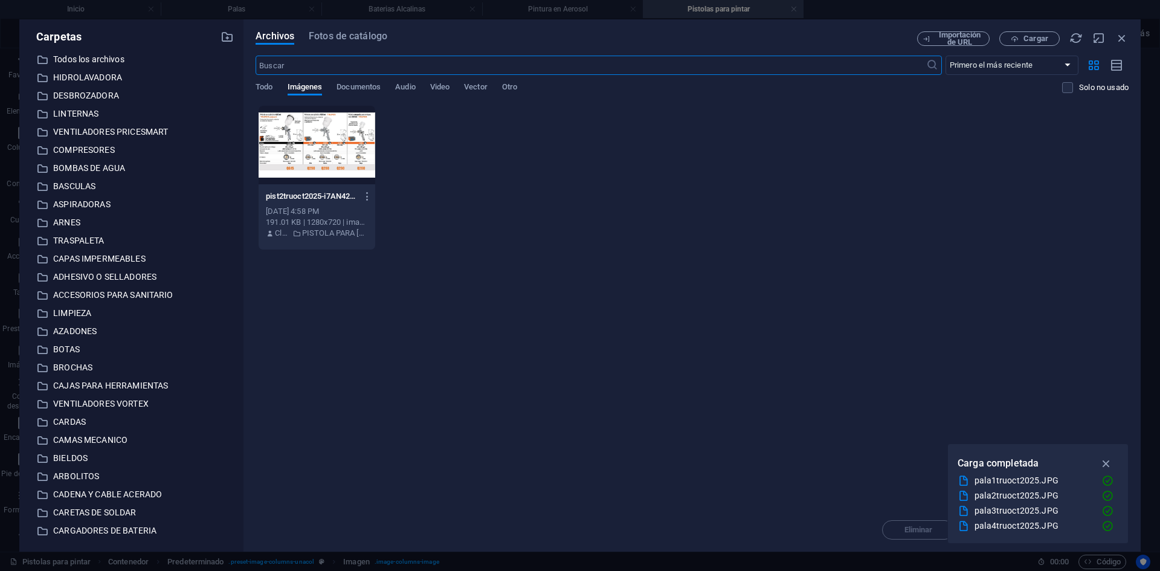
scroll to position [678, 0]
click at [1028, 38] on span "Cargar" at bounding box center [1035, 38] width 25 height 7
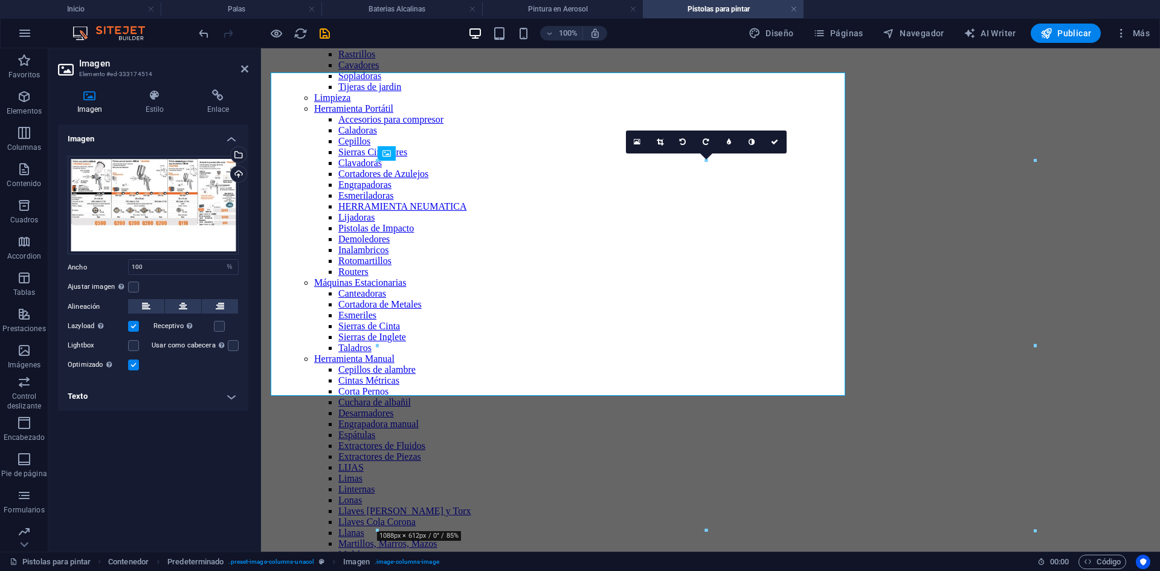
scroll to position [725, 0]
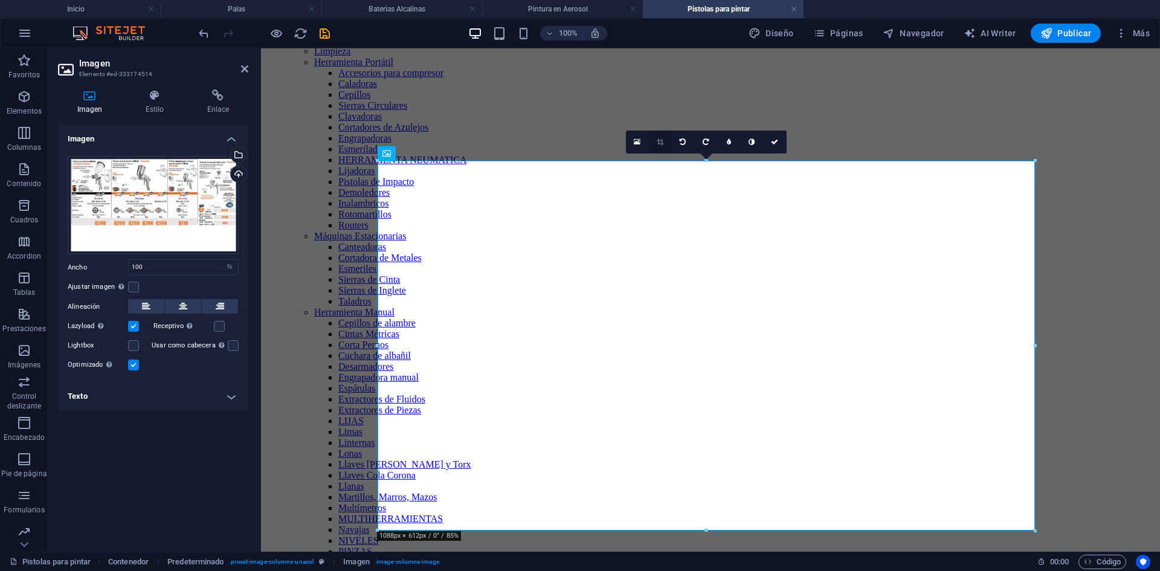
click at [661, 145] on icon at bounding box center [660, 141] width 7 height 7
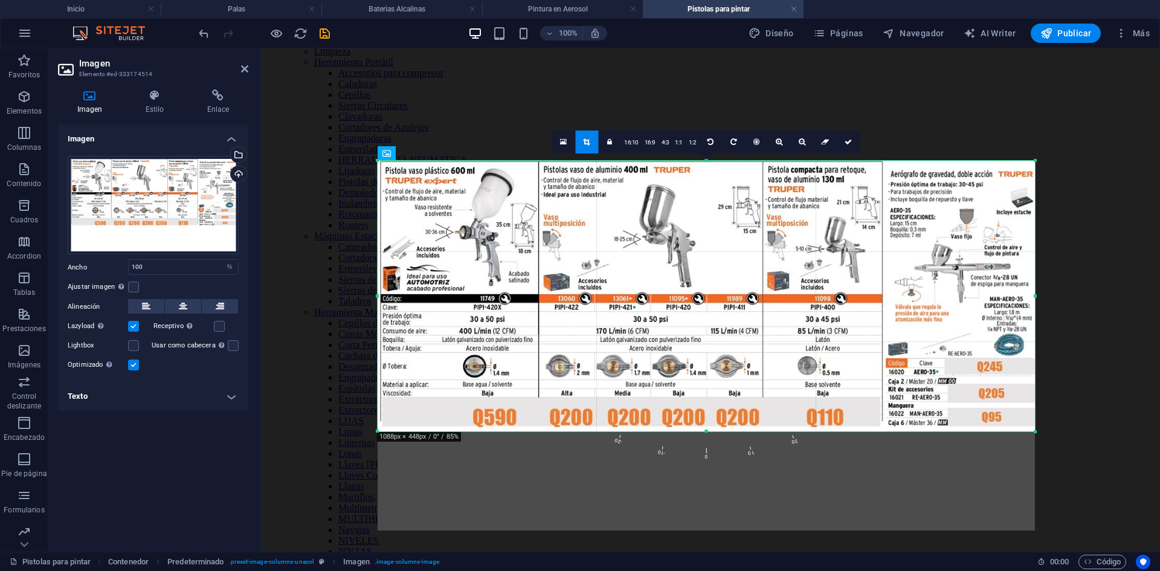
drag, startPoint x: 704, startPoint y: 530, endPoint x: 712, endPoint y: 431, distance: 99.4
click at [712, 431] on div at bounding box center [706, 431] width 657 height 4
click at [848, 149] on link at bounding box center [848, 141] width 23 height 23
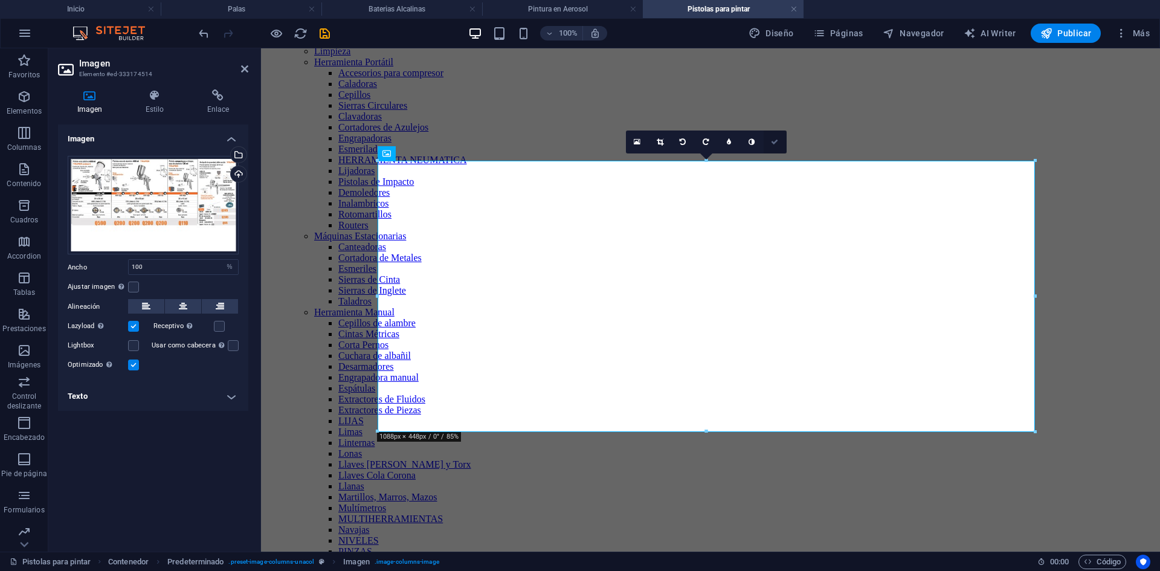
drag, startPoint x: 779, startPoint y: 141, endPoint x: 730, endPoint y: 95, distance: 66.7
click at [779, 141] on link at bounding box center [775, 141] width 23 height 23
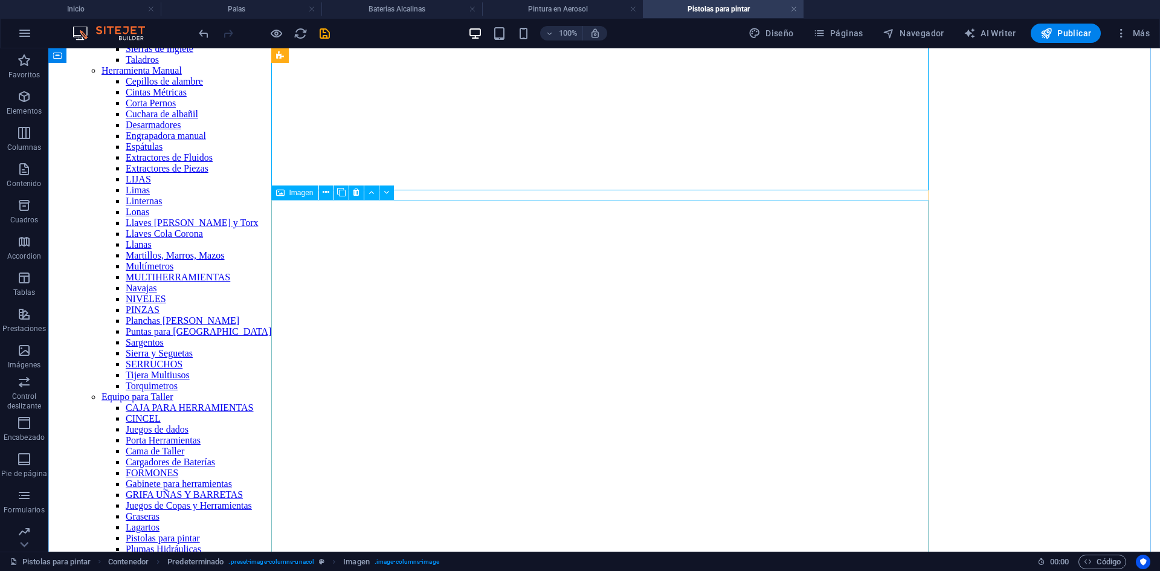
scroll to position [1148, 0]
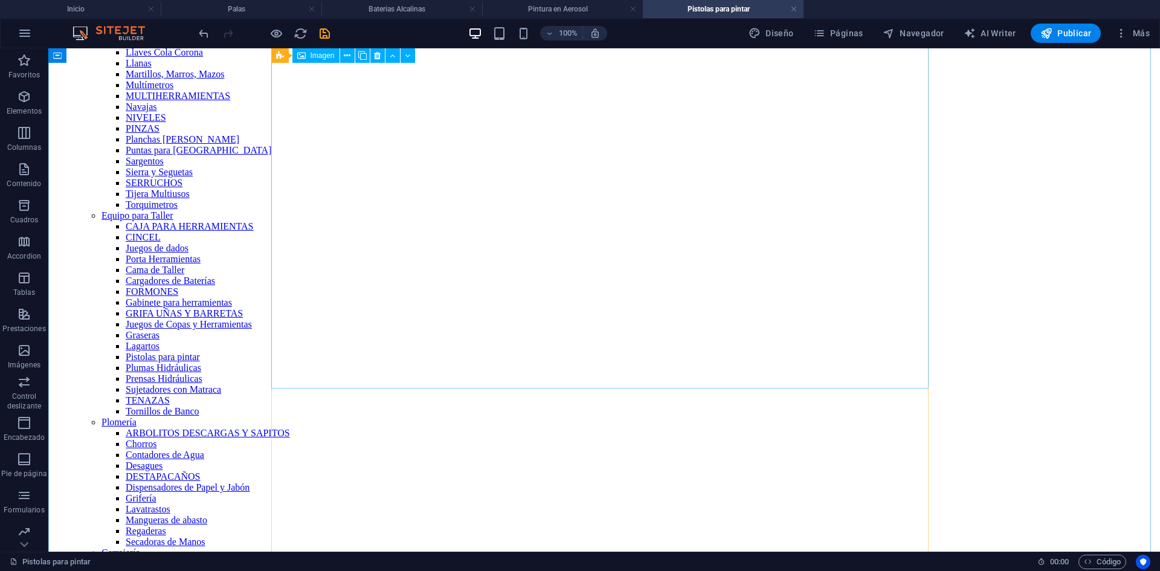
select select "%"
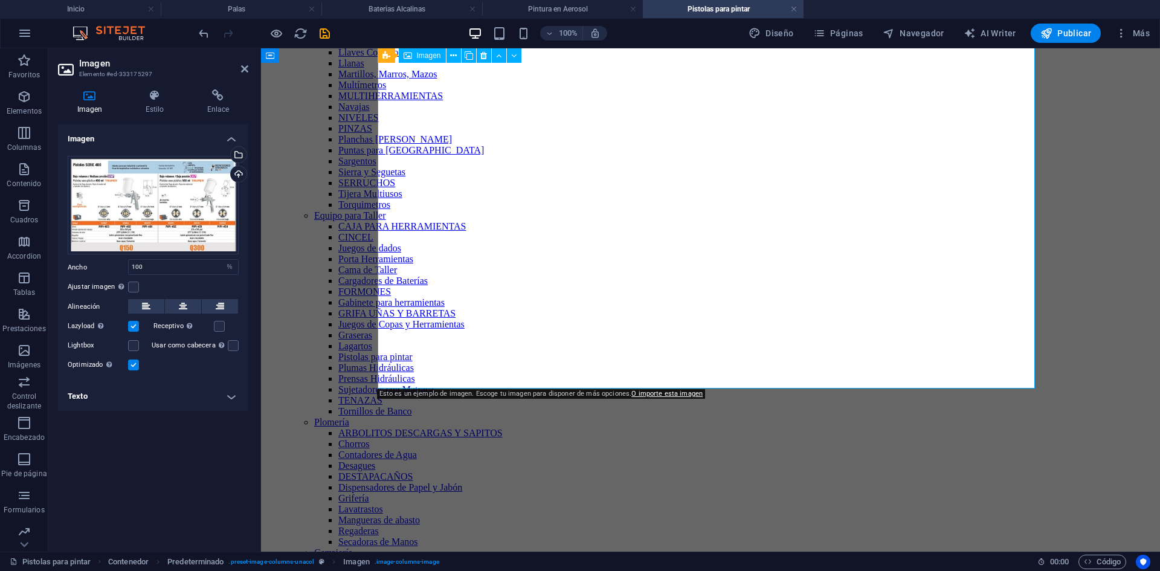
scroll to position [1027, 0]
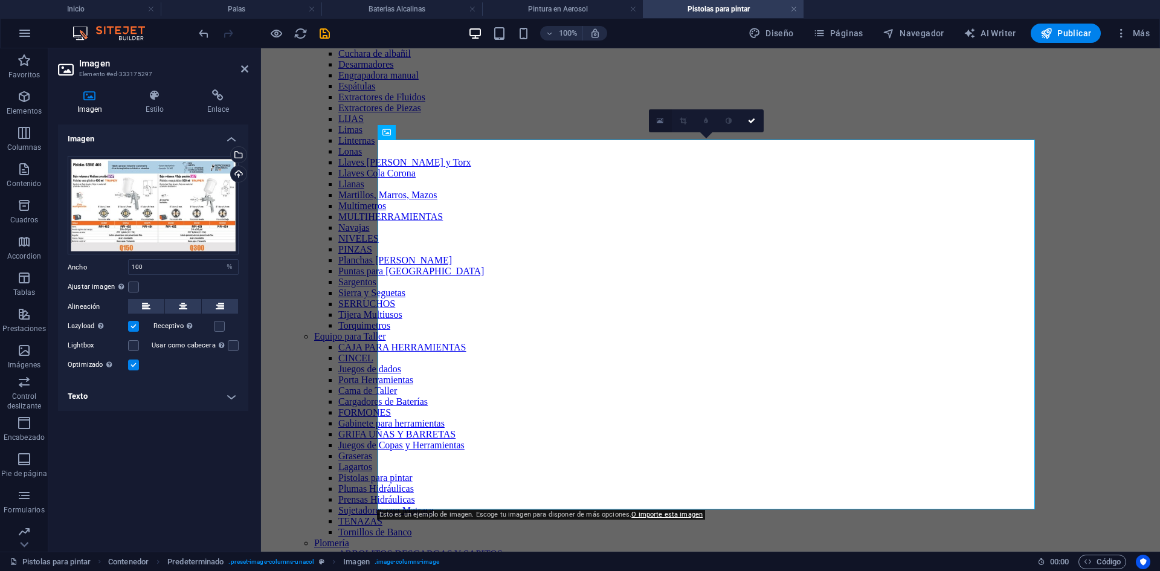
click at [658, 120] on icon at bounding box center [660, 121] width 7 height 8
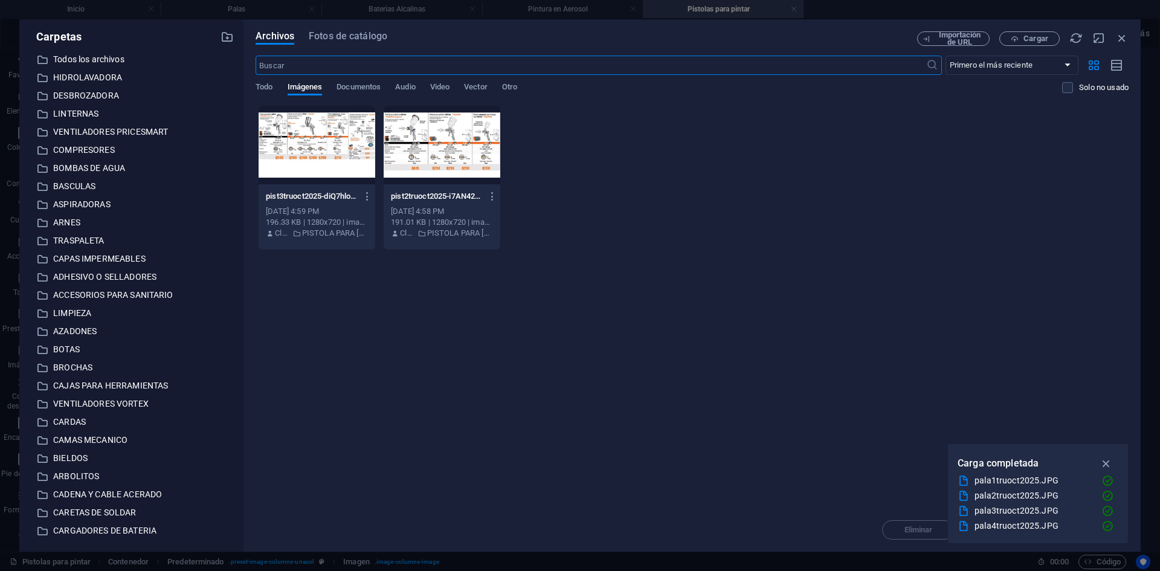
scroll to position [939, 0]
click at [1025, 39] on span "Cargar" at bounding box center [1035, 38] width 25 height 7
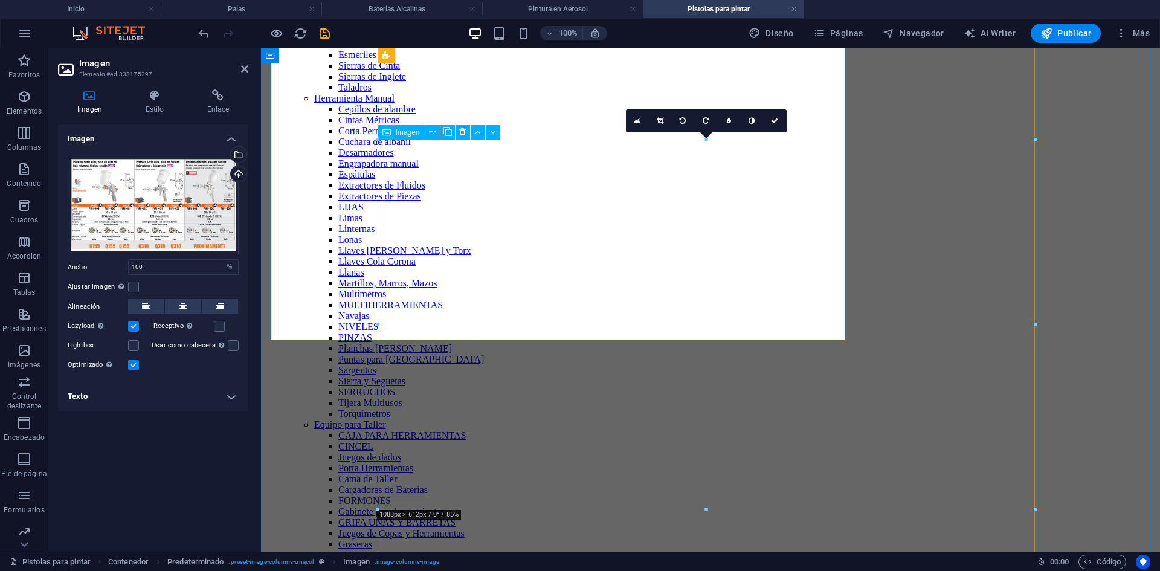
scroll to position [1027, 0]
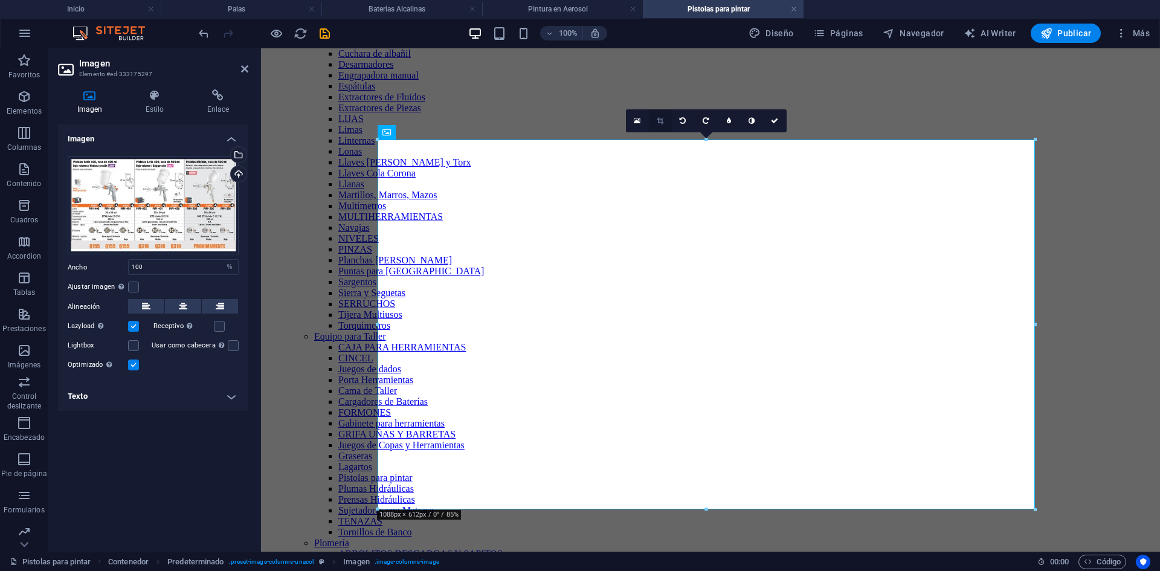
click at [660, 120] on icon at bounding box center [660, 120] width 7 height 7
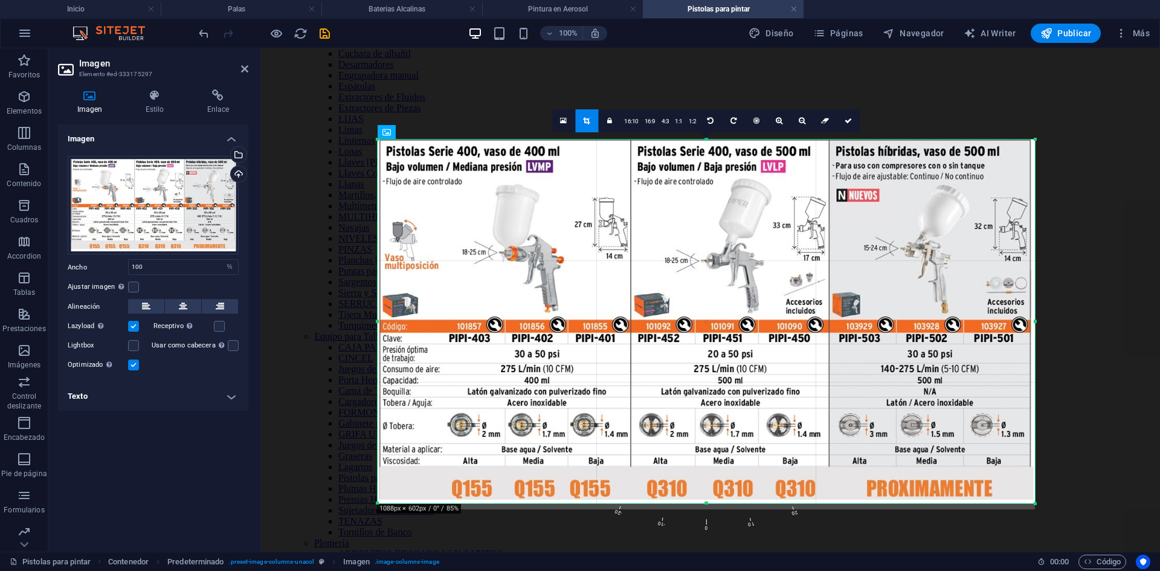
drag, startPoint x: 708, startPoint y: 507, endPoint x: 707, endPoint y: 501, distance: 6.1
click at [707, 501] on div at bounding box center [706, 503] width 657 height 4
click at [846, 120] on icon at bounding box center [847, 120] width 7 height 7
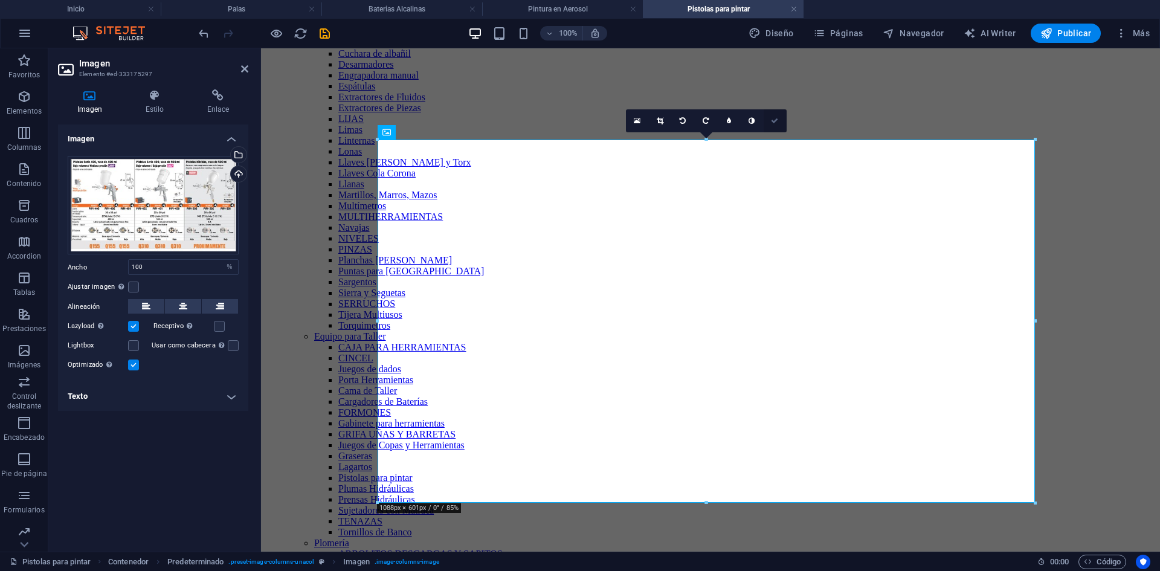
click at [778, 120] on icon at bounding box center [774, 120] width 7 height 7
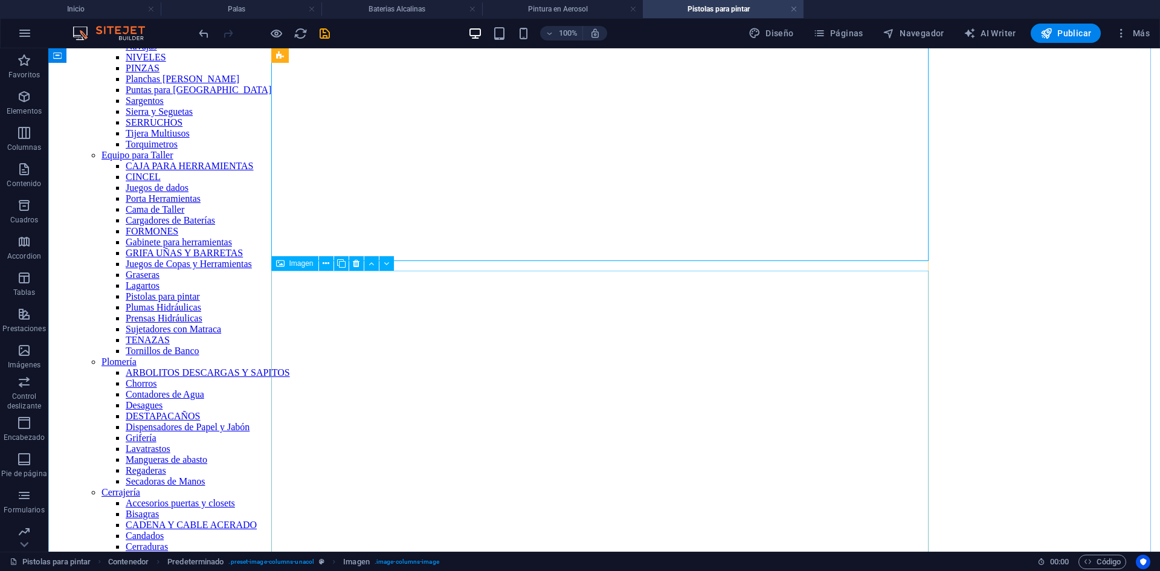
scroll to position [1389, 0]
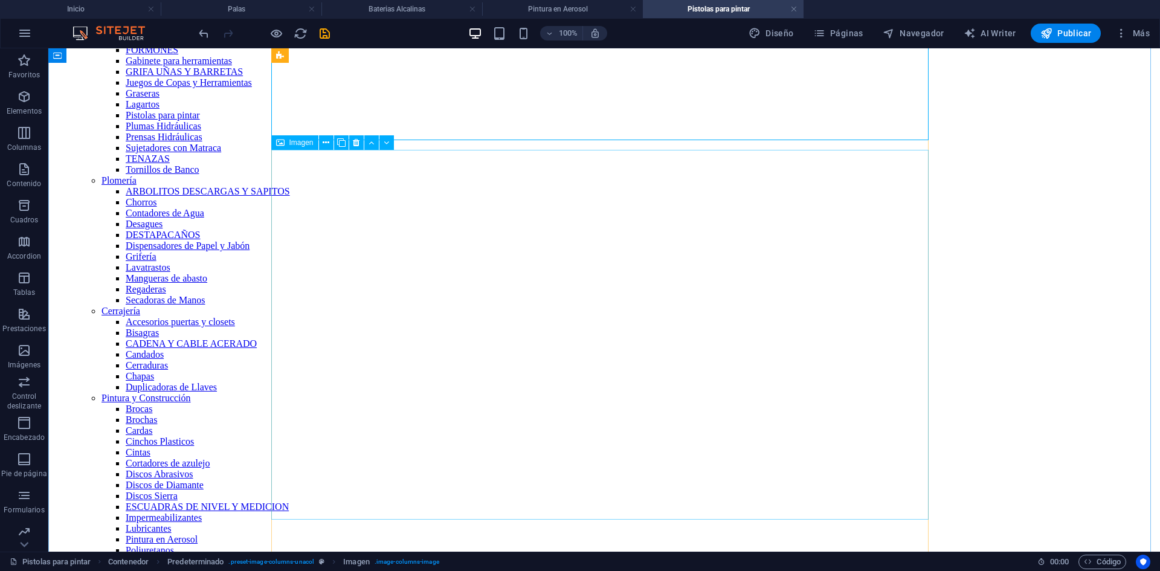
select select "%"
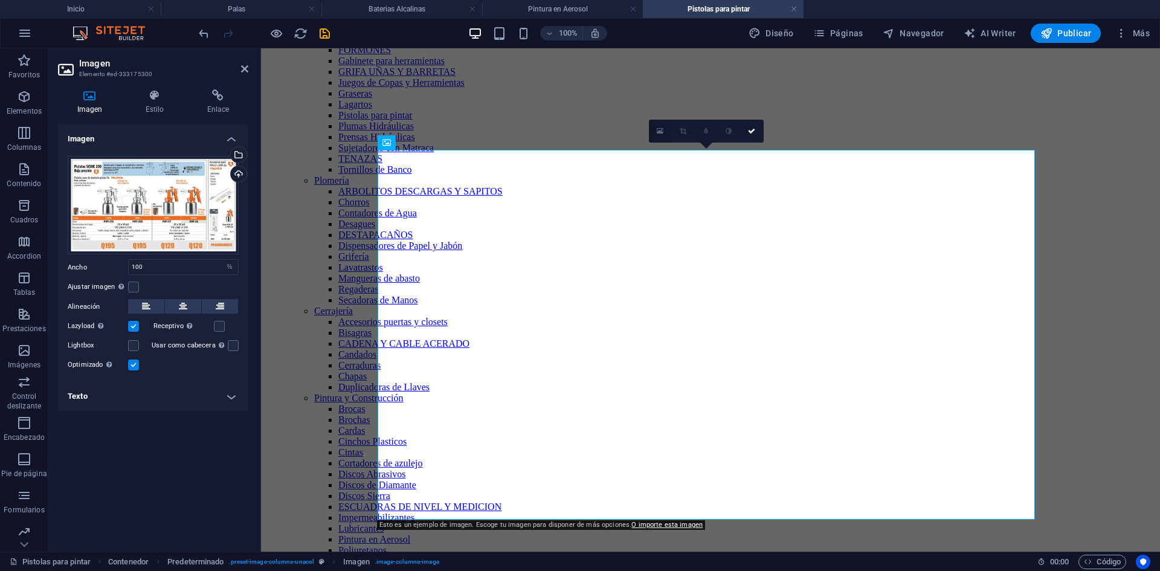
click at [657, 129] on icon at bounding box center [660, 131] width 7 height 8
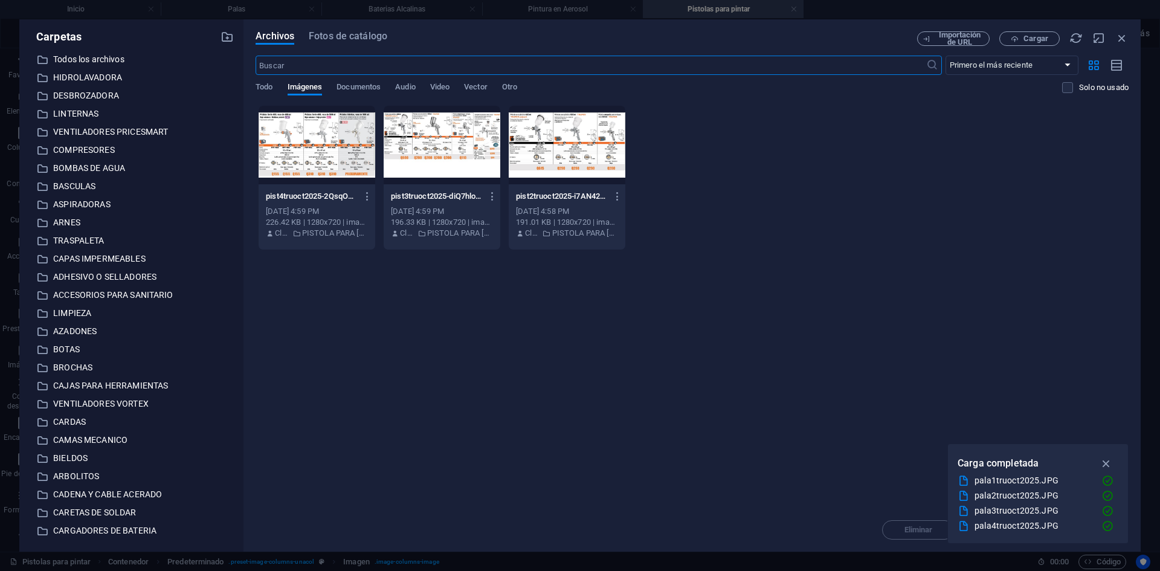
scroll to position [1267, 0]
click at [1034, 41] on span "Cargar" at bounding box center [1035, 38] width 25 height 7
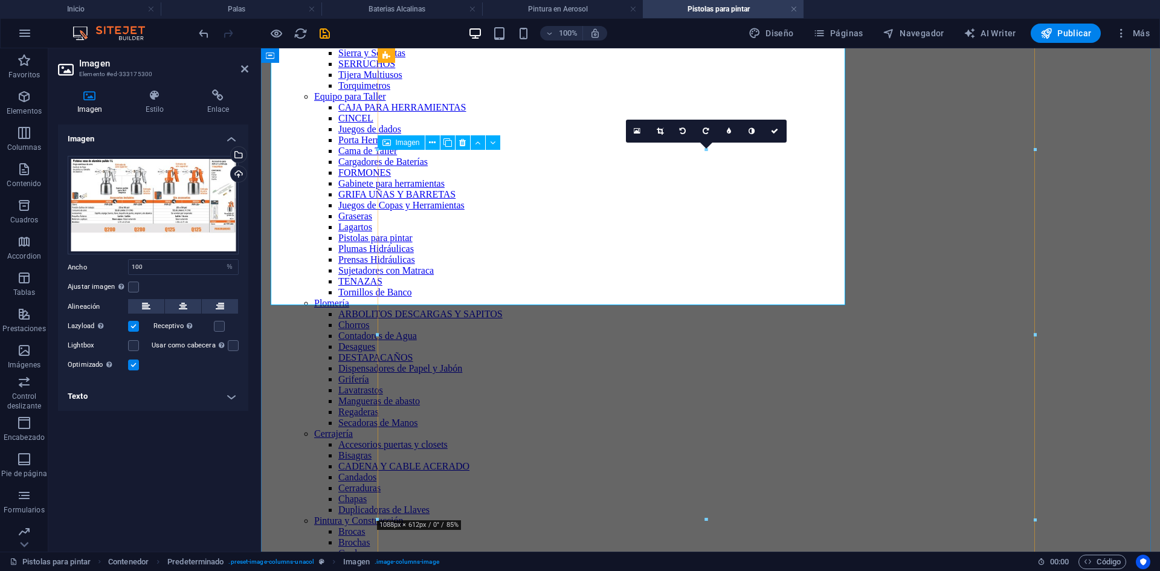
scroll to position [1389, 0]
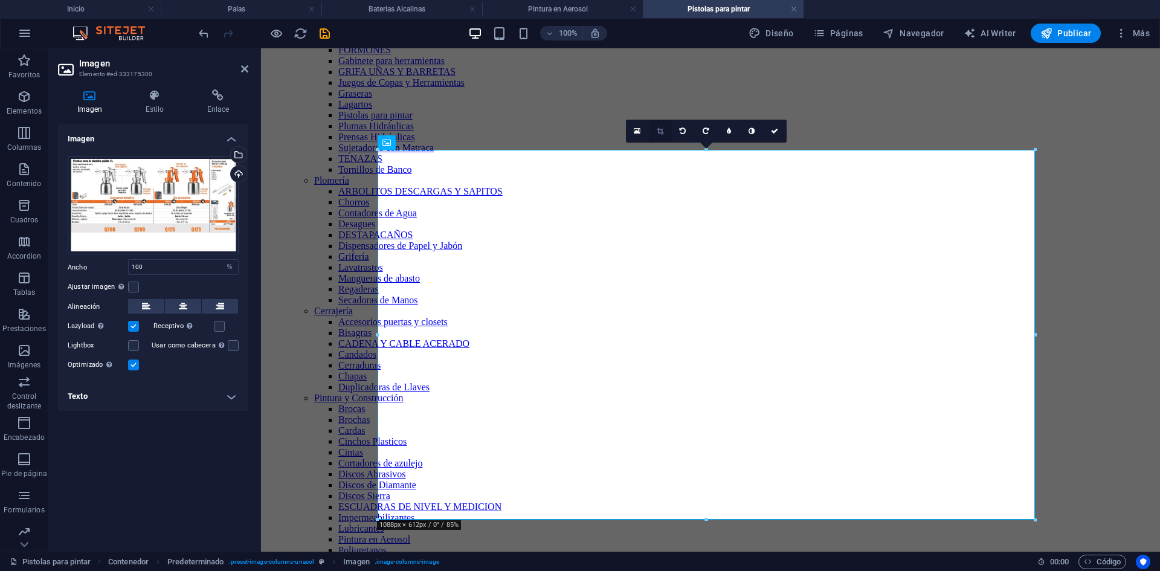
click at [661, 132] on icon at bounding box center [660, 130] width 7 height 7
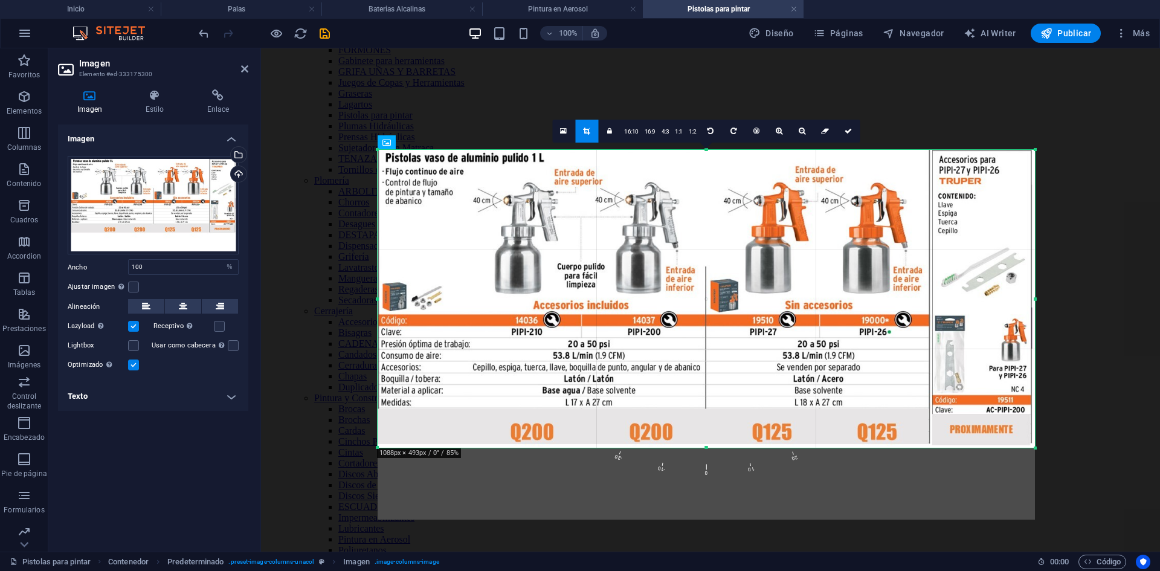
drag, startPoint x: 704, startPoint y: 519, endPoint x: 707, endPoint y: 447, distance: 71.9
click at [707, 447] on div at bounding box center [706, 448] width 657 height 4
click at [848, 131] on icon at bounding box center [847, 130] width 7 height 7
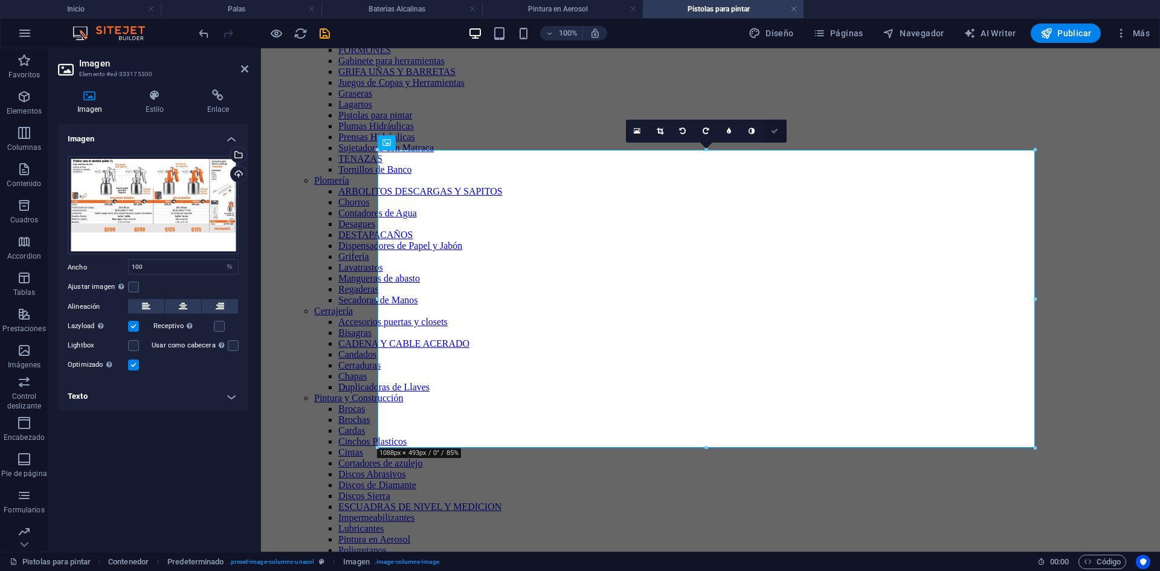
click at [777, 131] on icon at bounding box center [774, 130] width 7 height 7
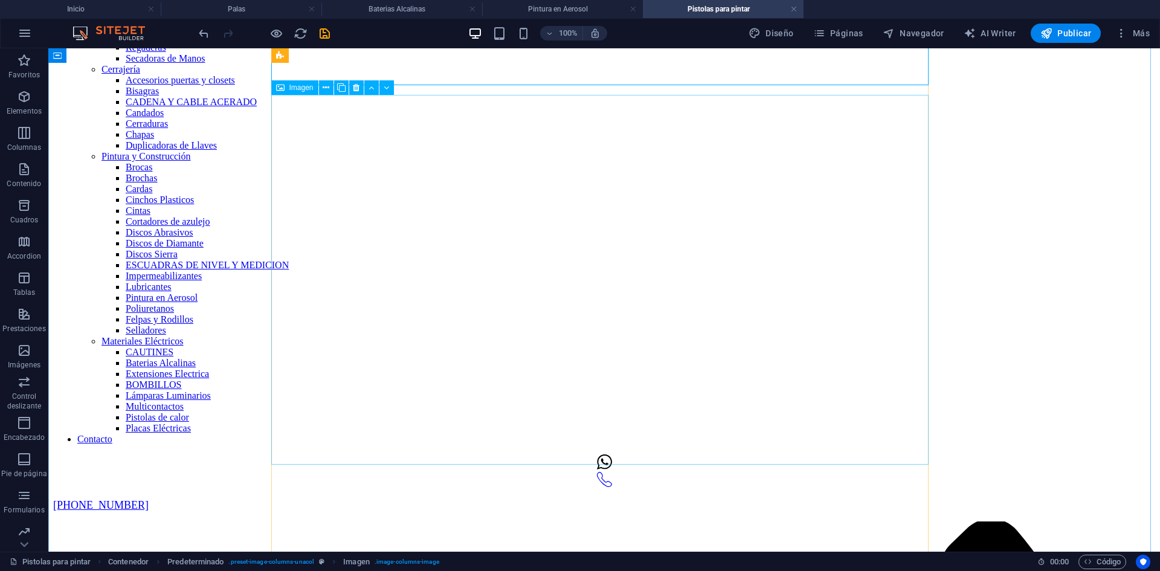
scroll to position [1752, 0]
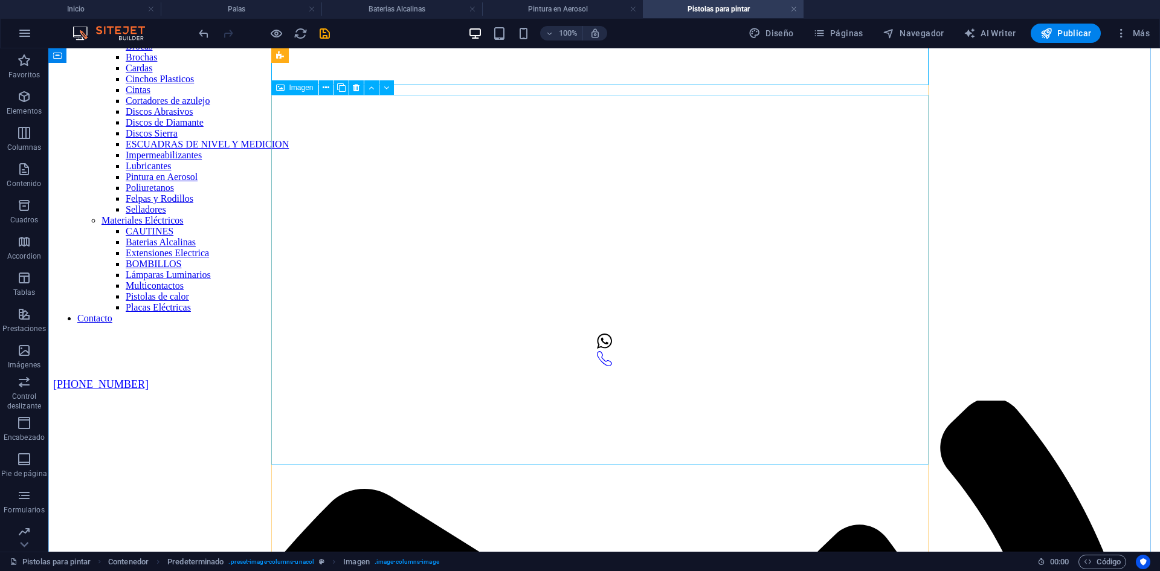
select select "%"
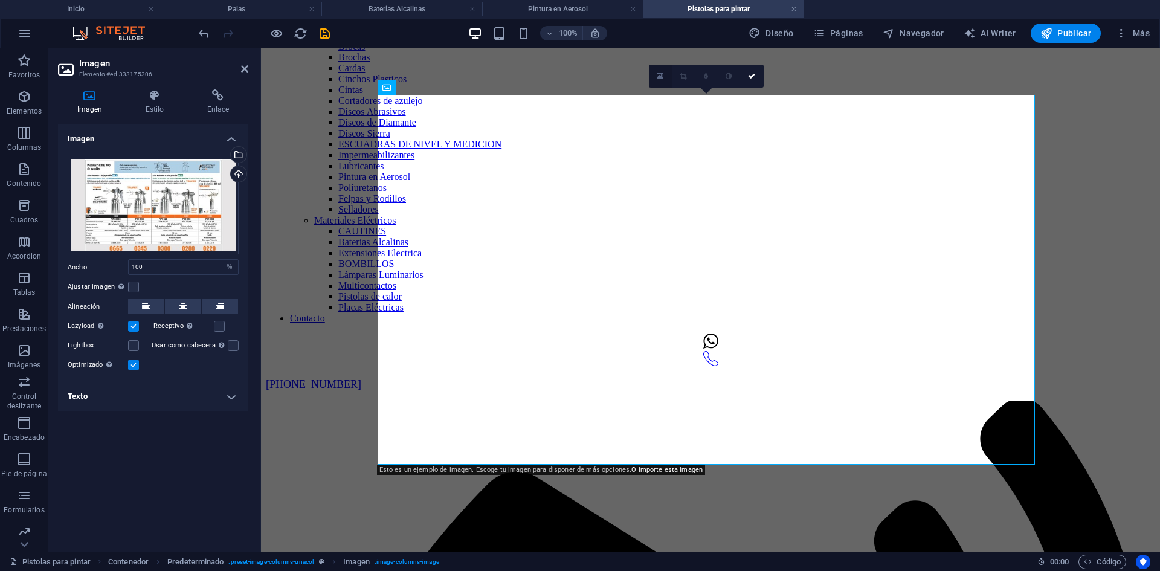
click at [659, 77] on icon at bounding box center [660, 76] width 7 height 8
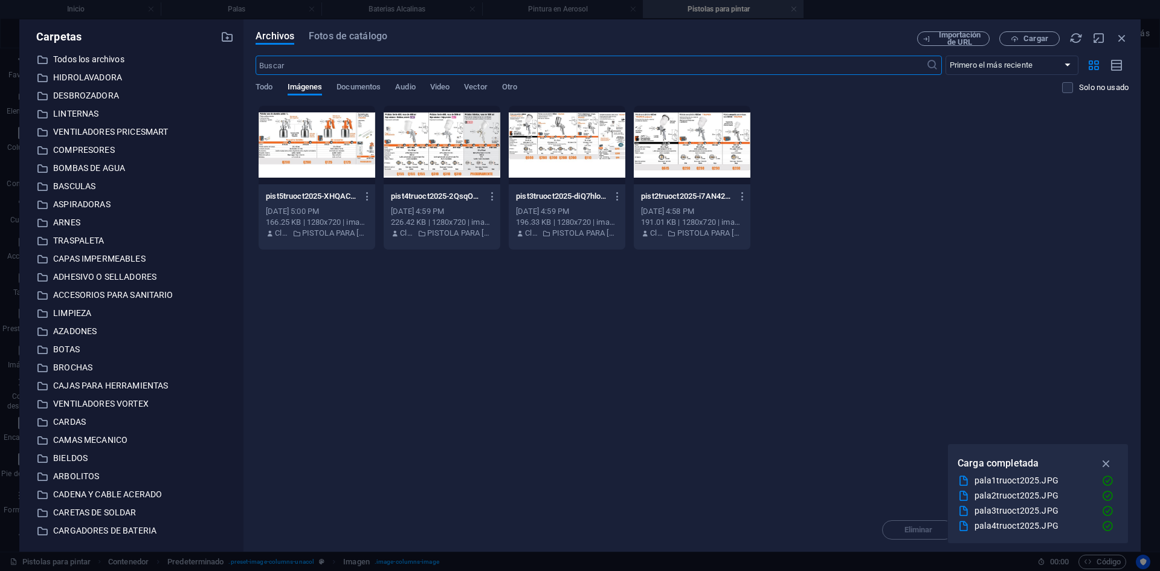
scroll to position [1584, 0]
click at [1037, 39] on span "Cargar" at bounding box center [1035, 38] width 25 height 7
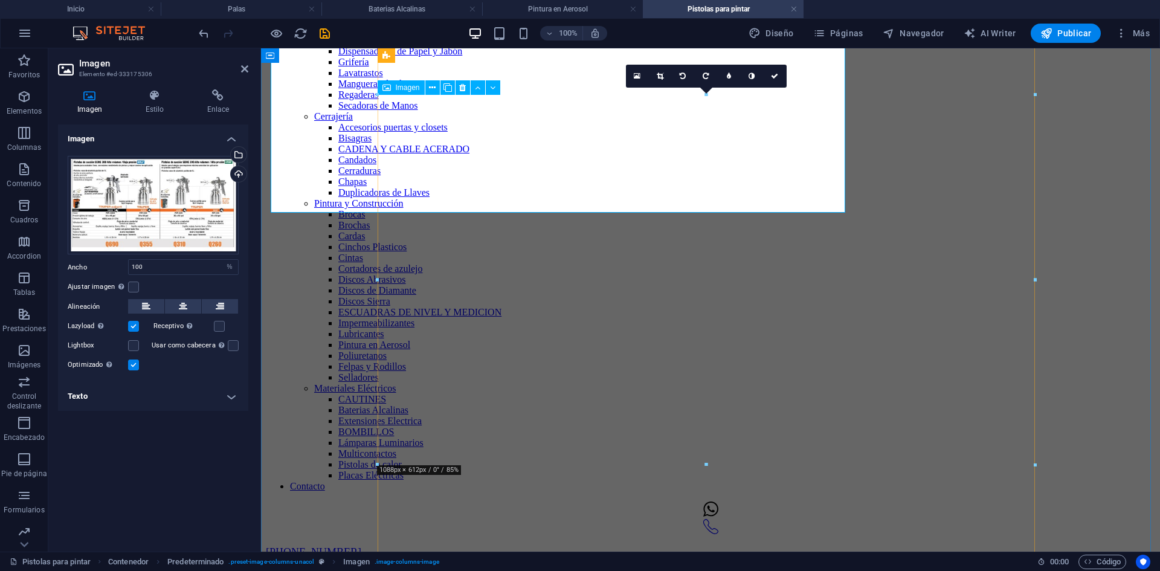
scroll to position [1752, 0]
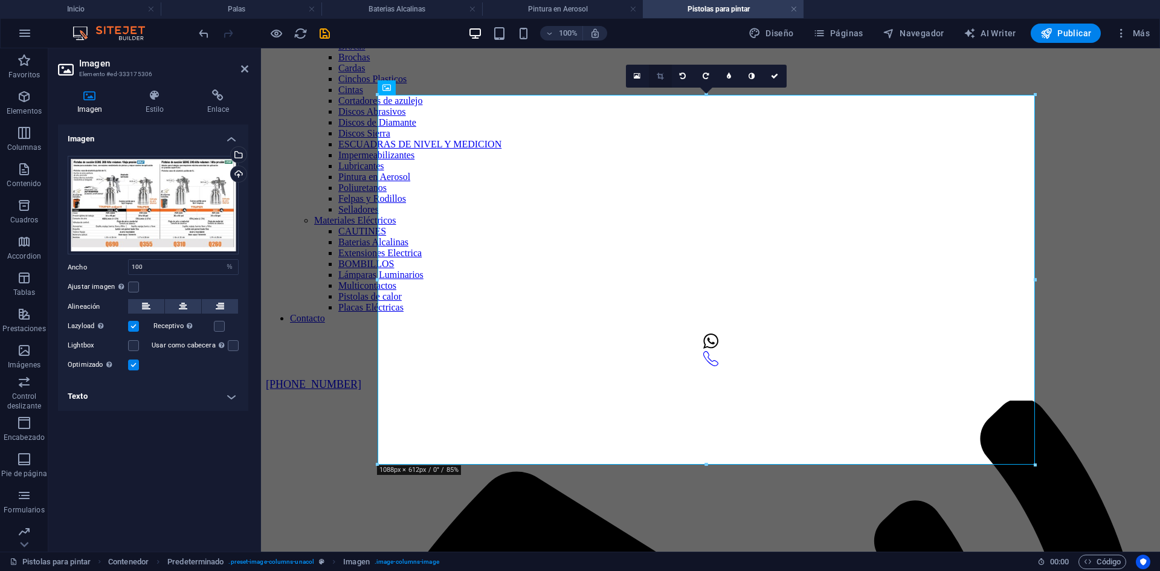
click at [660, 75] on icon at bounding box center [660, 75] width 7 height 7
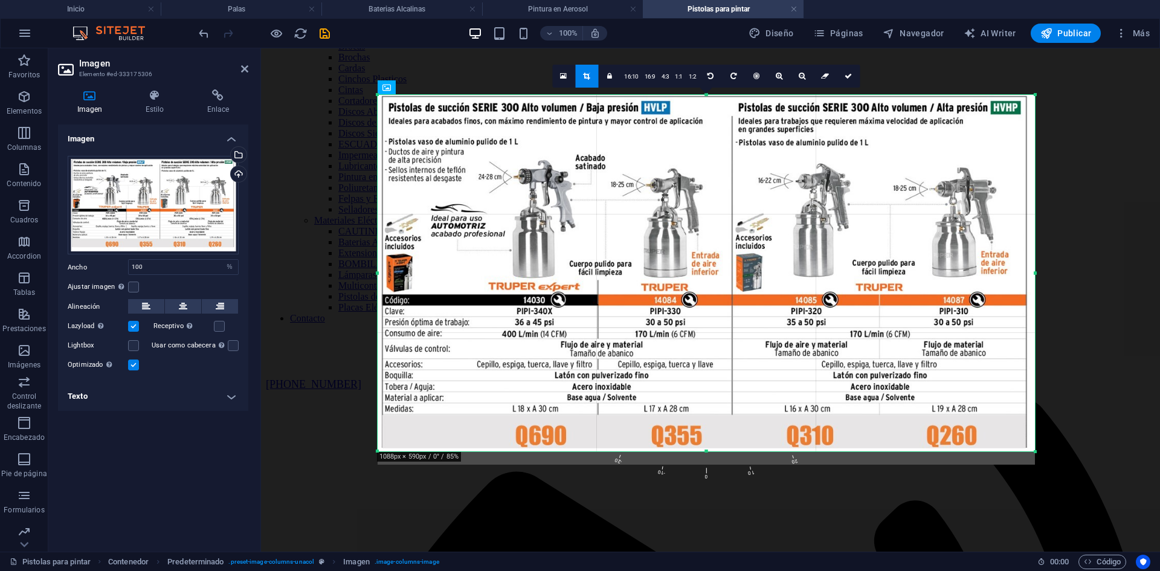
drag, startPoint x: 707, startPoint y: 464, endPoint x: 708, endPoint y: 451, distance: 13.3
click at [708, 451] on div at bounding box center [706, 451] width 657 height 4
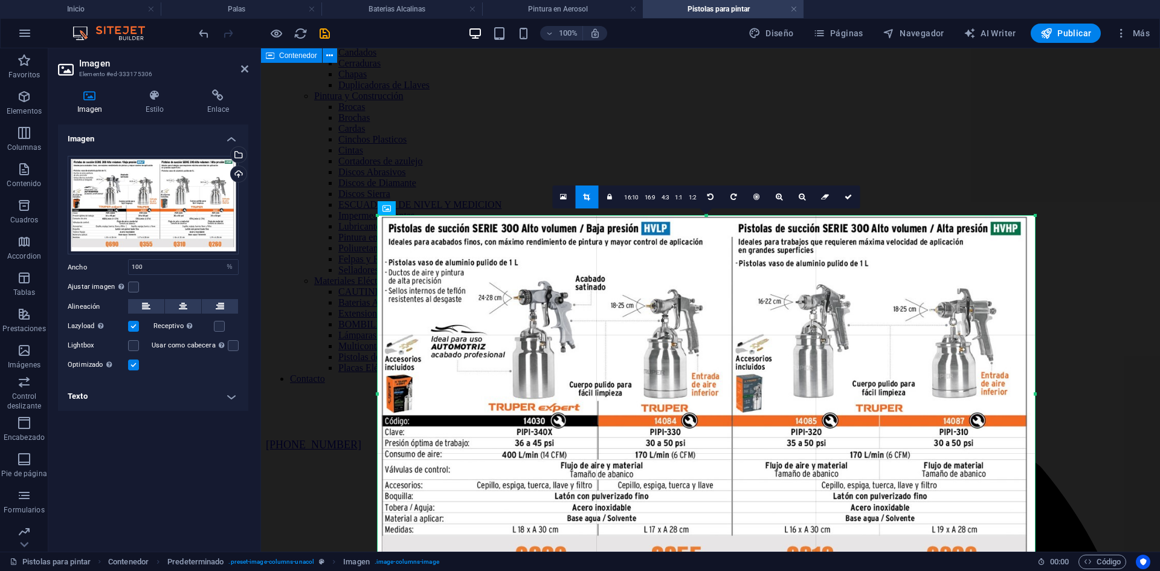
scroll to position [1631, 0]
click at [851, 199] on icon at bounding box center [847, 196] width 7 height 7
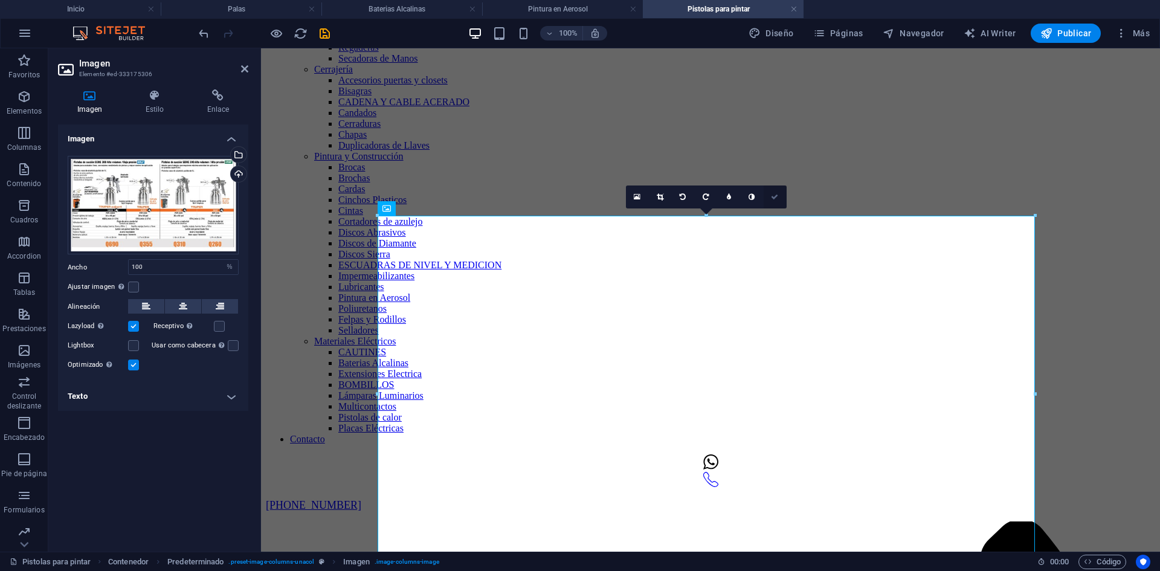
click at [776, 198] on icon at bounding box center [774, 196] width 7 height 7
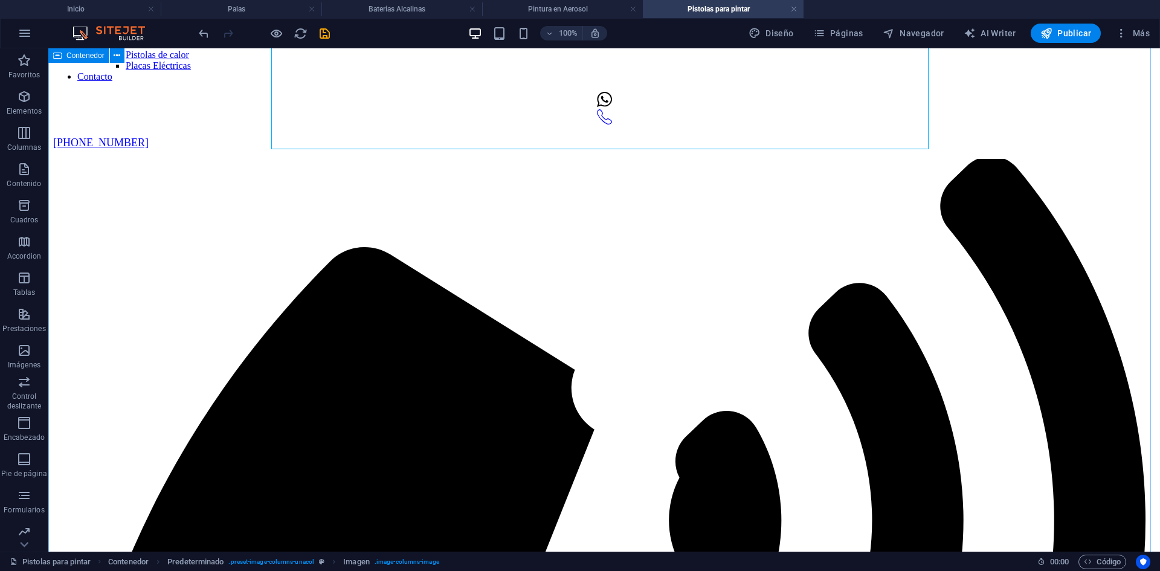
scroll to position [2054, 0]
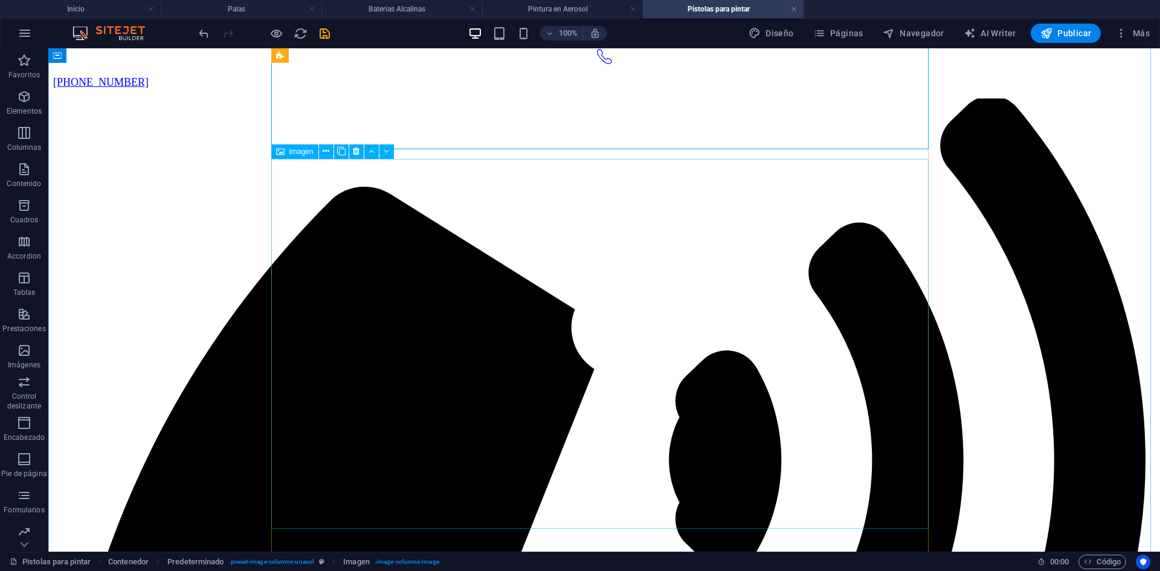
select select "%"
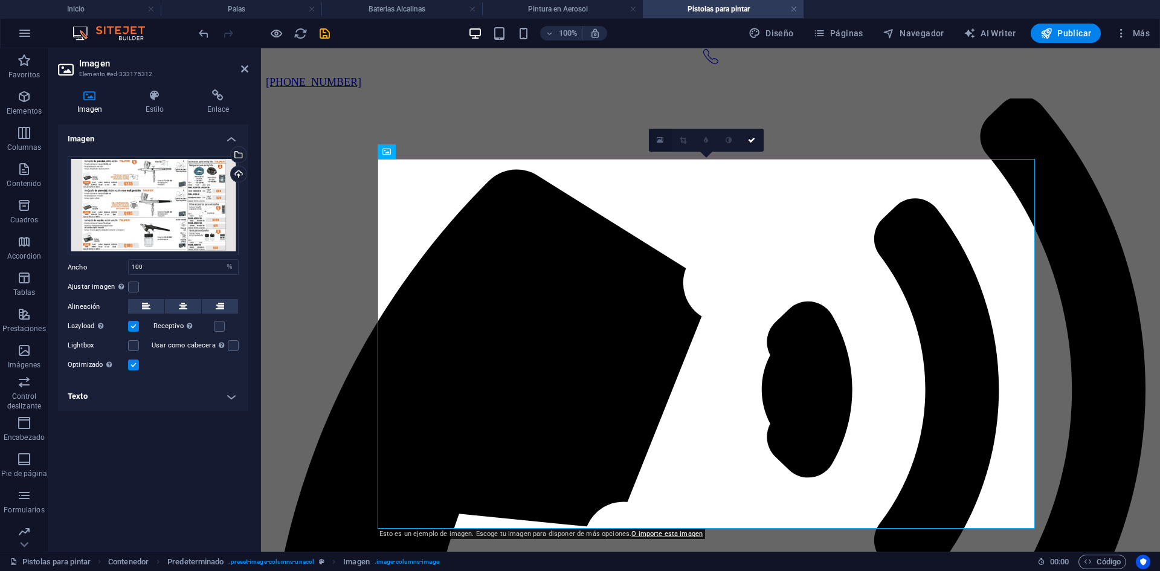
click at [658, 137] on icon at bounding box center [660, 140] width 7 height 8
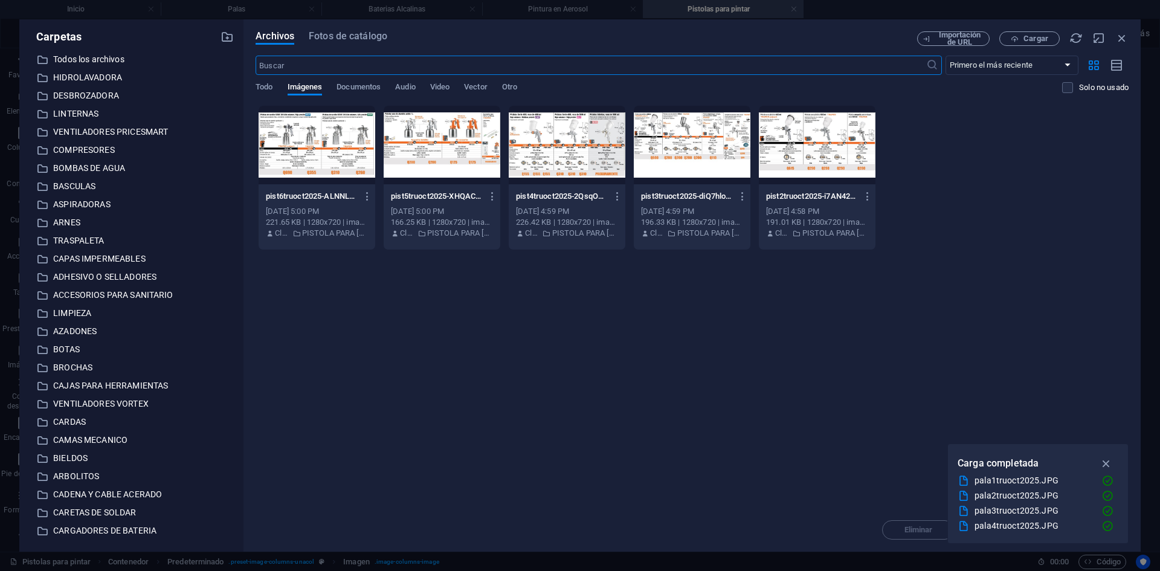
scroll to position [1848, 0]
click at [1032, 39] on span "Cargar" at bounding box center [1035, 38] width 25 height 7
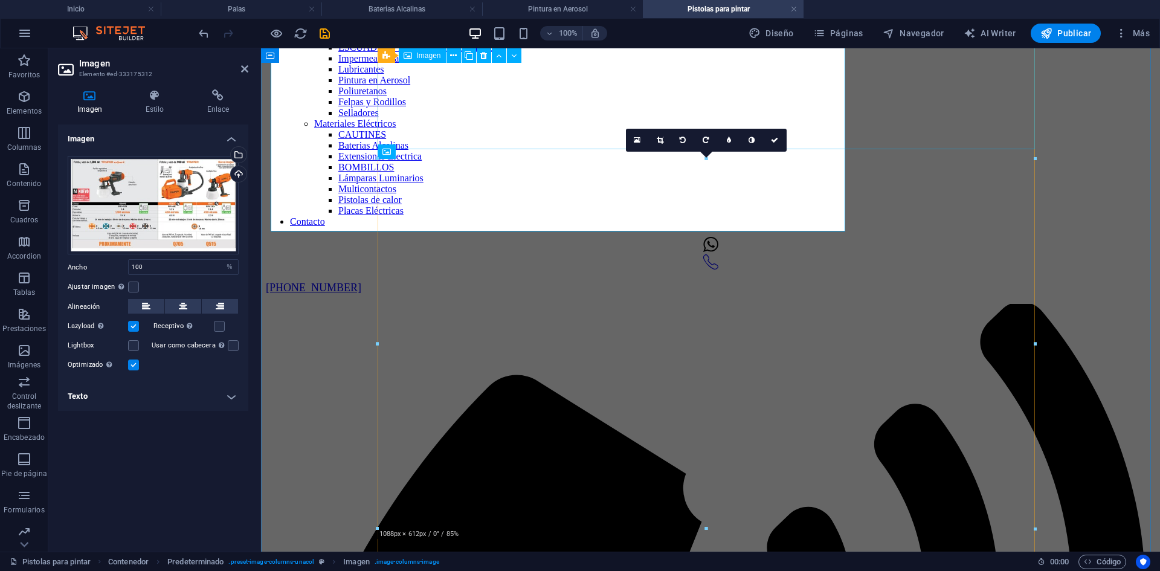
scroll to position [2054, 0]
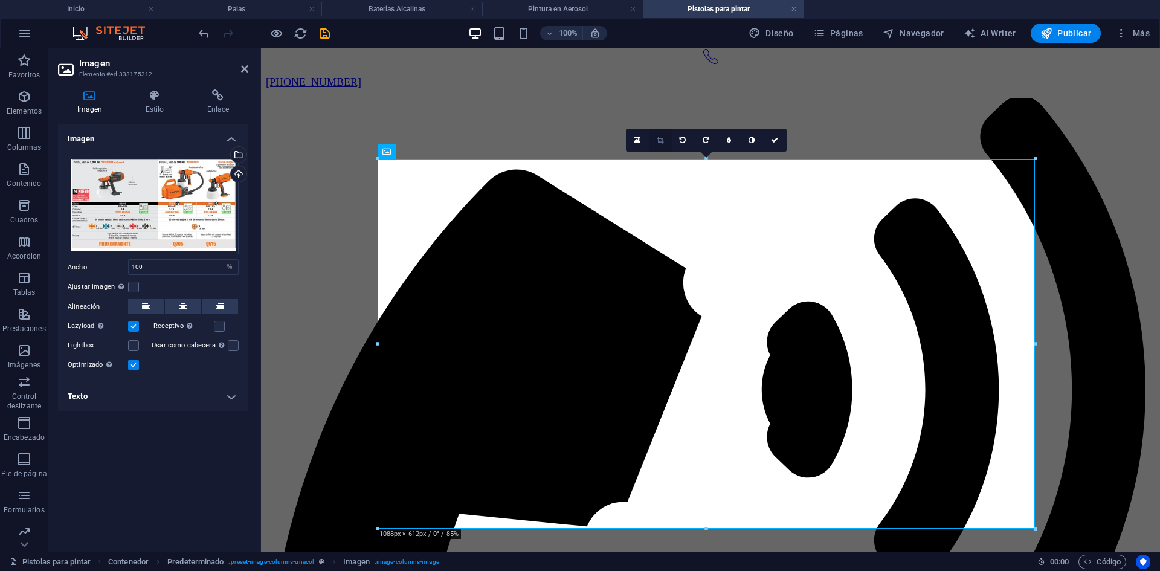
click at [660, 141] on icon at bounding box center [660, 140] width 7 height 7
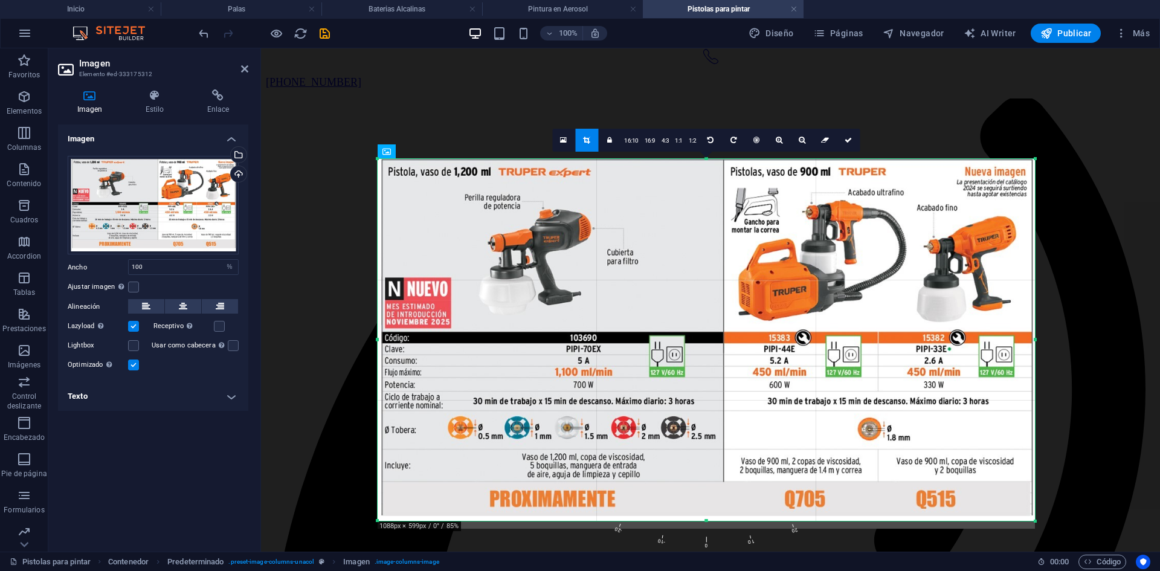
drag, startPoint x: 704, startPoint y: 529, endPoint x: 704, endPoint y: 521, distance: 7.9
click at [704, 521] on div at bounding box center [706, 521] width 657 height 4
click at [847, 137] on icon at bounding box center [847, 140] width 7 height 7
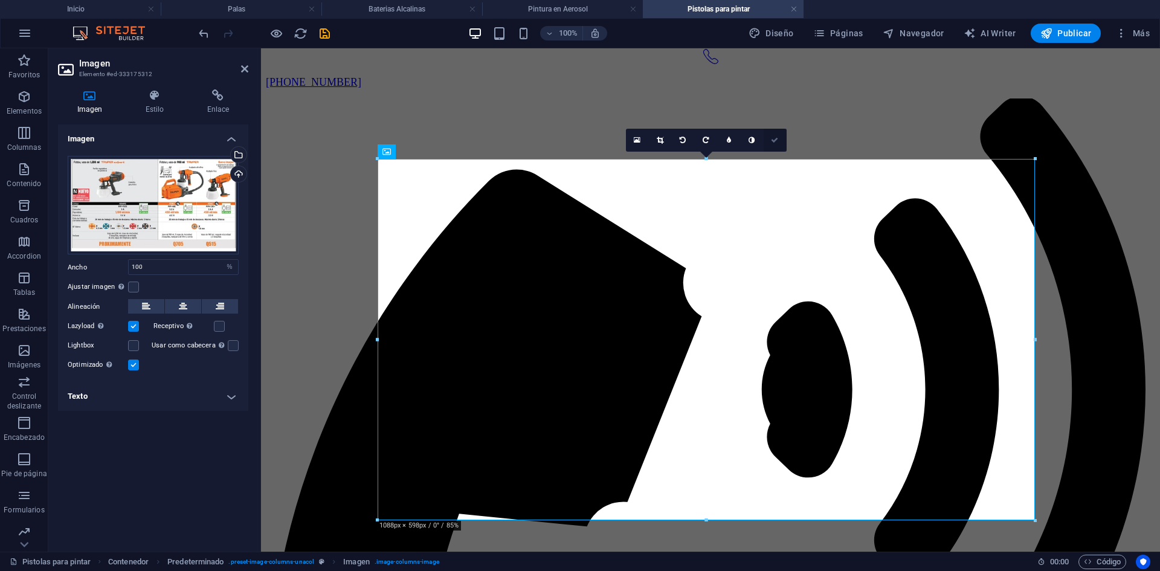
click at [776, 140] on icon at bounding box center [774, 140] width 7 height 7
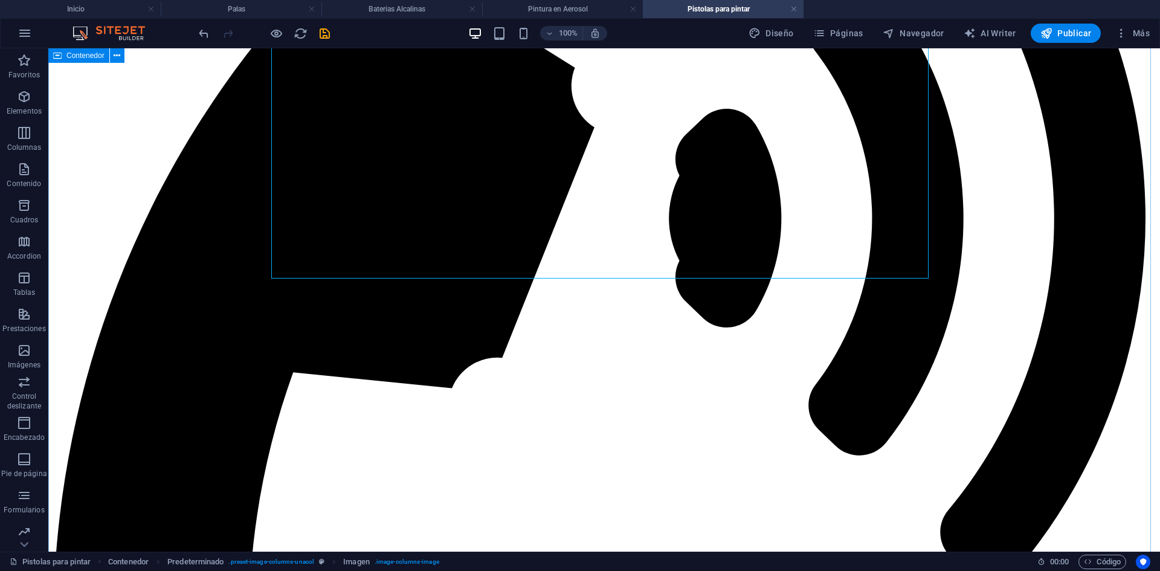
scroll to position [2477, 0]
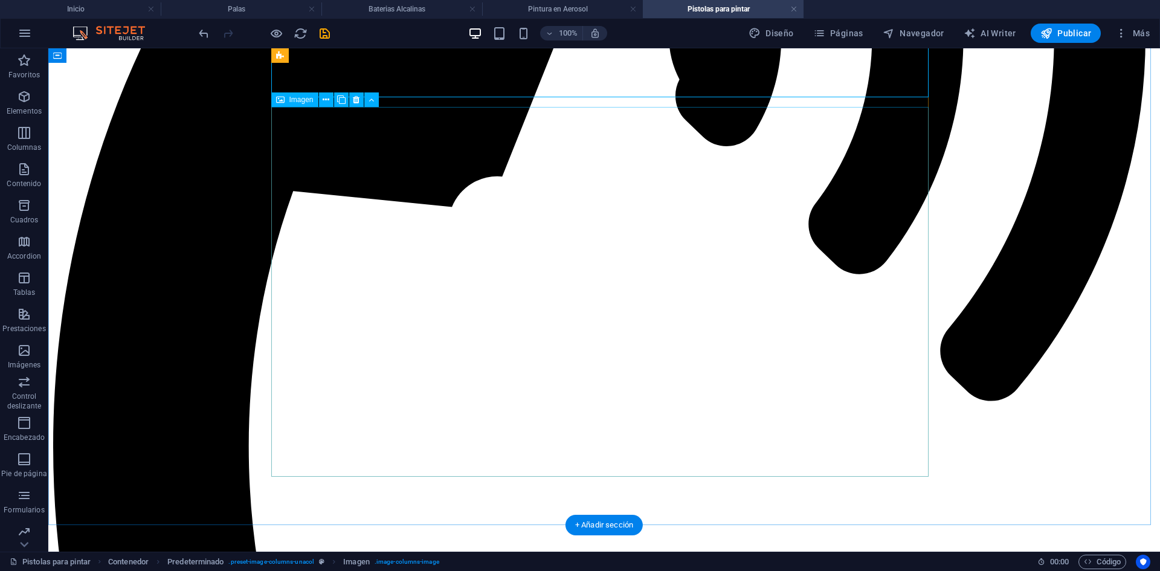
select select "%"
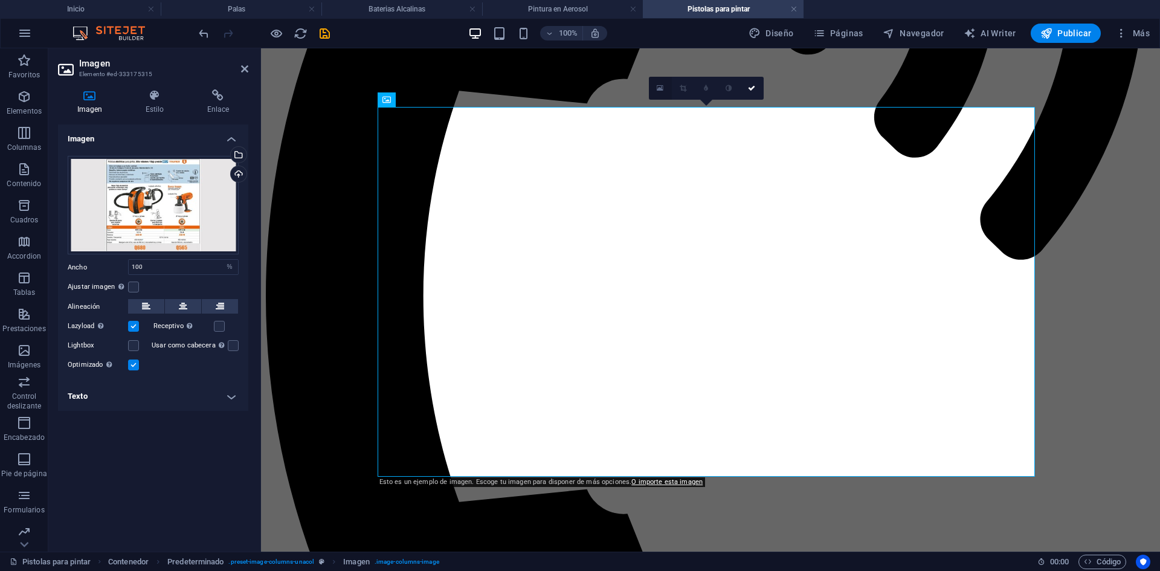
click at [657, 88] on icon at bounding box center [660, 88] width 7 height 8
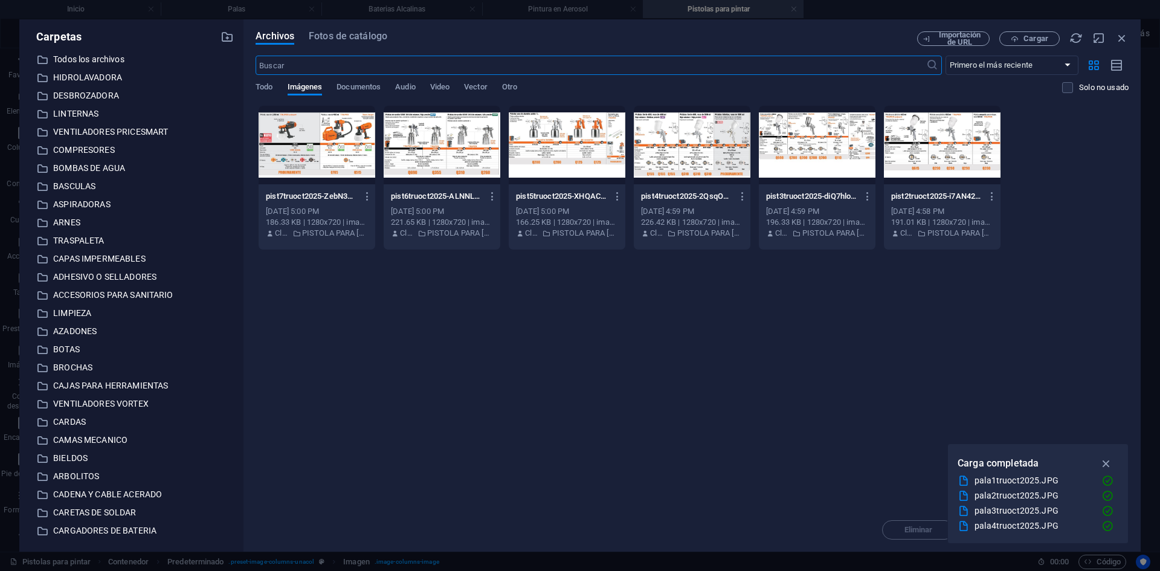
scroll to position [2226, 0]
click at [1030, 40] on span "Cargar" at bounding box center [1035, 38] width 25 height 7
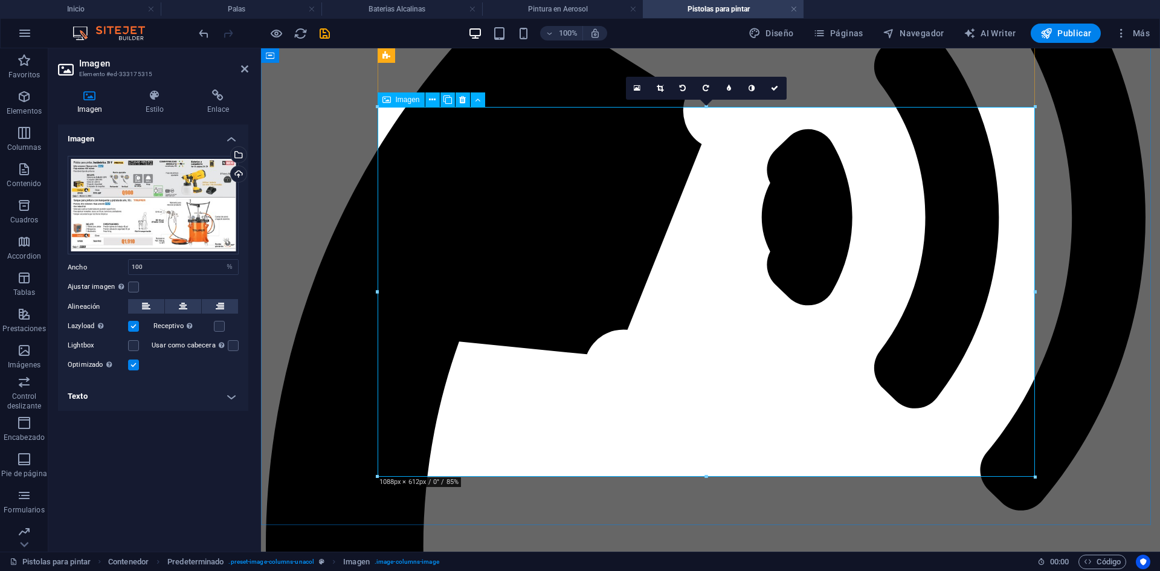
scroll to position [2477, 0]
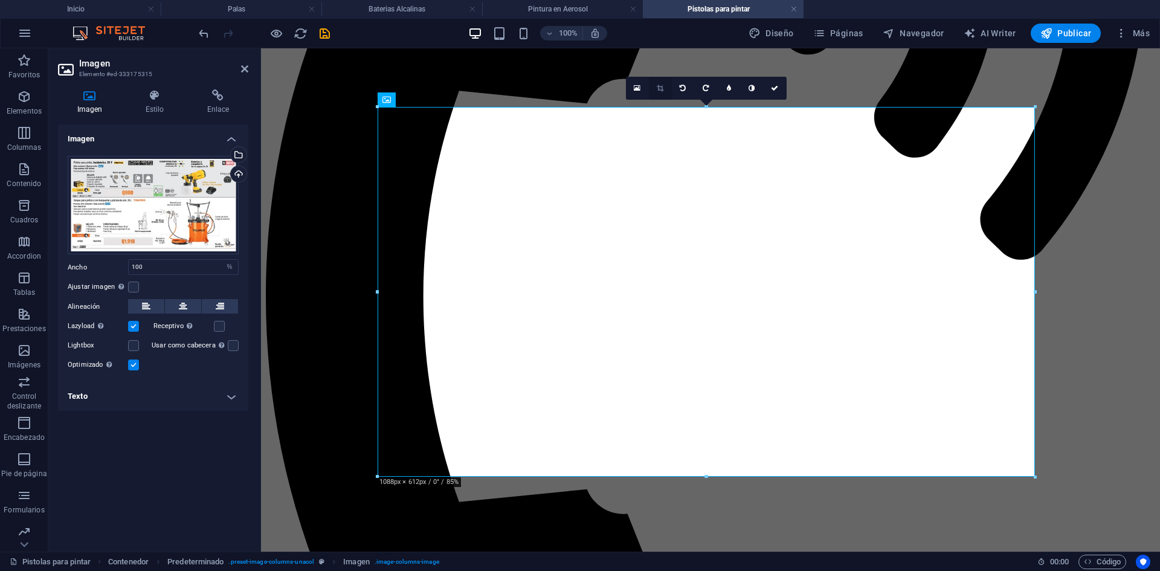
click at [661, 84] on link at bounding box center [660, 88] width 23 height 23
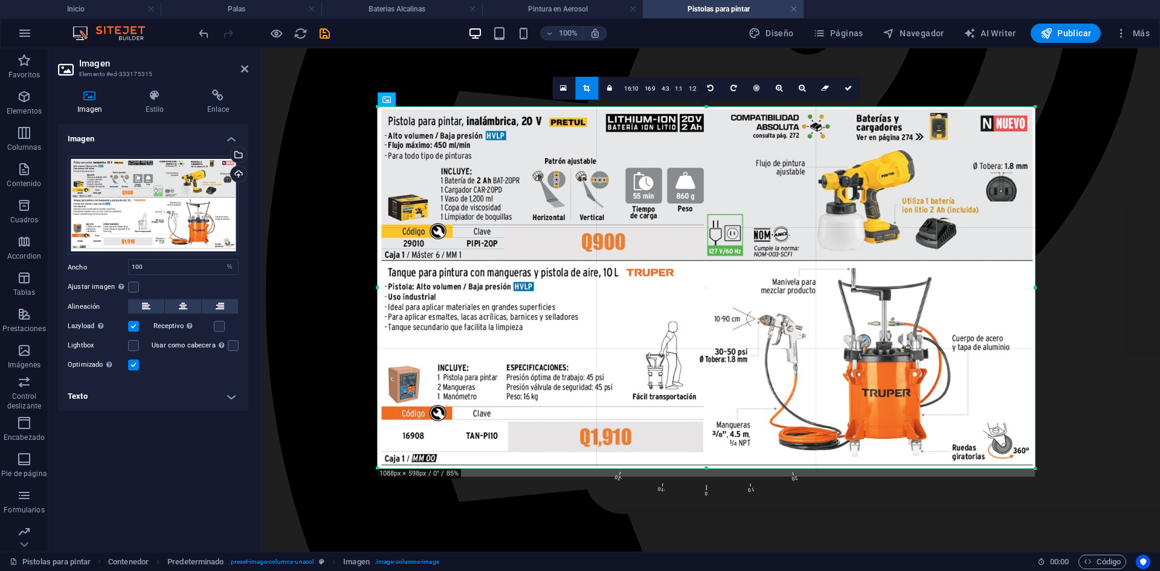
drag, startPoint x: 706, startPoint y: 477, endPoint x: 709, endPoint y: 469, distance: 8.4
click at [709, 469] on div at bounding box center [706, 468] width 657 height 4
click at [848, 88] on icon at bounding box center [847, 88] width 7 height 7
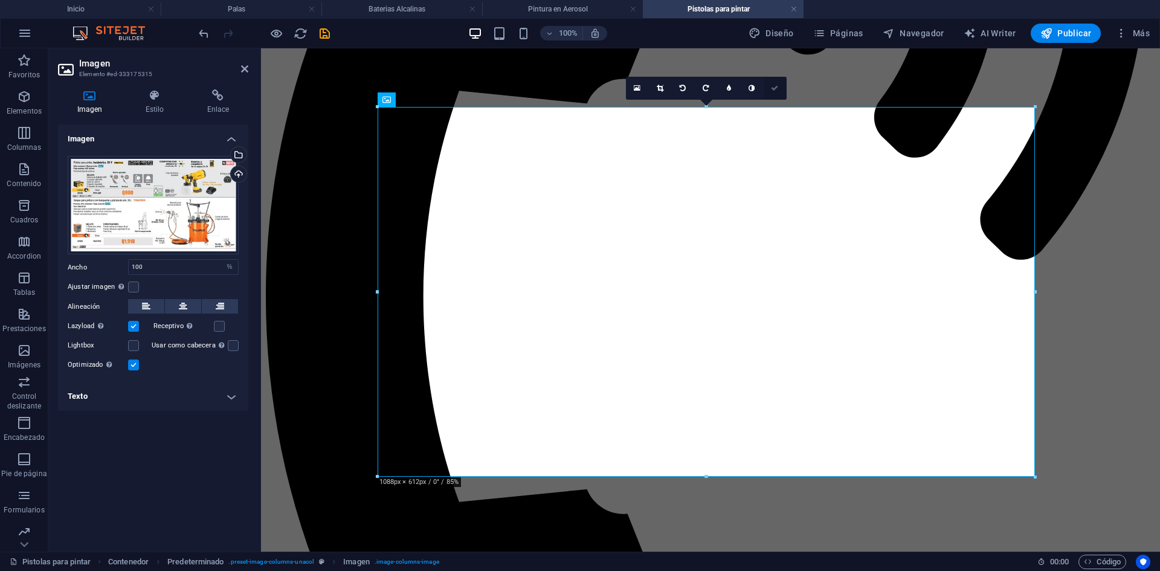
click at [777, 87] on icon at bounding box center [774, 88] width 7 height 7
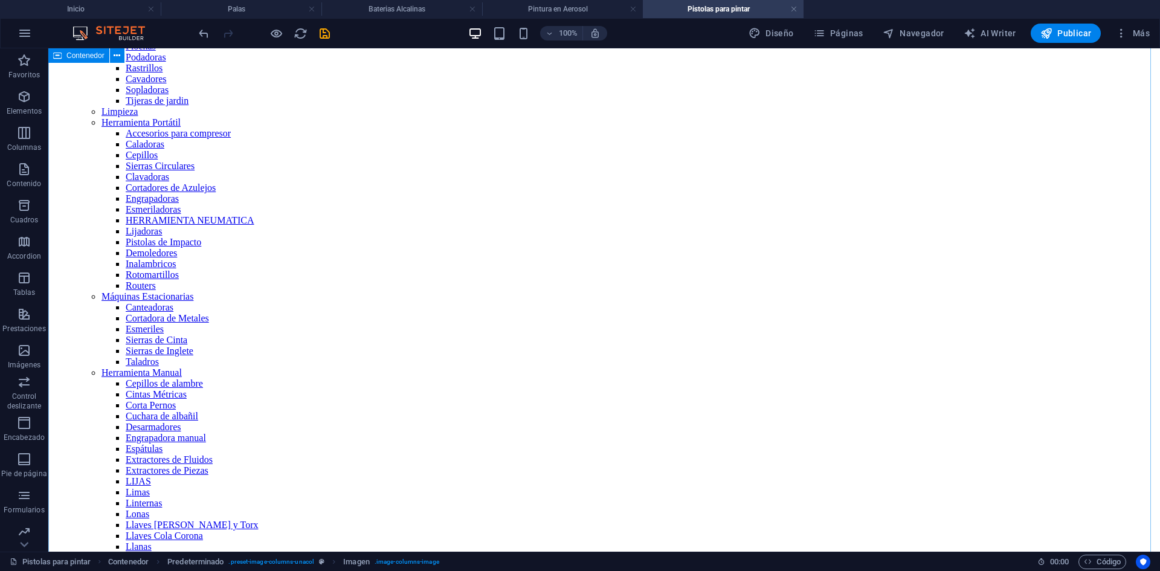
scroll to position [483, 0]
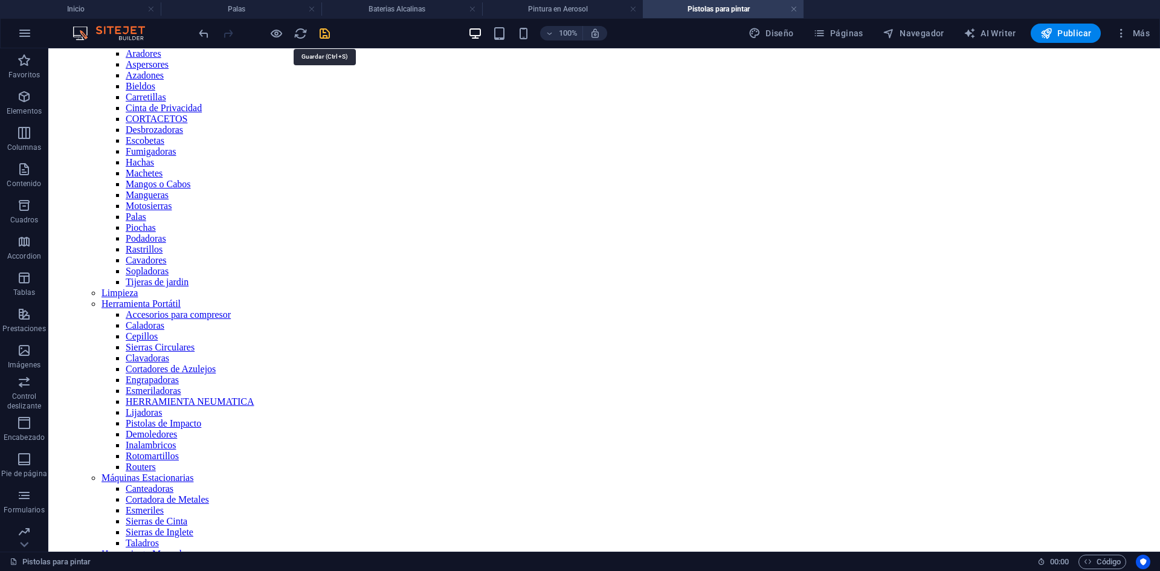
click at [325, 35] on icon "save" at bounding box center [325, 34] width 14 height 14
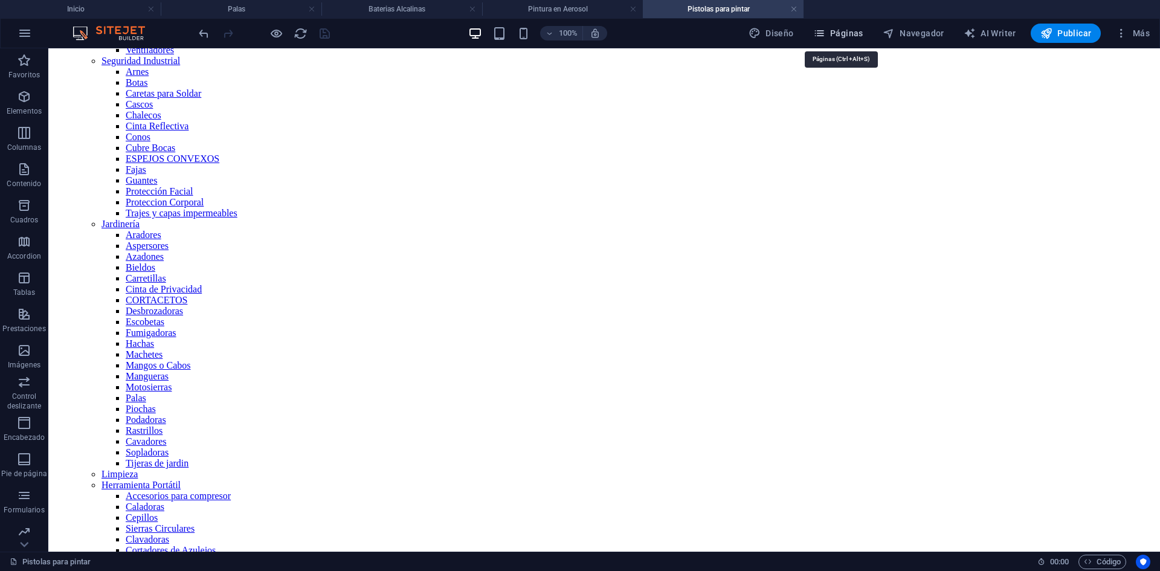
click at [821, 35] on icon "button" at bounding box center [819, 33] width 12 height 12
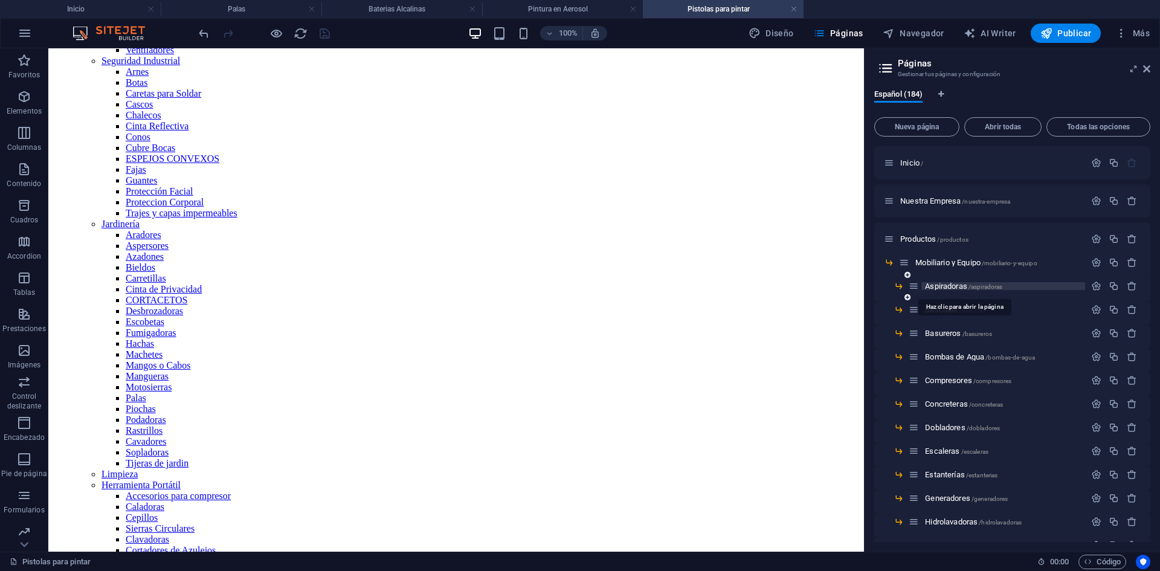
click at [944, 289] on span "Aspiradoras /aspiradoras" at bounding box center [963, 285] width 77 height 9
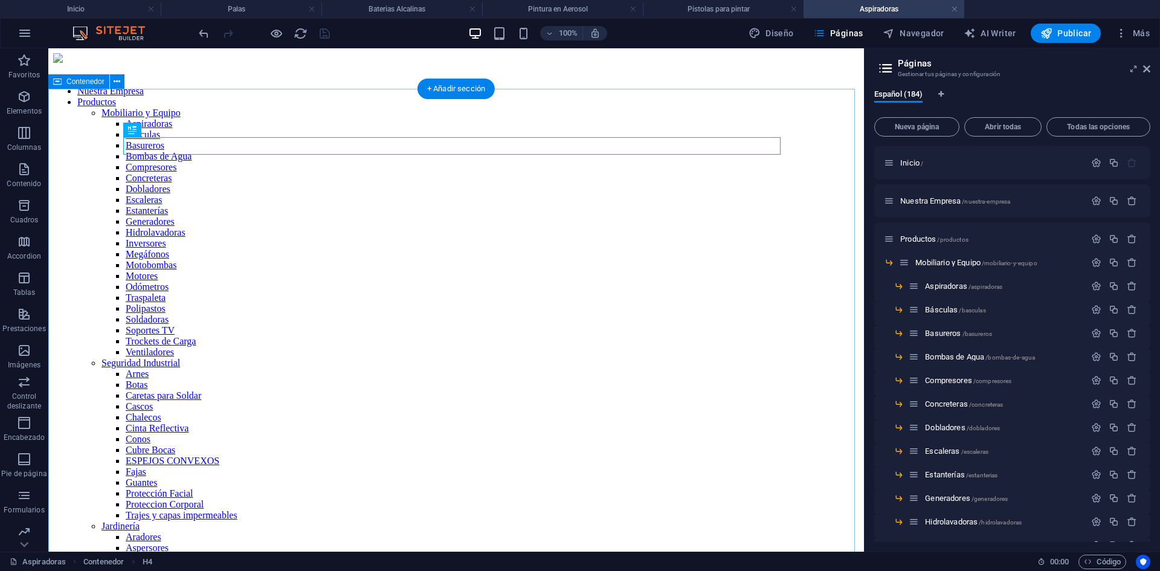
scroll to position [0, 0]
click at [162, 129] on icon at bounding box center [162, 130] width 7 height 13
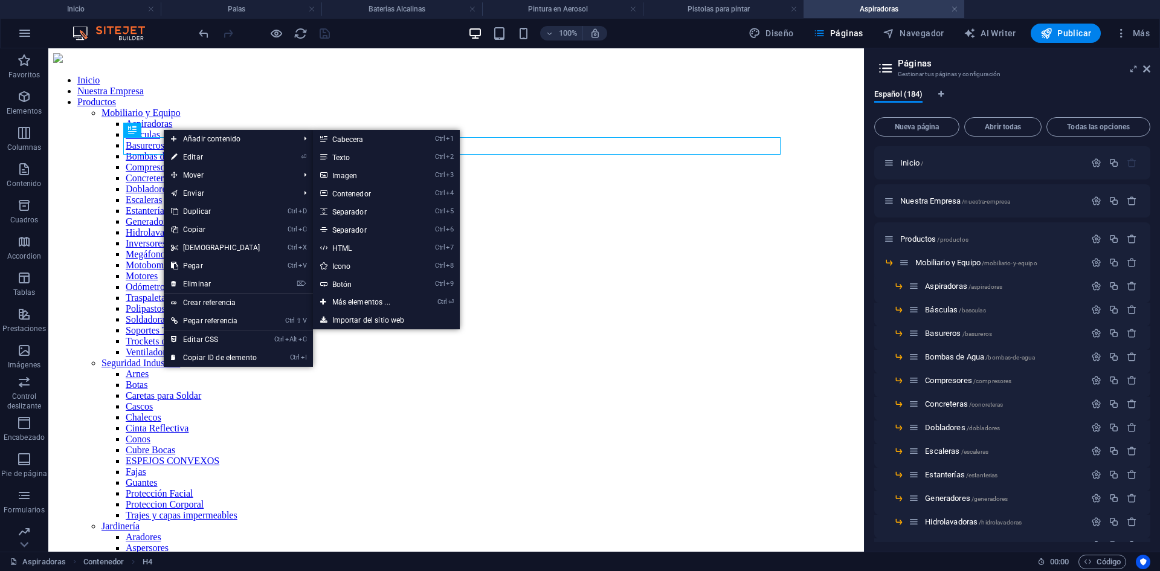
click at [188, 157] on link "⏎ Editar" at bounding box center [216, 157] width 104 height 18
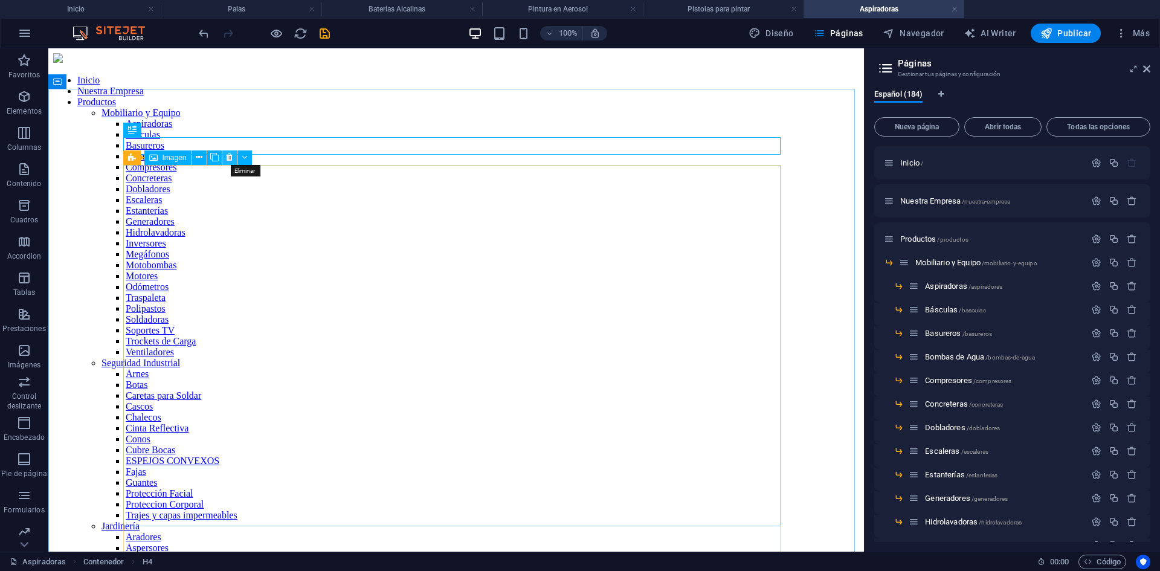
drag, startPoint x: 228, startPoint y: 155, endPoint x: 181, endPoint y: 106, distance: 68.3
click at [229, 155] on icon at bounding box center [229, 157] width 7 height 13
drag, startPoint x: 227, startPoint y: 156, endPoint x: 179, endPoint y: 108, distance: 67.9
click at [227, 156] on icon at bounding box center [229, 157] width 7 height 13
click at [228, 156] on icon at bounding box center [229, 157] width 7 height 13
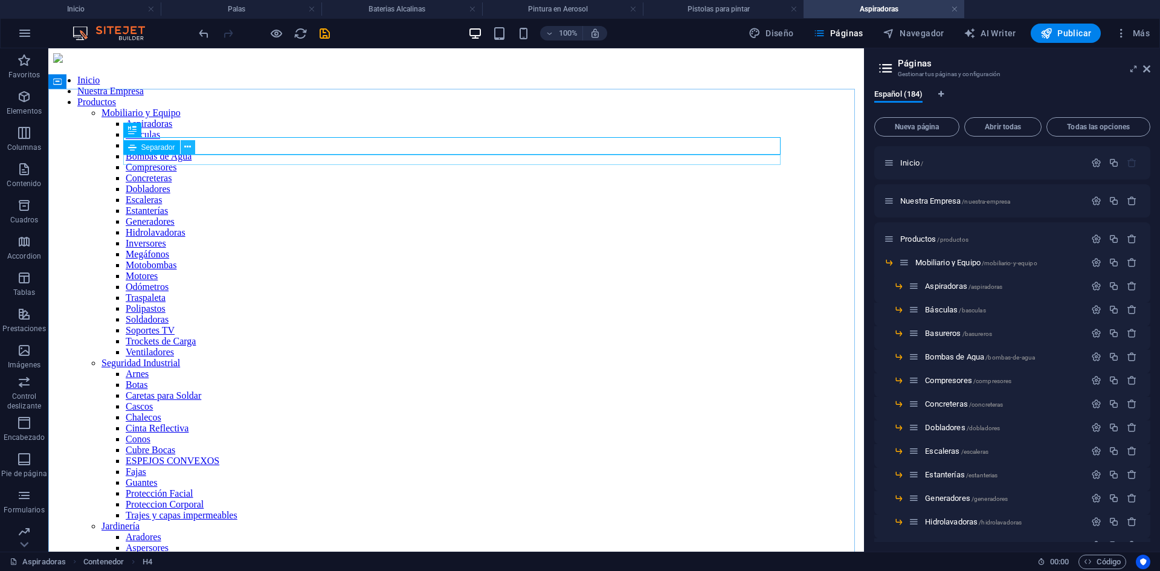
click at [190, 148] on icon at bounding box center [187, 147] width 7 height 13
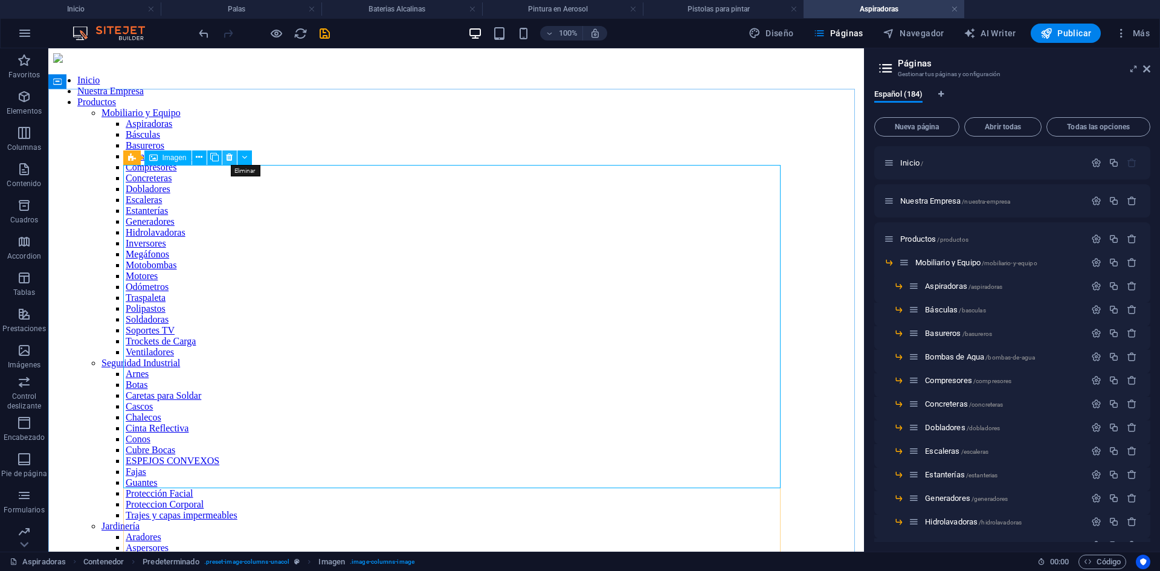
click at [229, 157] on icon at bounding box center [229, 157] width 7 height 13
click at [227, 157] on icon at bounding box center [229, 157] width 7 height 13
click at [228, 156] on icon at bounding box center [229, 157] width 7 height 13
drag, startPoint x: 228, startPoint y: 156, endPoint x: 181, endPoint y: 109, distance: 66.6
click at [228, 156] on icon at bounding box center [229, 157] width 7 height 13
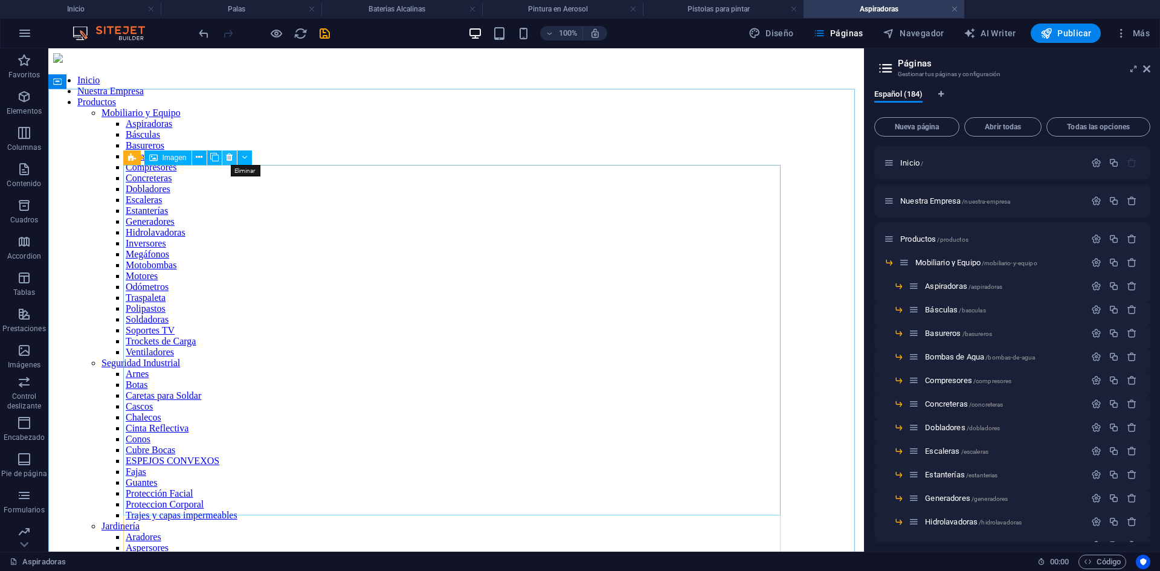
drag, startPoint x: 229, startPoint y: 156, endPoint x: 181, endPoint y: 111, distance: 66.2
click at [229, 156] on icon at bounding box center [229, 157] width 7 height 13
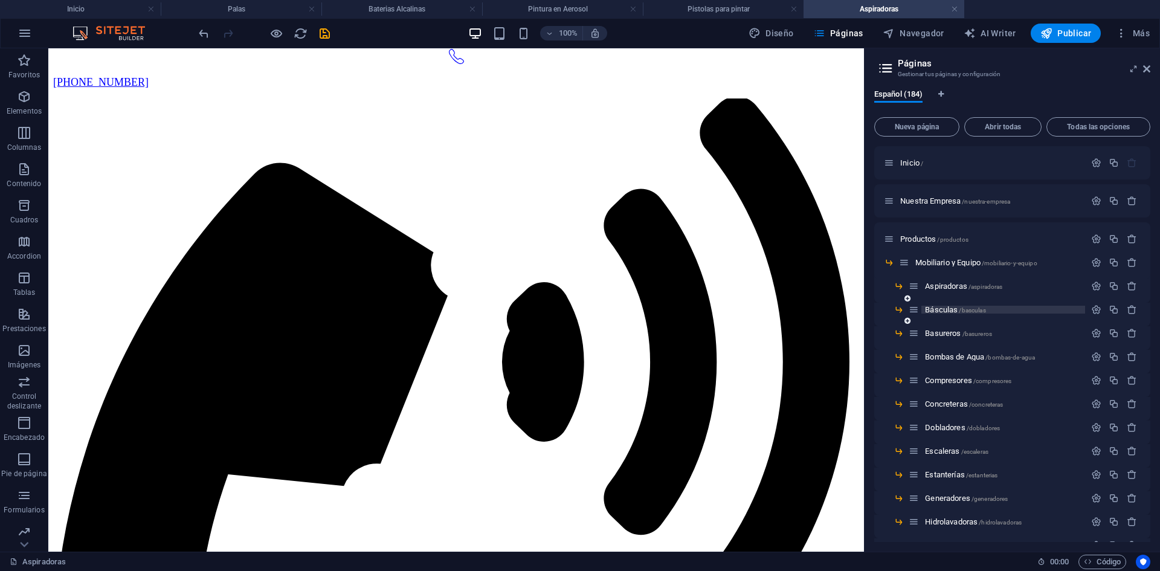
scroll to position [1993, 0]
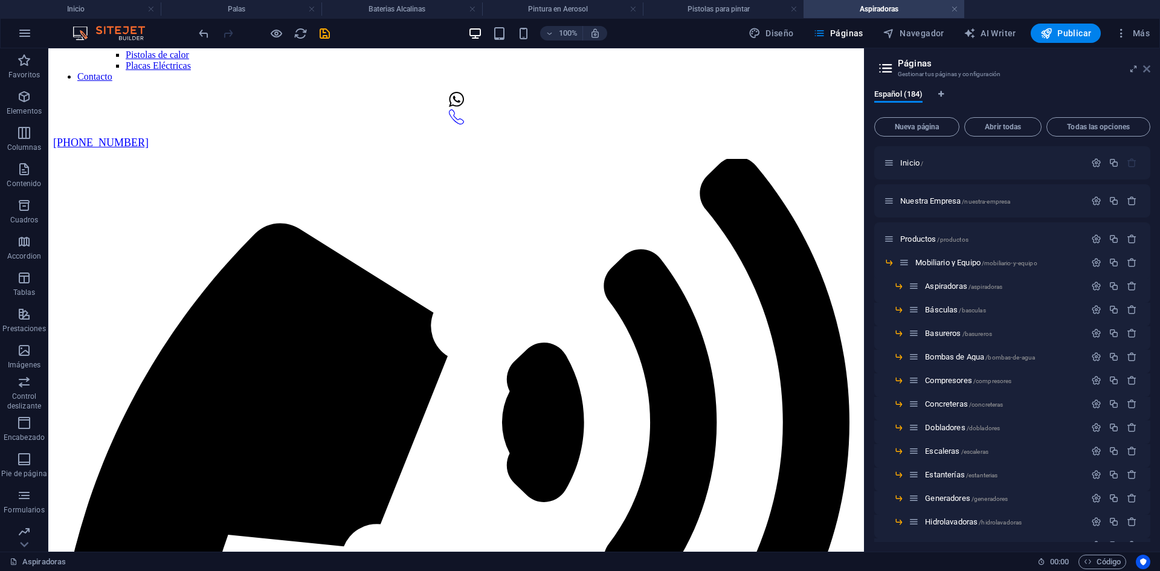
click at [1147, 68] on icon at bounding box center [1146, 69] width 7 height 10
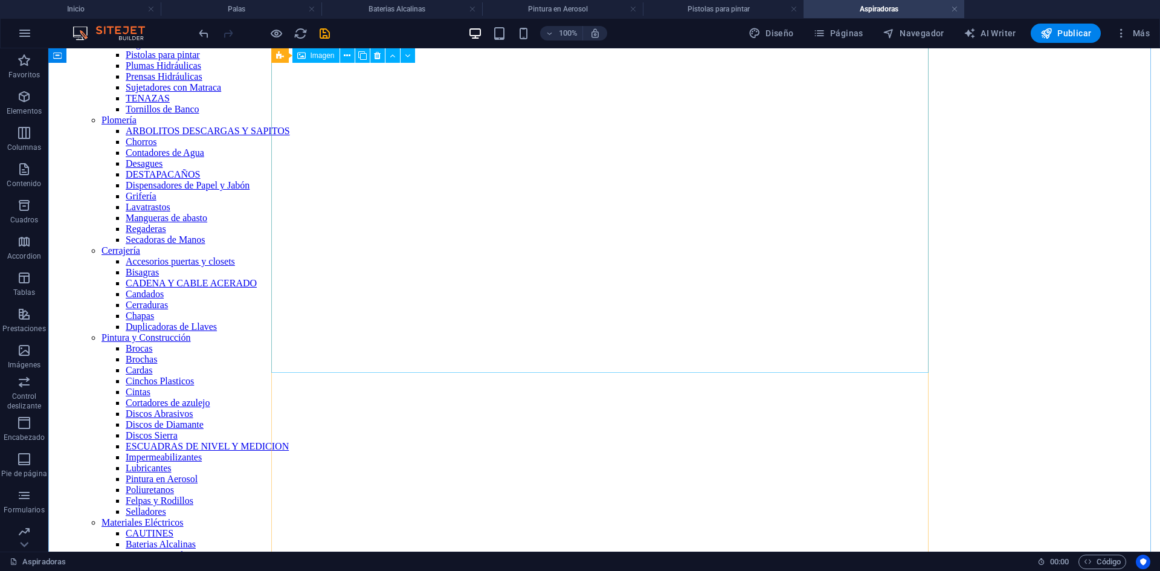
scroll to position [1269, 0]
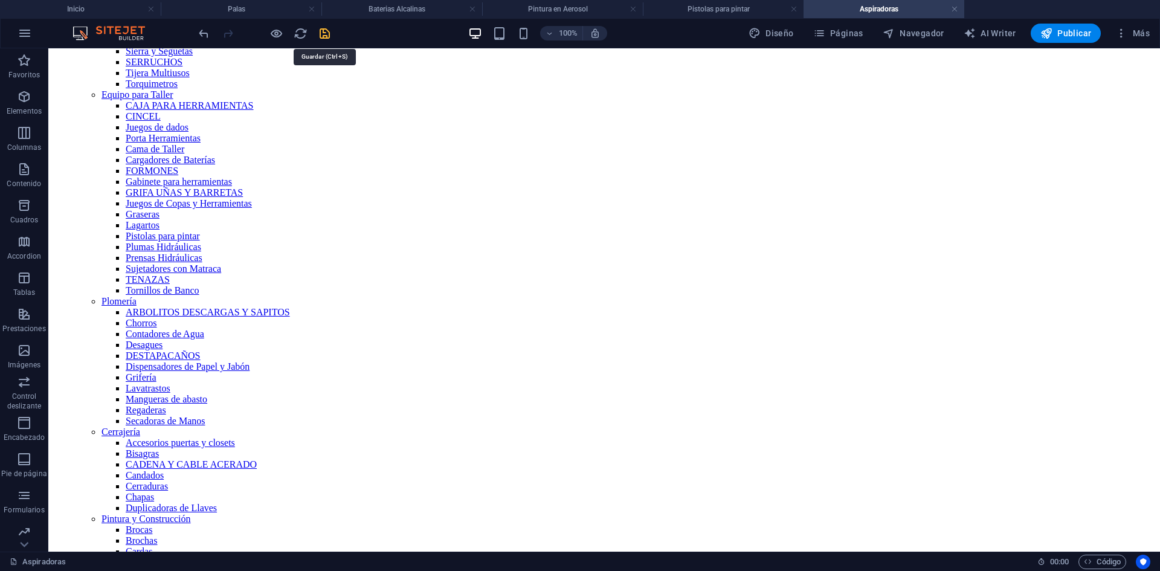
click at [321, 33] on icon "save" at bounding box center [325, 34] width 14 height 14
click at [1070, 34] on span "Publicar" at bounding box center [1065, 33] width 51 height 12
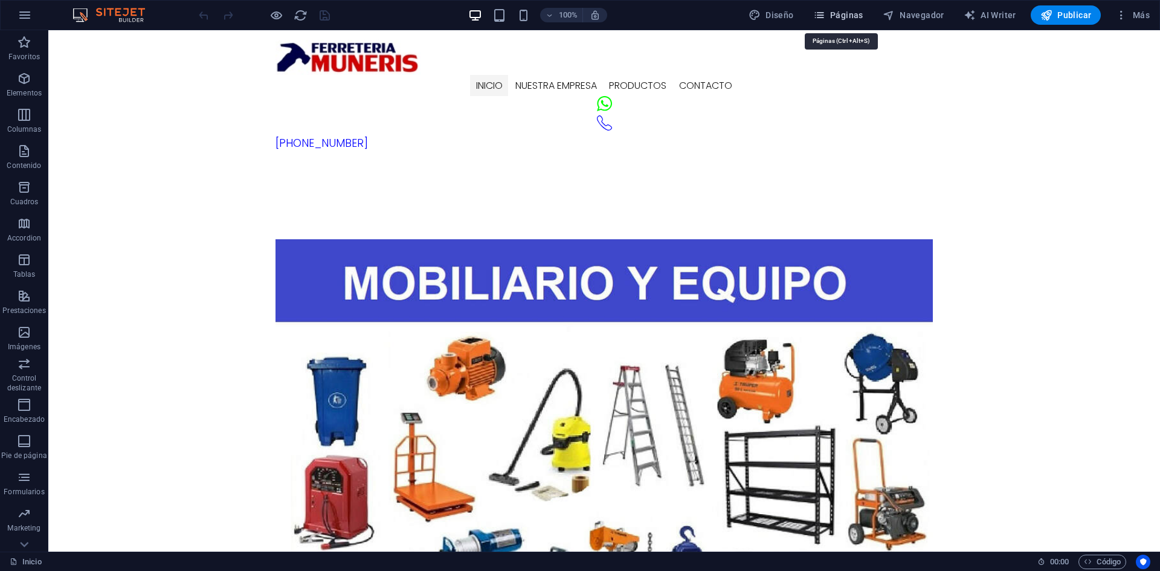
click at [822, 16] on icon "button" at bounding box center [819, 15] width 12 height 12
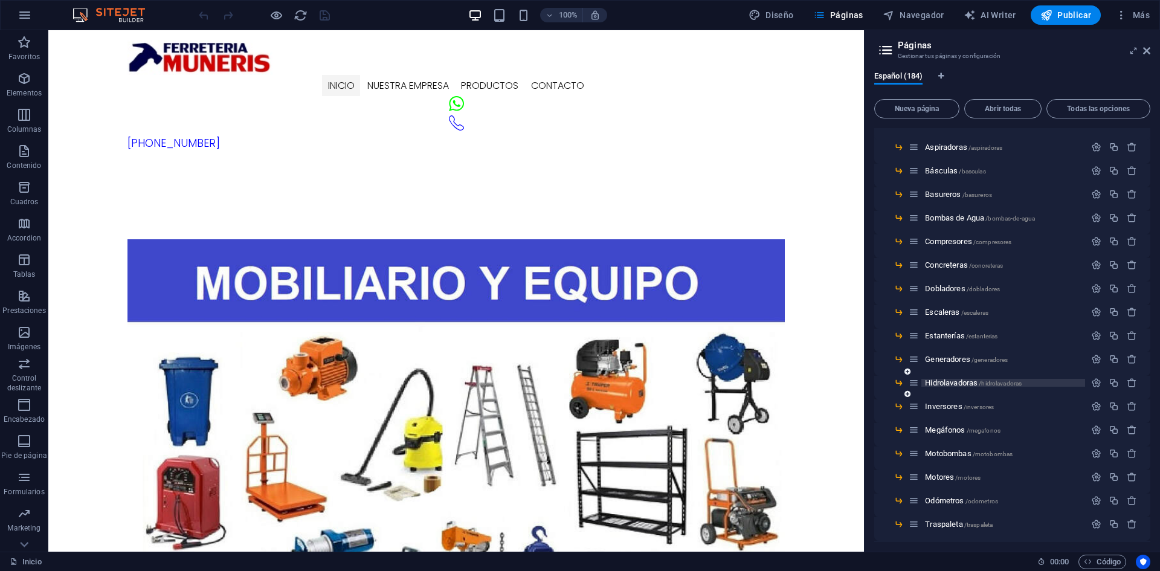
scroll to position [181, 0]
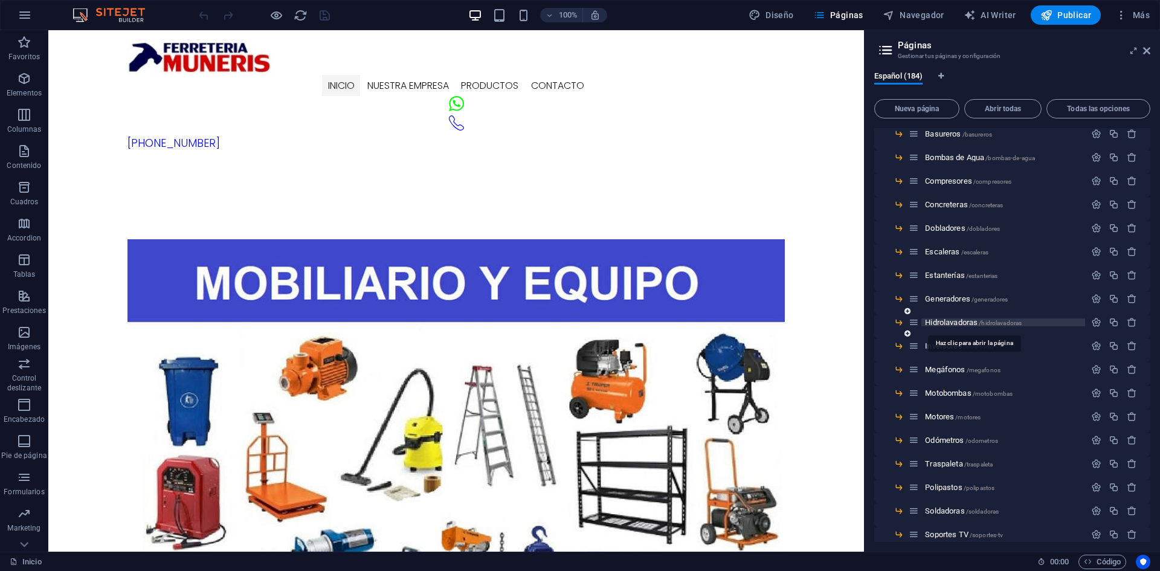
click at [950, 323] on span "Hidrolavadoras /hidrolavadoras" at bounding box center [973, 322] width 97 height 9
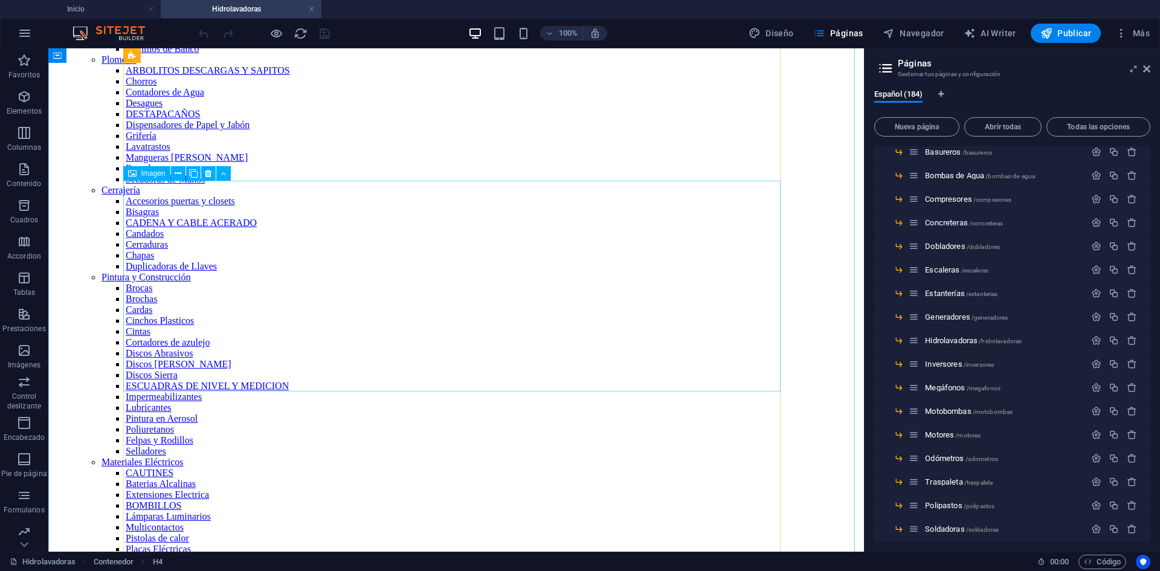
scroll to position [1752, 0]
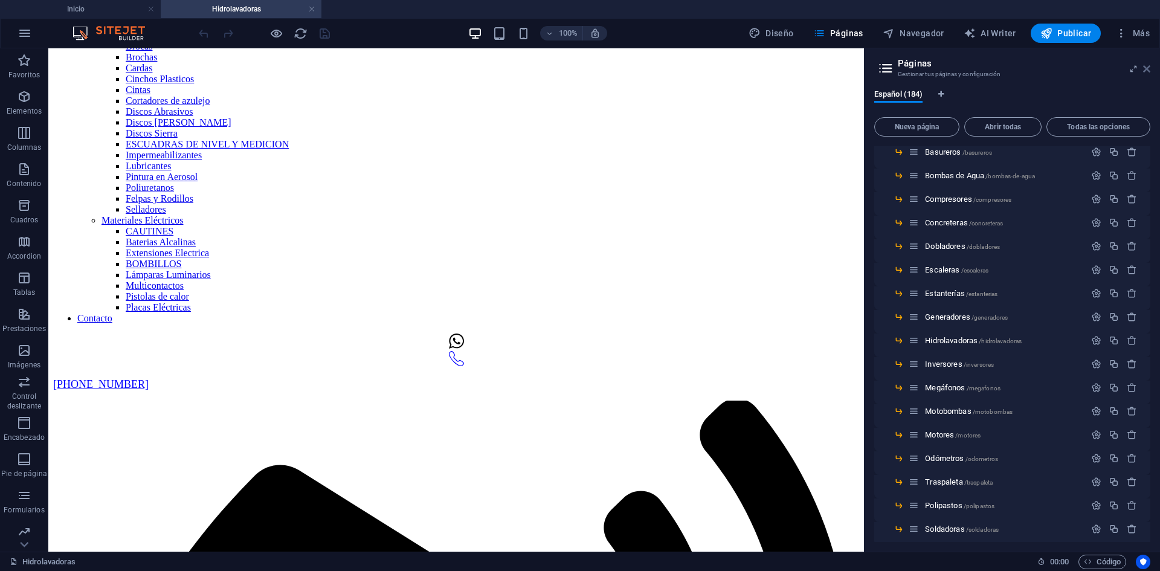
click at [1148, 70] on icon at bounding box center [1146, 69] width 7 height 10
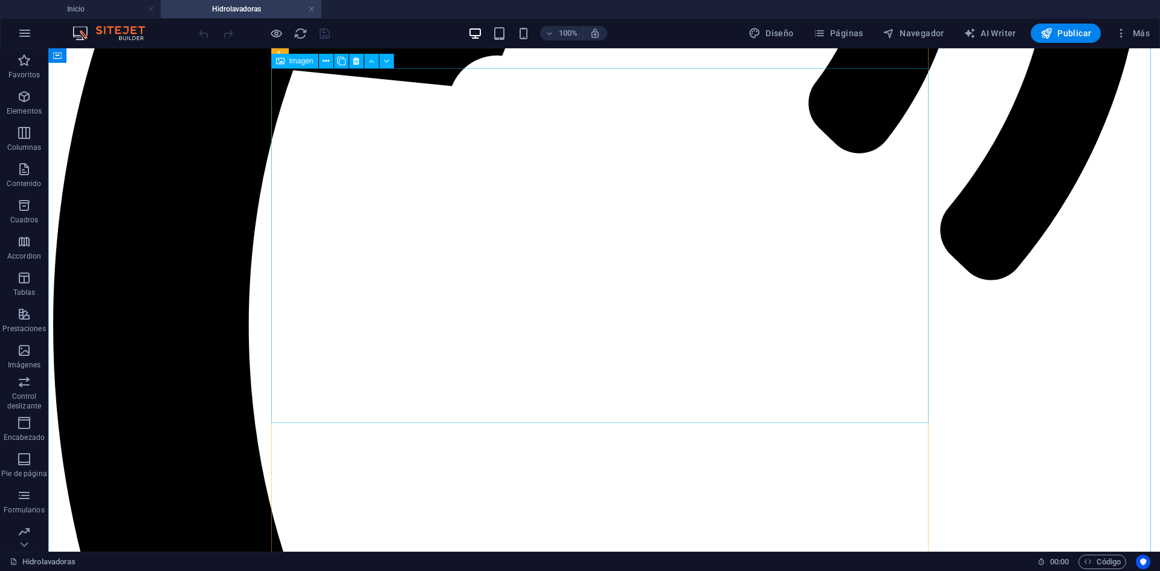
scroll to position [2477, 0]
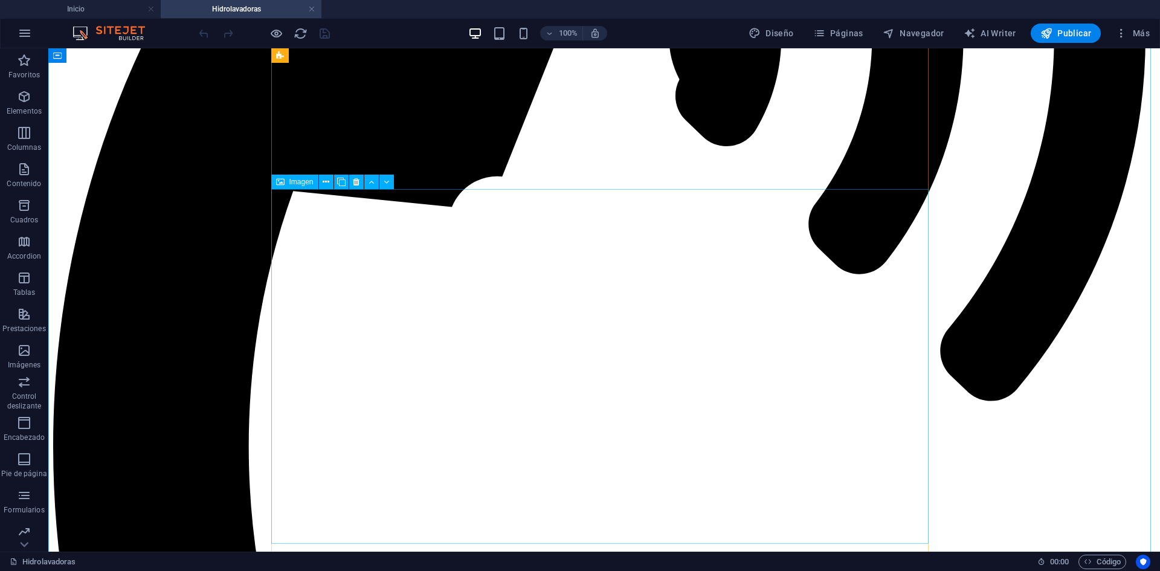
click at [354, 185] on icon at bounding box center [356, 182] width 7 height 13
click at [355, 183] on icon at bounding box center [356, 182] width 7 height 13
click at [355, 181] on icon at bounding box center [356, 182] width 7 height 13
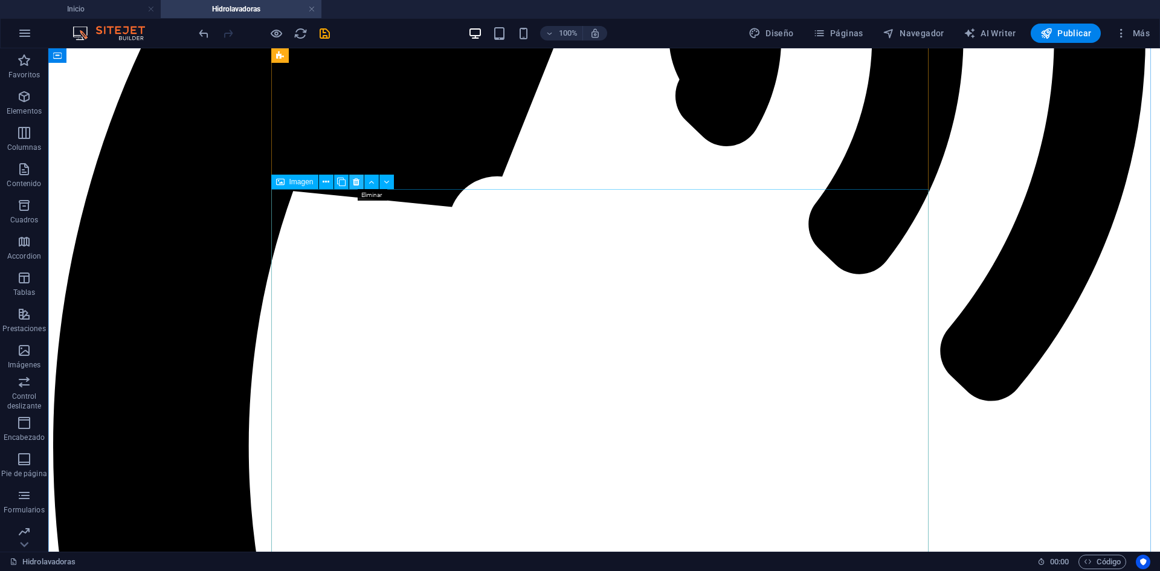
click at [356, 181] on icon at bounding box center [356, 182] width 7 height 13
click at [358, 184] on icon at bounding box center [356, 182] width 7 height 13
click at [354, 182] on icon at bounding box center [356, 182] width 7 height 13
click at [355, 181] on icon at bounding box center [356, 182] width 7 height 13
click at [356, 182] on icon at bounding box center [356, 182] width 7 height 13
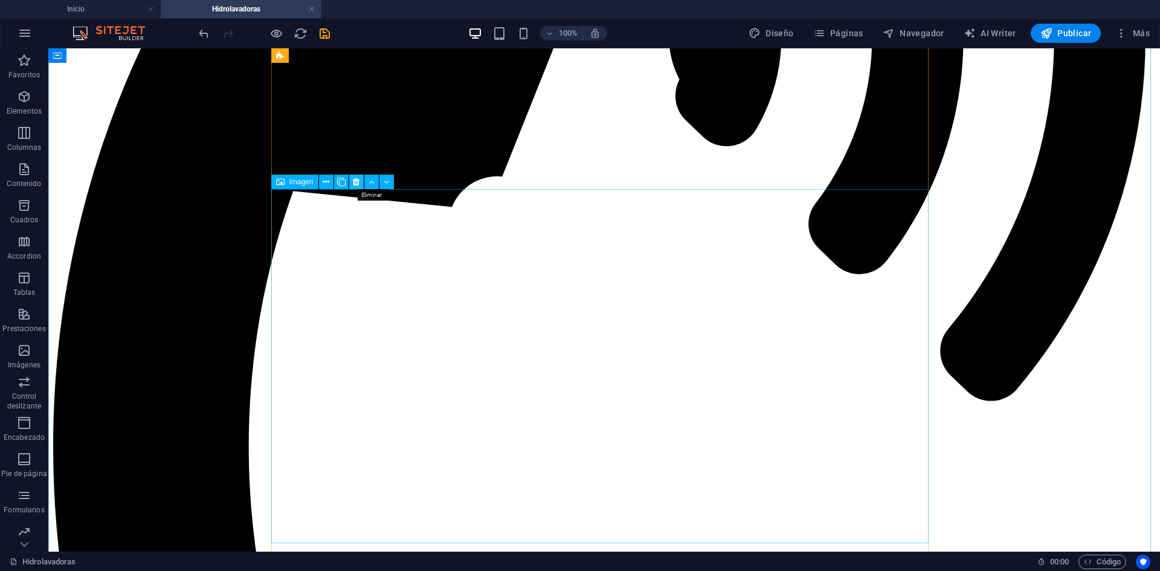
click at [357, 182] on icon at bounding box center [356, 182] width 7 height 13
click at [324, 36] on icon "save" at bounding box center [325, 34] width 14 height 14
click at [1070, 35] on span "Publicar" at bounding box center [1065, 33] width 51 height 12
